Goal: Task Accomplishment & Management: Manage account settings

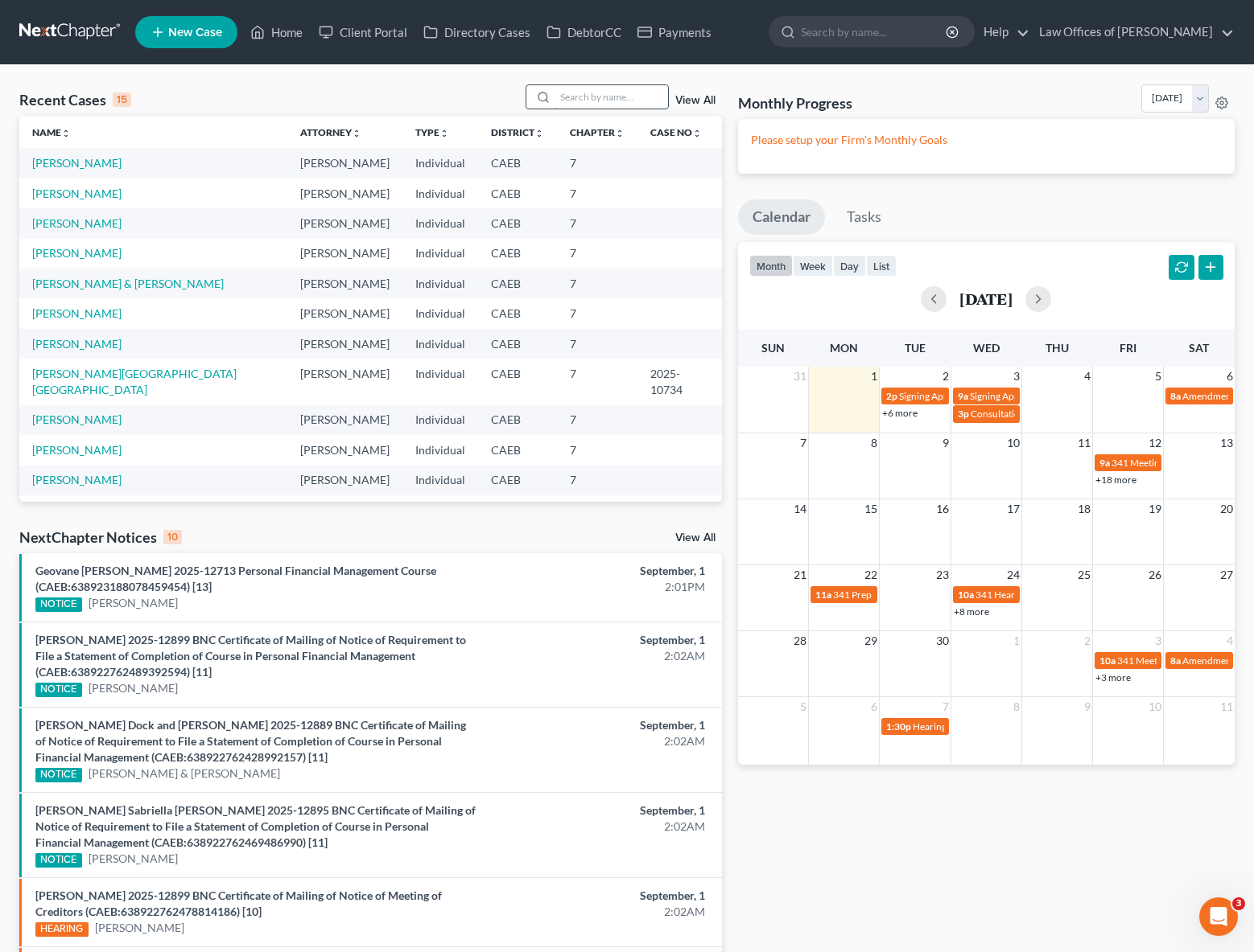
click at [603, 103] on input "search" at bounding box center [612, 97] width 113 height 23
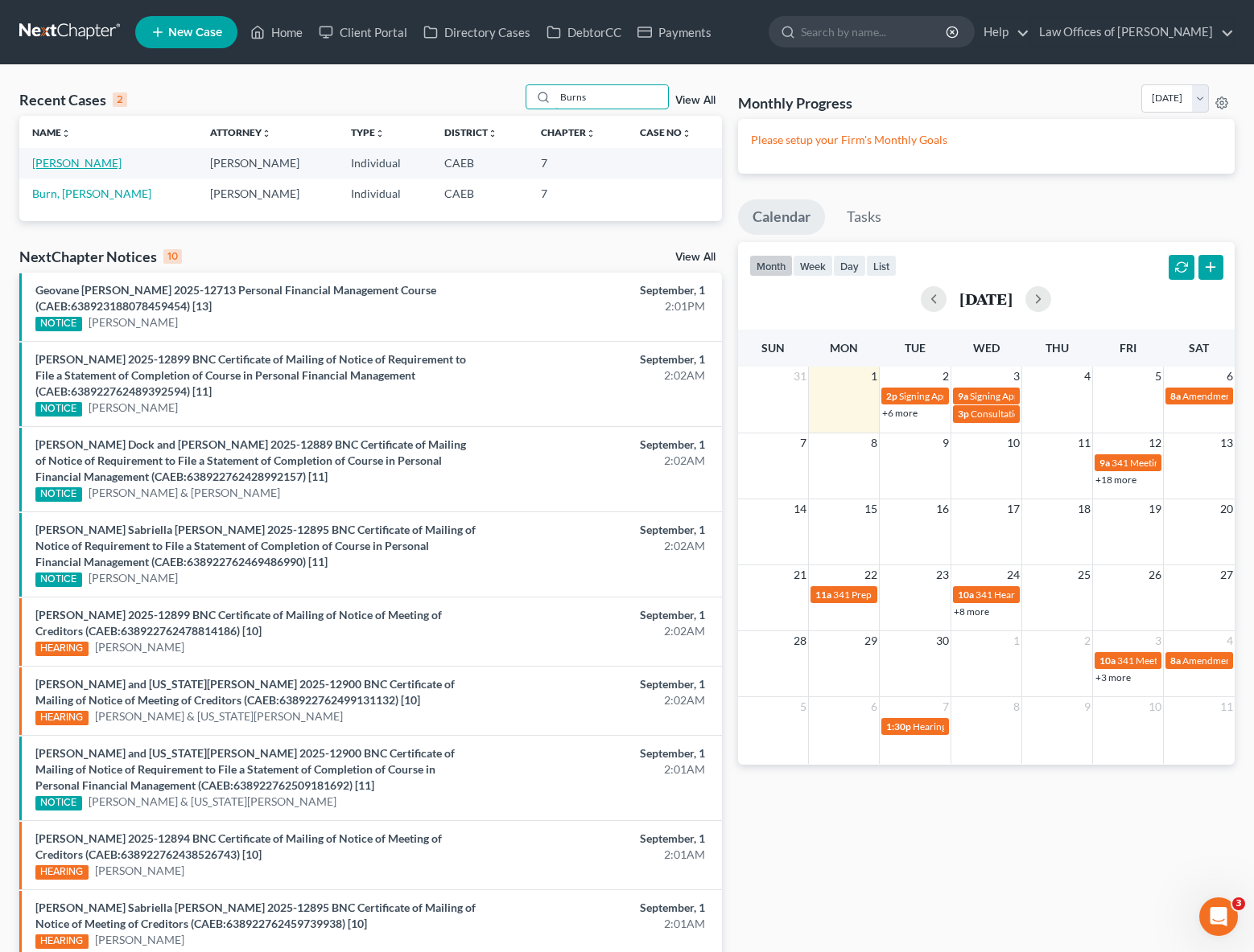
type input "Burns"
click at [48, 166] on link "[PERSON_NAME]" at bounding box center [77, 163] width 89 height 14
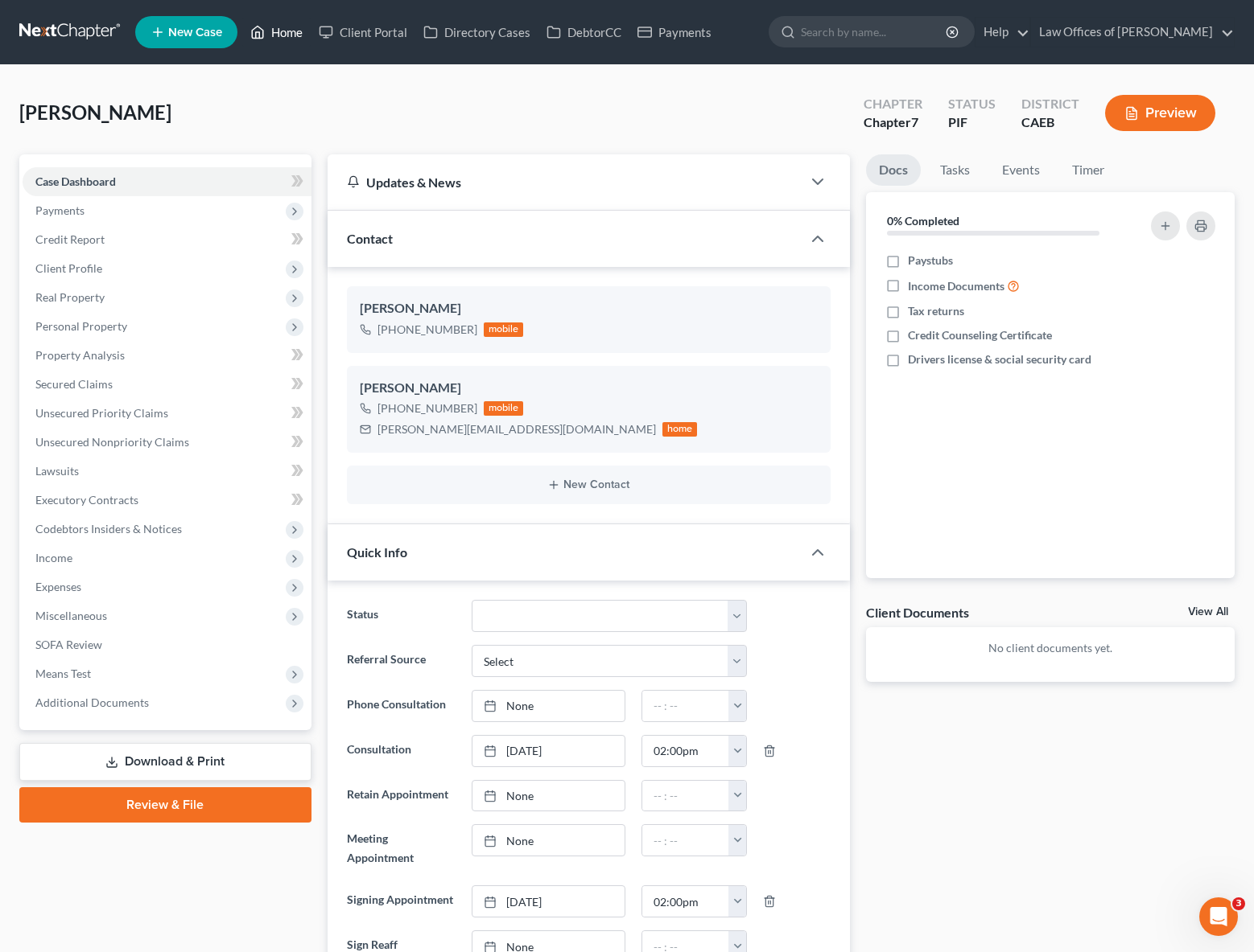
click at [290, 36] on link "Home" at bounding box center [276, 32] width 69 height 29
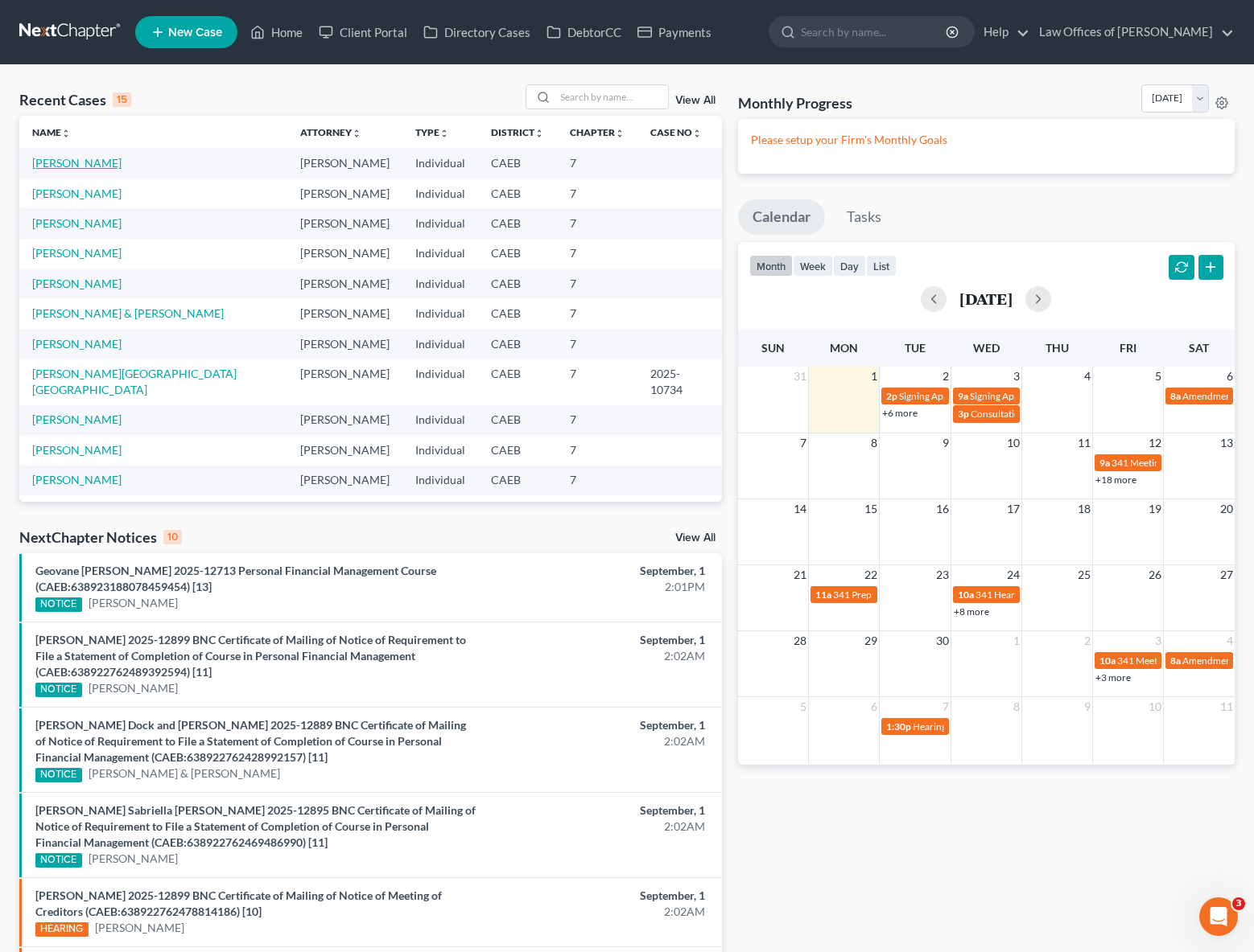
click at [83, 163] on link "[PERSON_NAME]" at bounding box center [77, 163] width 89 height 14
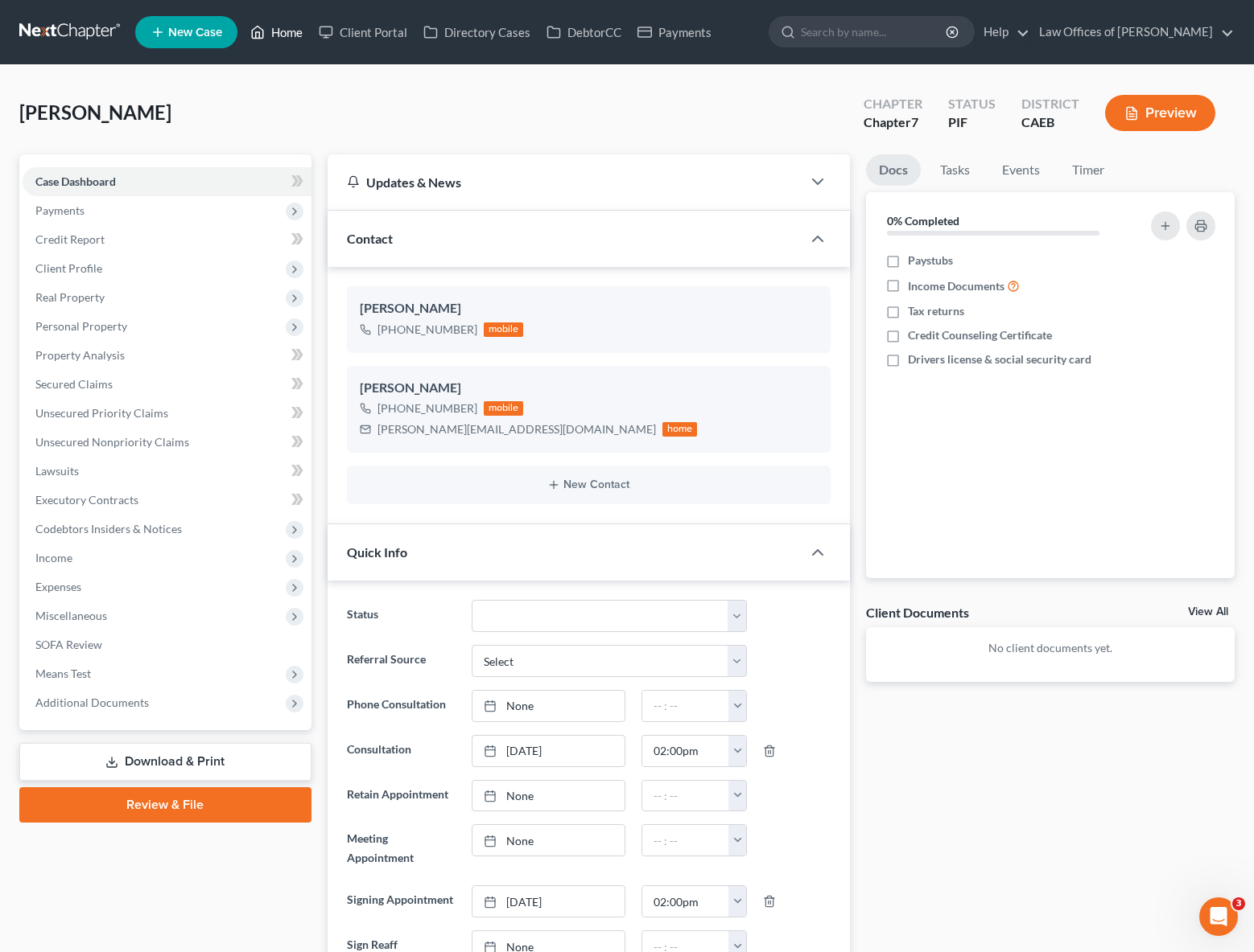
click at [286, 31] on link "Home" at bounding box center [276, 32] width 69 height 29
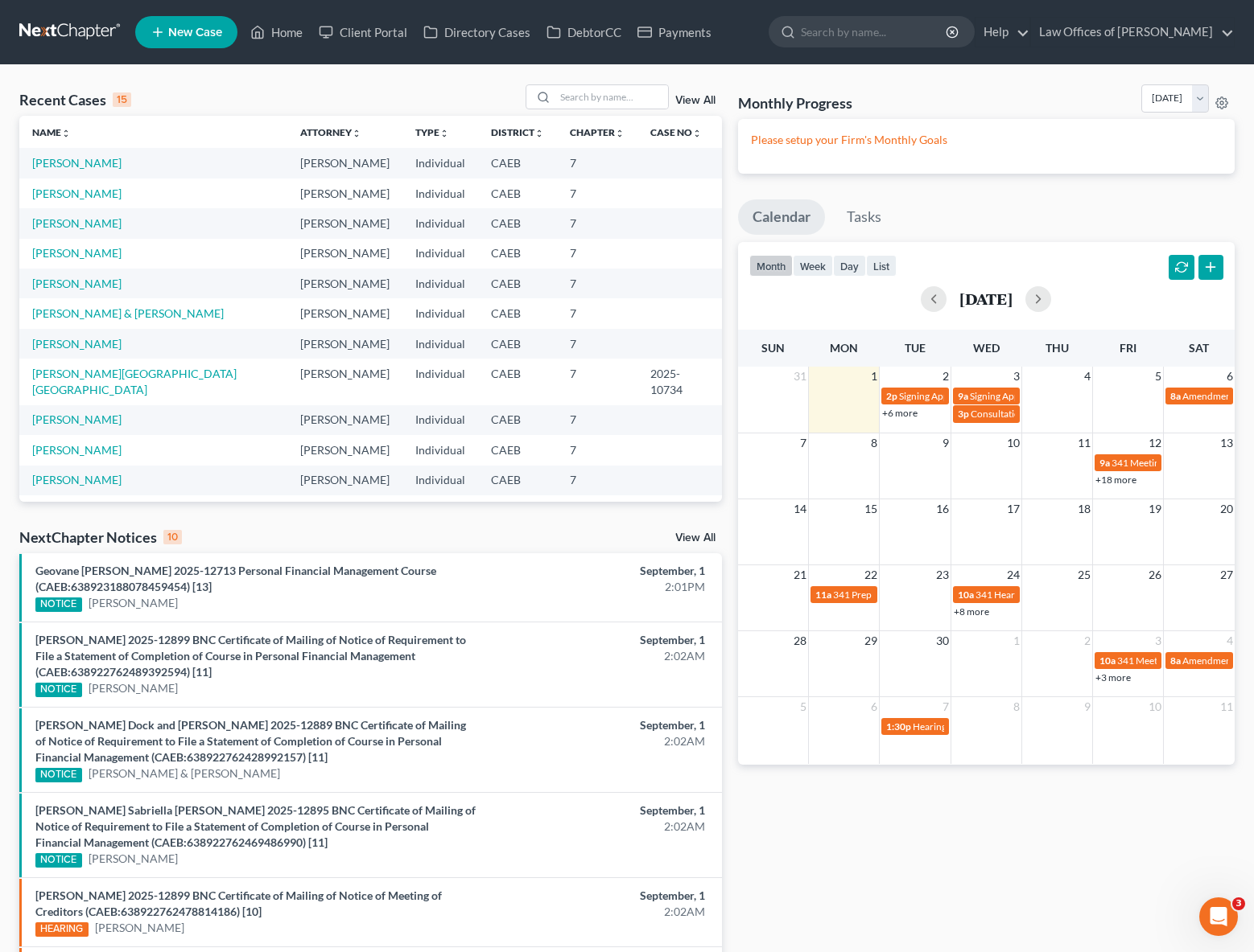
click at [895, 415] on link "+6 more" at bounding box center [899, 413] width 36 height 12
click at [41, 165] on link "[PERSON_NAME]" at bounding box center [77, 163] width 89 height 14
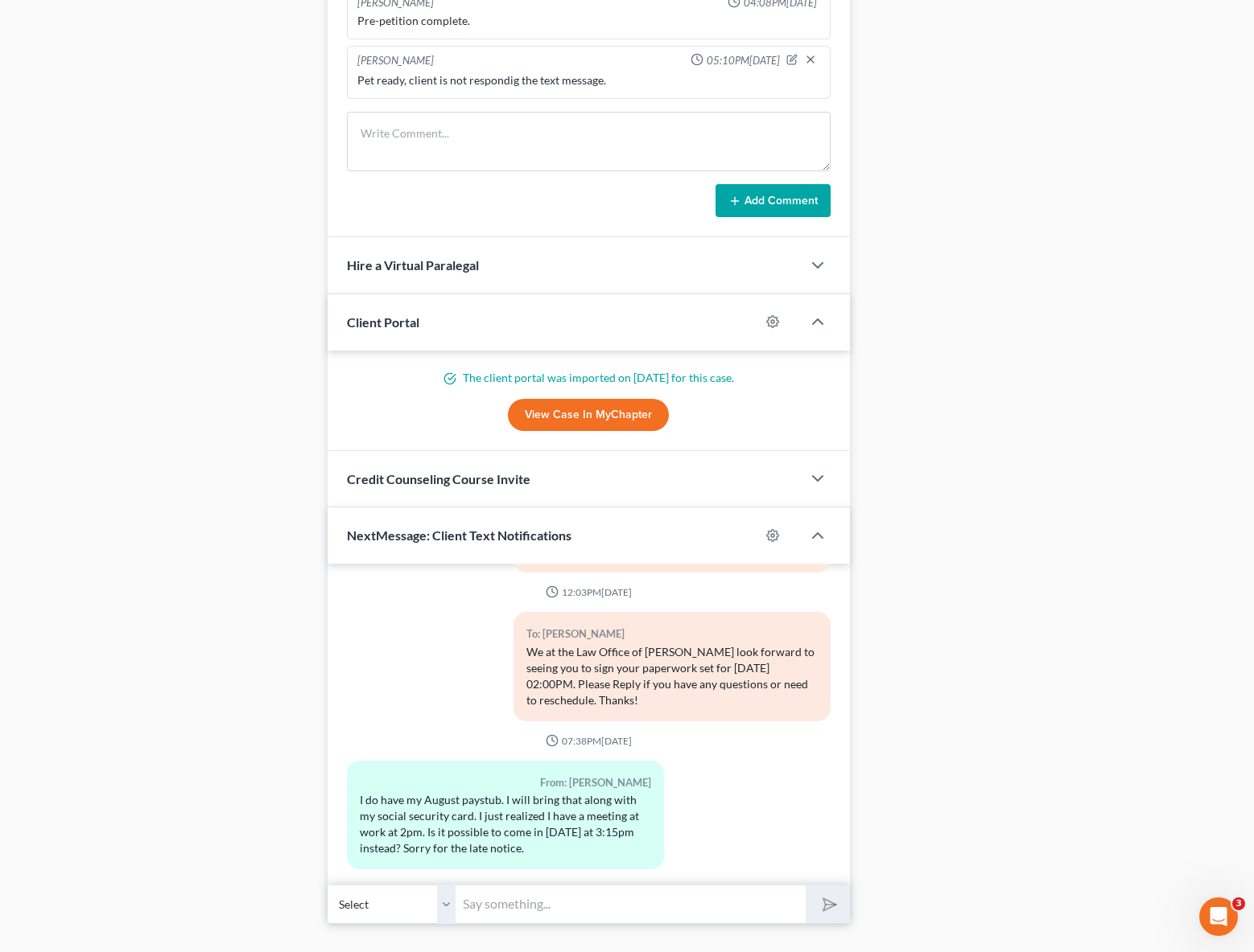
scroll to position [1317, 0]
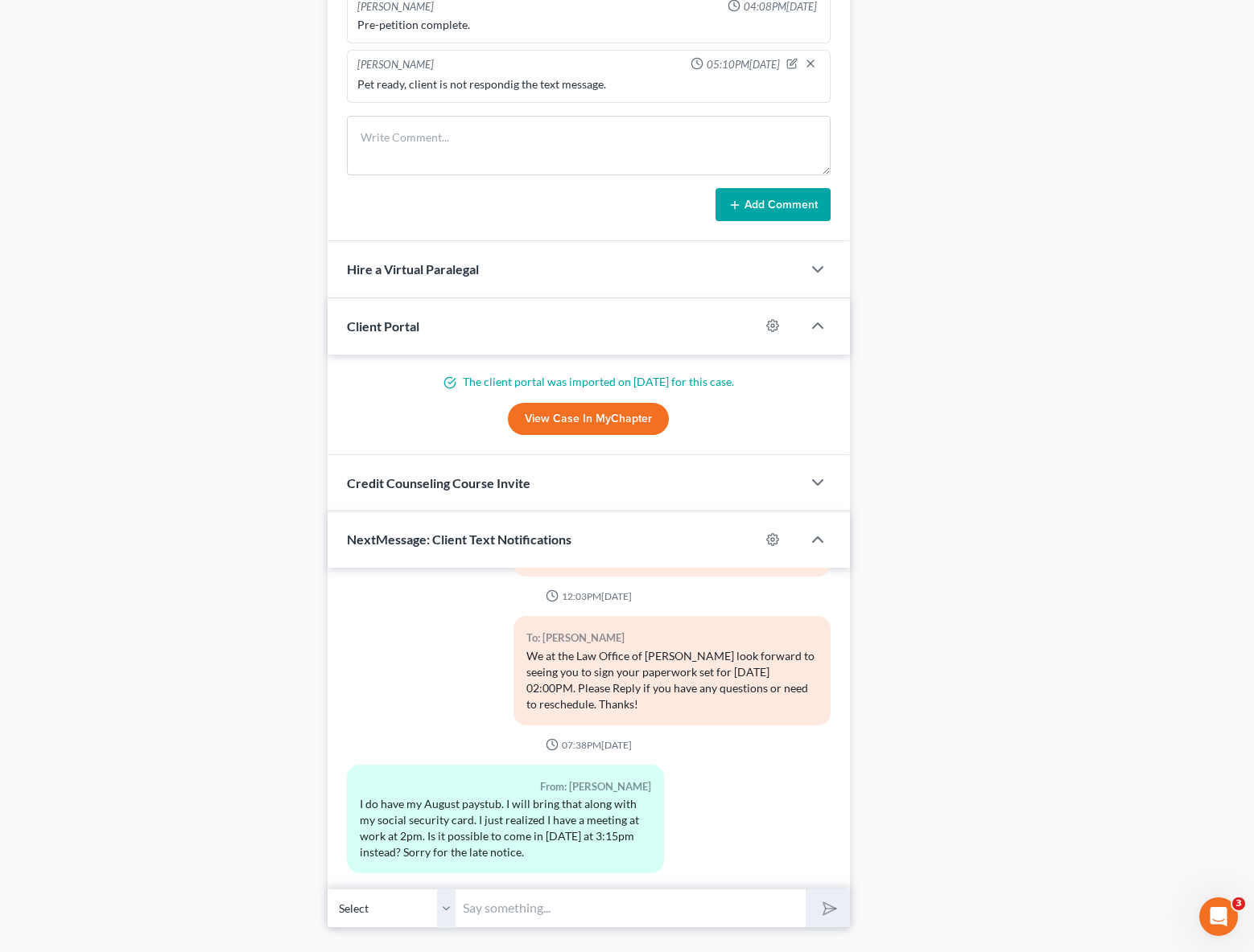
click at [516, 921] on input "text" at bounding box center [630, 908] width 349 height 40
type input "Hi. Sorry, we are solid book the rest of the afternoon. We can email you the pe…"
click at [806, 890] on button "submit" at bounding box center [828, 908] width 45 height 38
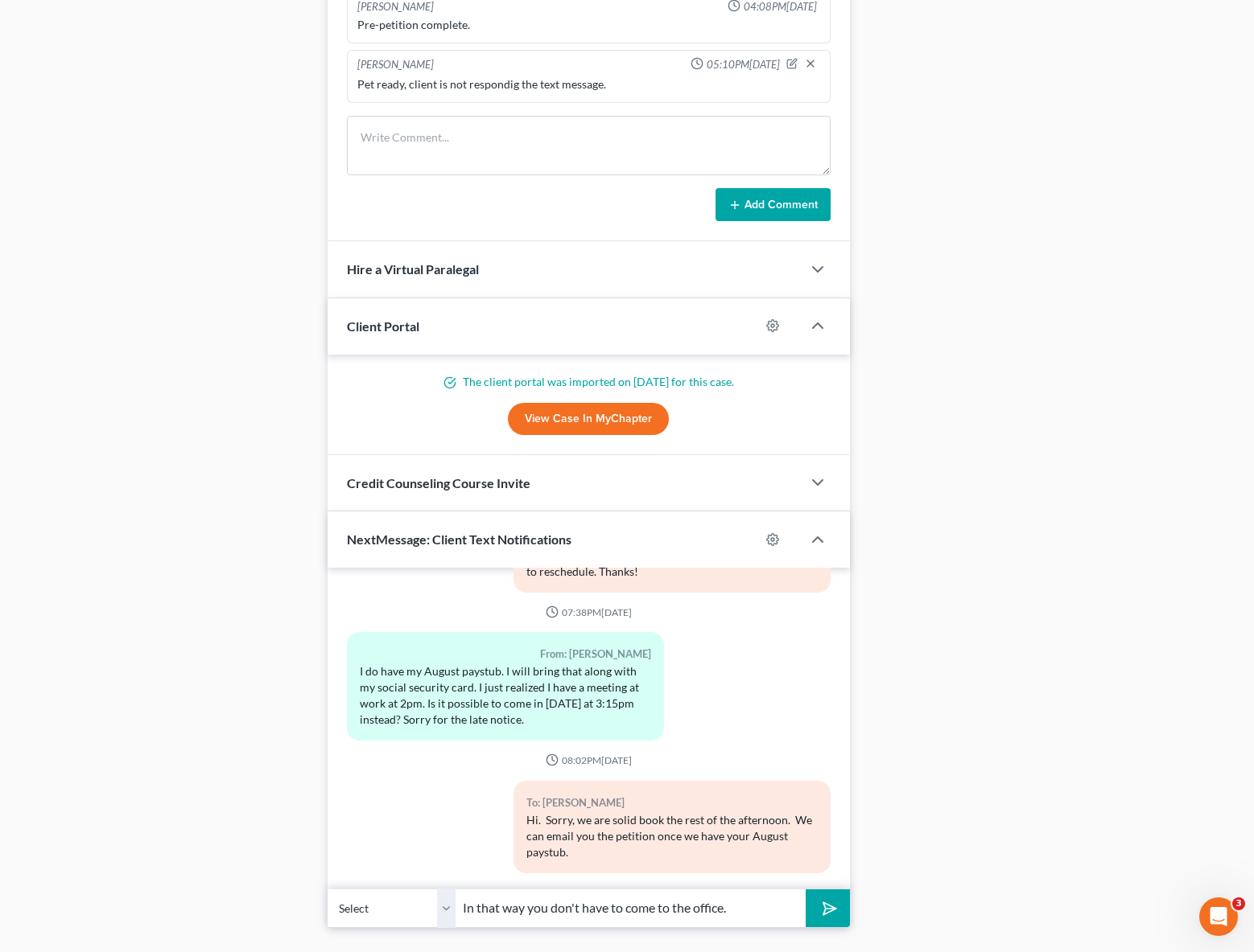
type input "In that way you don't have to come to the office."
click at [806, 890] on button "submit" at bounding box center [828, 908] width 45 height 38
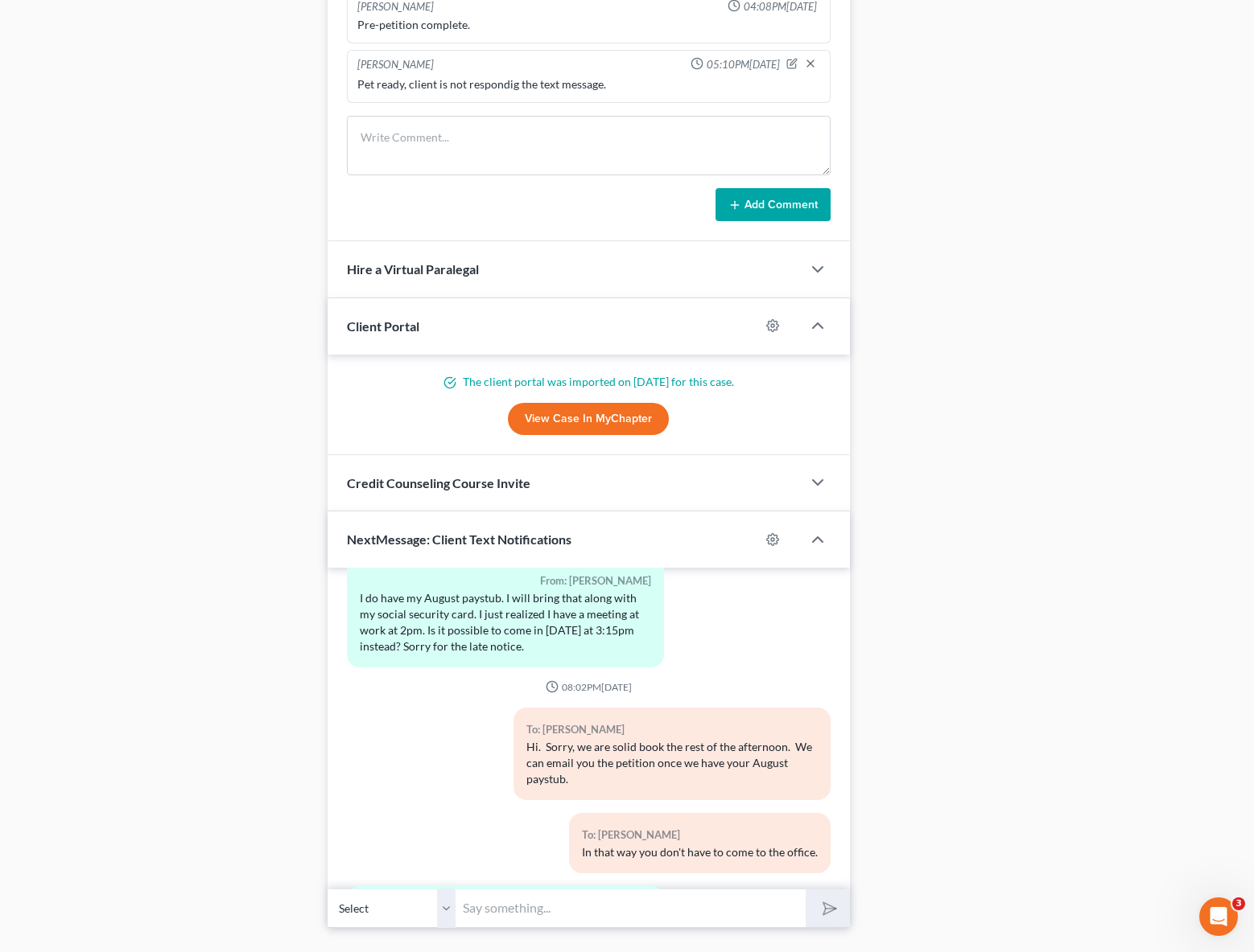
scroll to position [3871, 0]
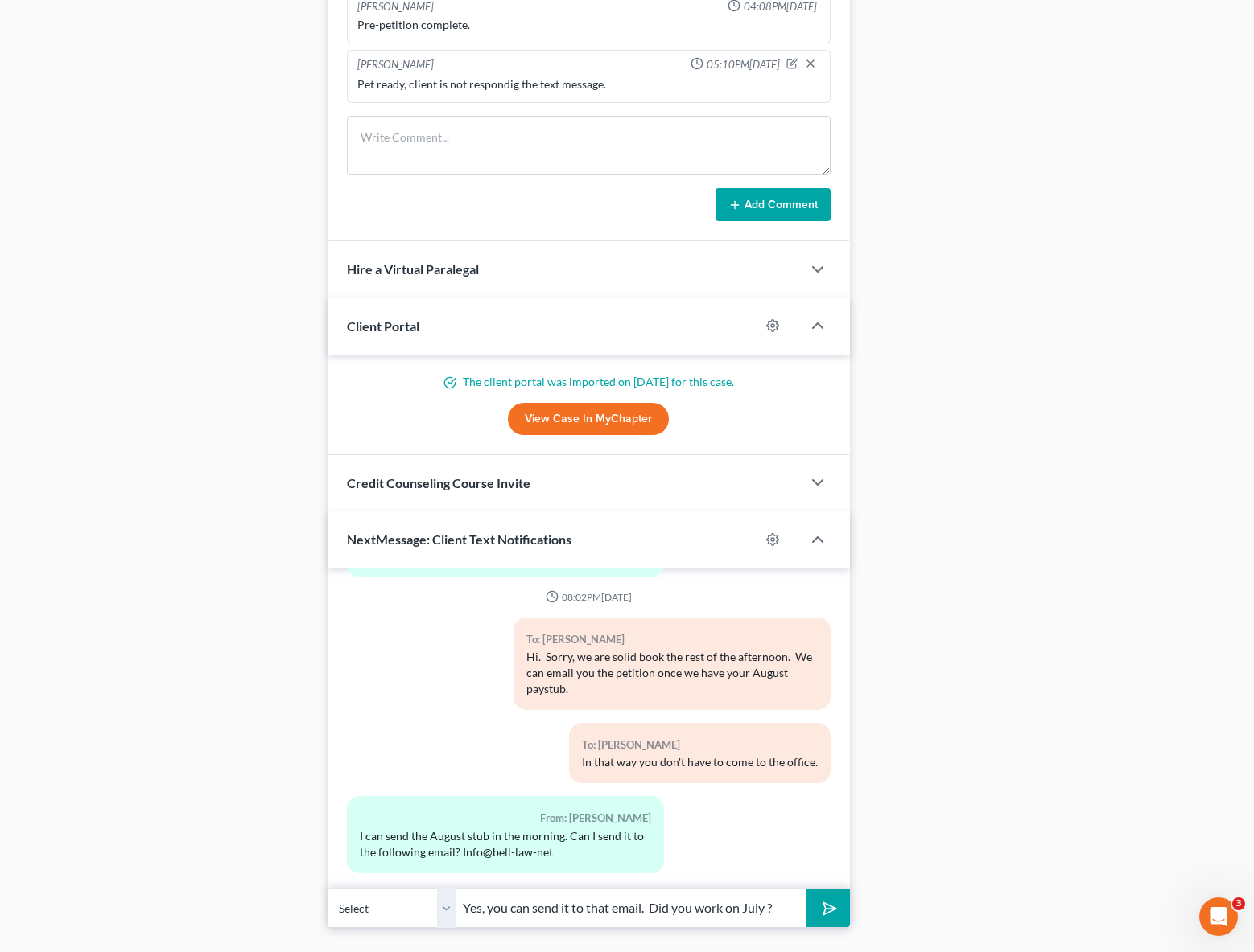
type input "Yes, you can send it to that email. Did you work on July ?"
click at [806, 890] on button "submit" at bounding box center [828, 908] width 45 height 38
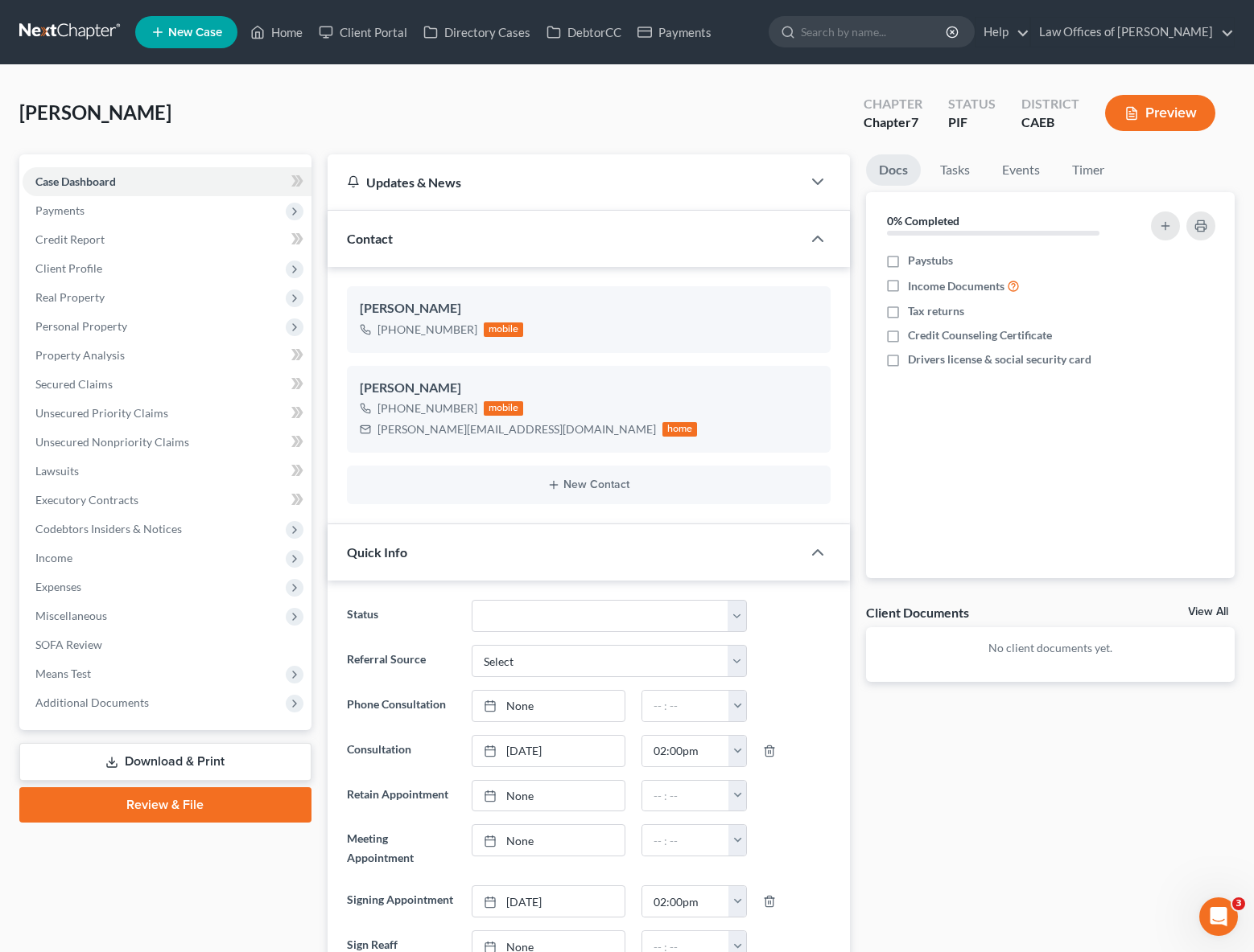
scroll to position [0, 0]
click at [290, 35] on link "Home" at bounding box center [276, 32] width 69 height 29
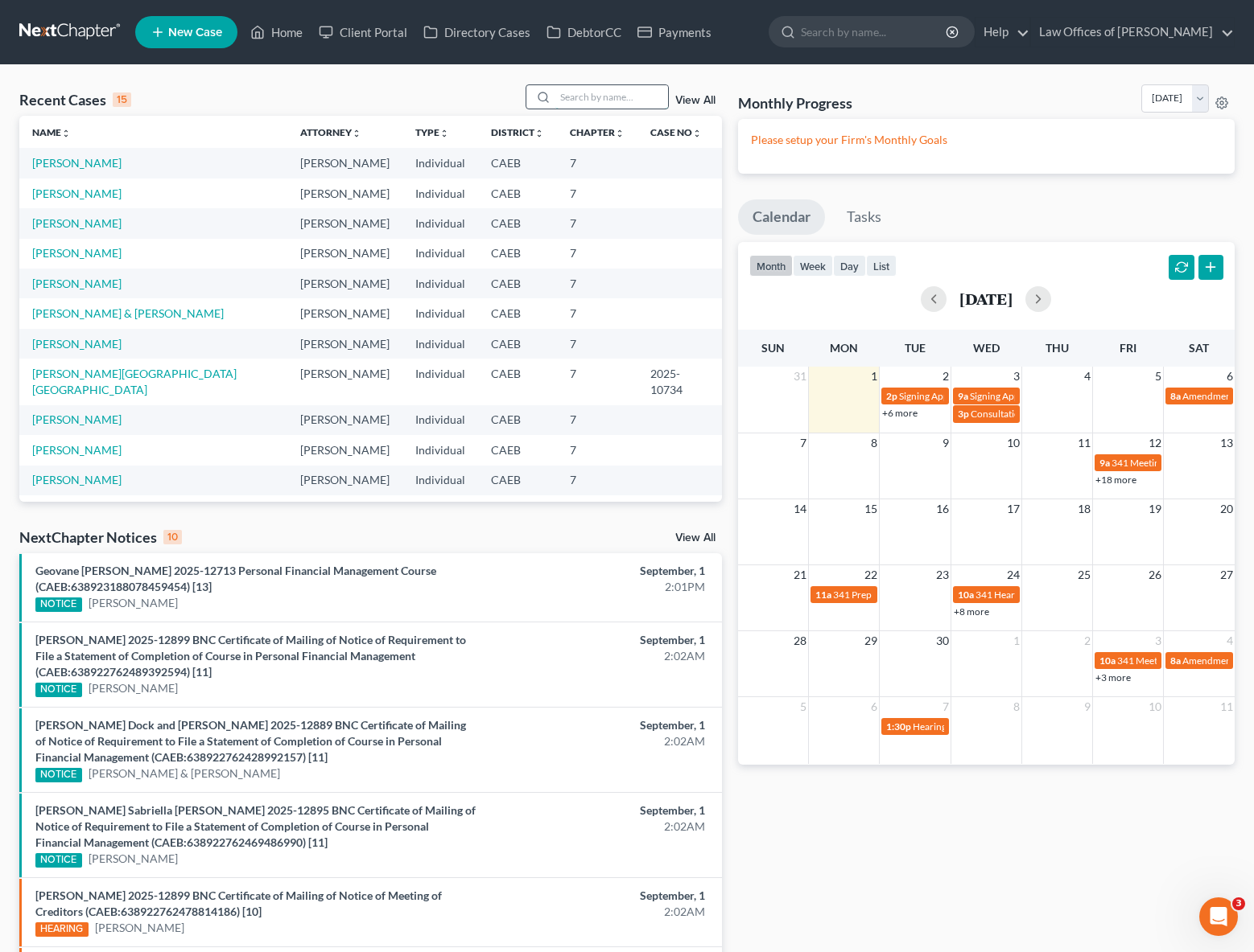
click at [595, 99] on input "search" at bounding box center [612, 97] width 113 height 23
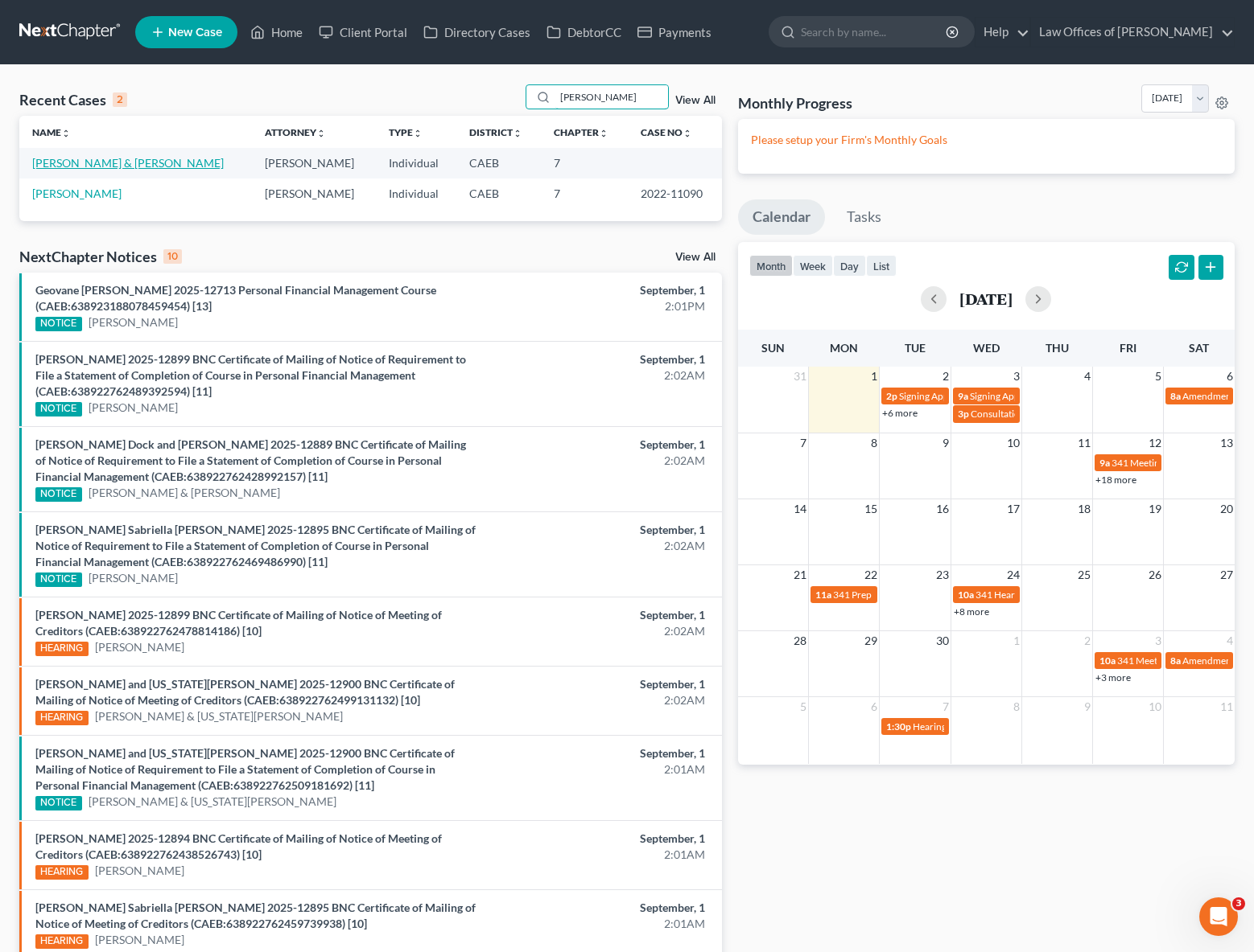
type input "[PERSON_NAME]"
click at [113, 167] on link "[PERSON_NAME] & [PERSON_NAME]" at bounding box center [127, 163] width 191 height 14
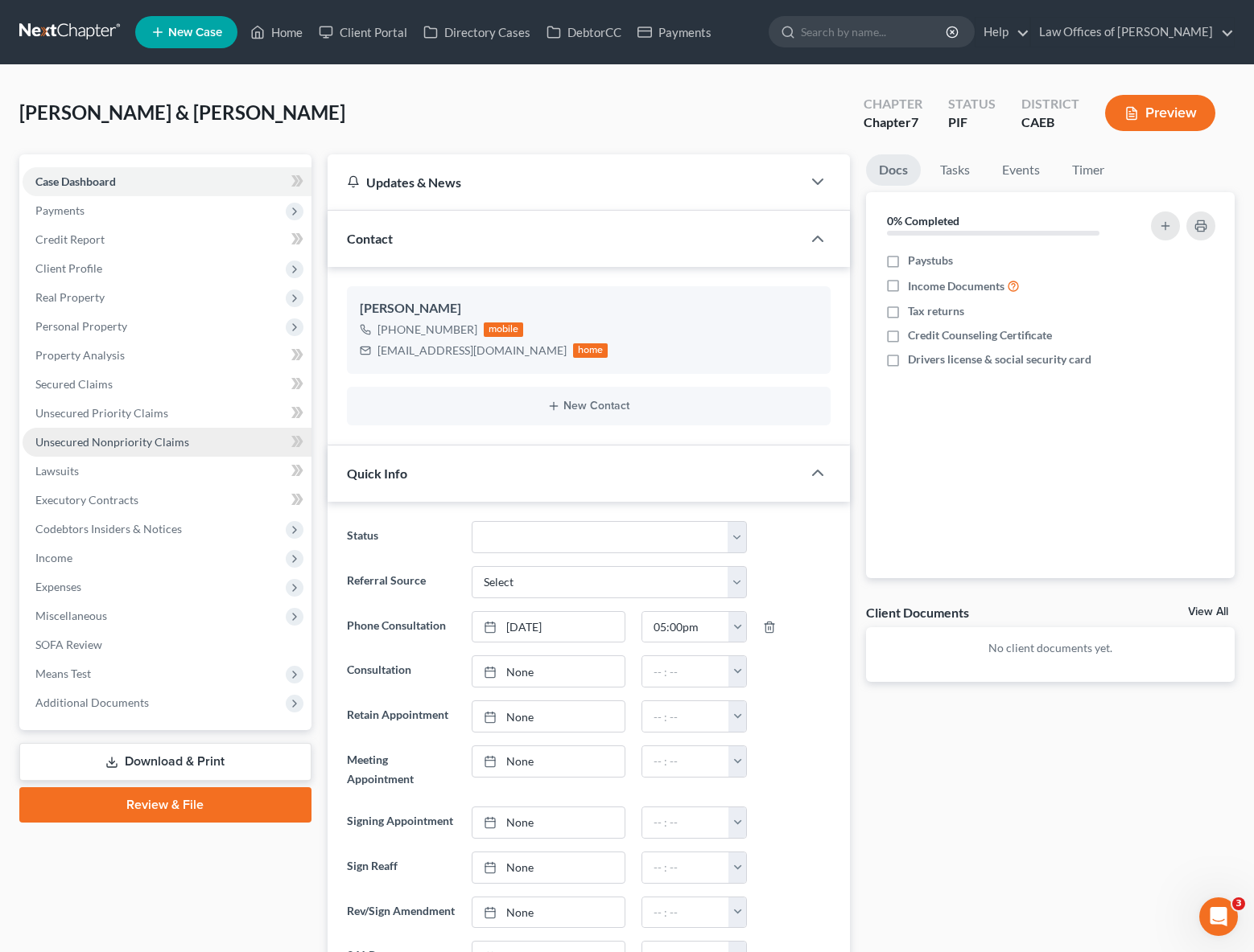
scroll to position [1889, 0]
click at [145, 435] on span "Unsecured Nonpriority Claims" at bounding box center [113, 442] width 153 height 14
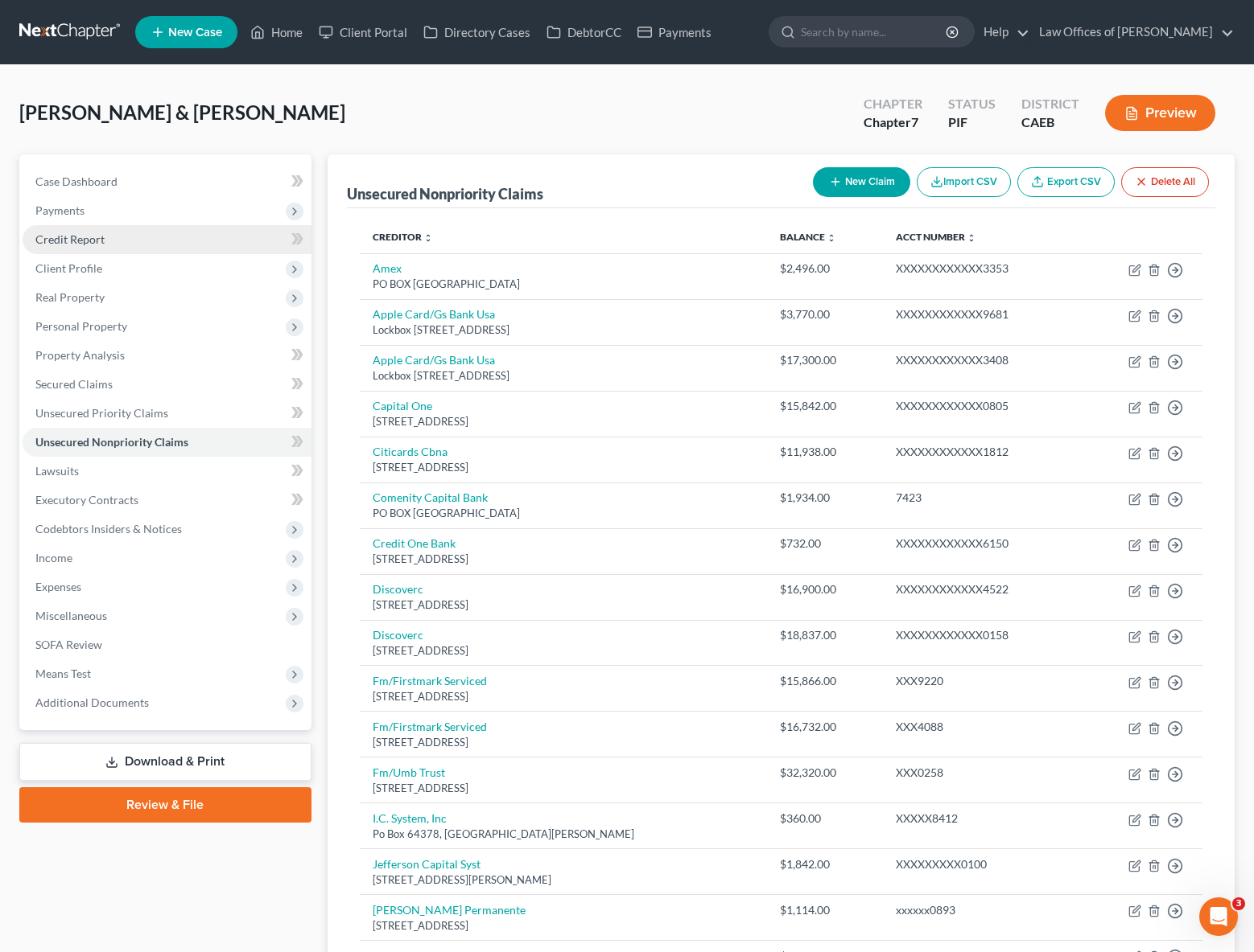
click at [111, 246] on link "Credit Report" at bounding box center [167, 239] width 289 height 29
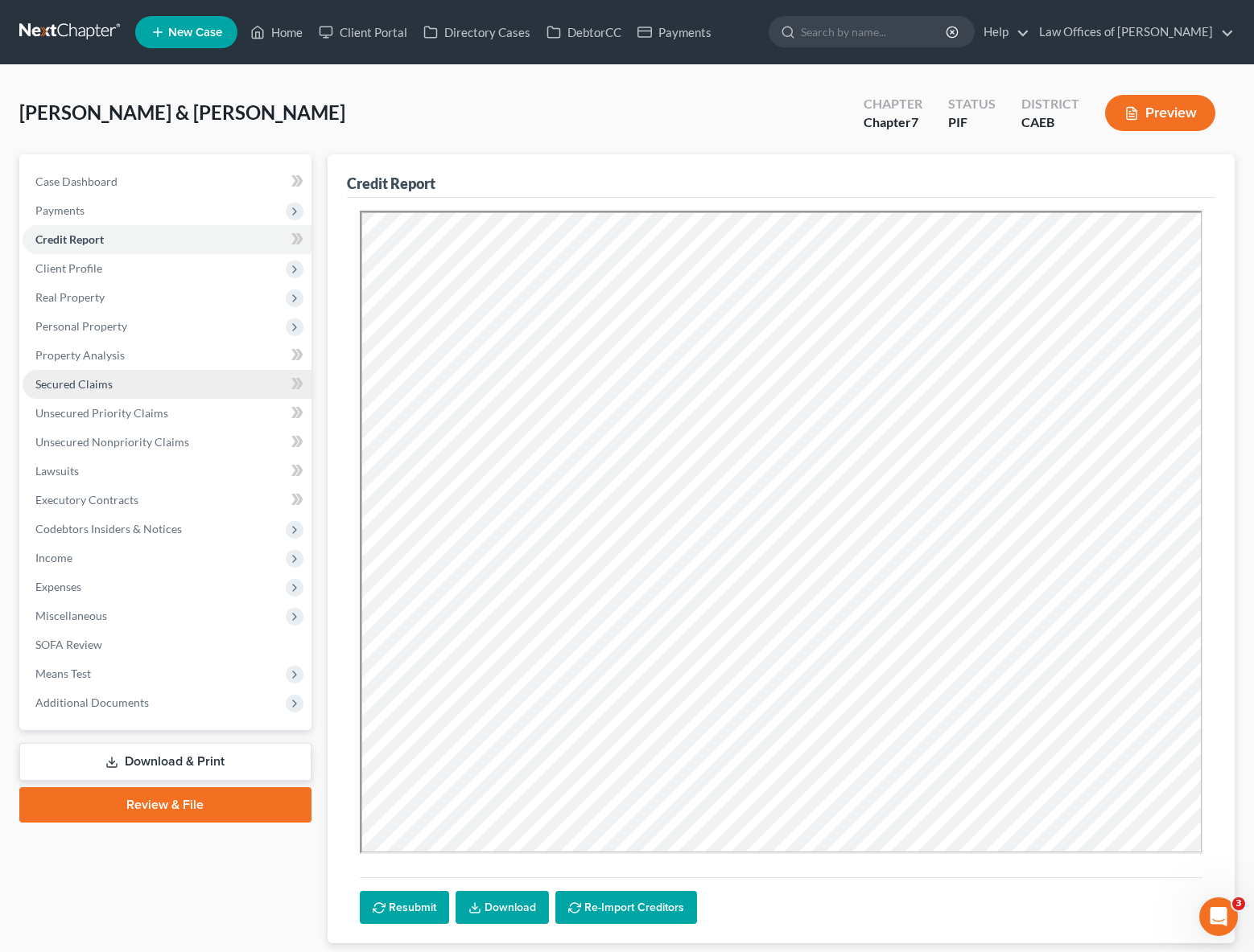
click at [152, 378] on link "Secured Claims" at bounding box center [167, 385] width 289 height 29
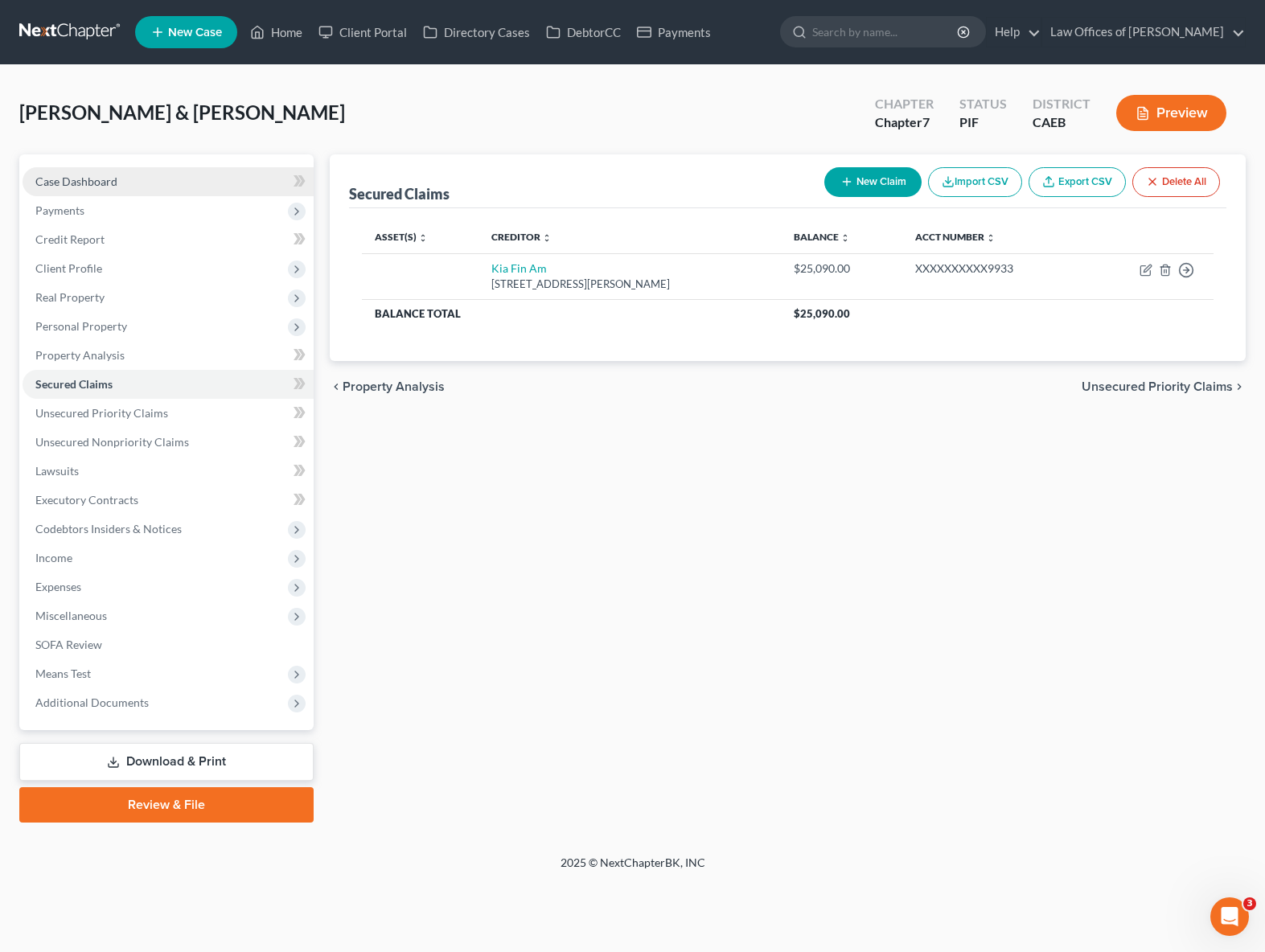
click at [153, 184] on link "Case Dashboard" at bounding box center [168, 182] width 291 height 29
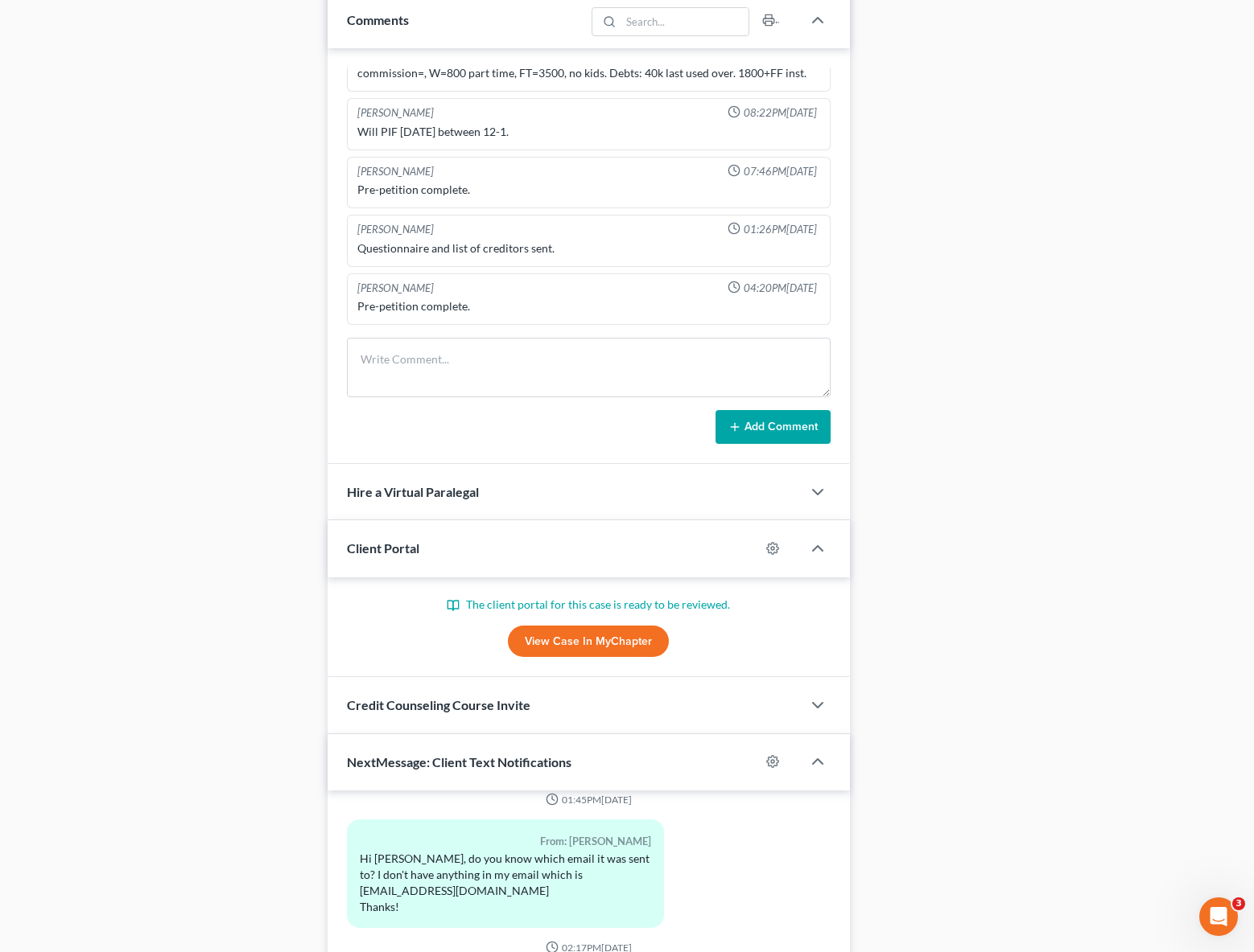
scroll to position [1076, 0]
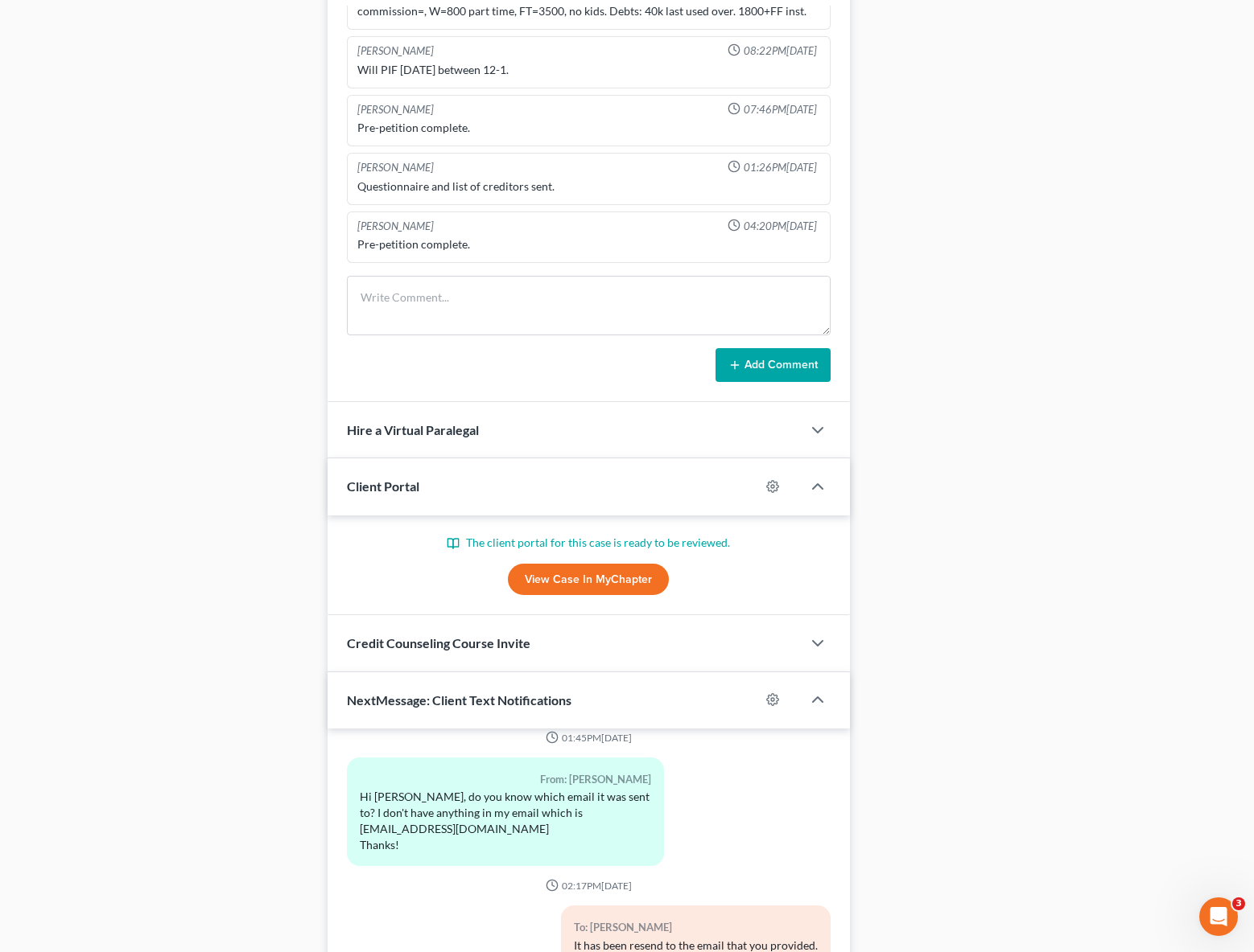
click at [569, 588] on link "View Case in MyChapter" at bounding box center [589, 580] width 161 height 32
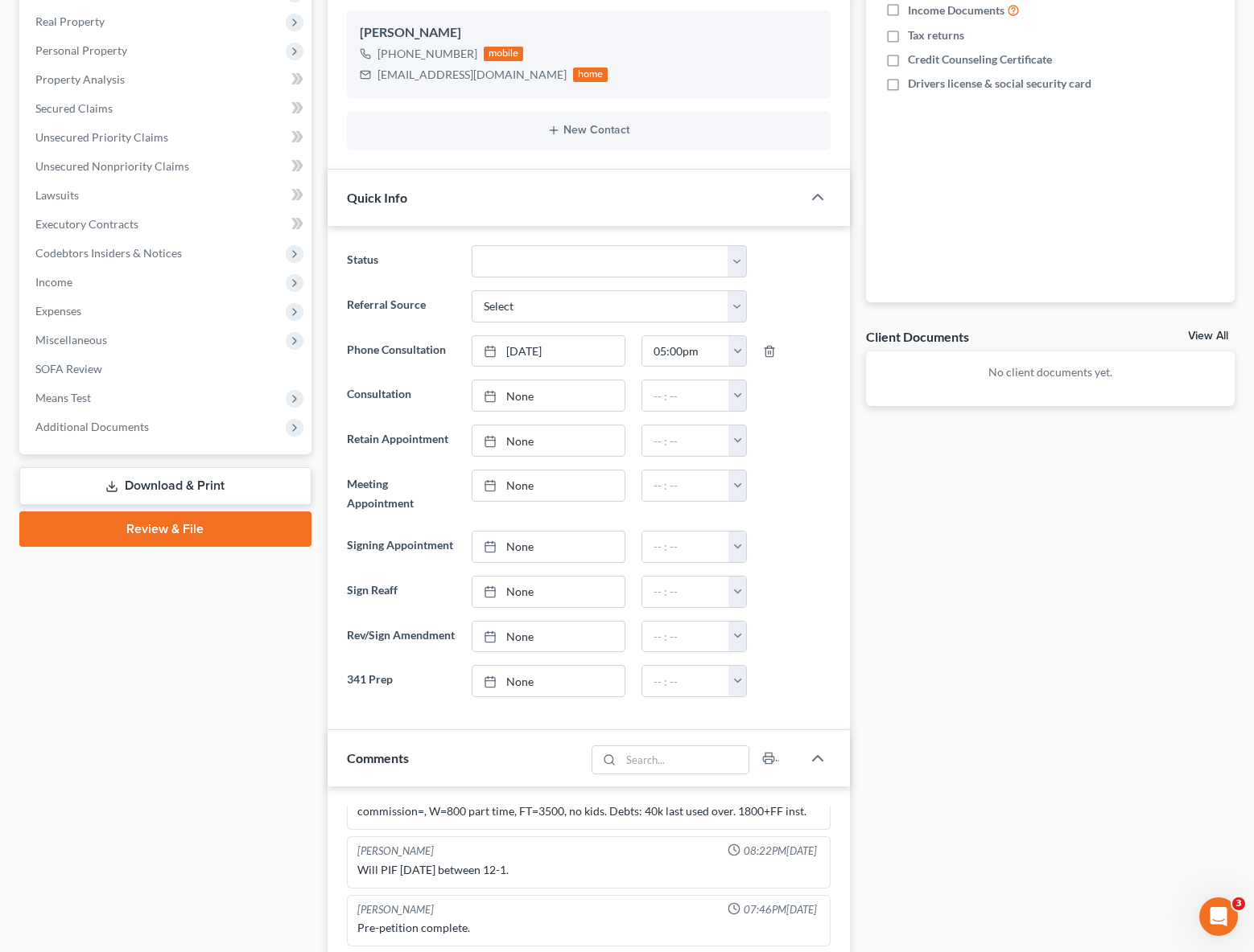
scroll to position [0, 0]
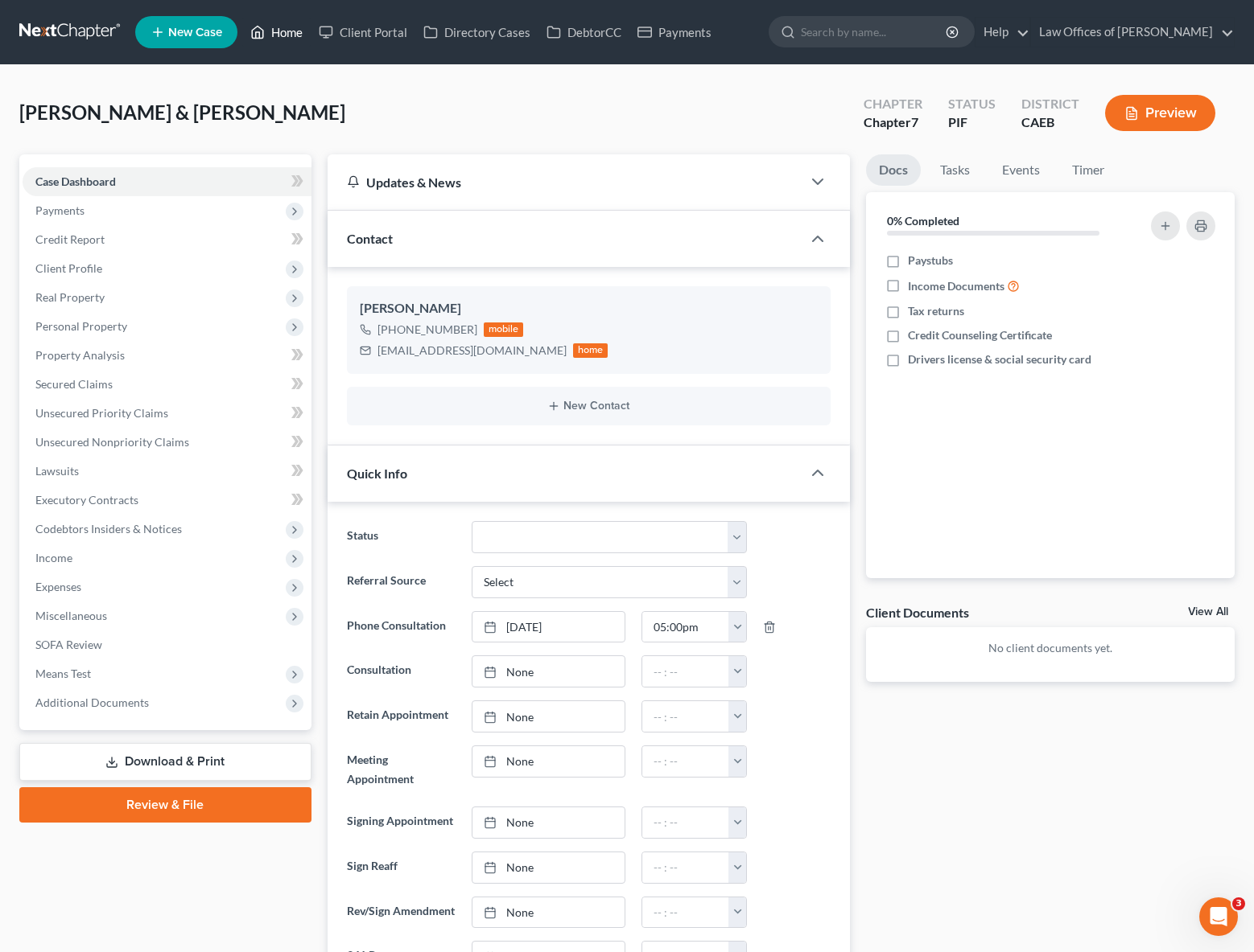
click at [293, 28] on link "Home" at bounding box center [276, 32] width 69 height 29
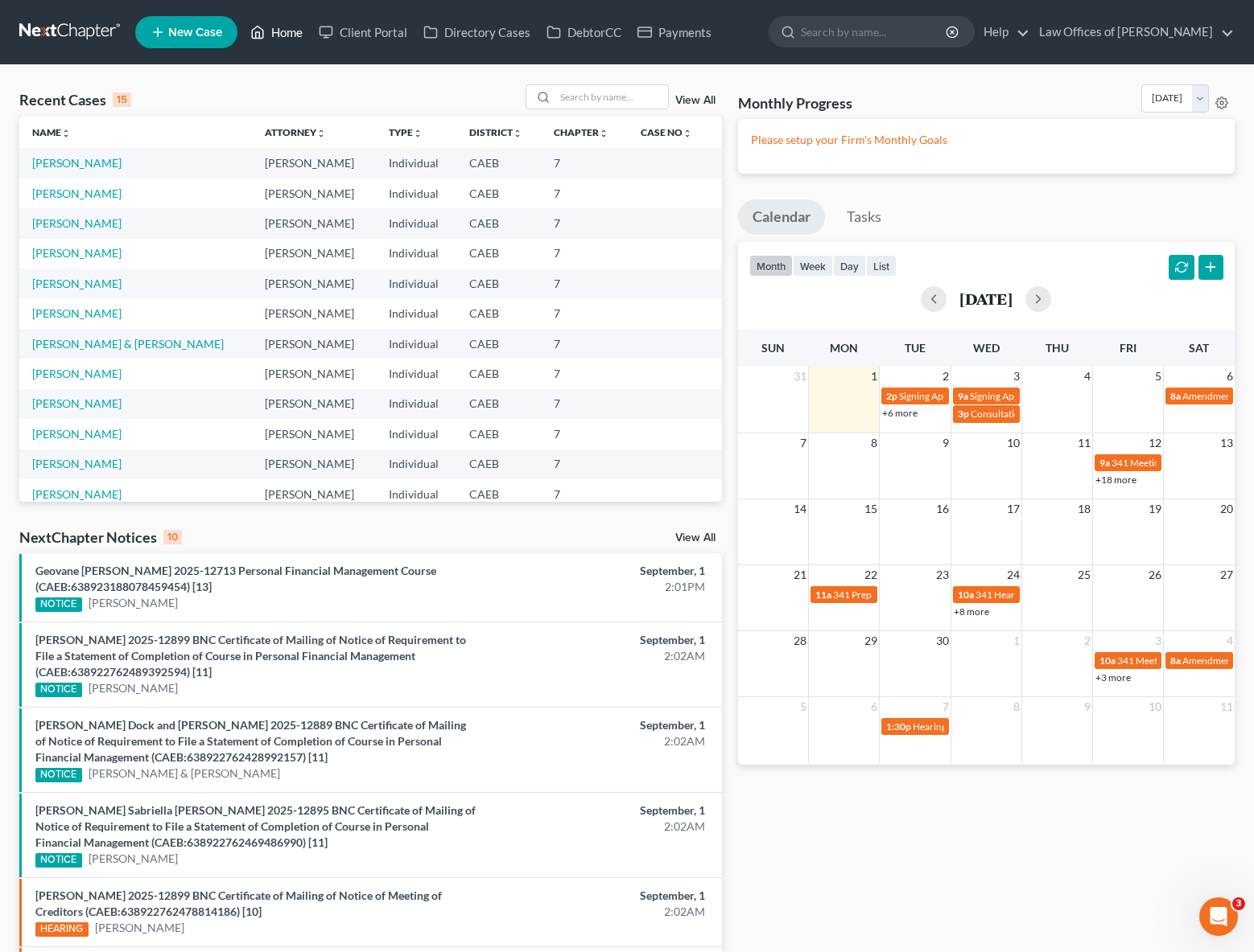
click at [294, 37] on link "Home" at bounding box center [276, 32] width 69 height 29
click at [910, 417] on link "+6 more" at bounding box center [899, 413] width 36 height 12
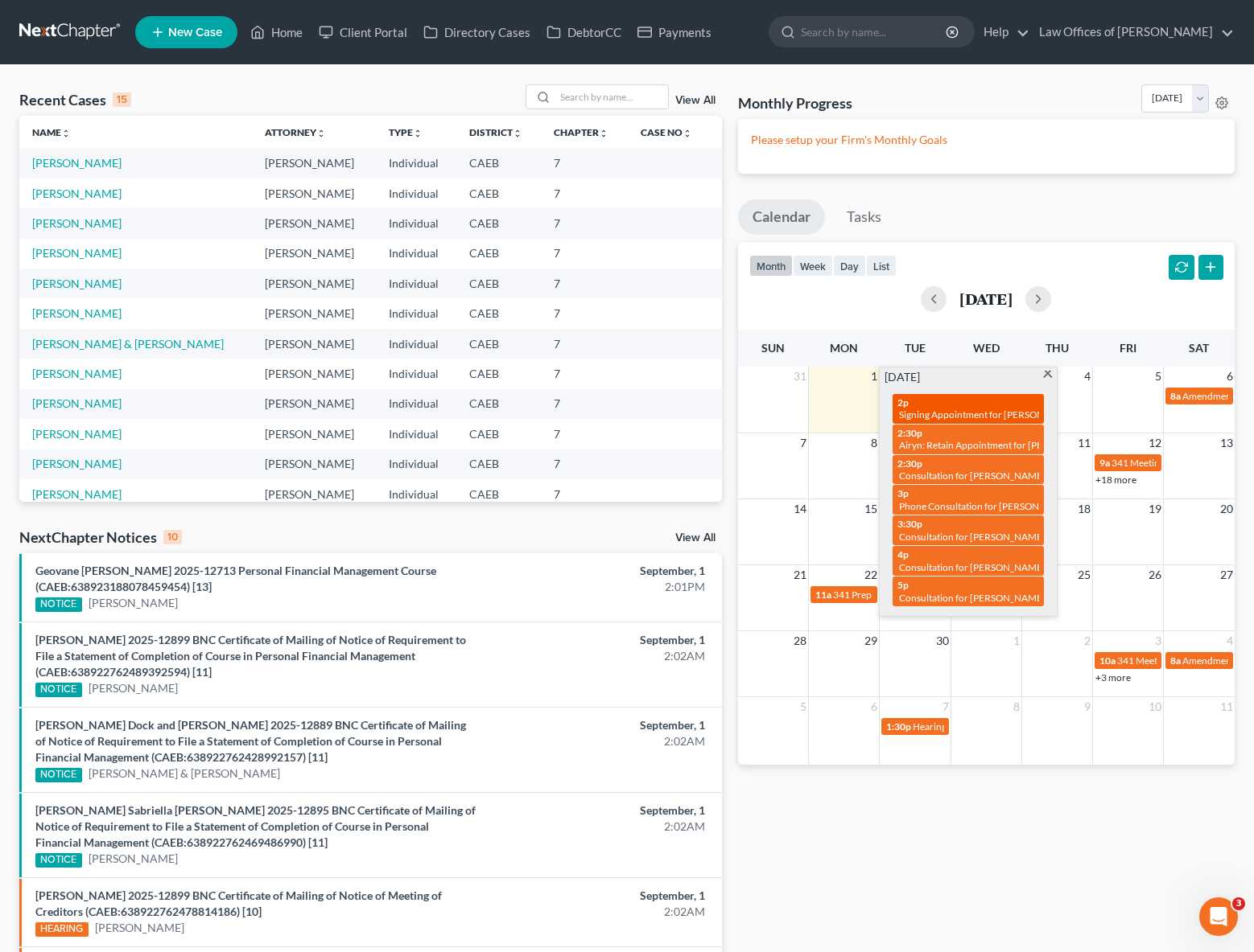
click at [949, 412] on span "Signing Appointment for [PERSON_NAME]" at bounding box center [989, 415] width 180 height 12
select select "Days"
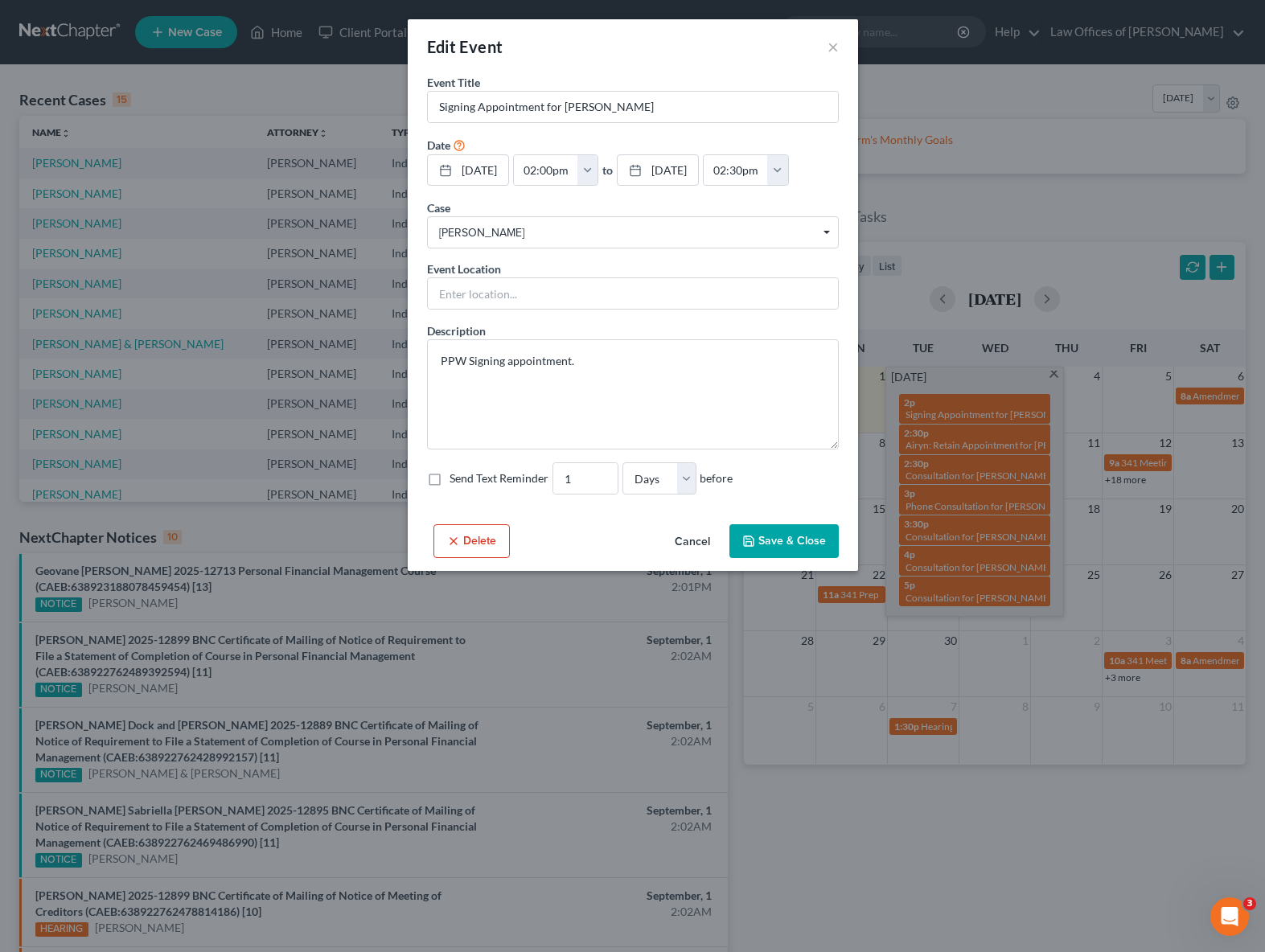
click at [470, 541] on button "Delete" at bounding box center [471, 541] width 77 height 34
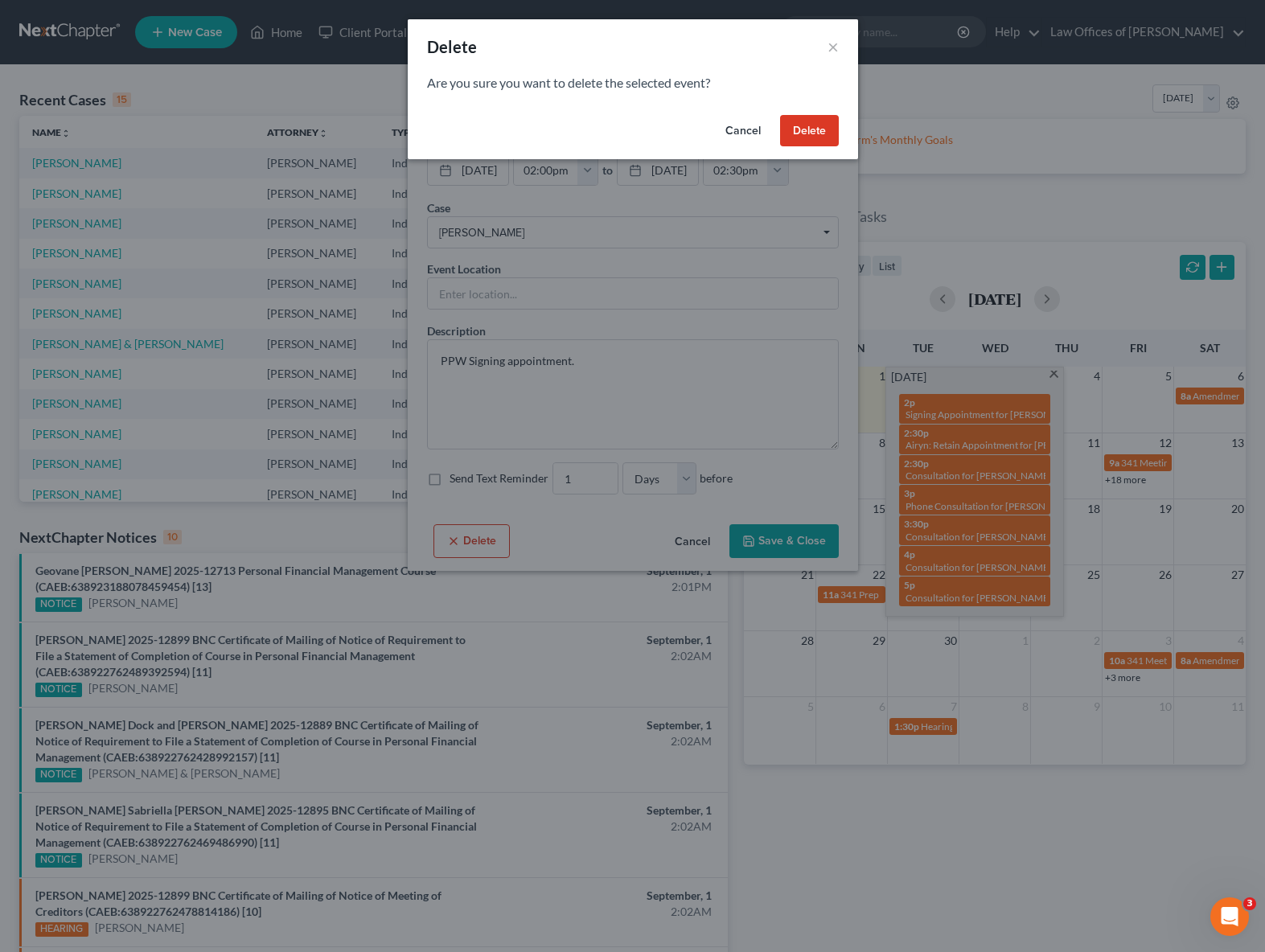
click at [801, 136] on button "Delete" at bounding box center [809, 131] width 59 height 32
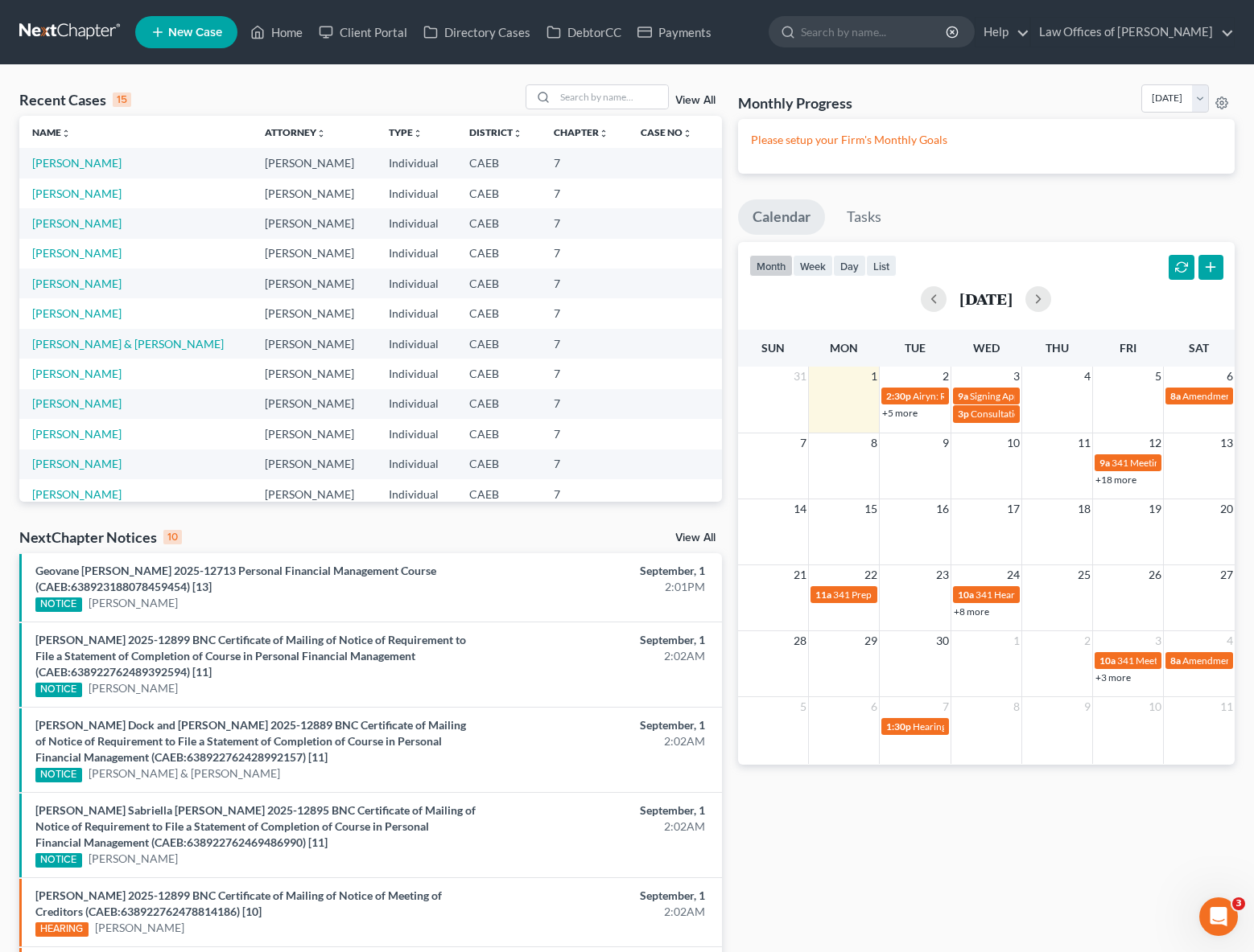
click at [902, 409] on link "+5 more" at bounding box center [899, 413] width 36 height 12
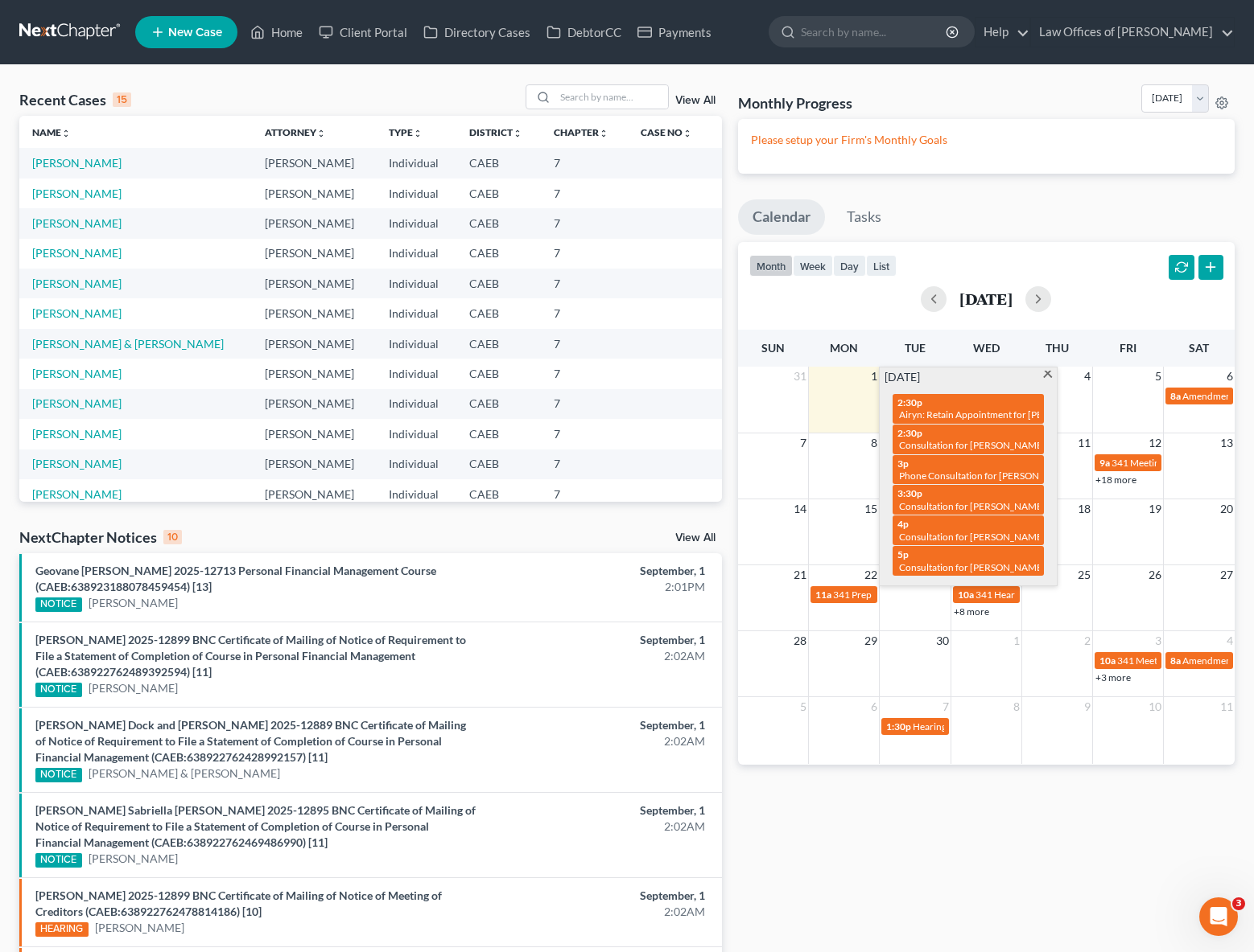
click at [1038, 372] on div "[DATE] 2:30p Airyn: Retain Appointment for [PERSON_NAME] 2:30p Consultation for…" at bounding box center [968, 477] width 177 height 219
click at [1043, 371] on span at bounding box center [1047, 376] width 12 height 11
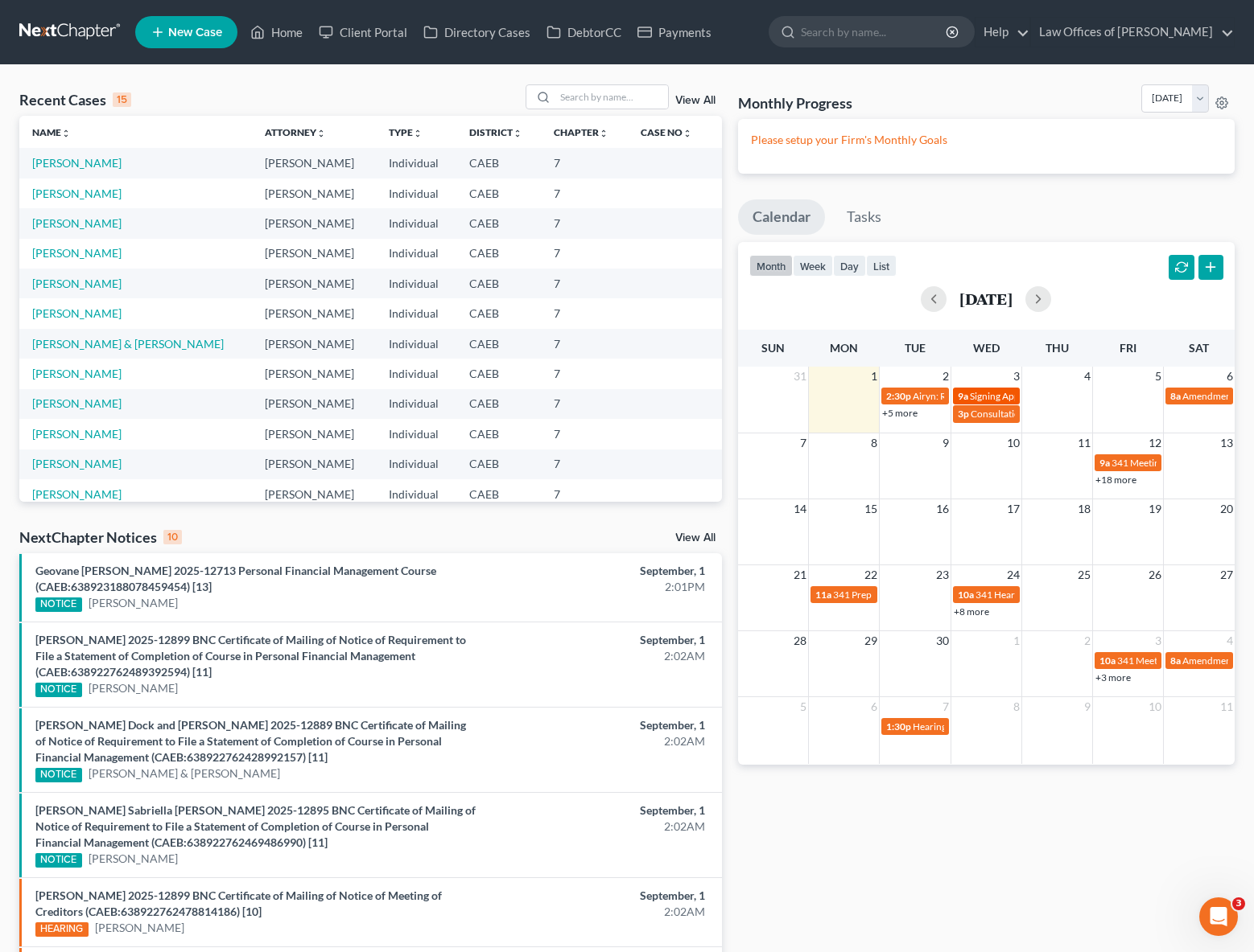
click at [1010, 390] on span "Signing Appointment for [PERSON_NAME]" at bounding box center [1060, 396] width 180 height 12
select select "Days"
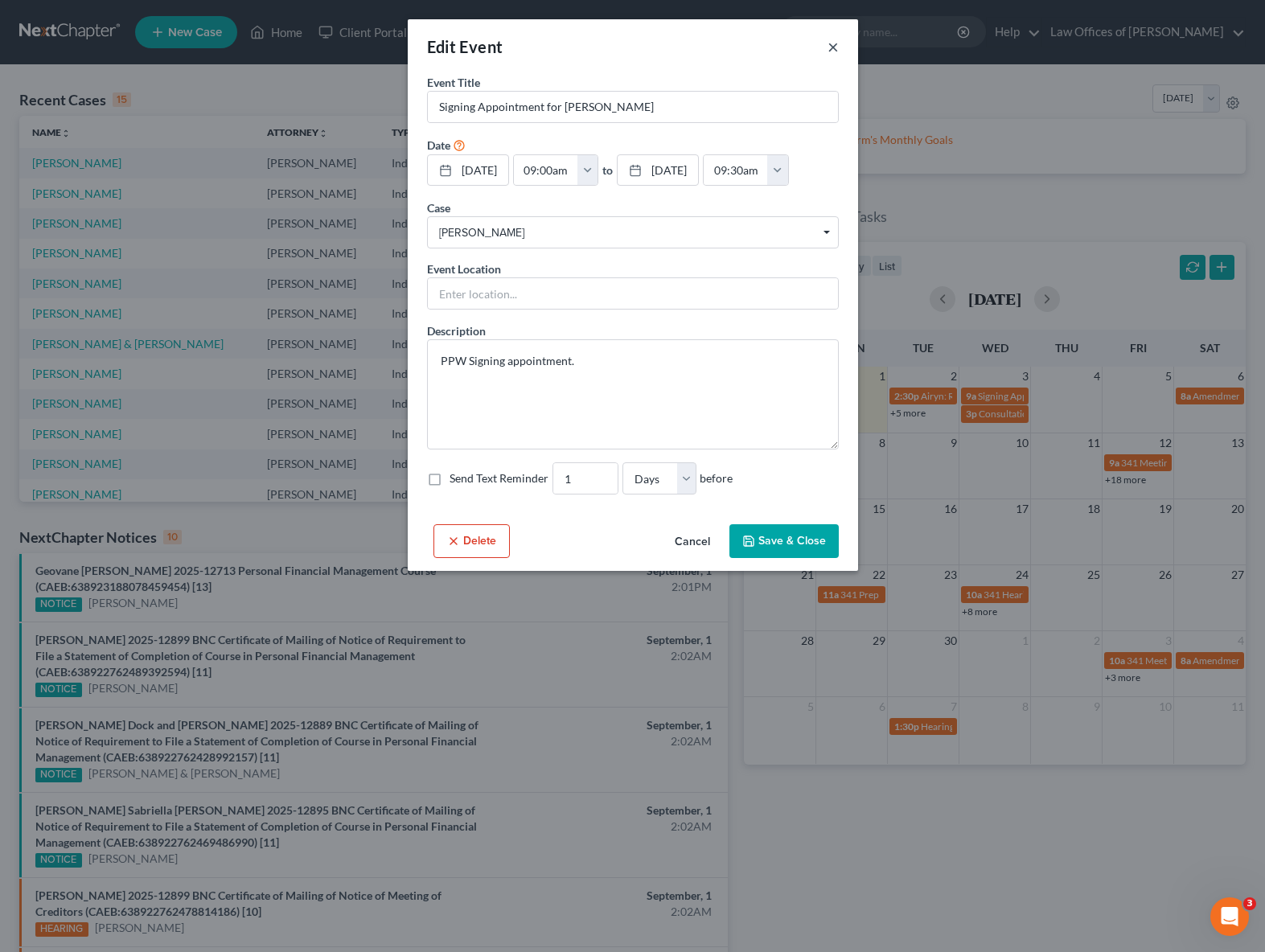
click at [831, 48] on button "×" at bounding box center [834, 47] width 12 height 19
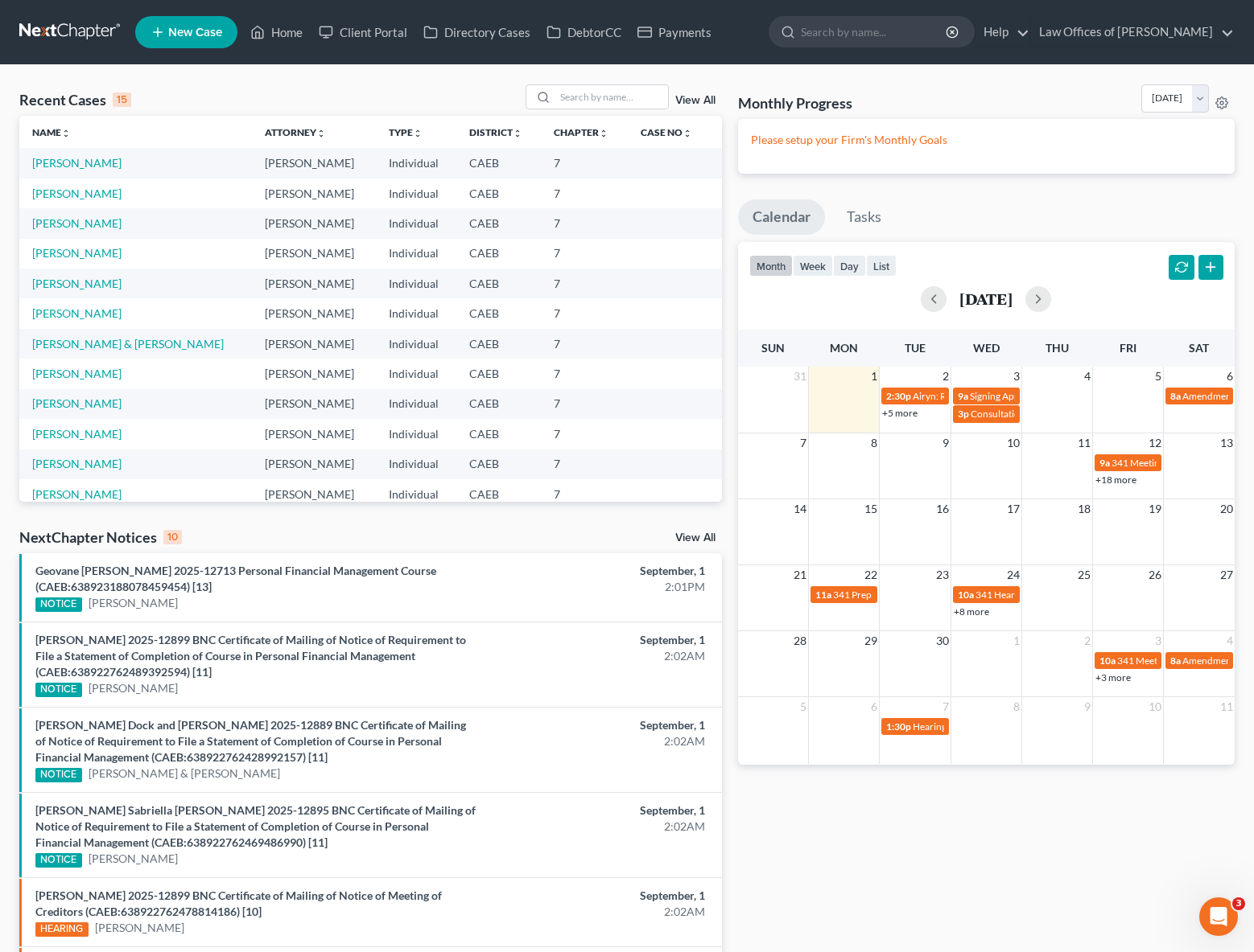
click at [890, 409] on link "+5 more" at bounding box center [899, 413] width 36 height 12
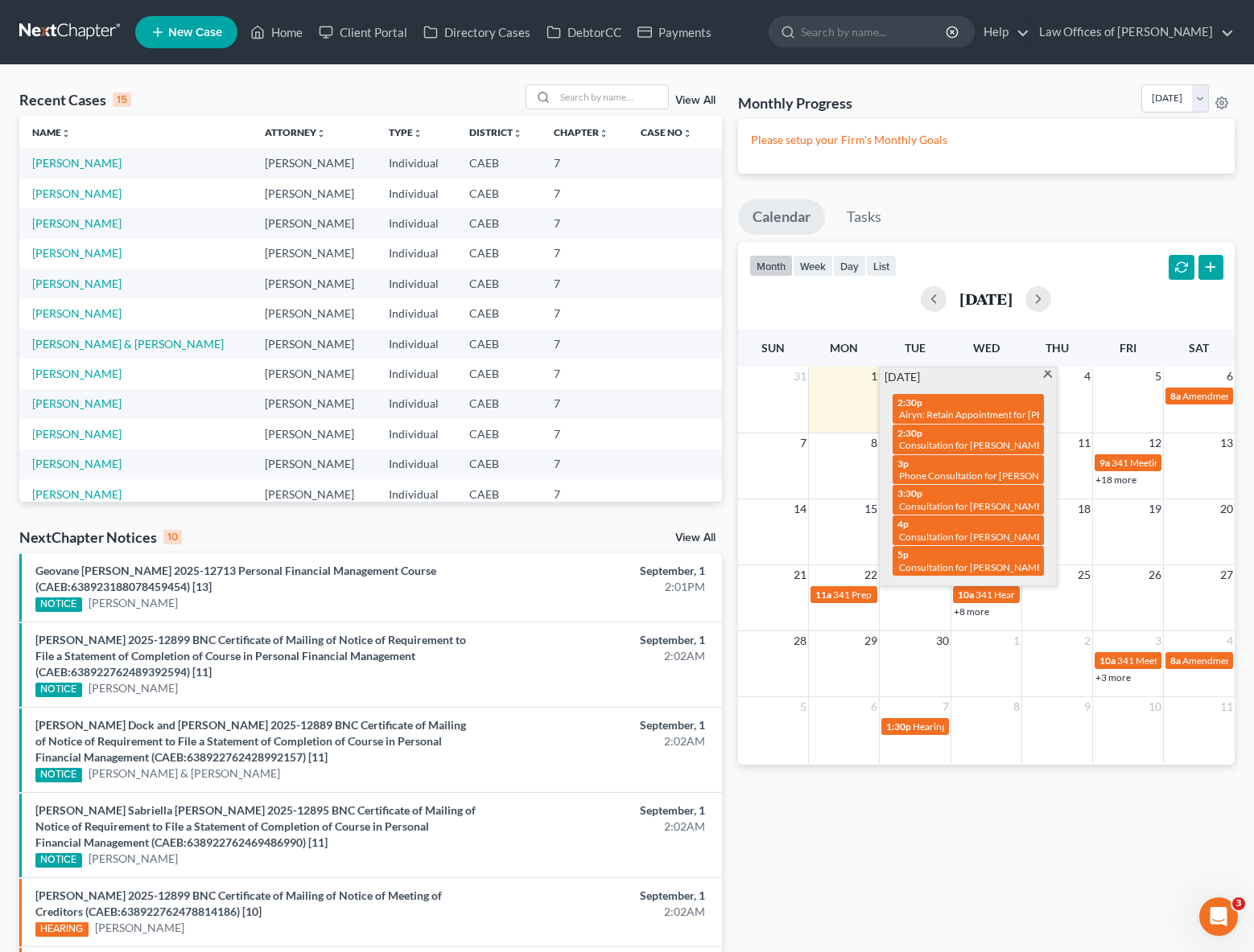
click at [1047, 374] on span at bounding box center [1047, 376] width 12 height 11
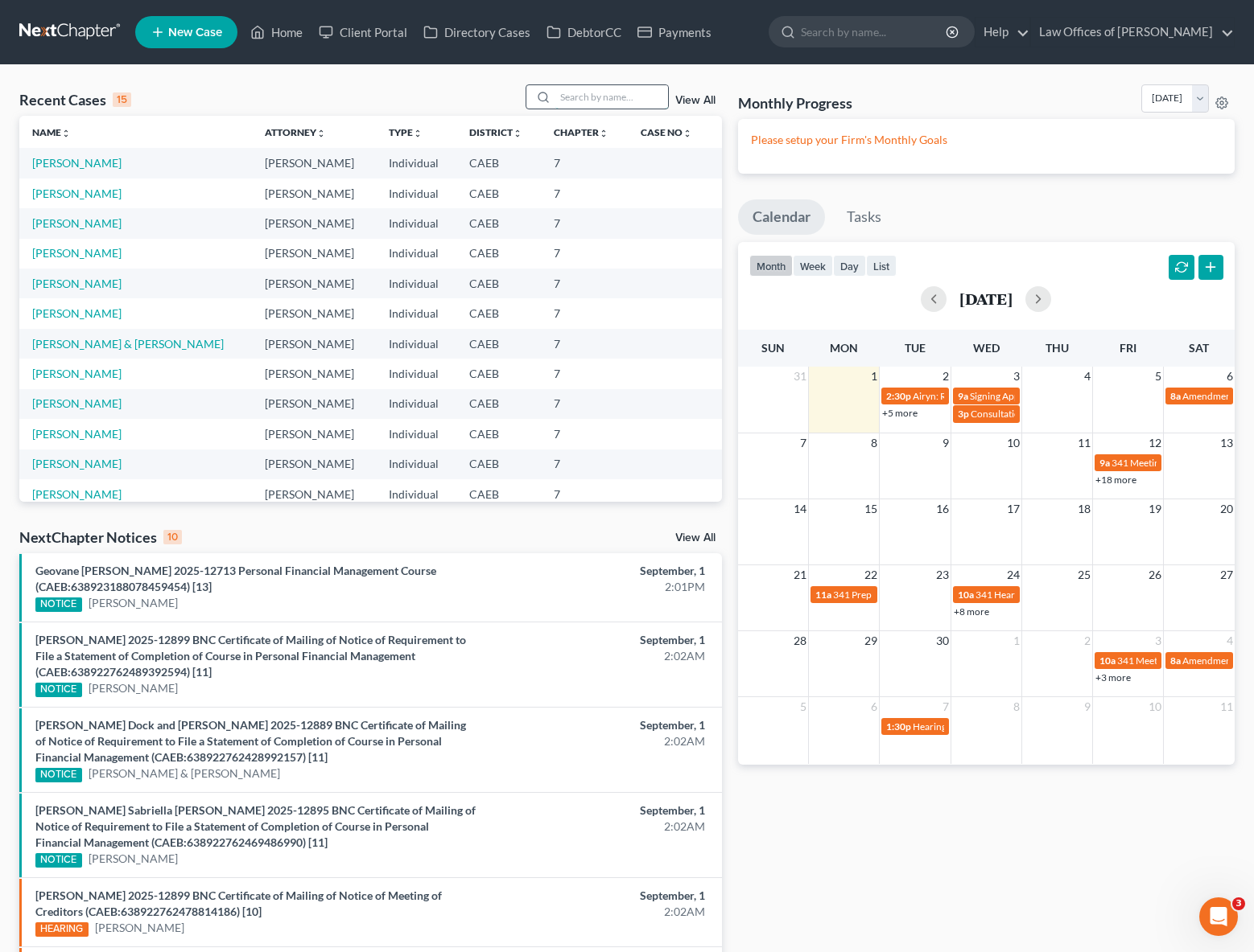
click at [580, 100] on input "search" at bounding box center [612, 97] width 113 height 23
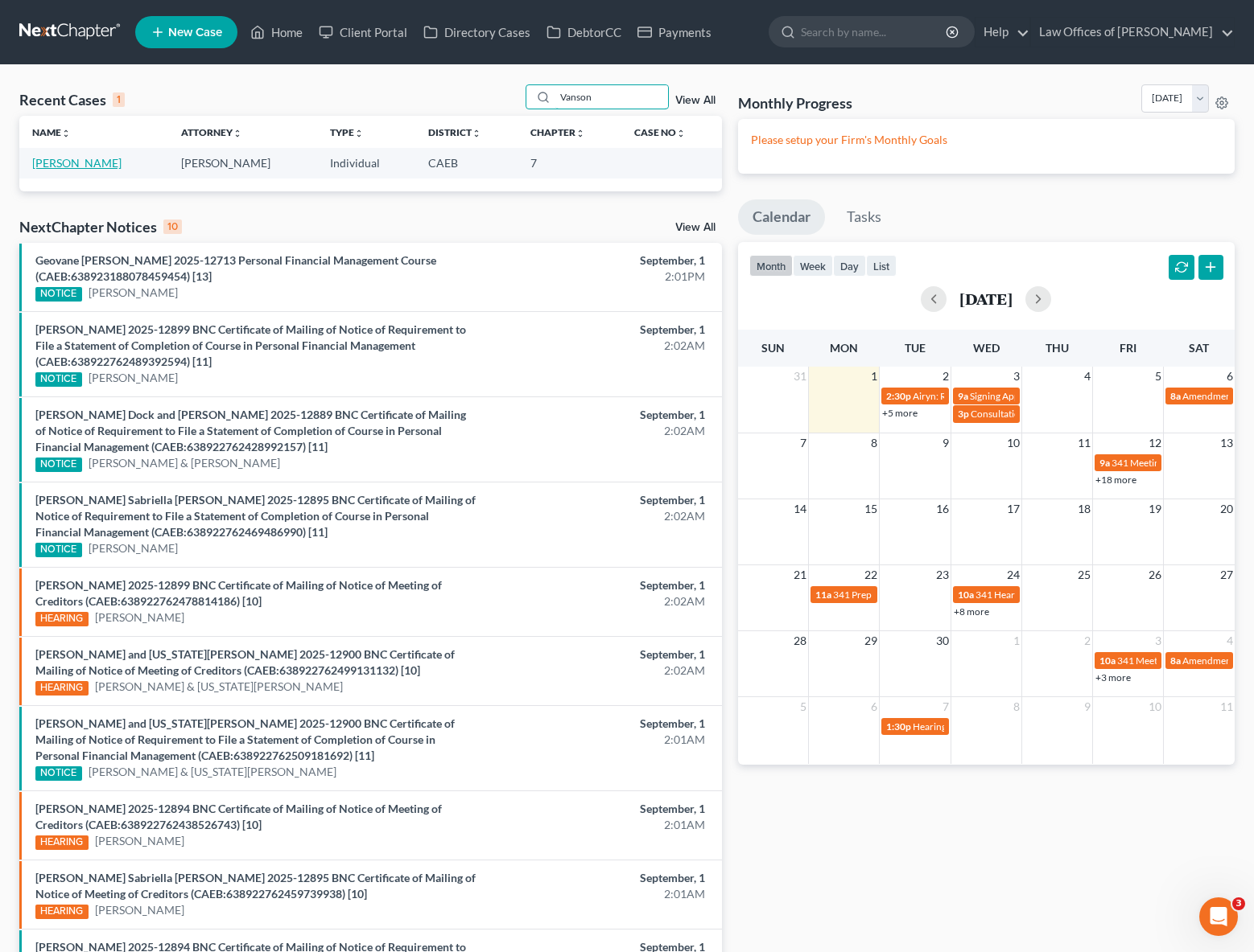
type input "Vanson"
click at [98, 165] on link "[PERSON_NAME]" at bounding box center [77, 163] width 89 height 14
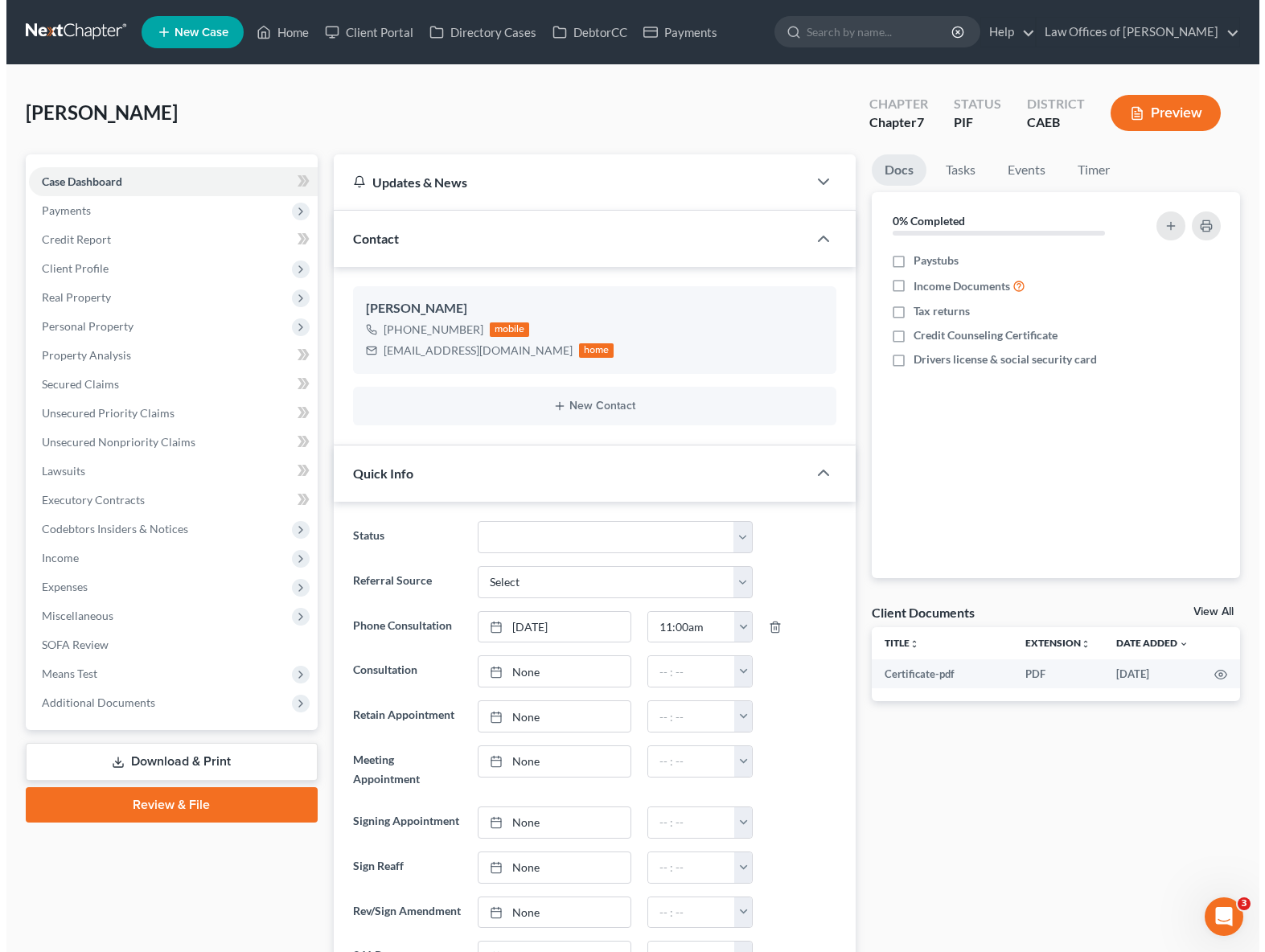
scroll to position [1646, 0]
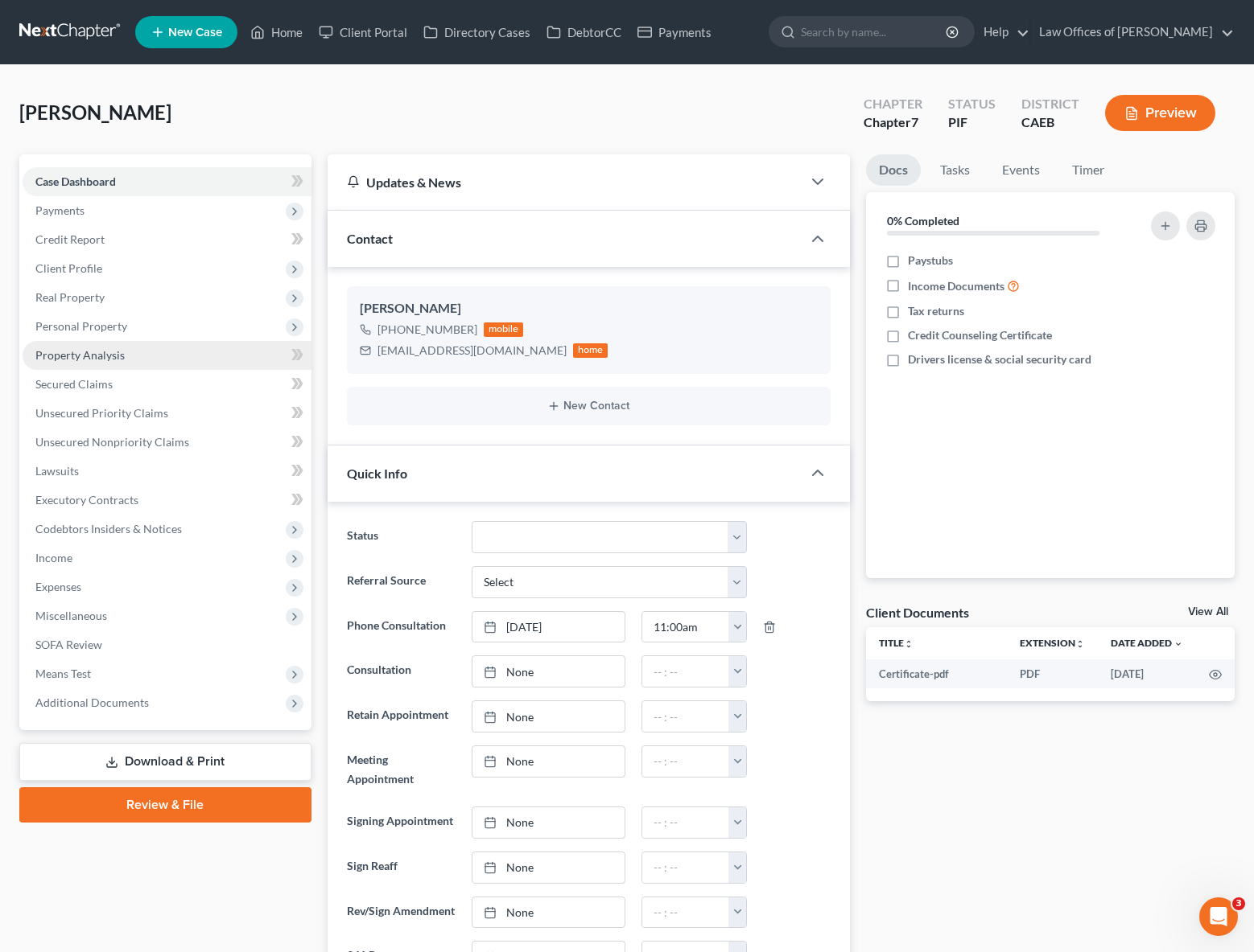
click at [115, 354] on span "Property Analysis" at bounding box center [80, 355] width 89 height 14
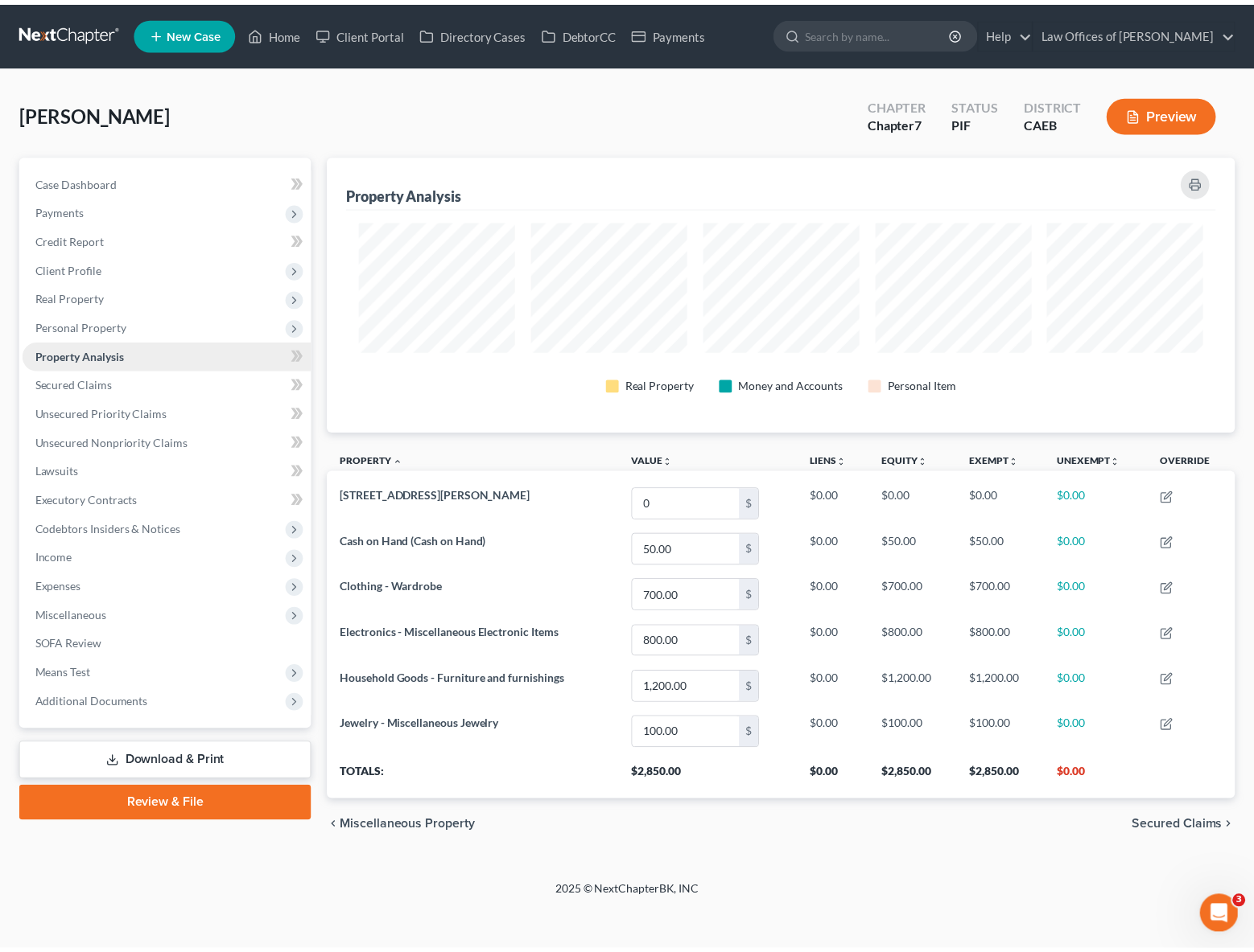
scroll to position [277, 916]
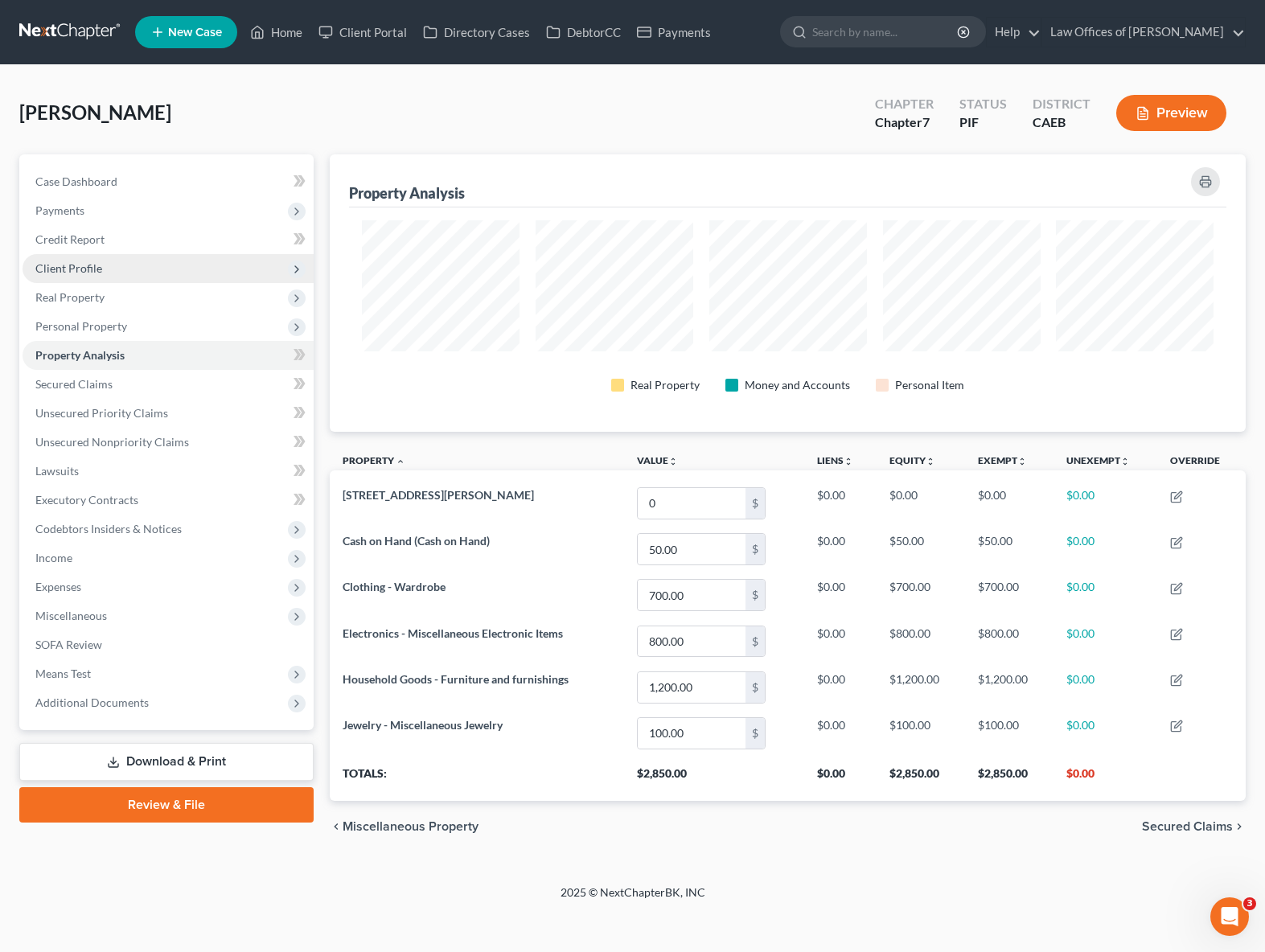
click at [110, 275] on span "Client Profile" at bounding box center [168, 269] width 291 height 29
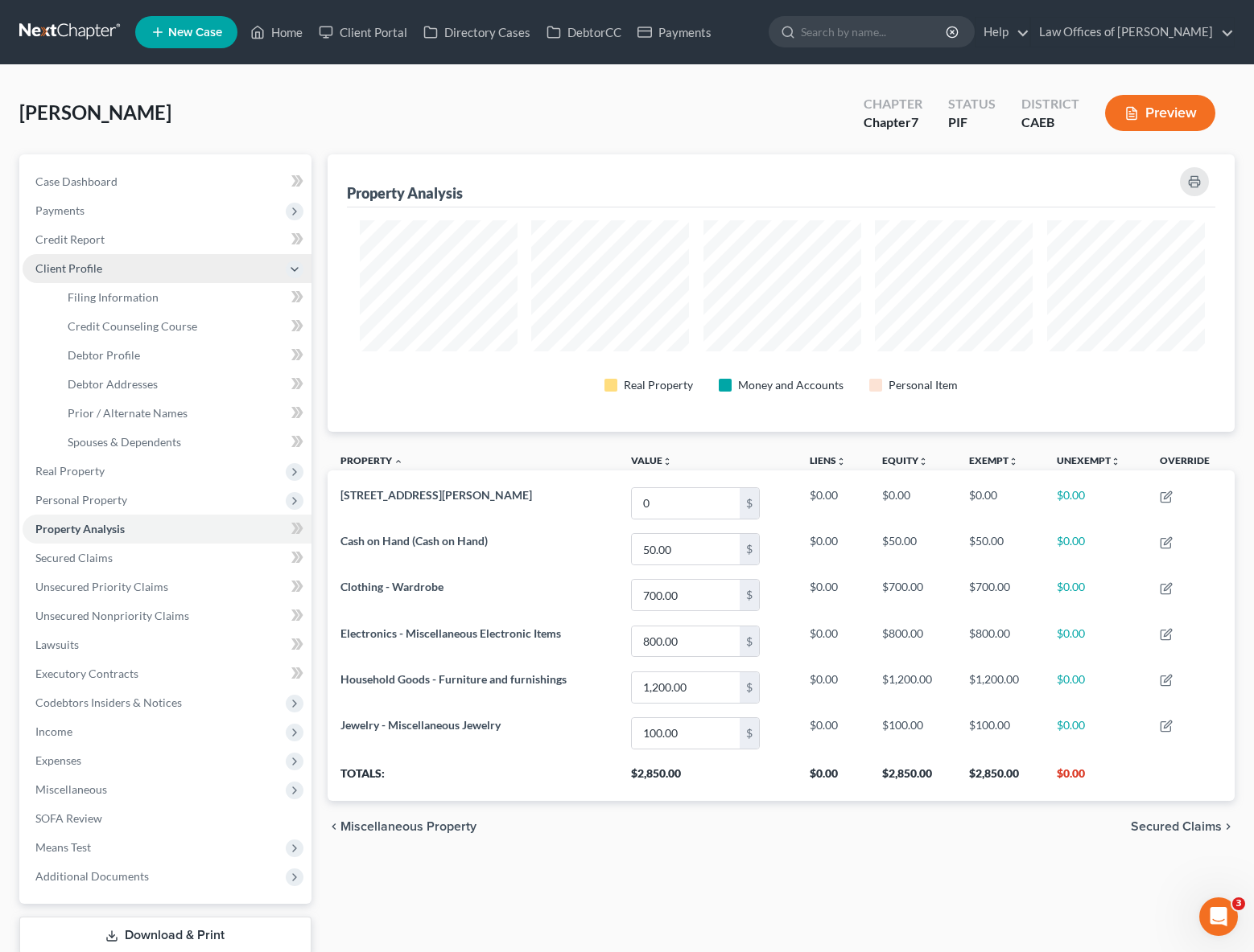
scroll to position [804151, 803840]
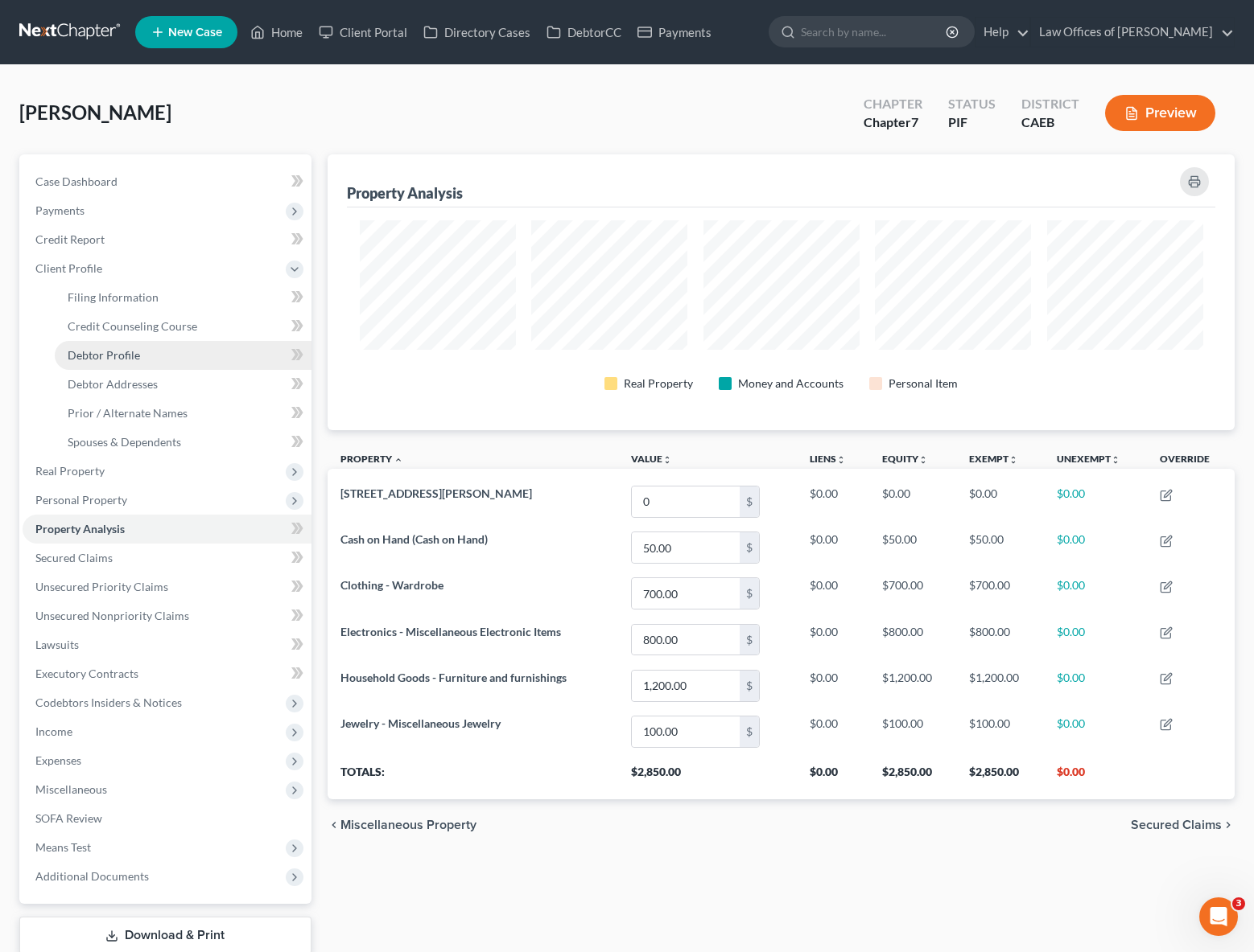
click at [147, 363] on link "Debtor Profile" at bounding box center [182, 356] width 257 height 29
select select "0"
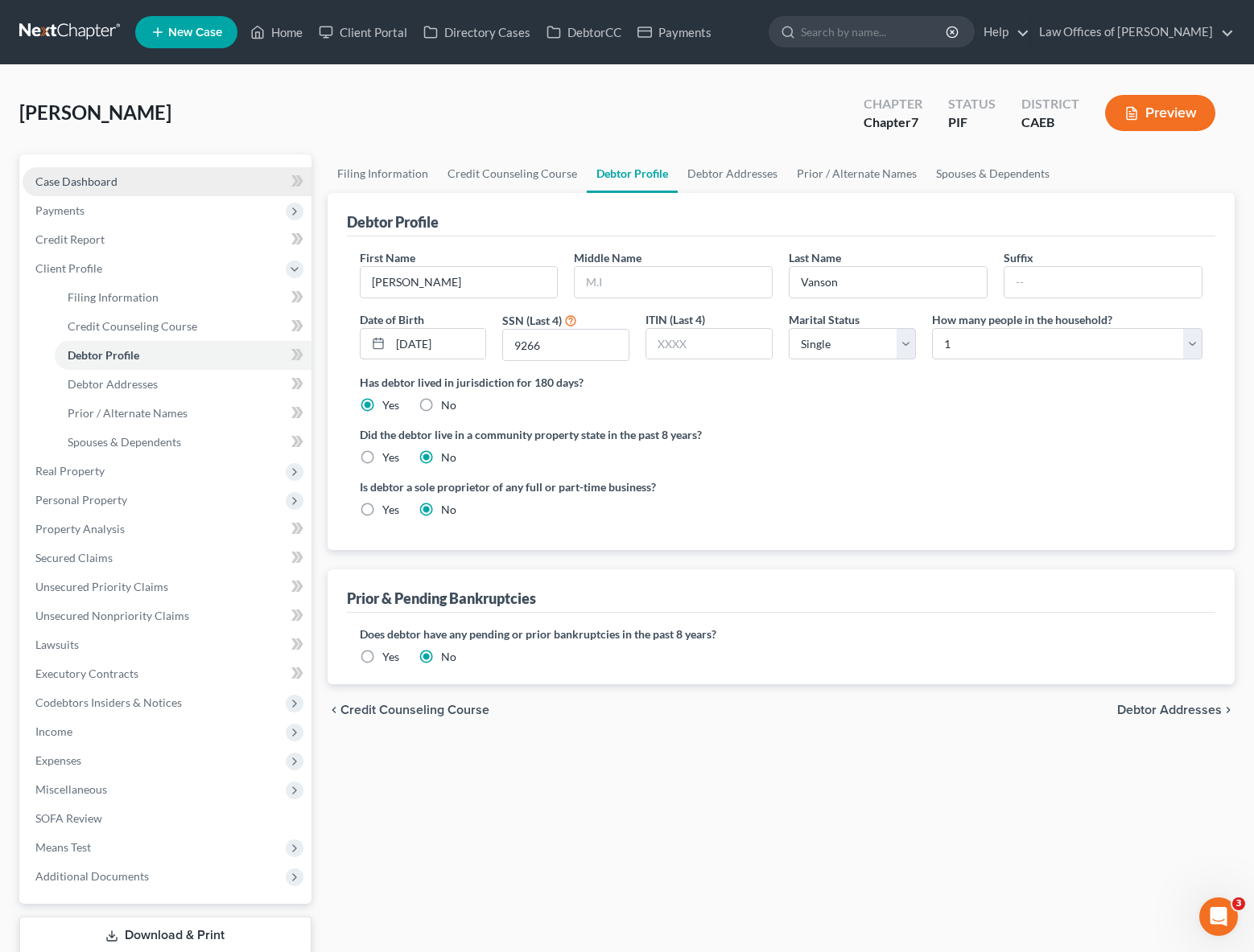
click at [98, 183] on span "Case Dashboard" at bounding box center [77, 181] width 82 height 14
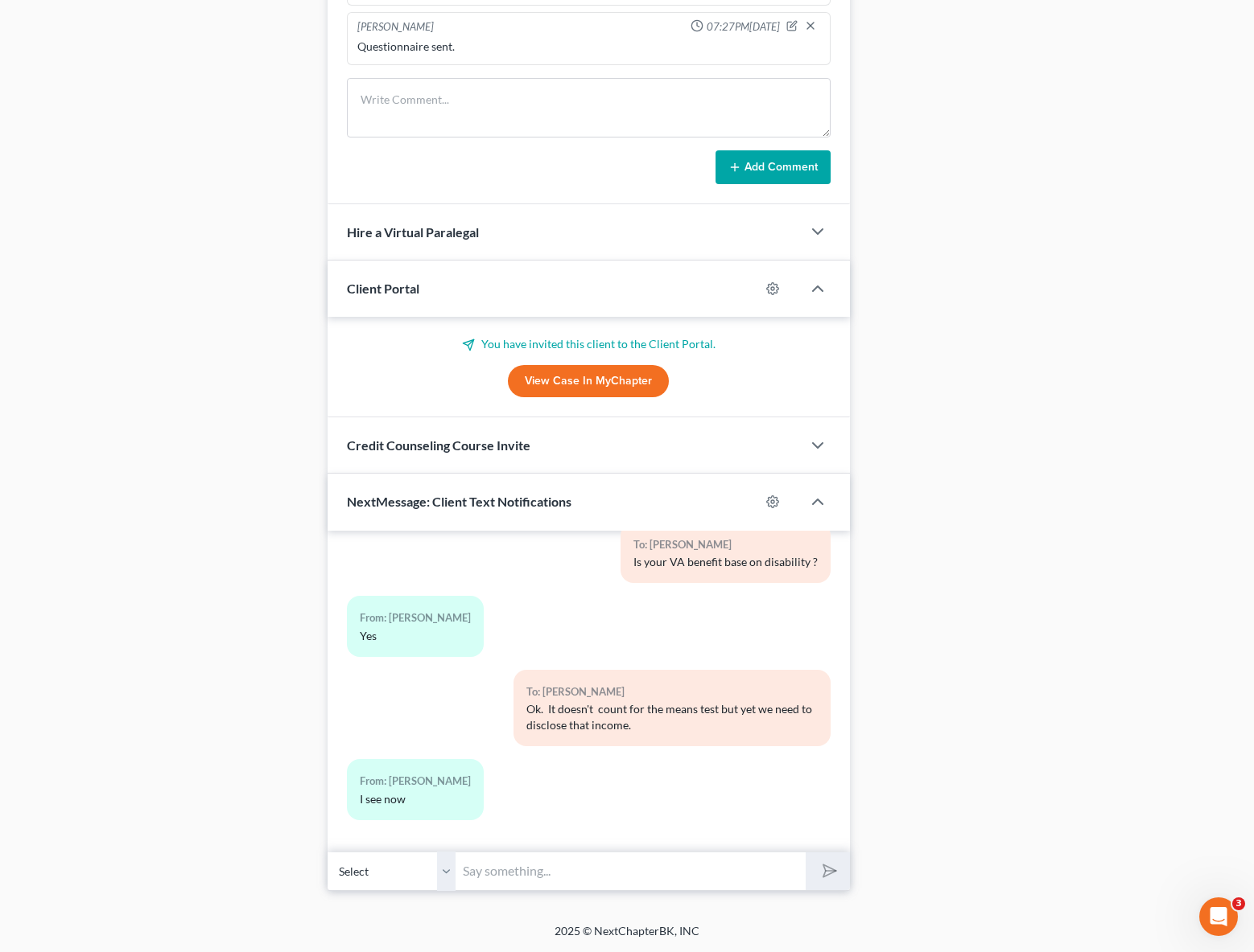
scroll to position [1147, 0]
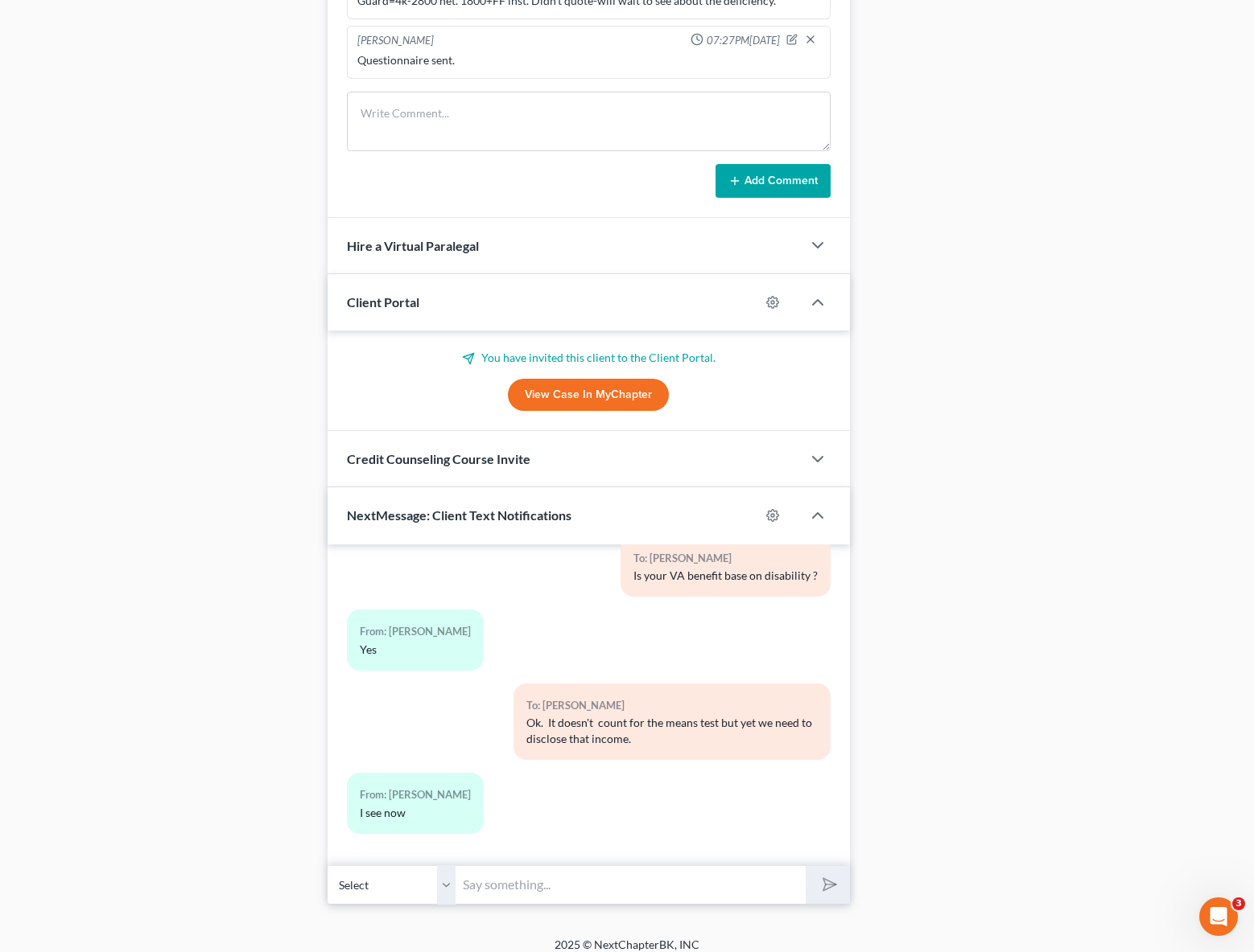
click at [516, 896] on input "text" at bounding box center [630, 885] width 349 height 40
type input "Hi [PERSON_NAME]. We are working on your case that noticed that the spelling of…"
click at [806, 867] on button "submit" at bounding box center [828, 885] width 45 height 38
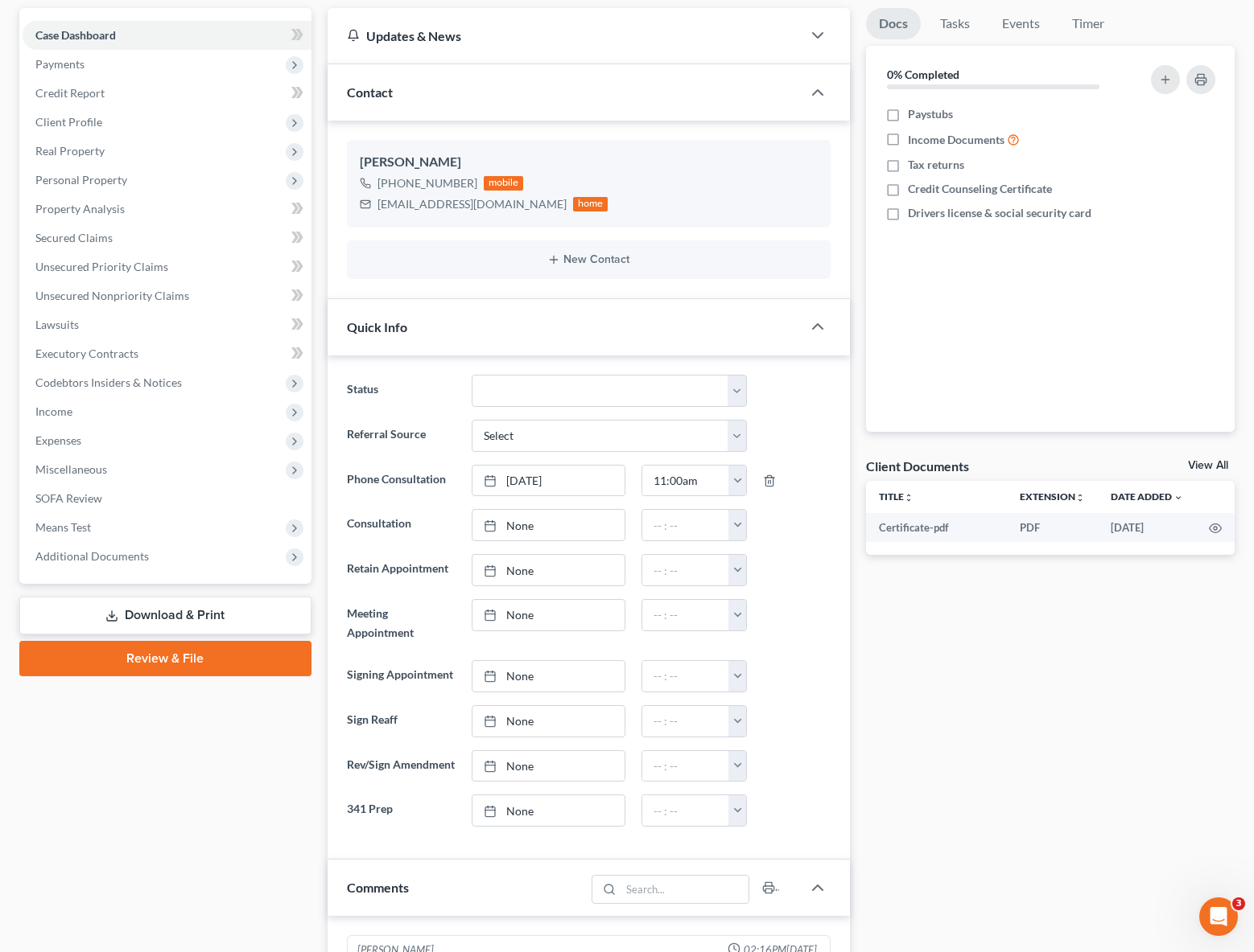
scroll to position [144, 0]
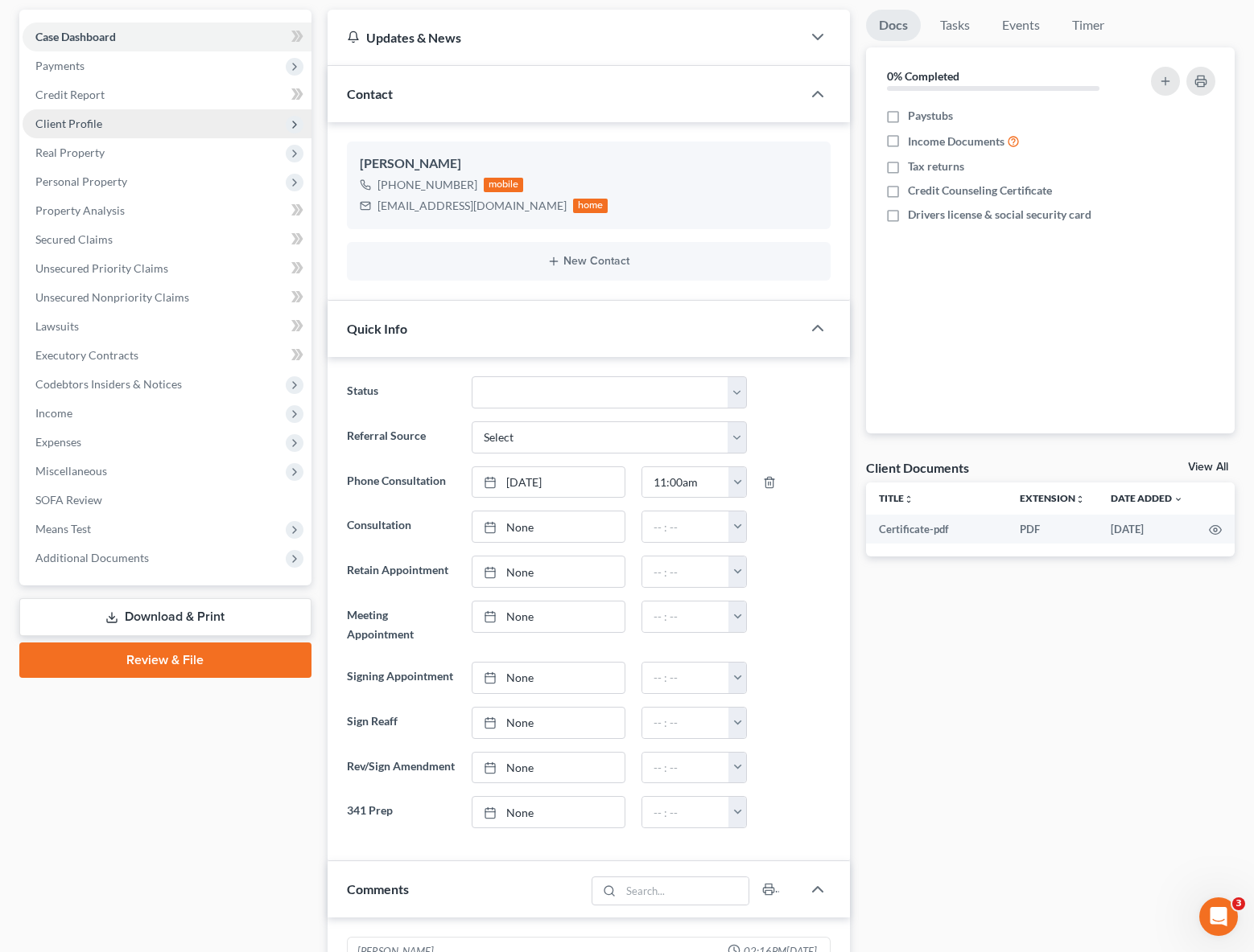
click at [98, 126] on span "Client Profile" at bounding box center [69, 123] width 67 height 14
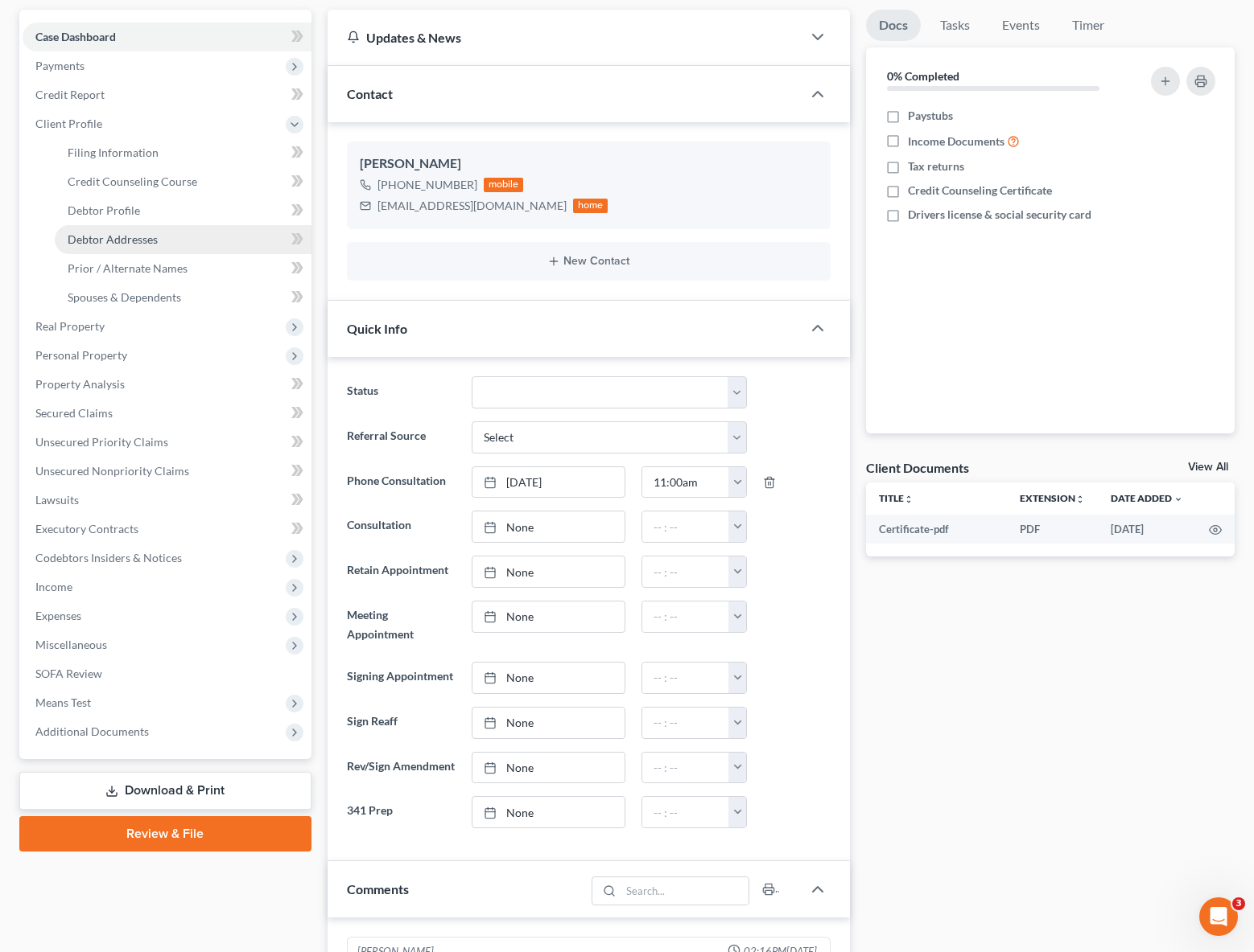
click at [158, 234] on link "Debtor Addresses" at bounding box center [182, 239] width 257 height 29
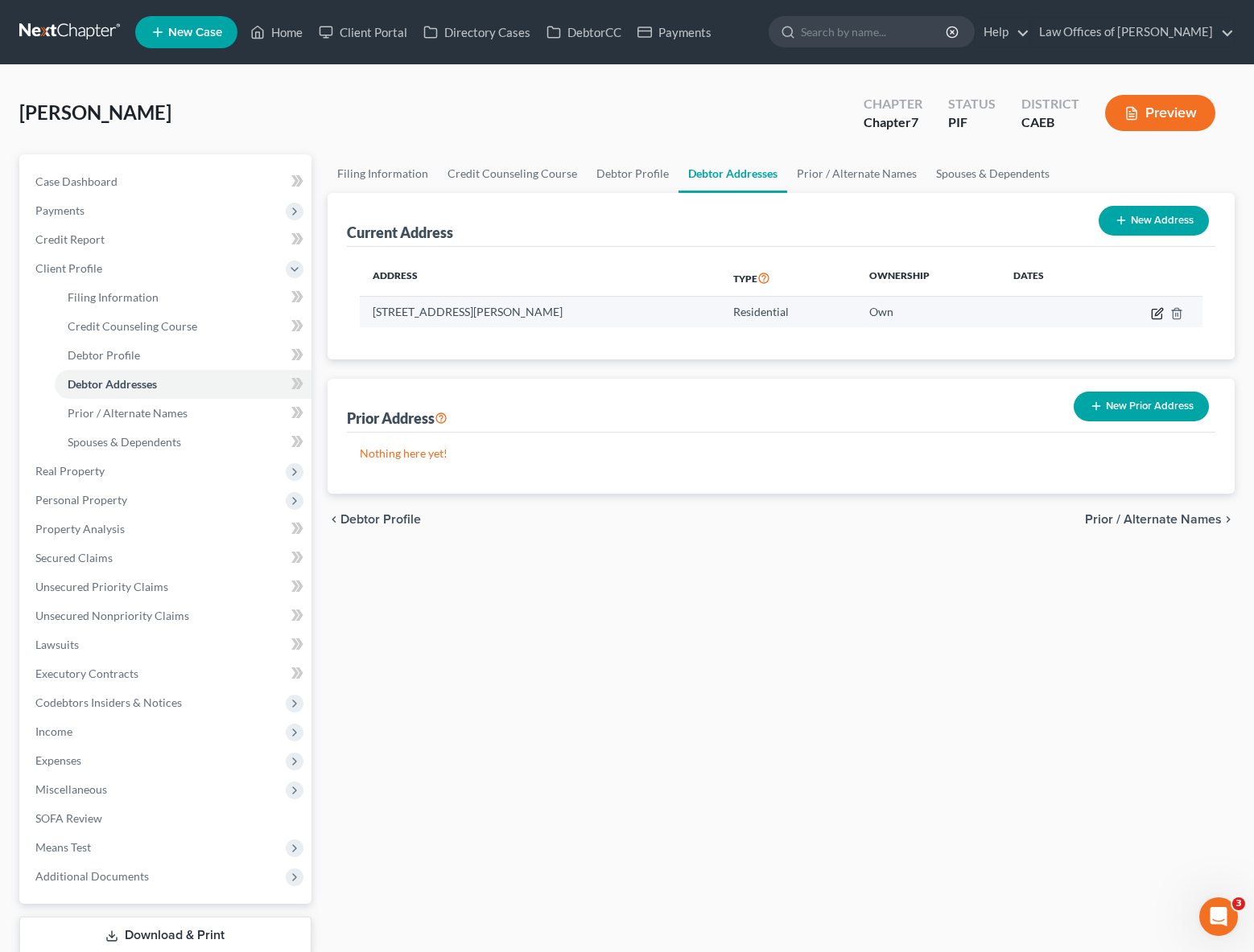
click at [1154, 310] on icon "button" at bounding box center [1157, 313] width 13 height 13
select select "4"
select select "14"
select select "0"
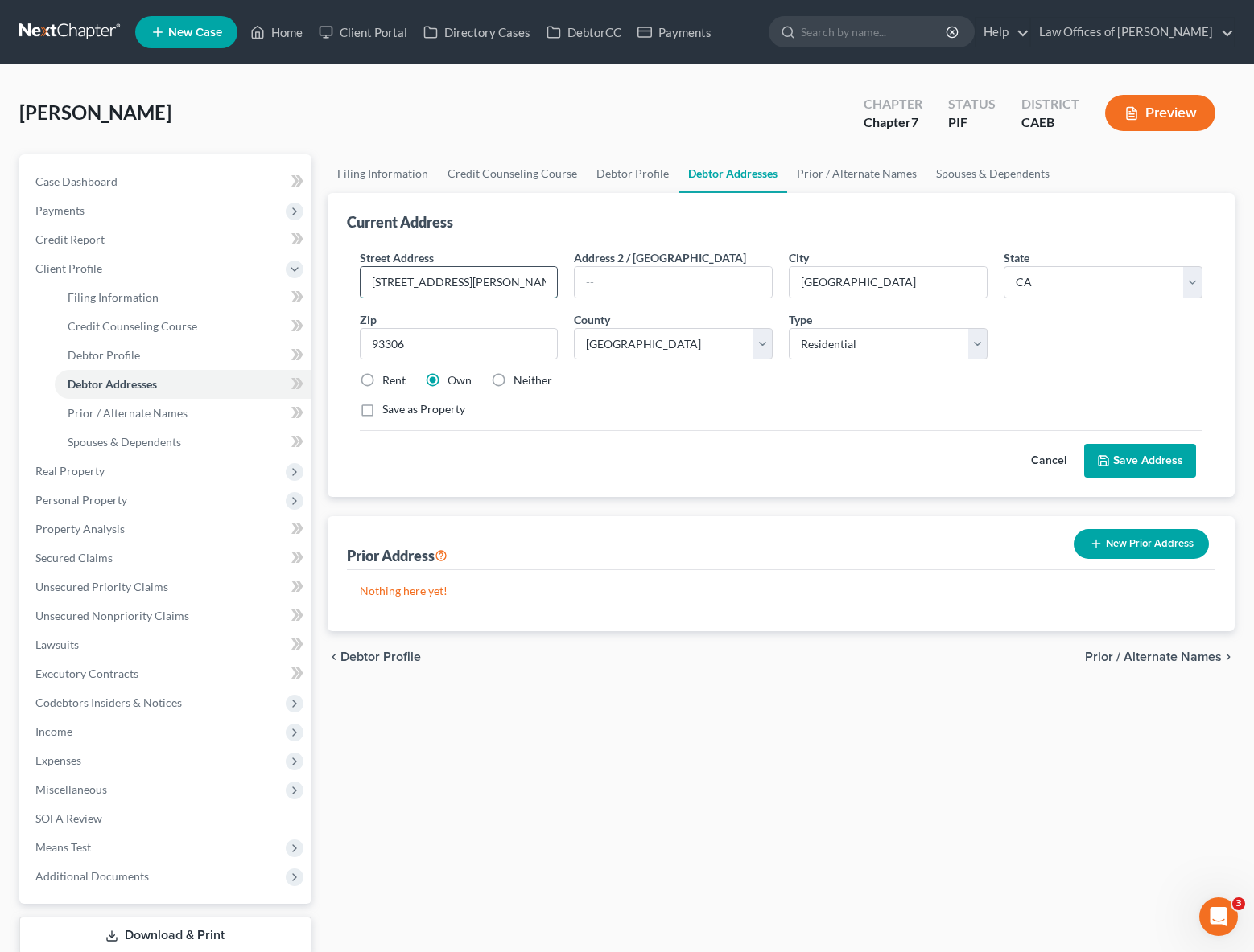
click at [498, 281] on input "[STREET_ADDRESS][PERSON_NAME]" at bounding box center [459, 282] width 197 height 31
type input "[STREET_ADDRESS][PERSON_NAME] SP. 117"
click at [1151, 466] on button "Save Address" at bounding box center [1140, 460] width 112 height 34
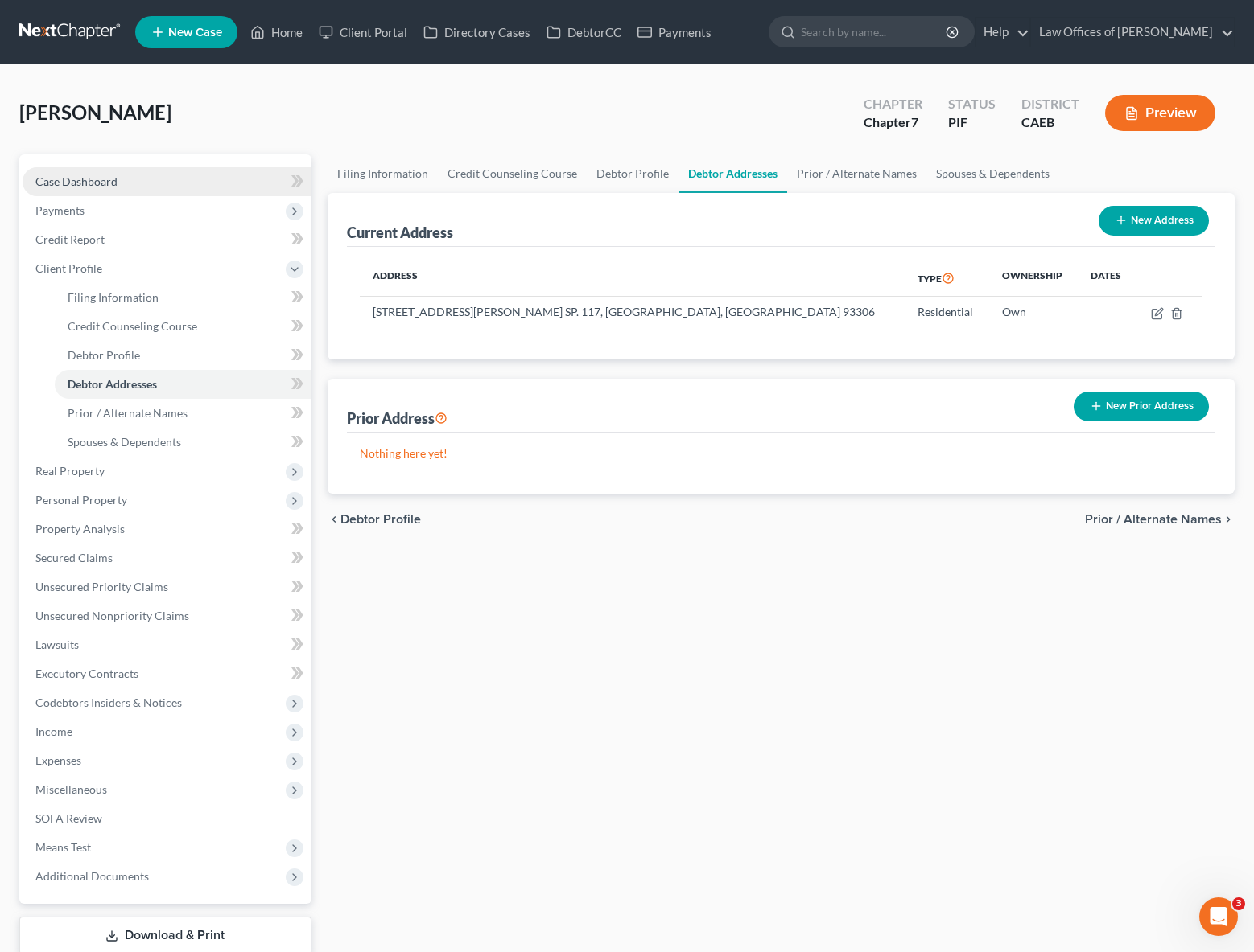
click at [163, 182] on link "Case Dashboard" at bounding box center [167, 182] width 289 height 29
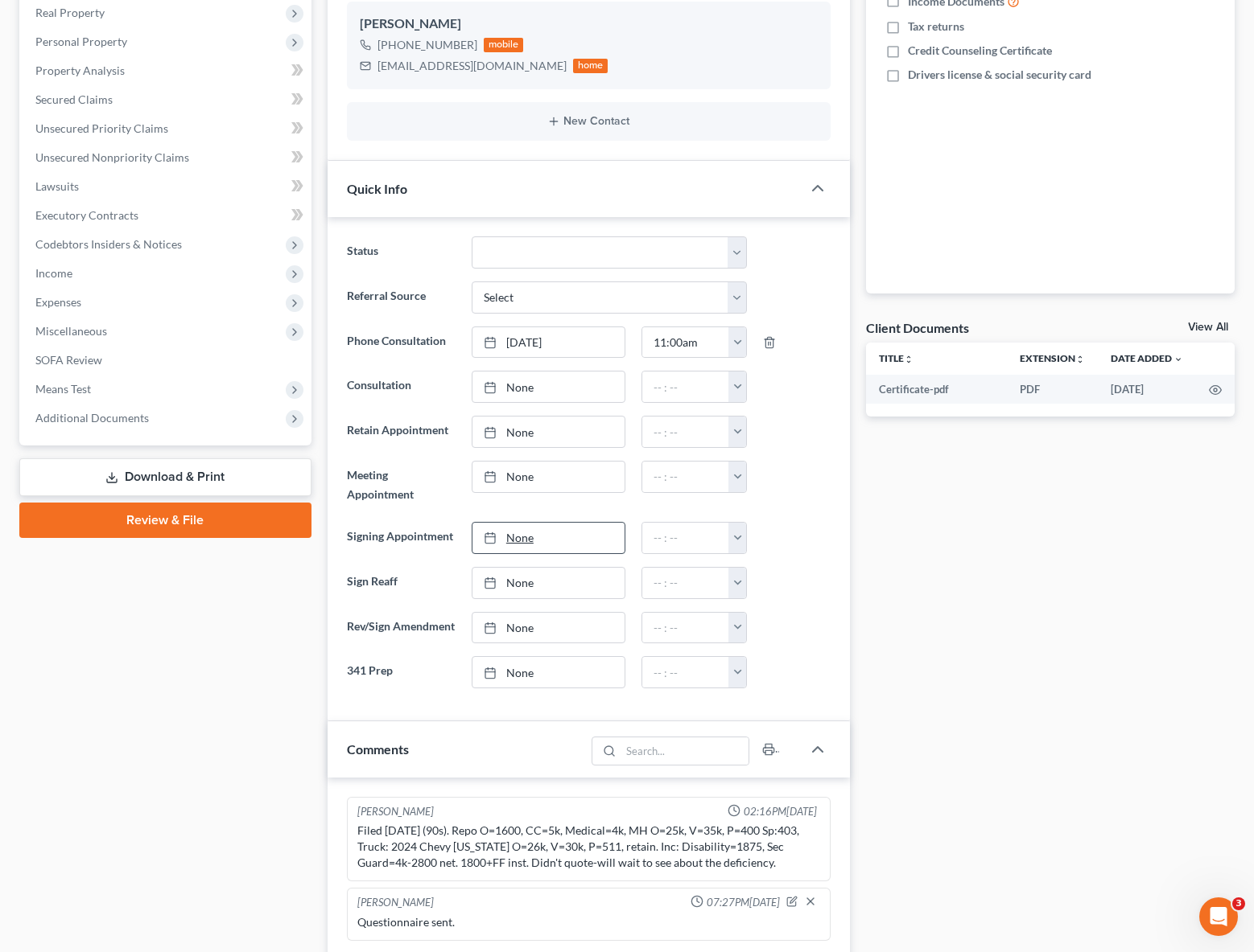
scroll to position [286, 0]
click at [347, 860] on div "[PERSON_NAME] 02:16PM[DATE] Filed [DATE] (90s). Repo O=1600, CC=5k, Medical=4k,…" at bounding box center [589, 838] width 484 height 84
drag, startPoint x: 358, startPoint y: 848, endPoint x: 819, endPoint y: 880, distance: 462.1
click at [819, 871] on div "Filed [DATE] (90s). Repo O=1600, CC=5k, Medical=4k, MH O=25k, V=35k, P=400 Sp:4…" at bounding box center [588, 846] width 463 height 48
copy div "Filed [DATE] (90s). Repo O=1600, CC=5k, Medical=4k, MH O=25k, V=35k, P=400 Sp:4…"
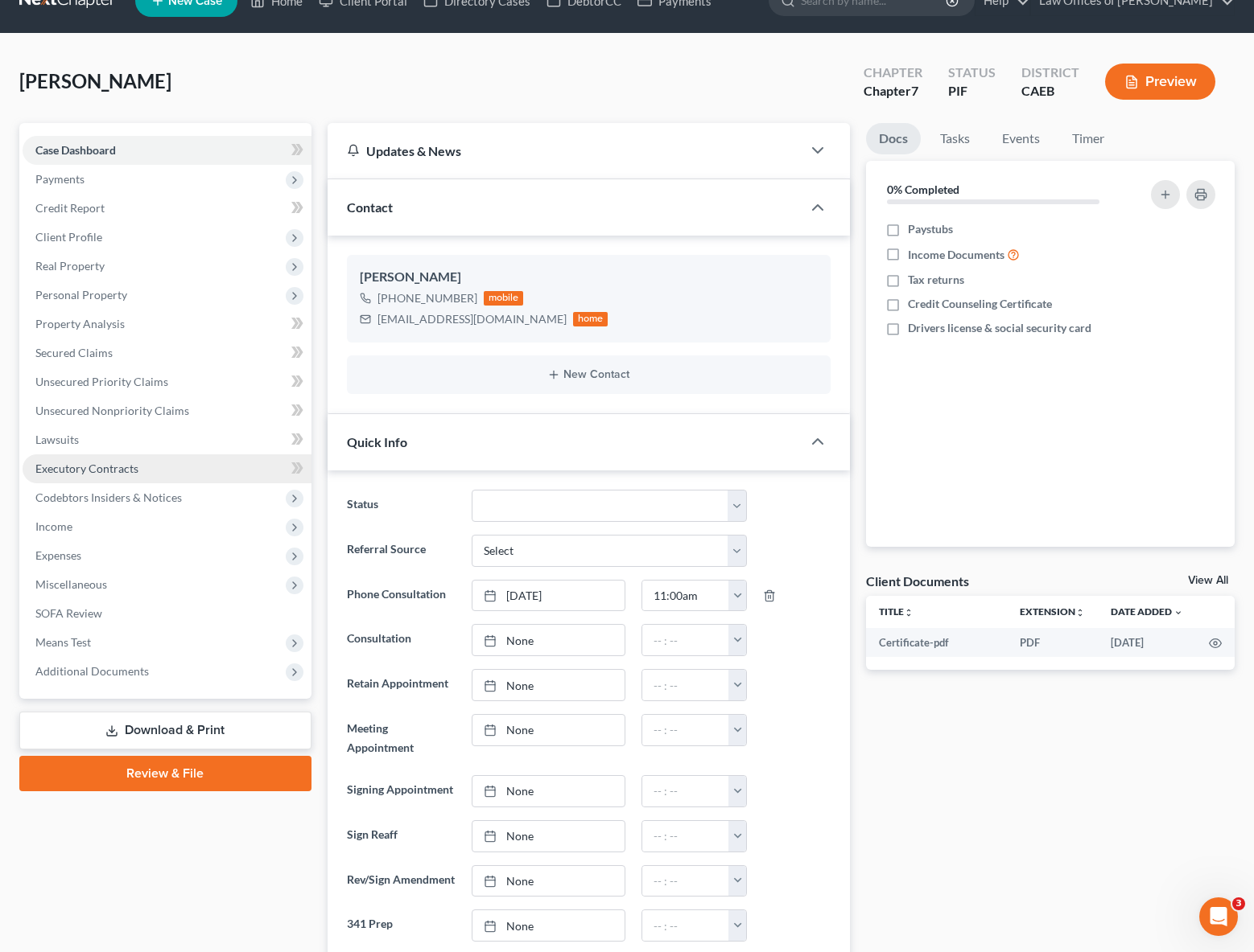
scroll to position [0, 0]
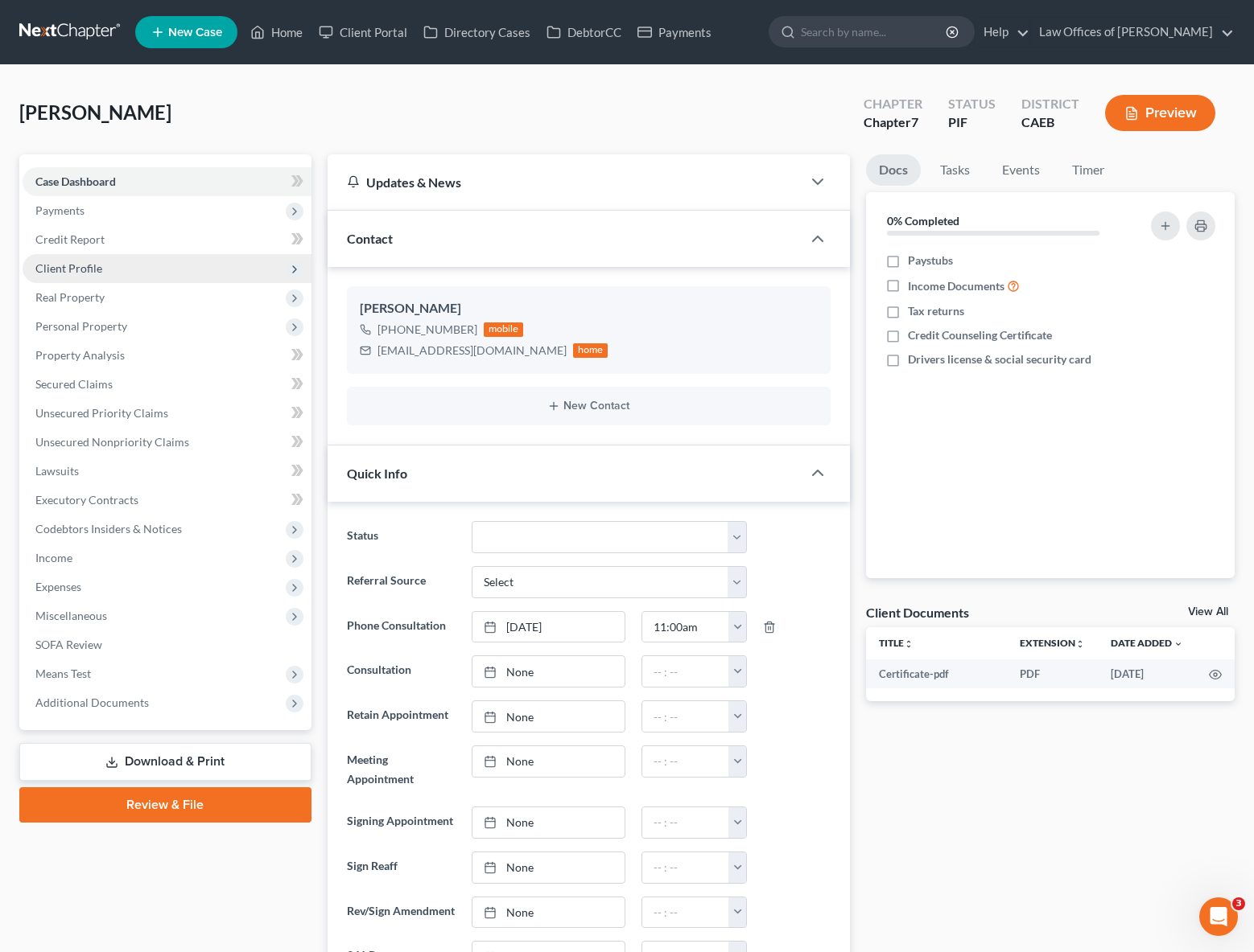
click at [98, 275] on span "Client Profile" at bounding box center [167, 269] width 289 height 29
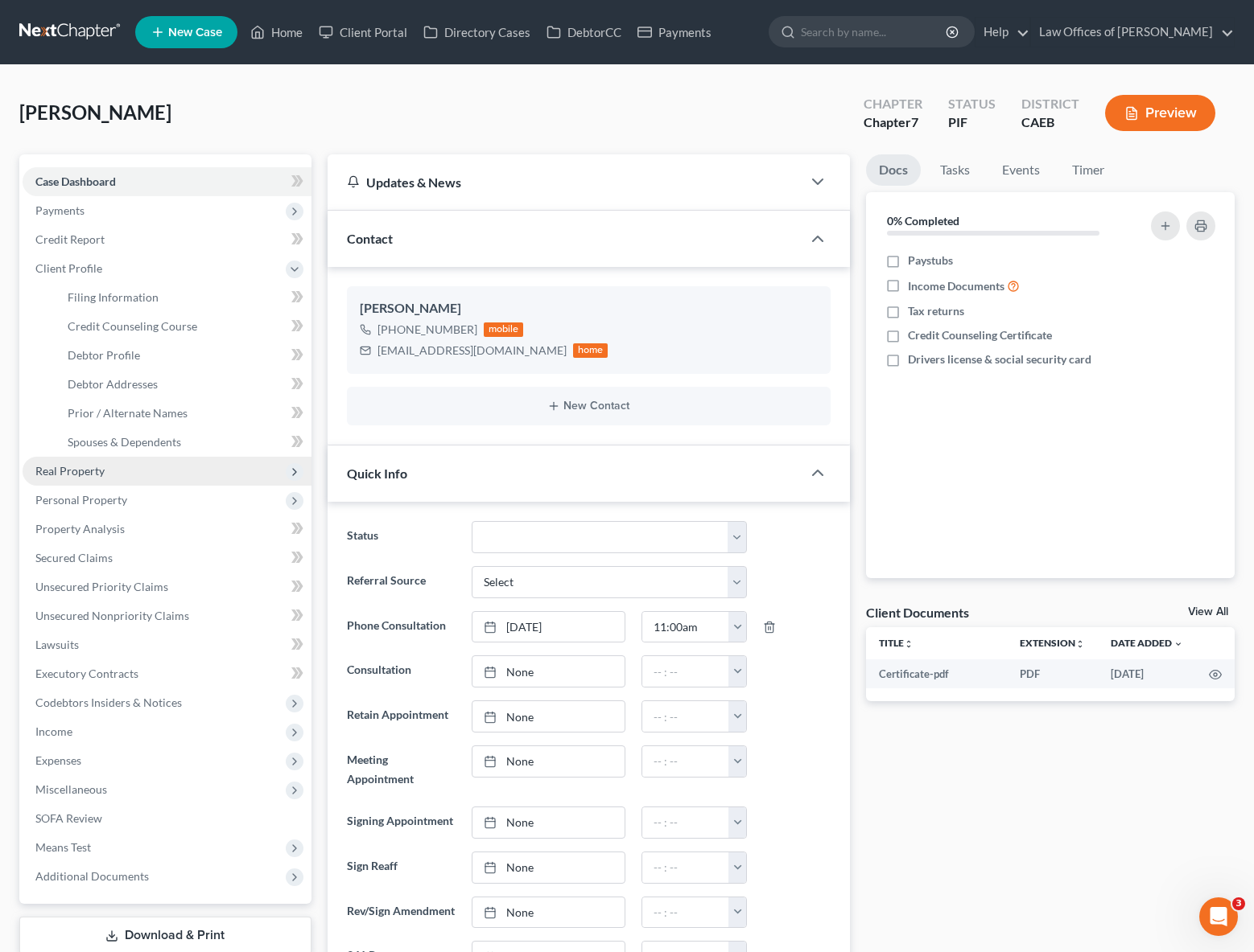
click at [97, 472] on span "Real Property" at bounding box center [70, 471] width 69 height 14
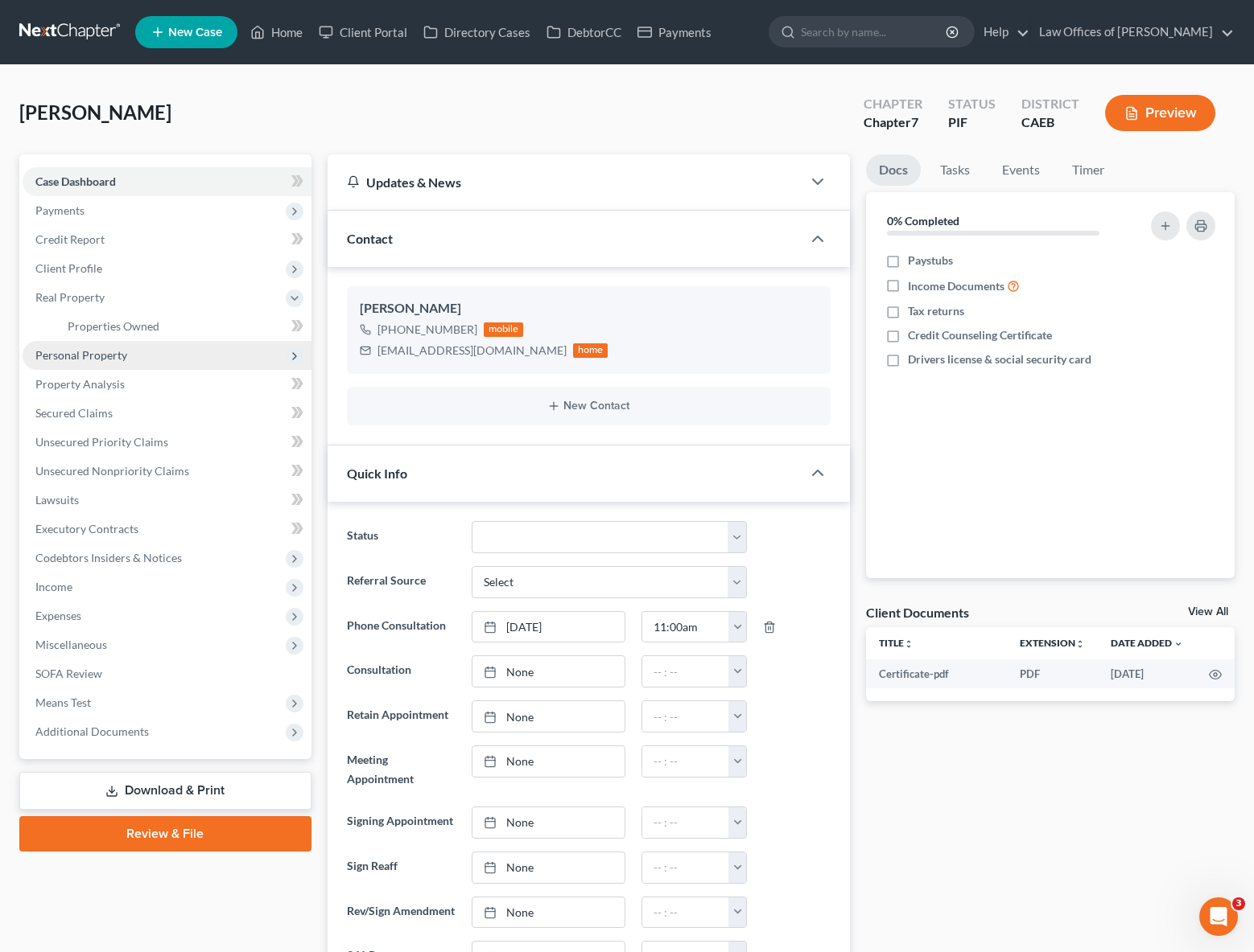
click at [140, 355] on span "Personal Property" at bounding box center [167, 356] width 289 height 29
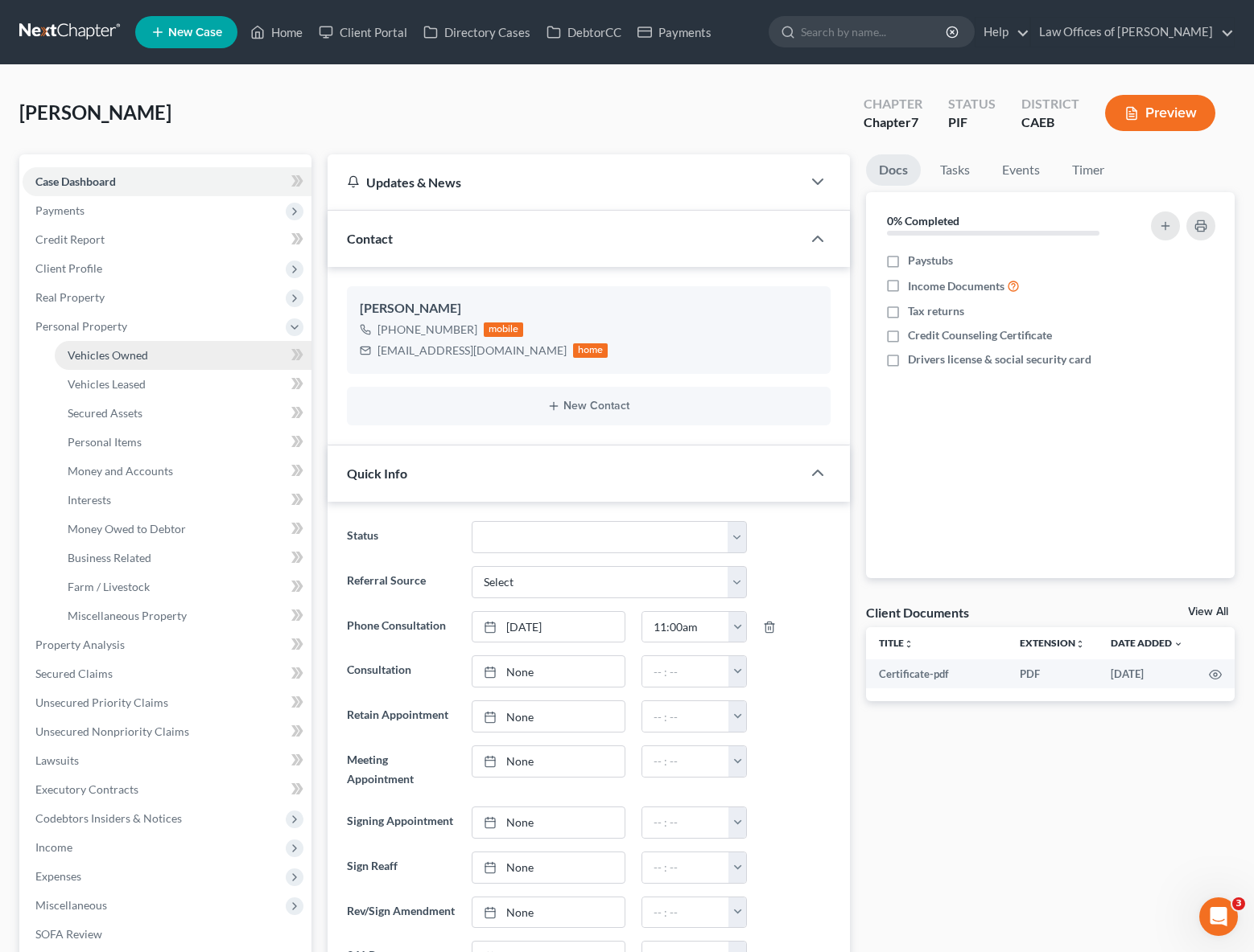
click at [176, 361] on link "Vehicles Owned" at bounding box center [182, 356] width 257 height 29
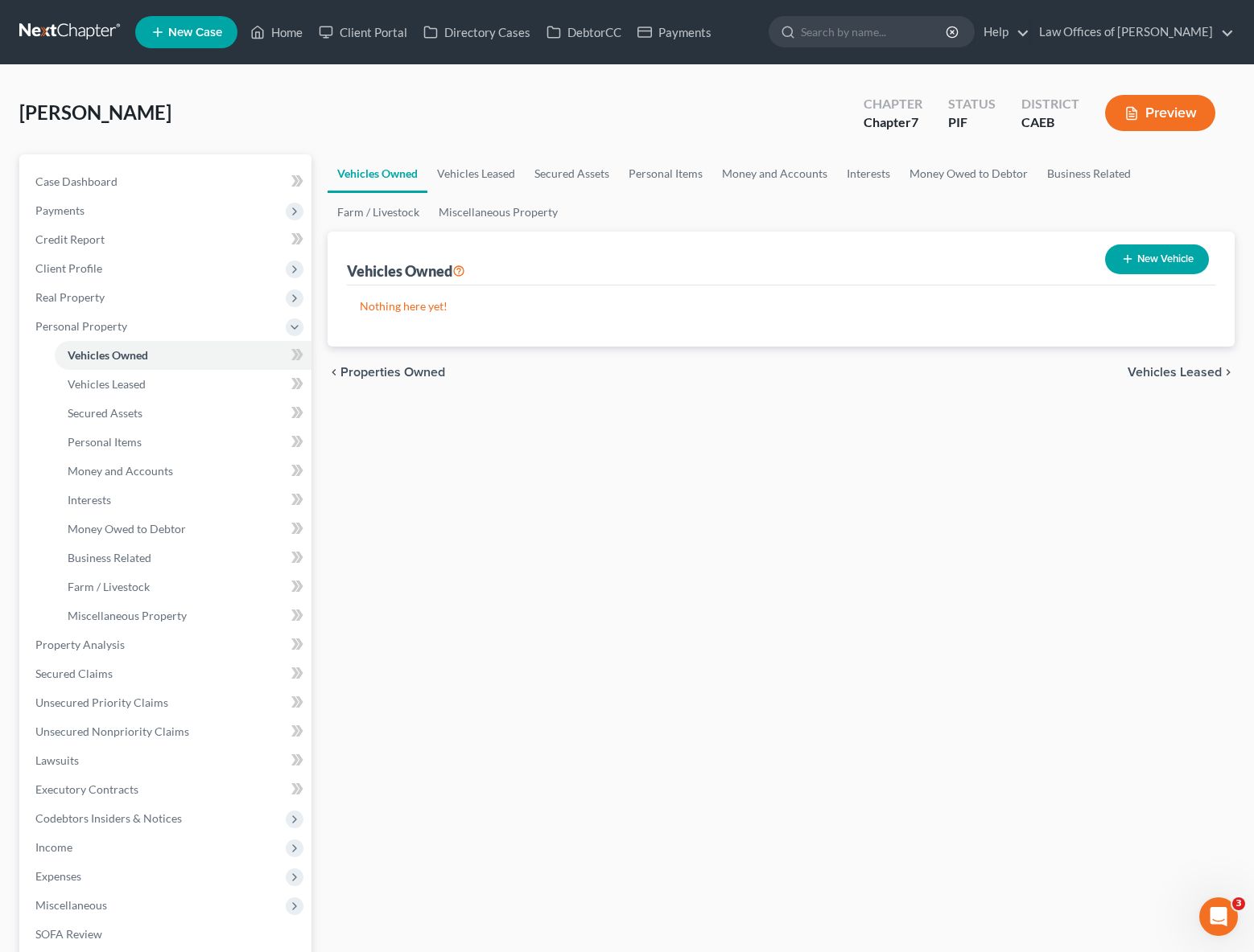
click at [1167, 264] on button "New Vehicle" at bounding box center [1156, 259] width 104 height 30
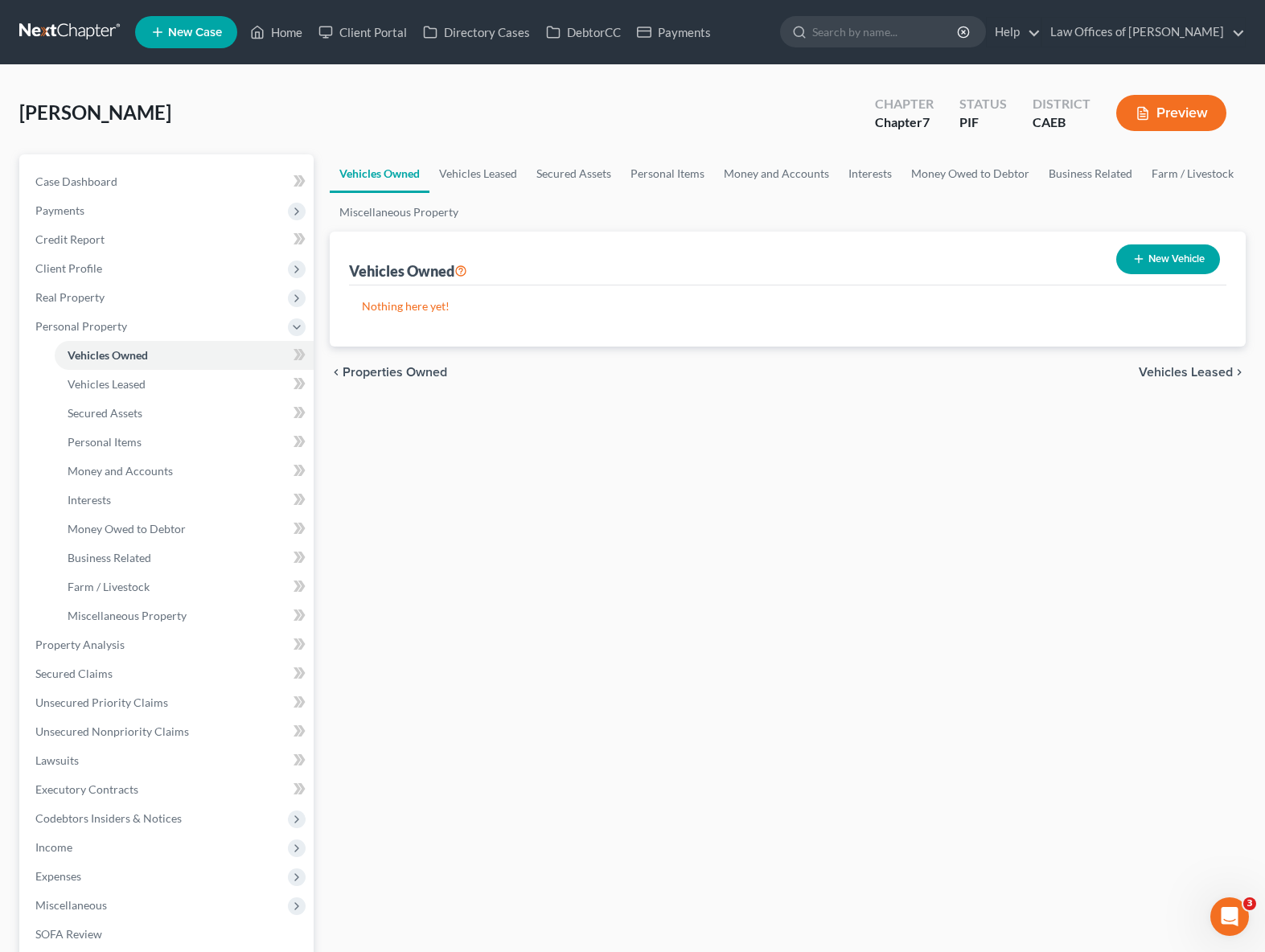
select select "0"
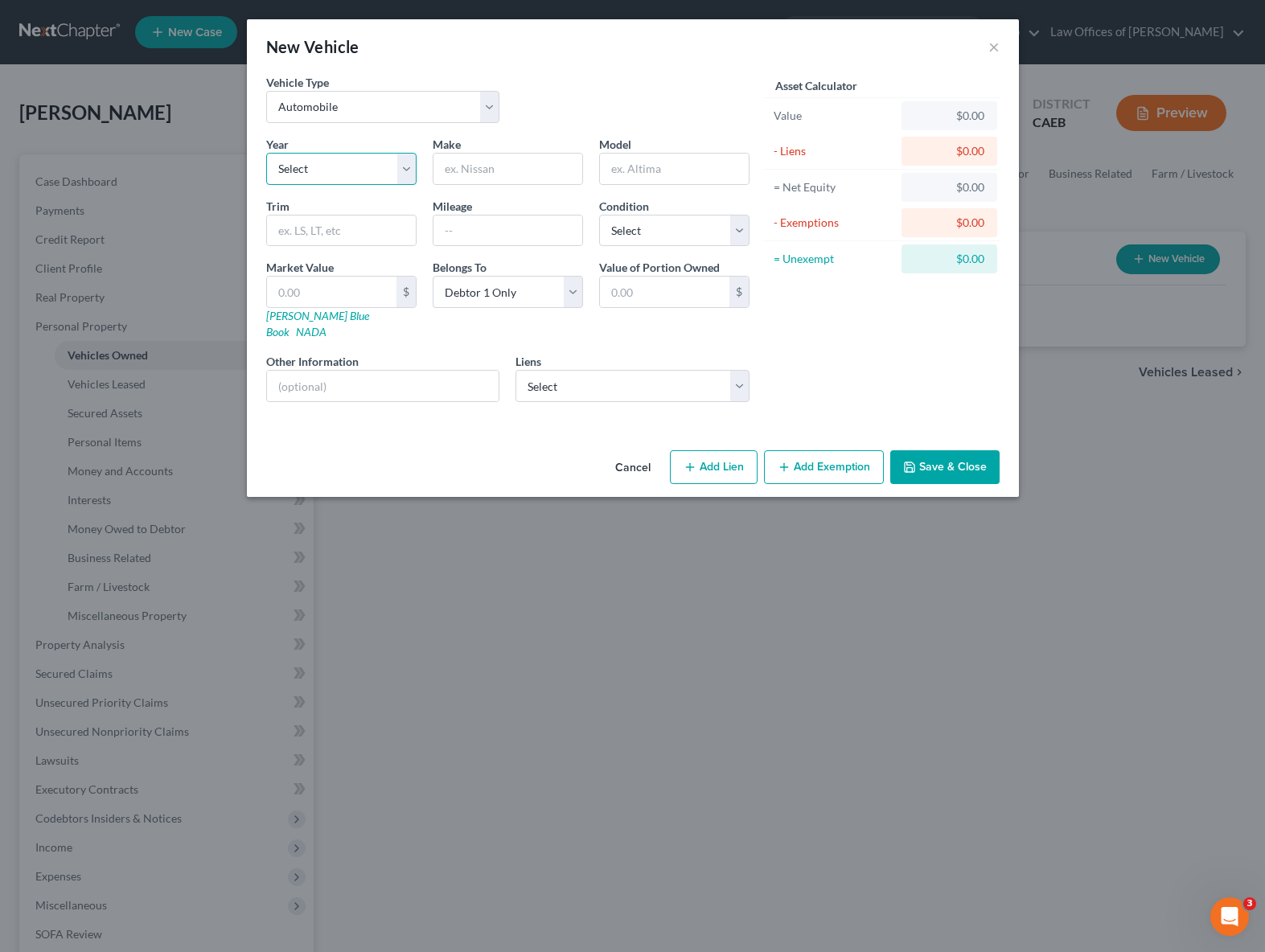
click at [398, 170] on select "Select 2026 2025 2024 2023 2022 2021 2020 2019 2018 2017 2016 2015 2014 2013 20…" at bounding box center [341, 169] width 150 height 32
select select "2"
click at [267, 153] on select "Select 2026 2025 2024 2023 2022 2021 2020 2019 2018 2017 2016 2015 2014 2013 20…" at bounding box center [341, 169] width 150 height 32
click at [502, 162] on input "text" at bounding box center [508, 169] width 149 height 31
type input "Chevrolet"
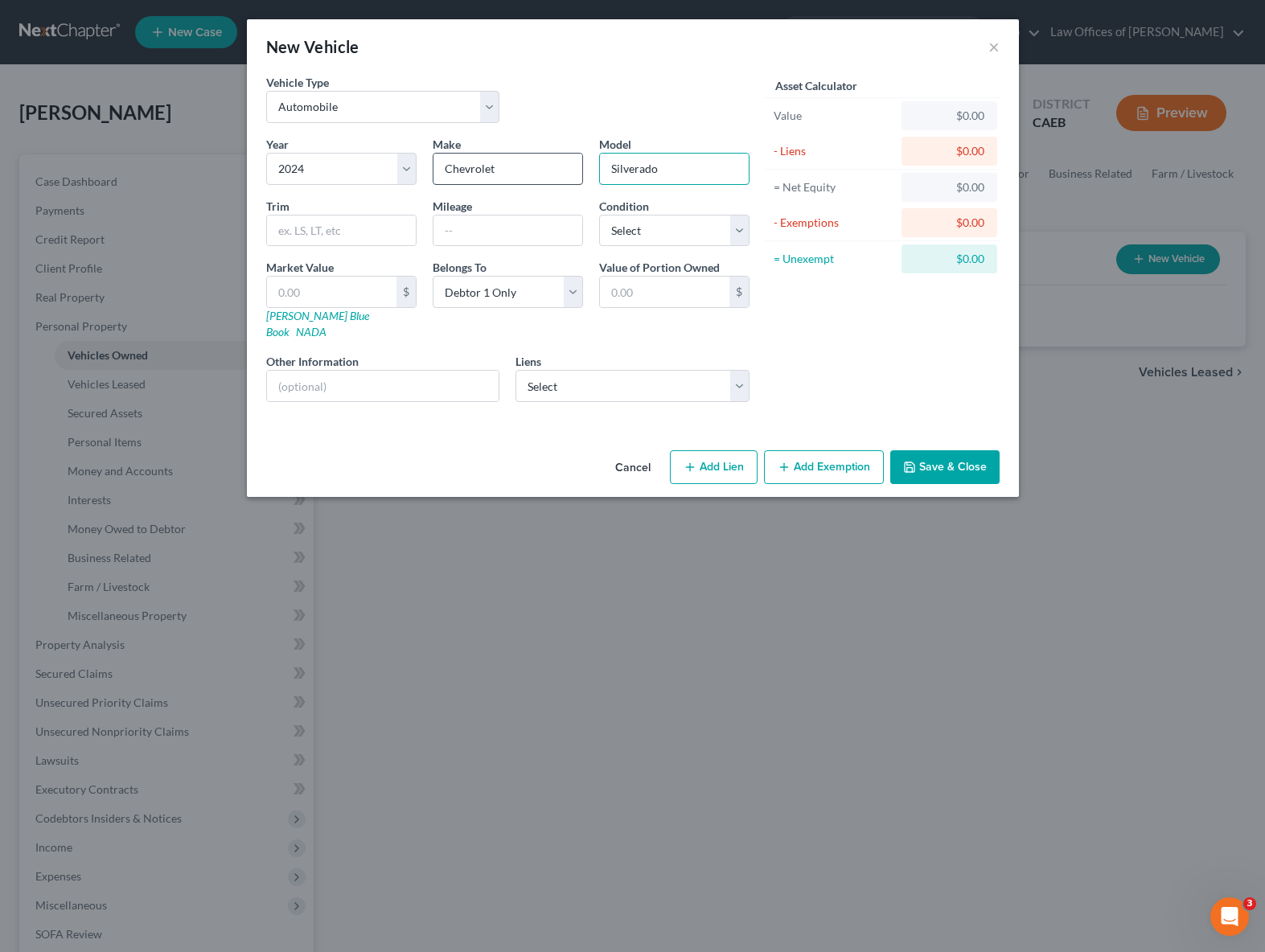
type input "Silverado"
click at [490, 234] on input "text" at bounding box center [508, 231] width 149 height 31
type input "15,800."
click at [743, 370] on select "Select Gm Financial - $25,474.00 21st Mtg - $24,477.00" at bounding box center [632, 386] width 234 height 32
click at [741, 371] on select "Select Gm Financial - $25,474.00 21st Mtg - $24,477.00" at bounding box center [632, 386] width 234 height 32
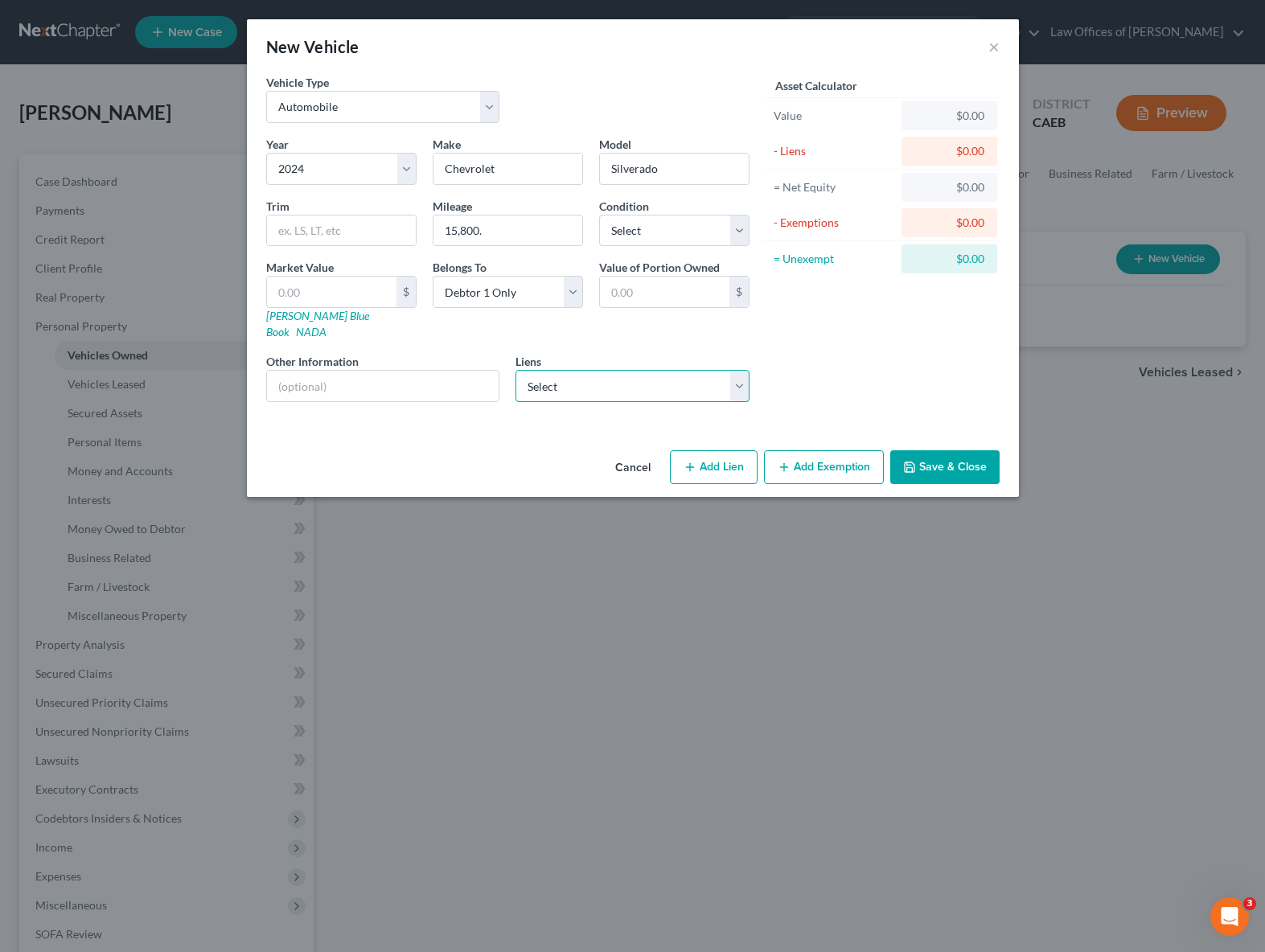
click at [730, 370] on select "Select Gm Financial - $25,474.00 21st Mtg - $24,477.00" at bounding box center [632, 386] width 234 height 32
select select "0"
click at [516, 370] on select "Select Gm Financial - $25,474.00 21st Mtg - $24,477.00" at bounding box center [632, 386] width 234 height 32
select select
select select "45"
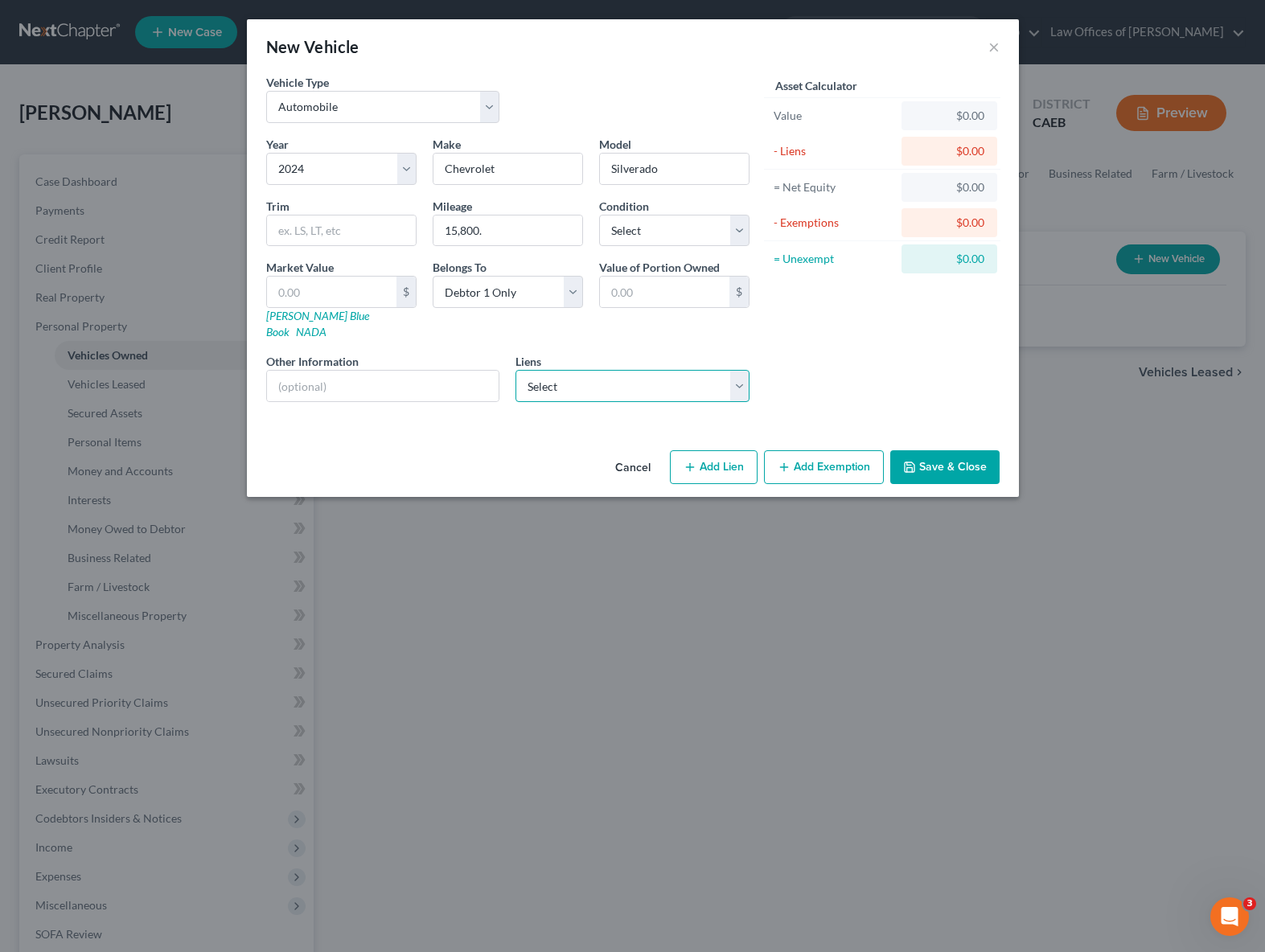
select select "0"
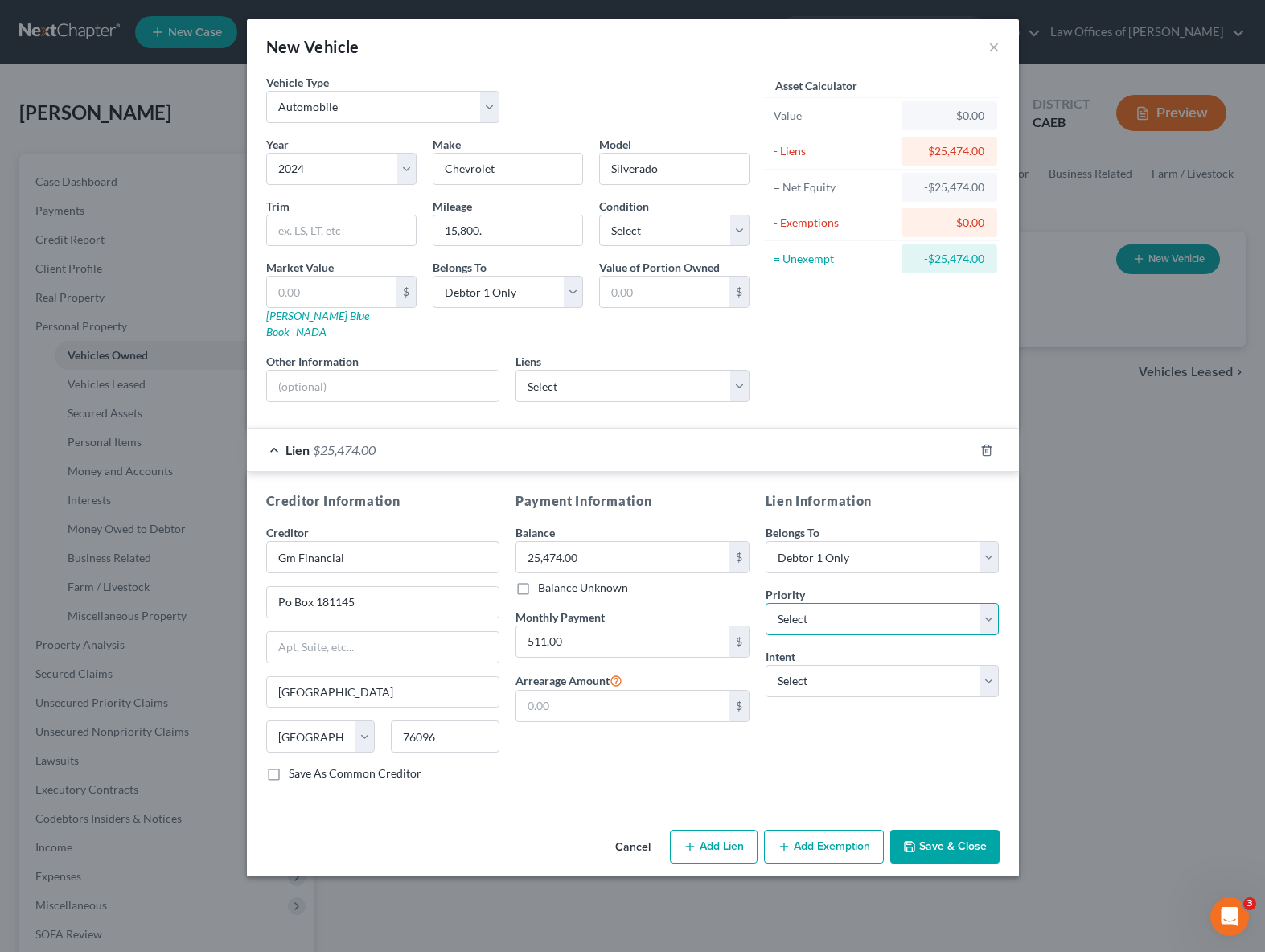
click at [985, 603] on select "Select 1st 2nd 3rd 4th 5th 6th 7th 8th 9th 10th 11th 12th 13th 14th 15th 16th 1…" at bounding box center [882, 619] width 234 height 32
select select "0"
click at [766, 603] on select "Select 1st 2nd 3rd 4th 5th 6th 7th 8th 9th 10th 11th 12th 13th 14th 15th 16th 1…" at bounding box center [882, 619] width 234 height 32
click at [985, 665] on select "Select Surrender Redeem Reaffirm Avoid Other" at bounding box center [882, 681] width 234 height 32
click at [766, 665] on select "Select Surrender Redeem Reaffirm Avoid Other" at bounding box center [882, 681] width 234 height 32
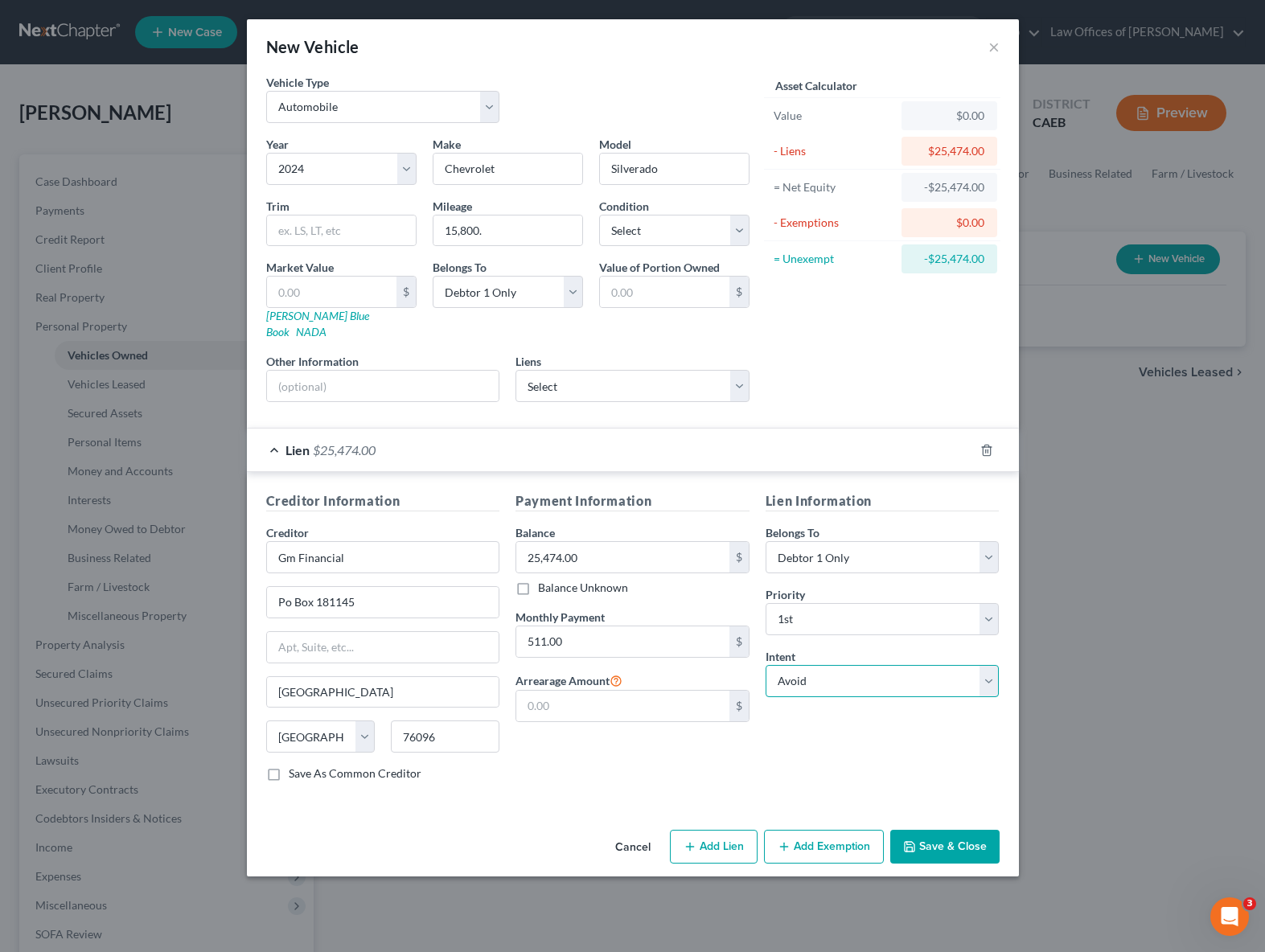
click at [994, 669] on select "Select Surrender Redeem Reaffirm Avoid Other" at bounding box center [882, 681] width 234 height 32
select select "4"
click at [766, 665] on select "Select Surrender Redeem Reaffirm Avoid Other" at bounding box center [882, 681] width 234 height 32
click at [810, 727] on input "text" at bounding box center [882, 743] width 234 height 32
type input "Retain & Pay"
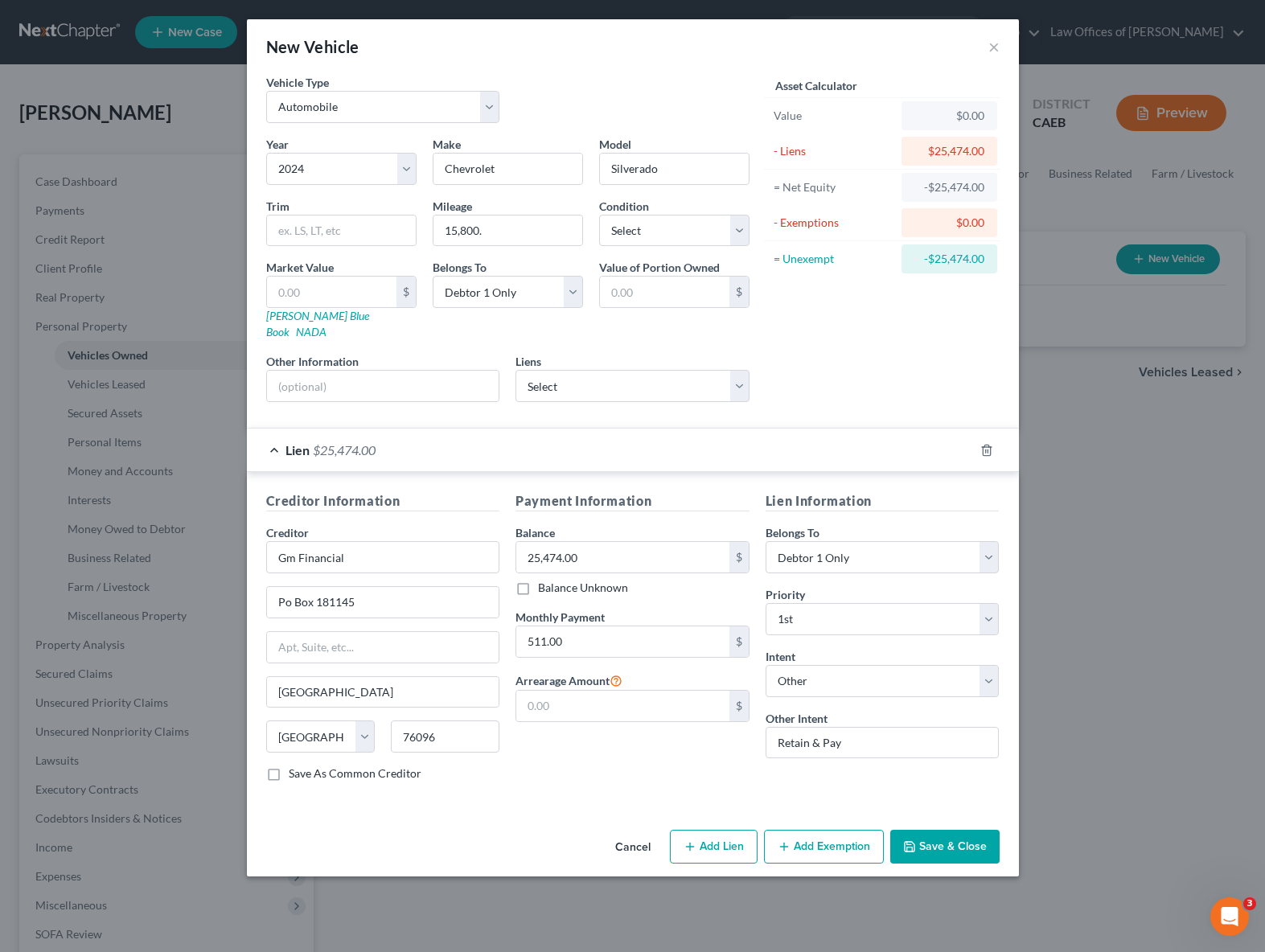
click at [956, 830] on button "Save & Close" at bounding box center [945, 846] width 110 height 34
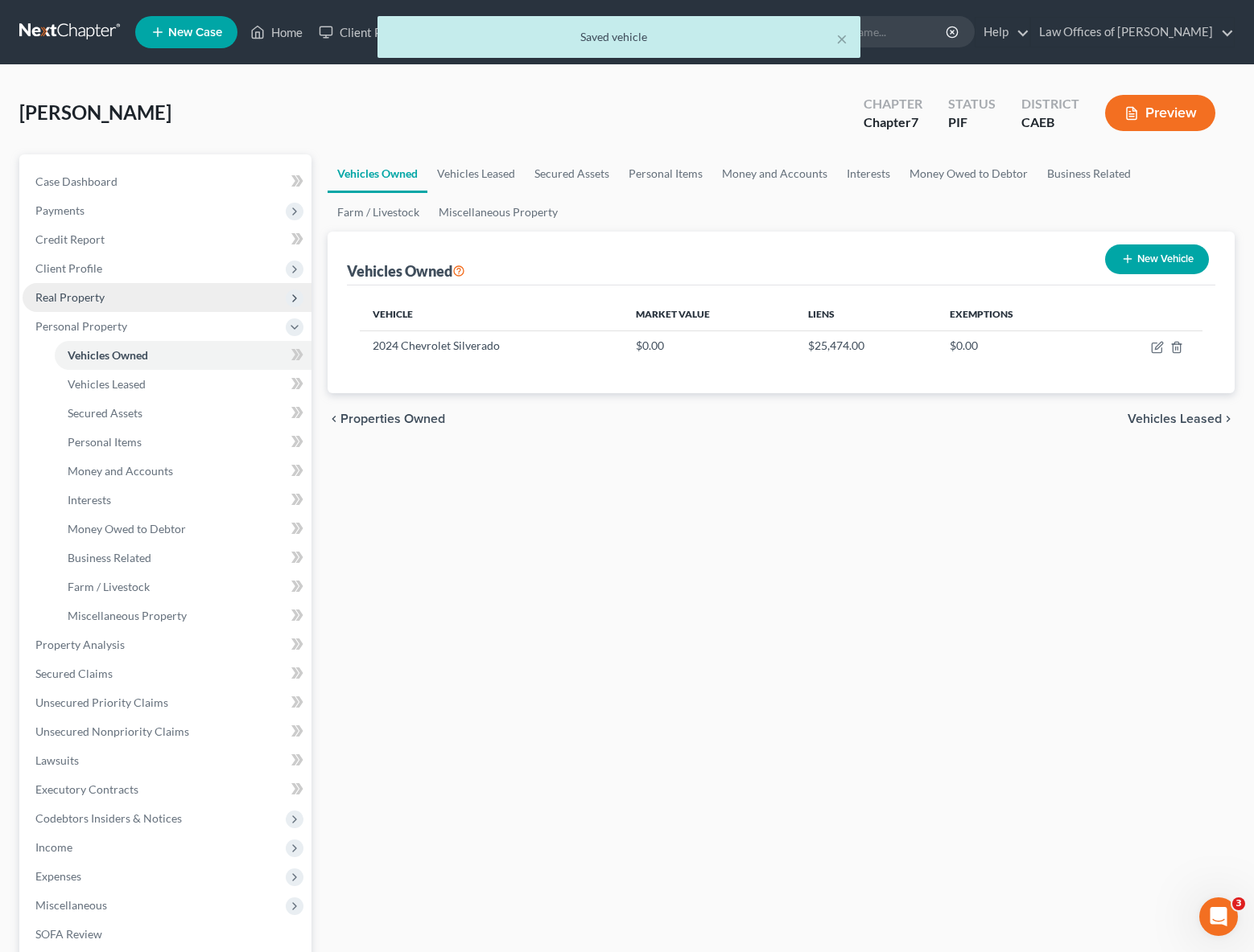
click at [99, 301] on span "Real Property" at bounding box center [70, 298] width 69 height 14
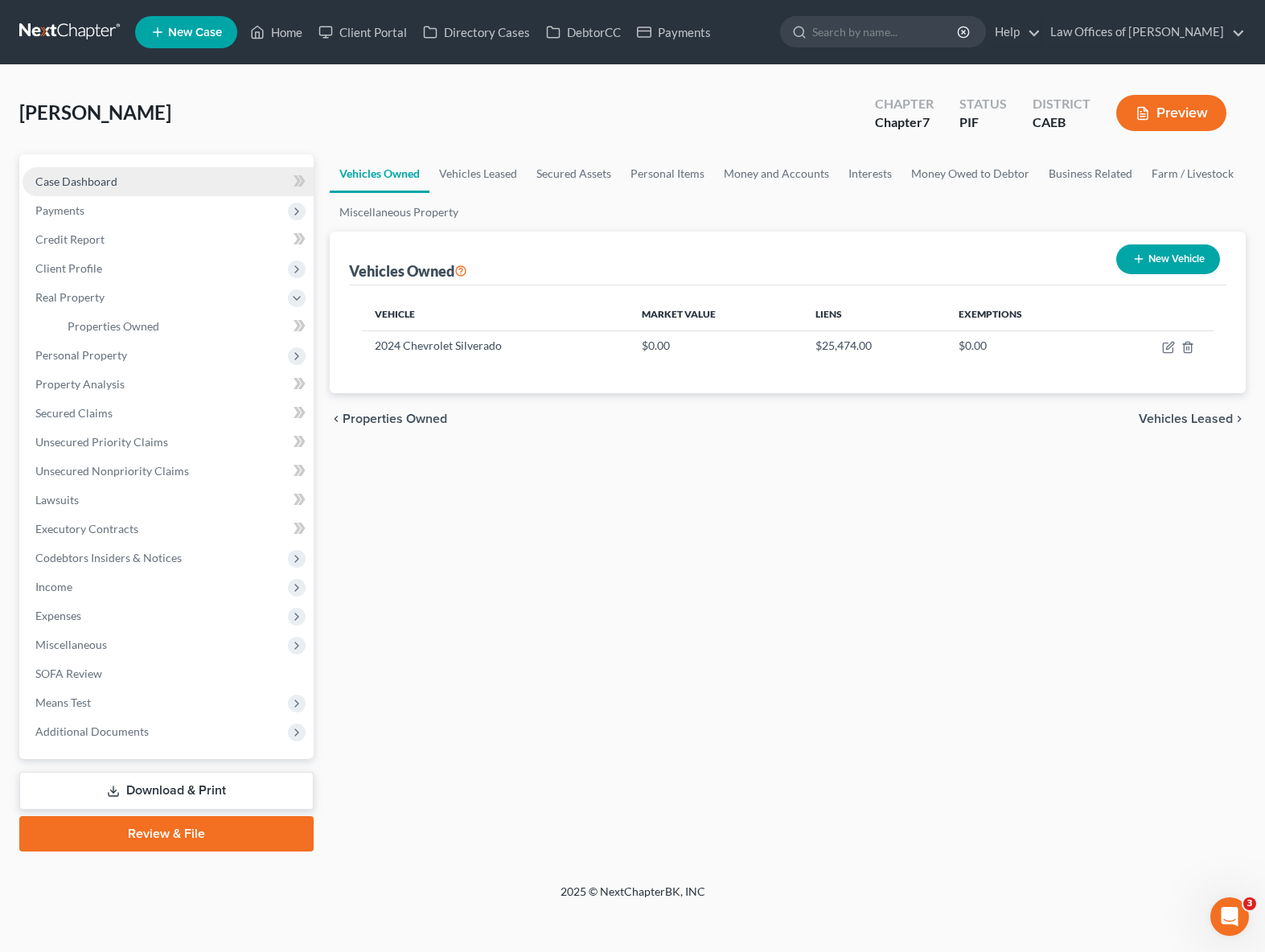
click at [163, 186] on link "Case Dashboard" at bounding box center [168, 182] width 291 height 29
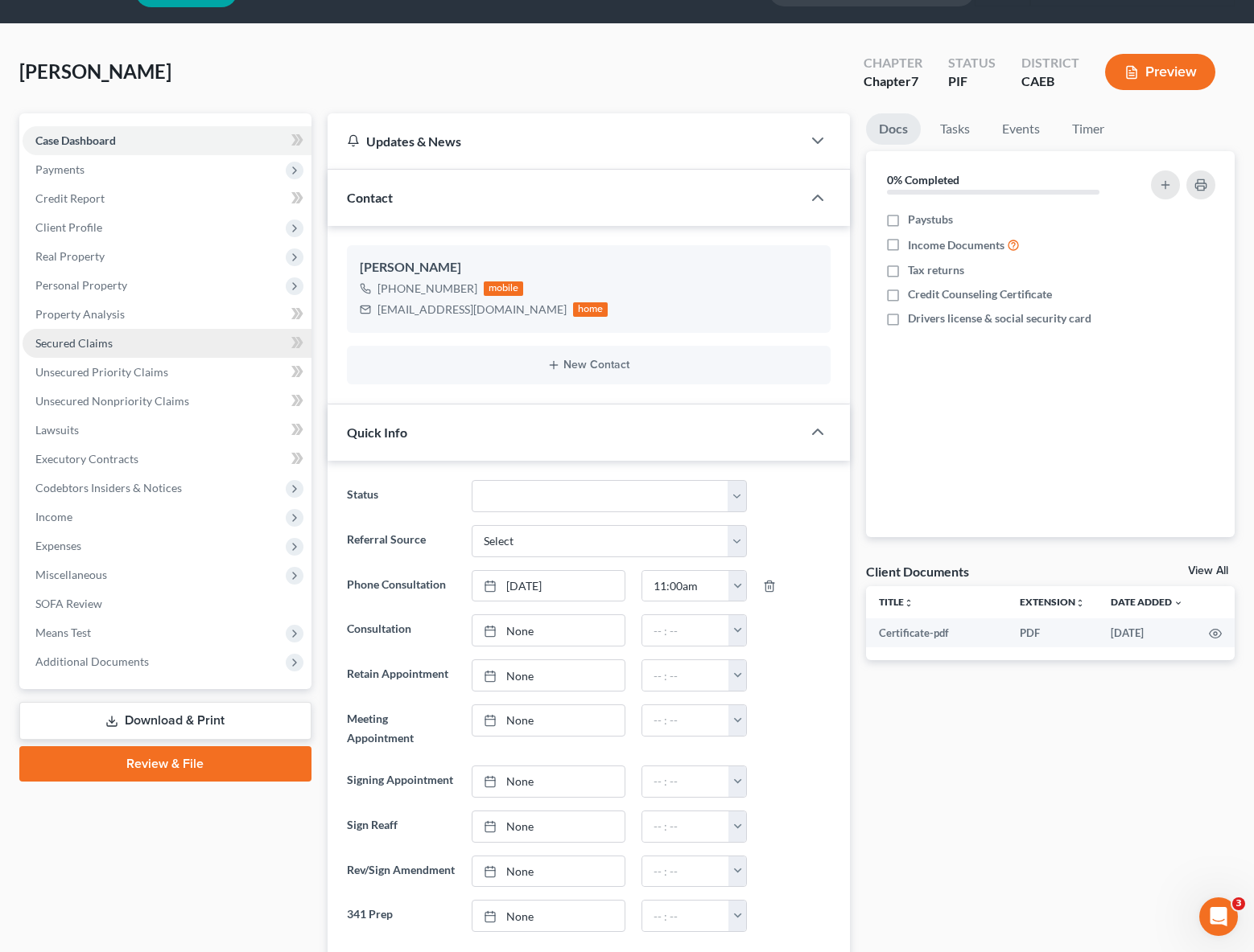
scroll to position [34, 0]
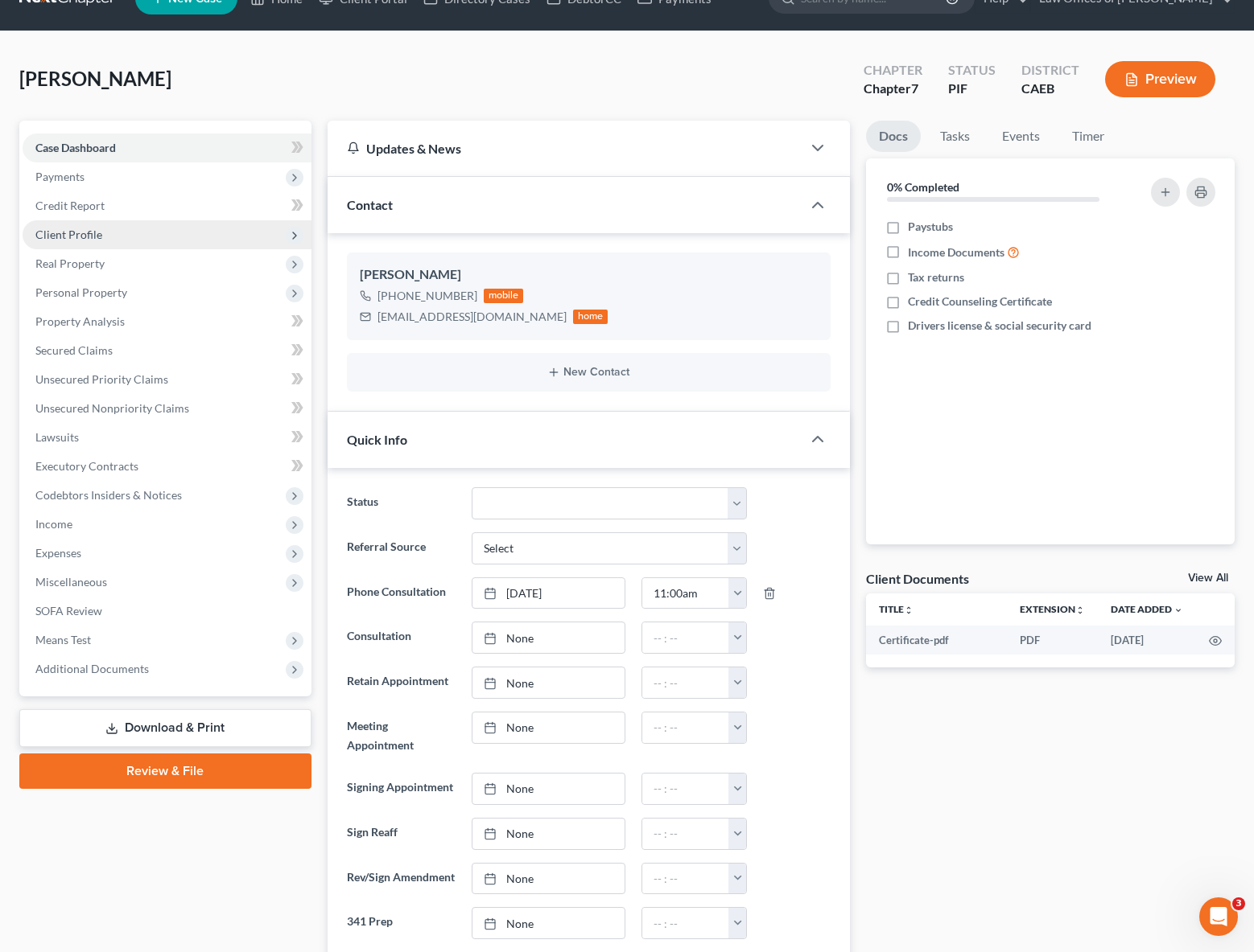
click at [120, 243] on span "Client Profile" at bounding box center [167, 235] width 289 height 29
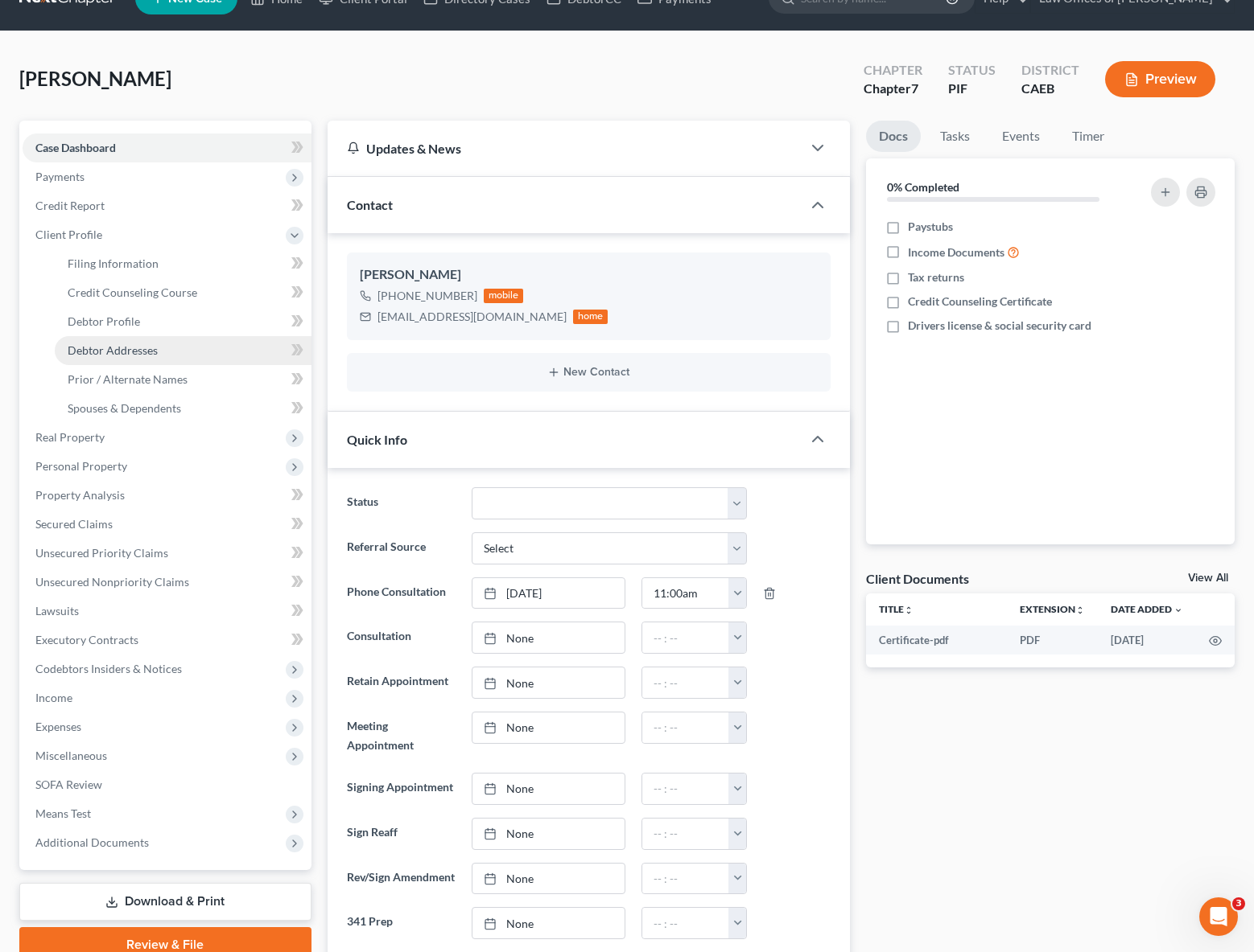
click at [150, 346] on span "Debtor Addresses" at bounding box center [113, 350] width 90 height 14
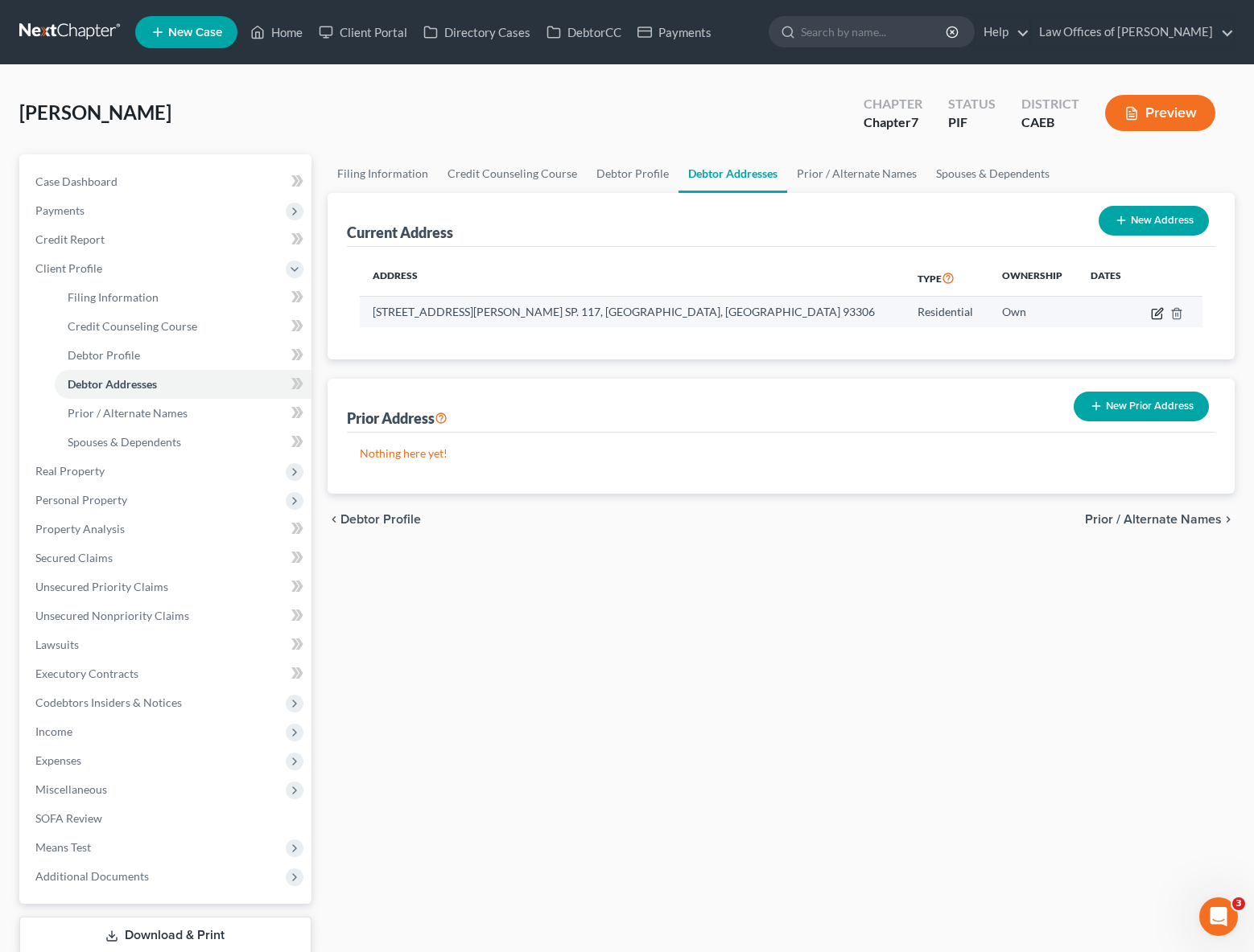
click at [1159, 314] on icon "button" at bounding box center [1157, 313] width 13 height 13
select select "4"
select select "14"
select select "0"
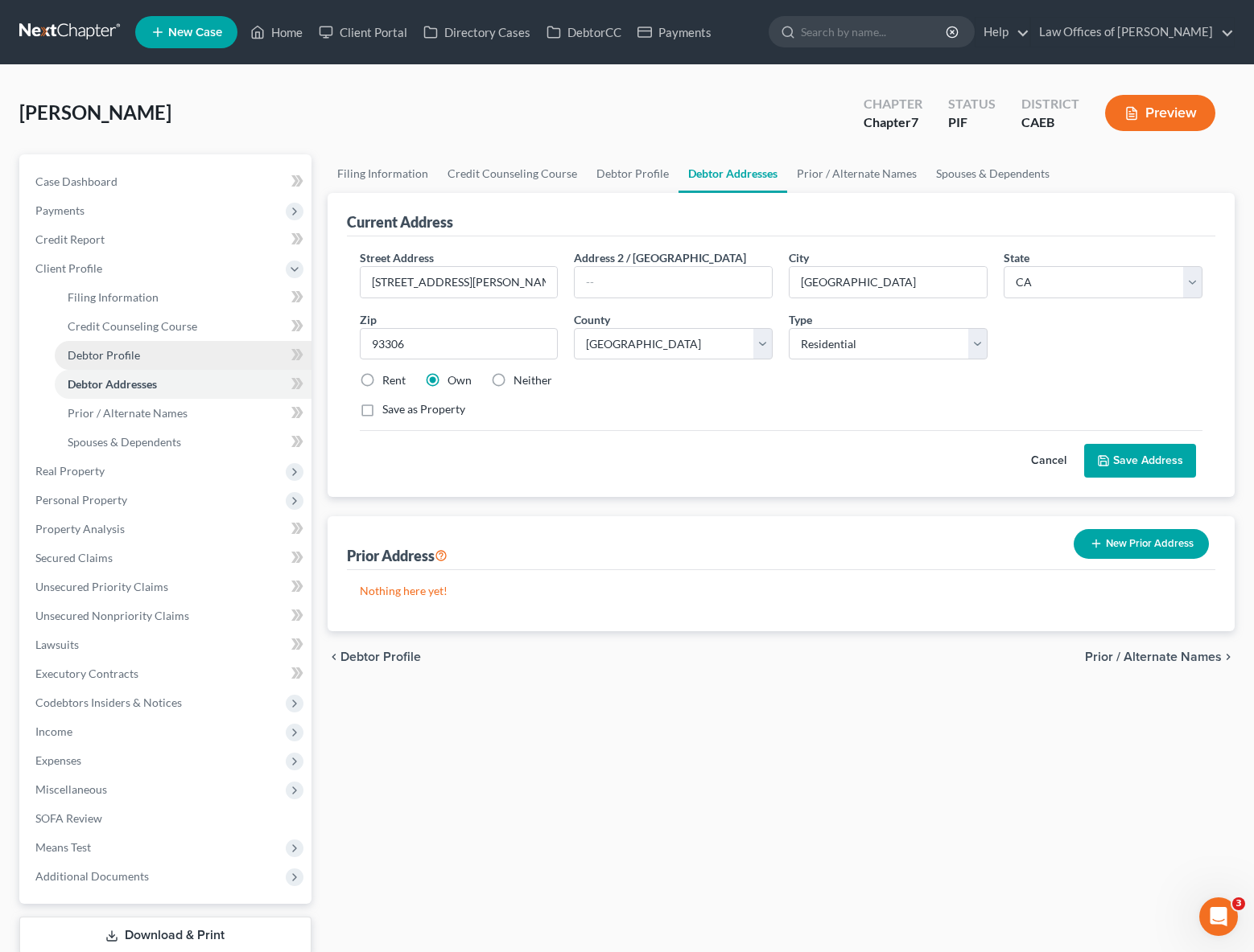
click at [145, 359] on link "Debtor Profile" at bounding box center [182, 356] width 257 height 29
select select "0"
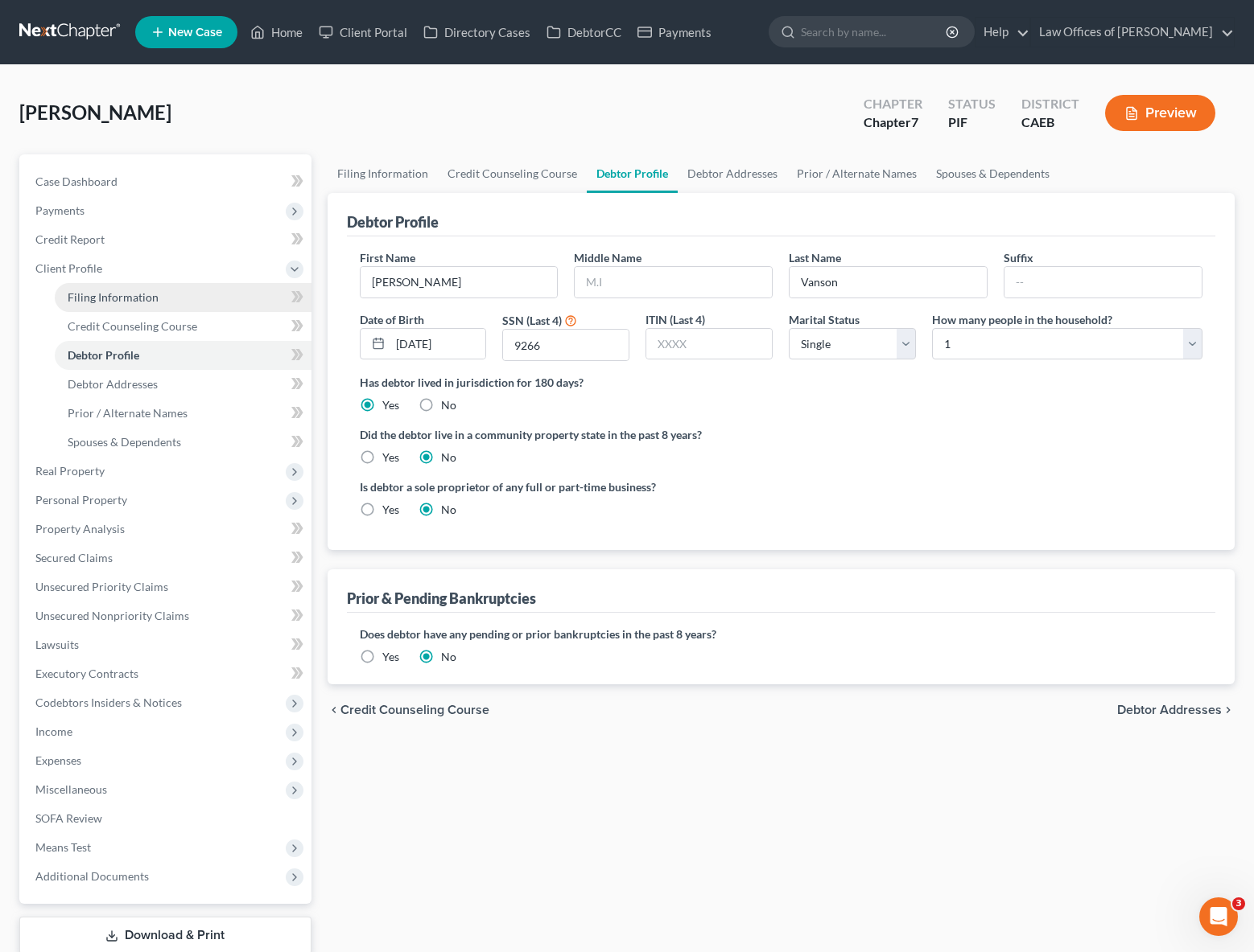
click at [145, 292] on span "Filing Information" at bounding box center [113, 298] width 91 height 14
select select "1"
select select "0"
select select "4"
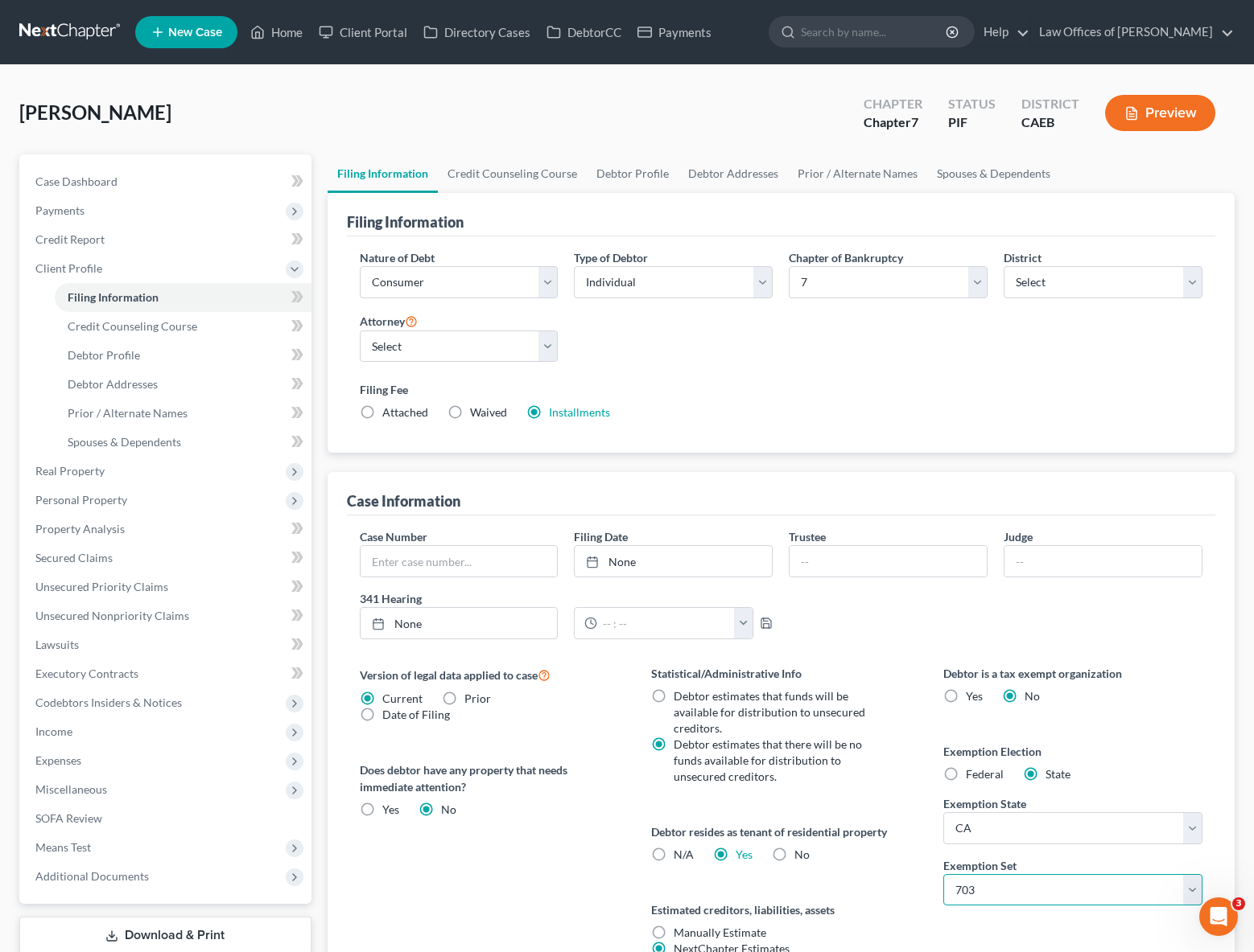
click at [1192, 891] on select "Select 703 704" at bounding box center [1073, 890] width 260 height 32
select select "1"
click at [943, 874] on select "Select 703 704" at bounding box center [1073, 890] width 260 height 32
click at [155, 360] on link "Debtor Profile" at bounding box center [182, 356] width 257 height 29
select select "0"
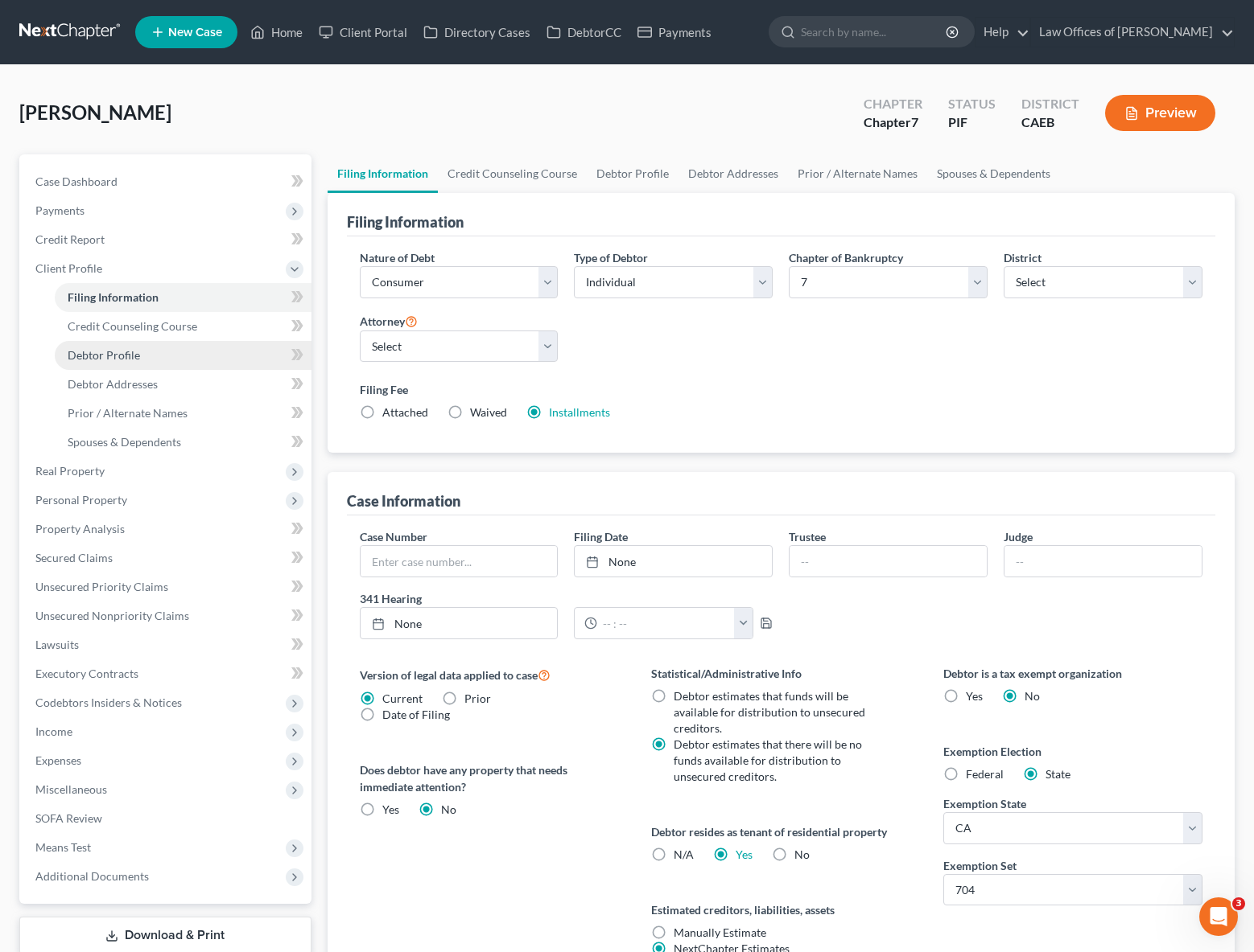
select select "0"
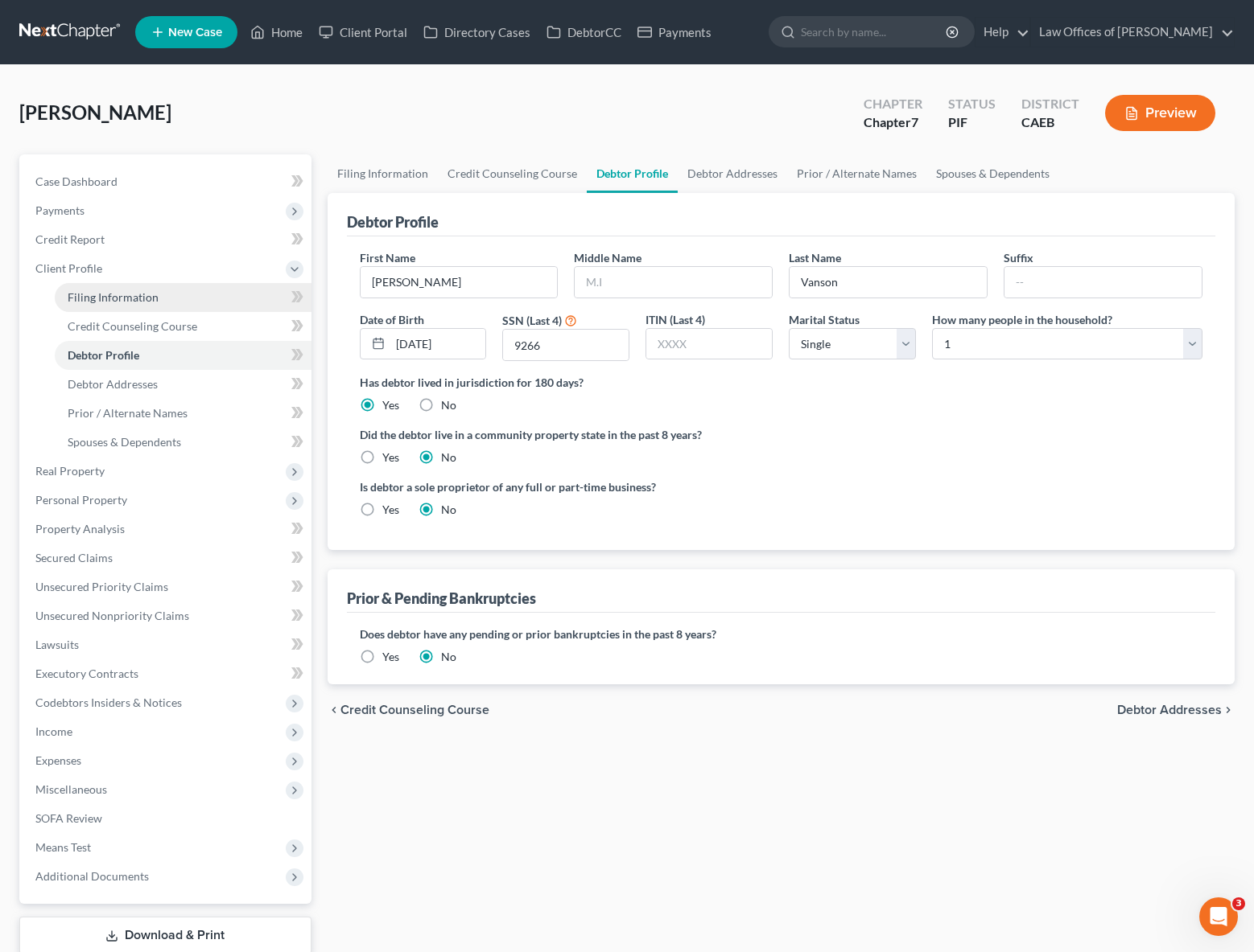
click at [142, 299] on span "Filing Information" at bounding box center [113, 298] width 91 height 14
select select "1"
select select "0"
select select "8"
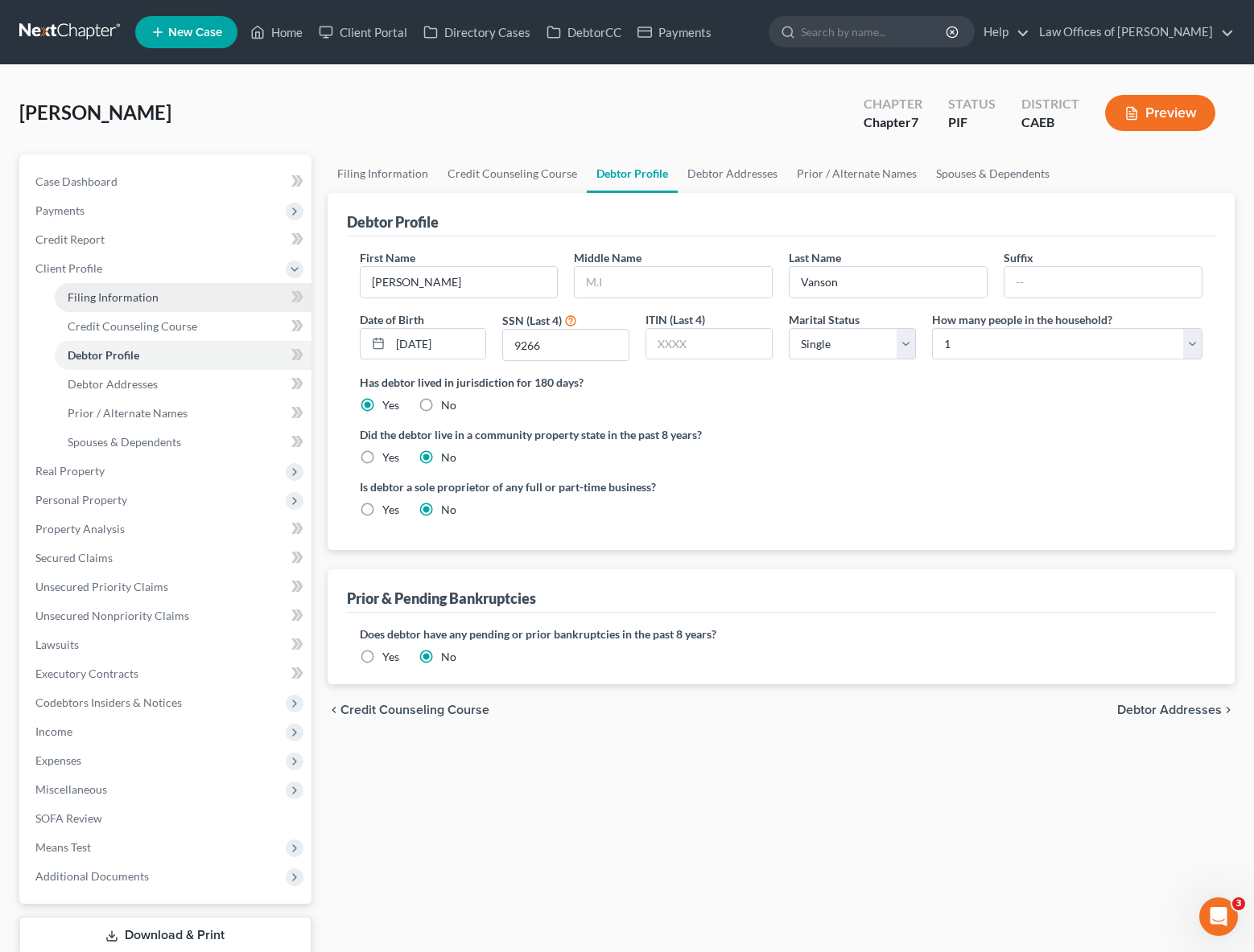
select select "0"
select select "4"
select select "1"
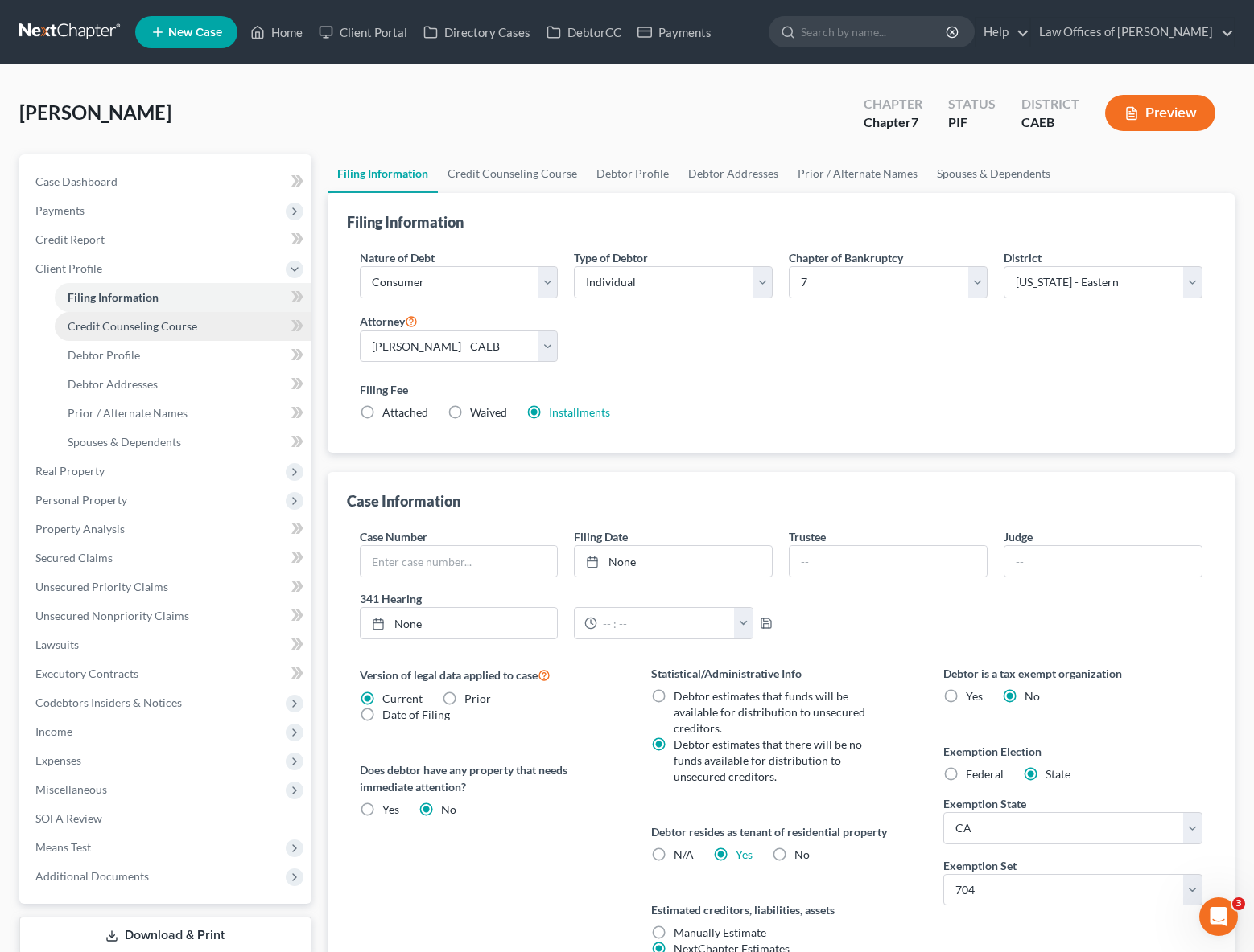
click at [166, 332] on span "Credit Counseling Course" at bounding box center [133, 326] width 130 height 14
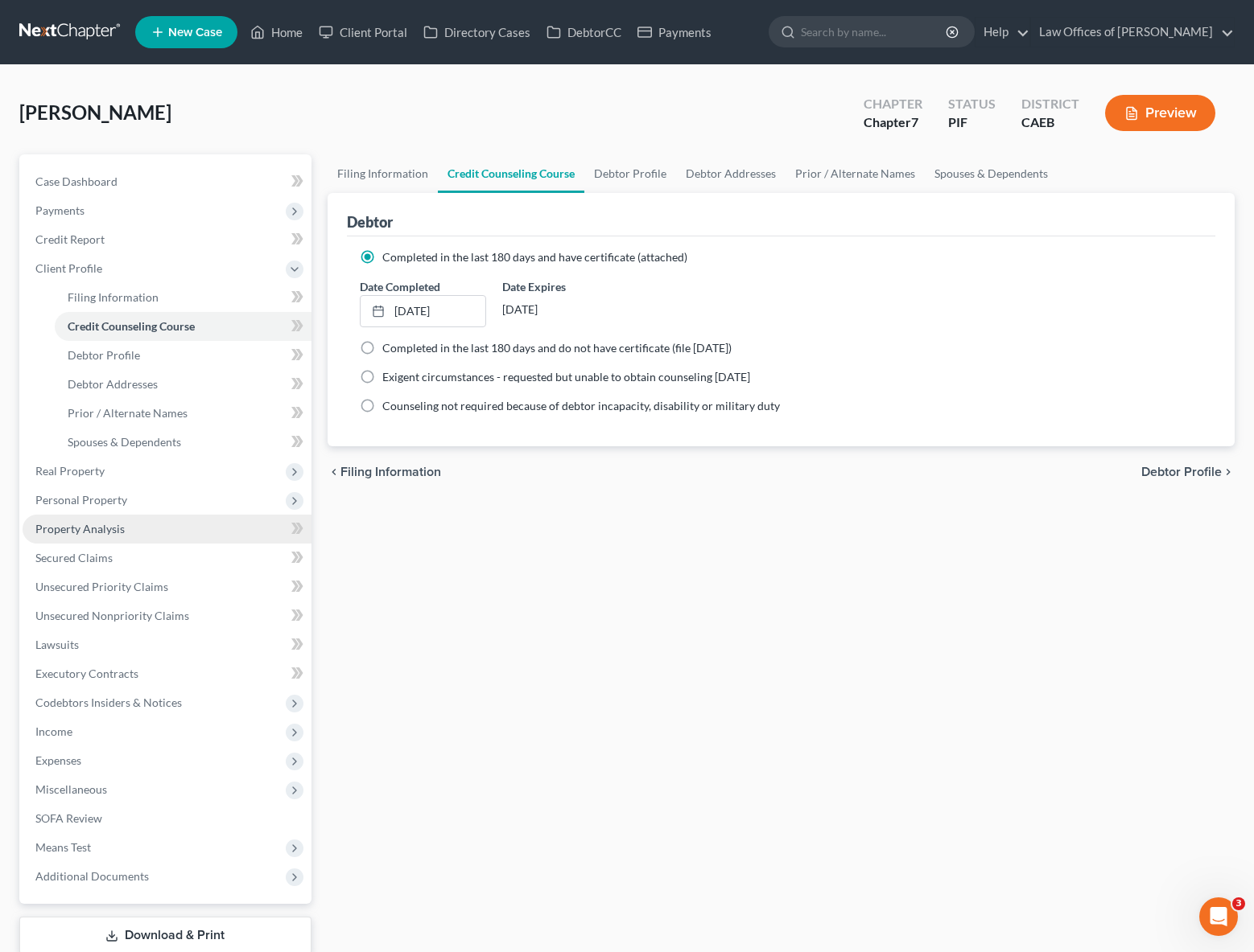
click at [110, 536] on link "Property Analysis" at bounding box center [167, 529] width 289 height 29
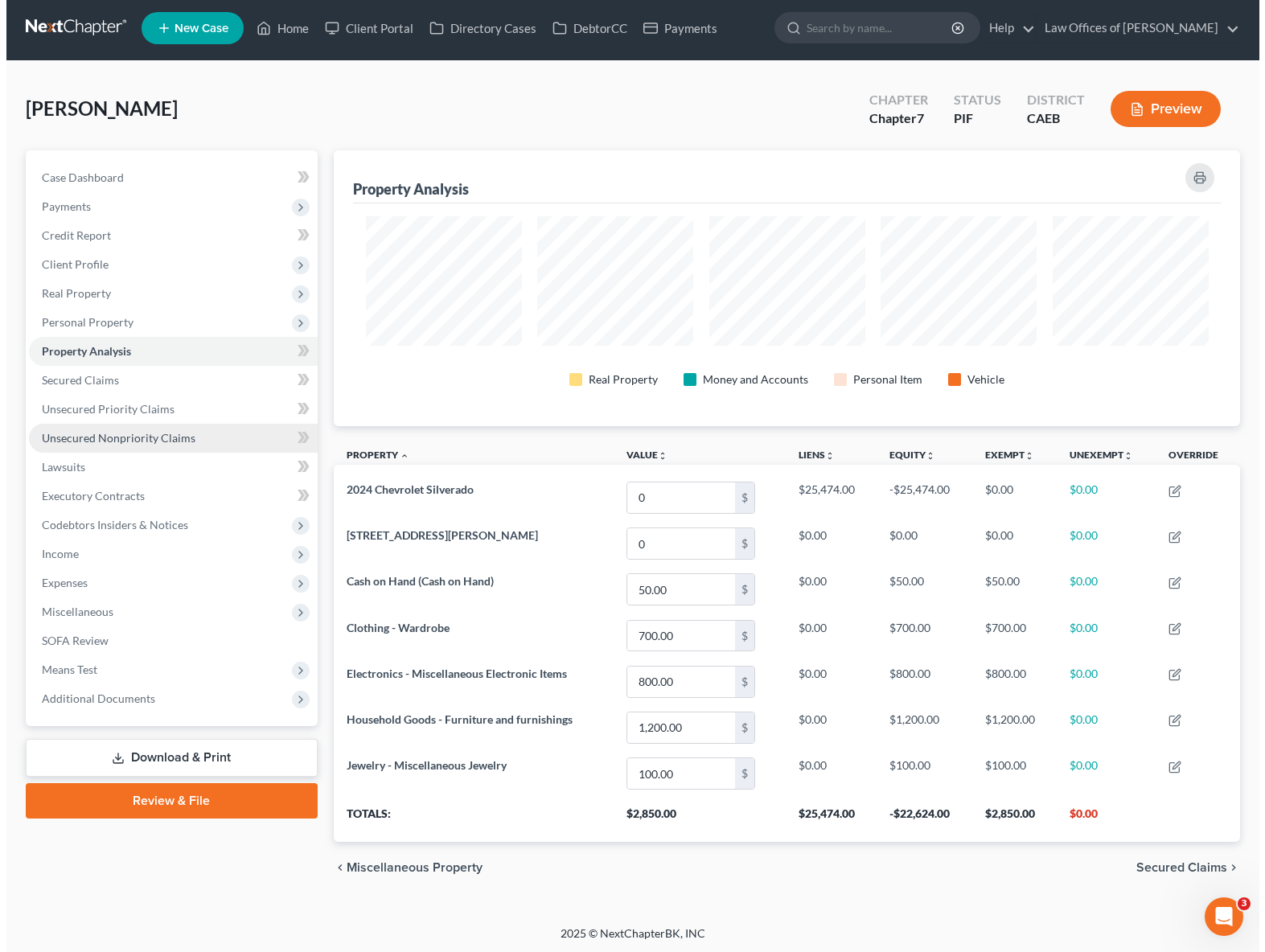
scroll to position [6, 0]
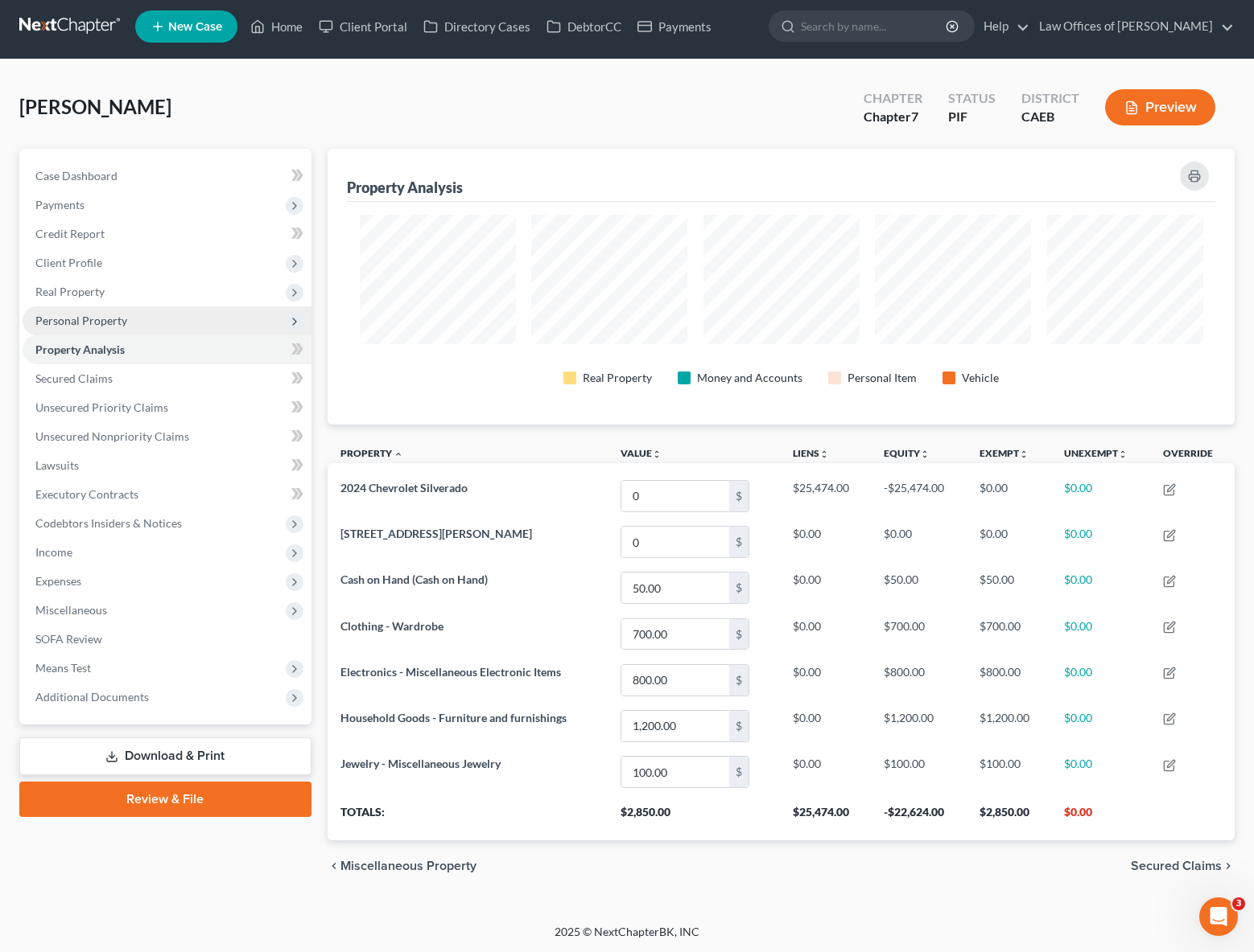
click at [145, 323] on span "Personal Property" at bounding box center [167, 321] width 289 height 29
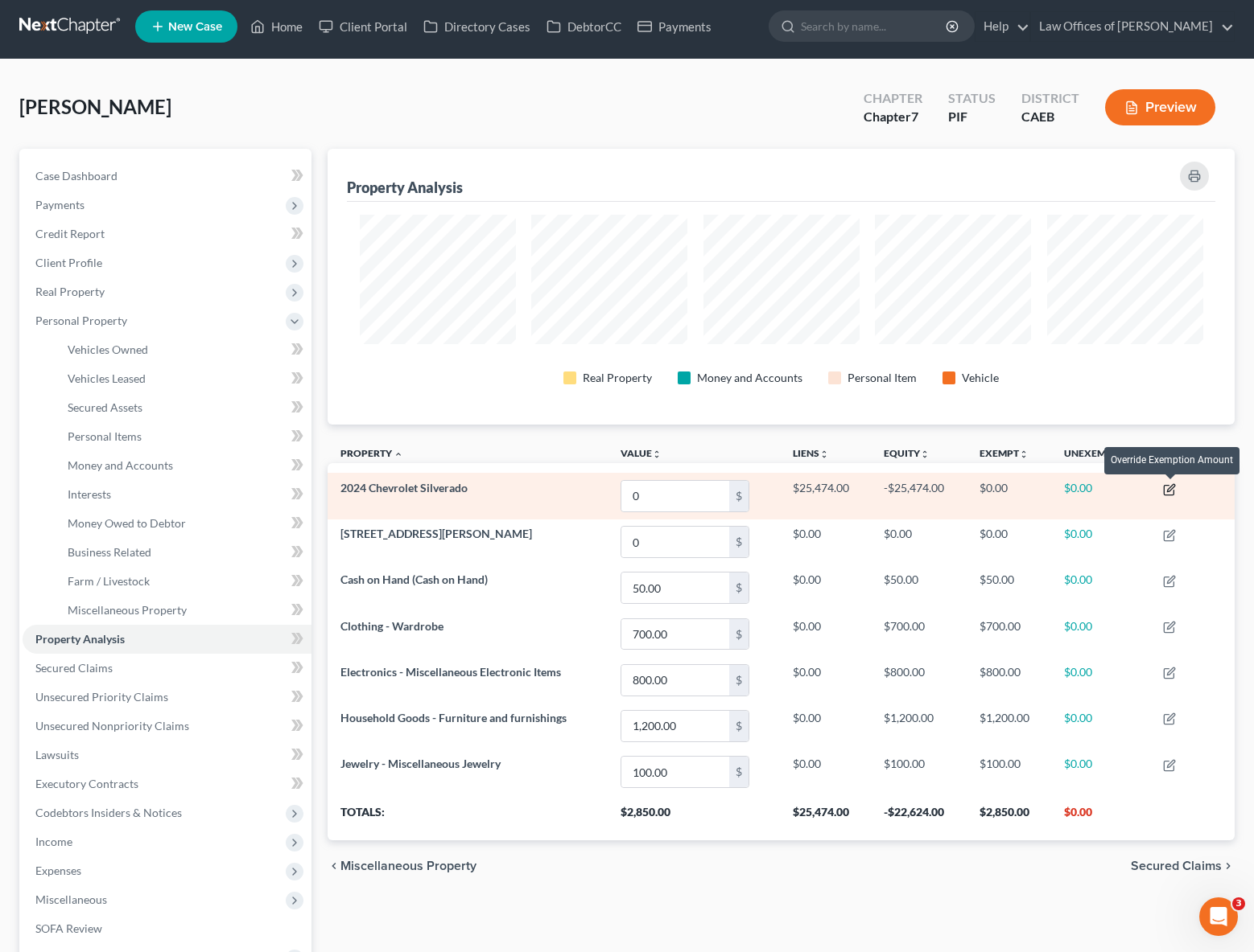
click at [1172, 489] on icon "button" at bounding box center [1169, 490] width 13 height 13
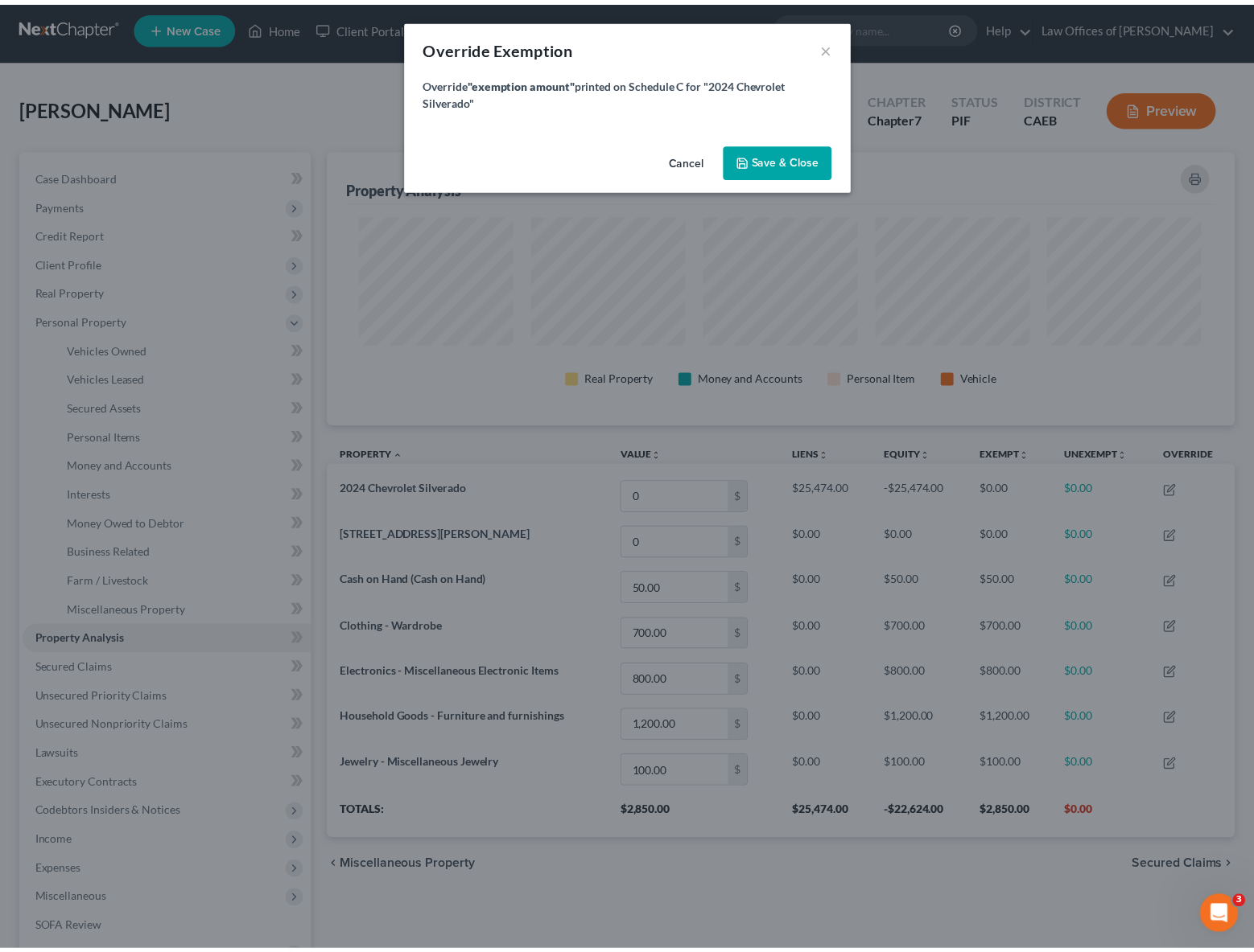
scroll to position [277, 916]
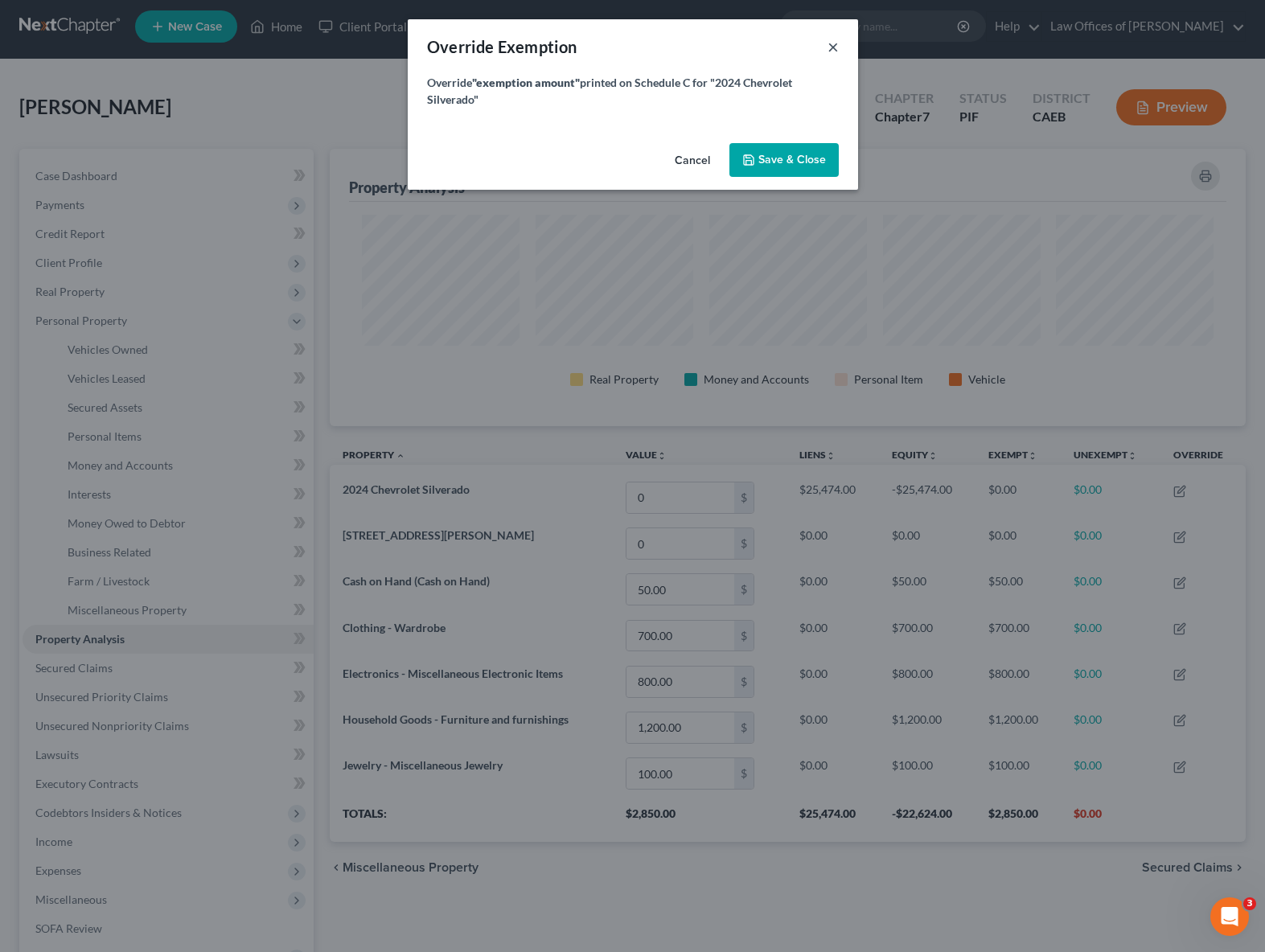
click at [831, 45] on button "×" at bounding box center [834, 47] width 12 height 19
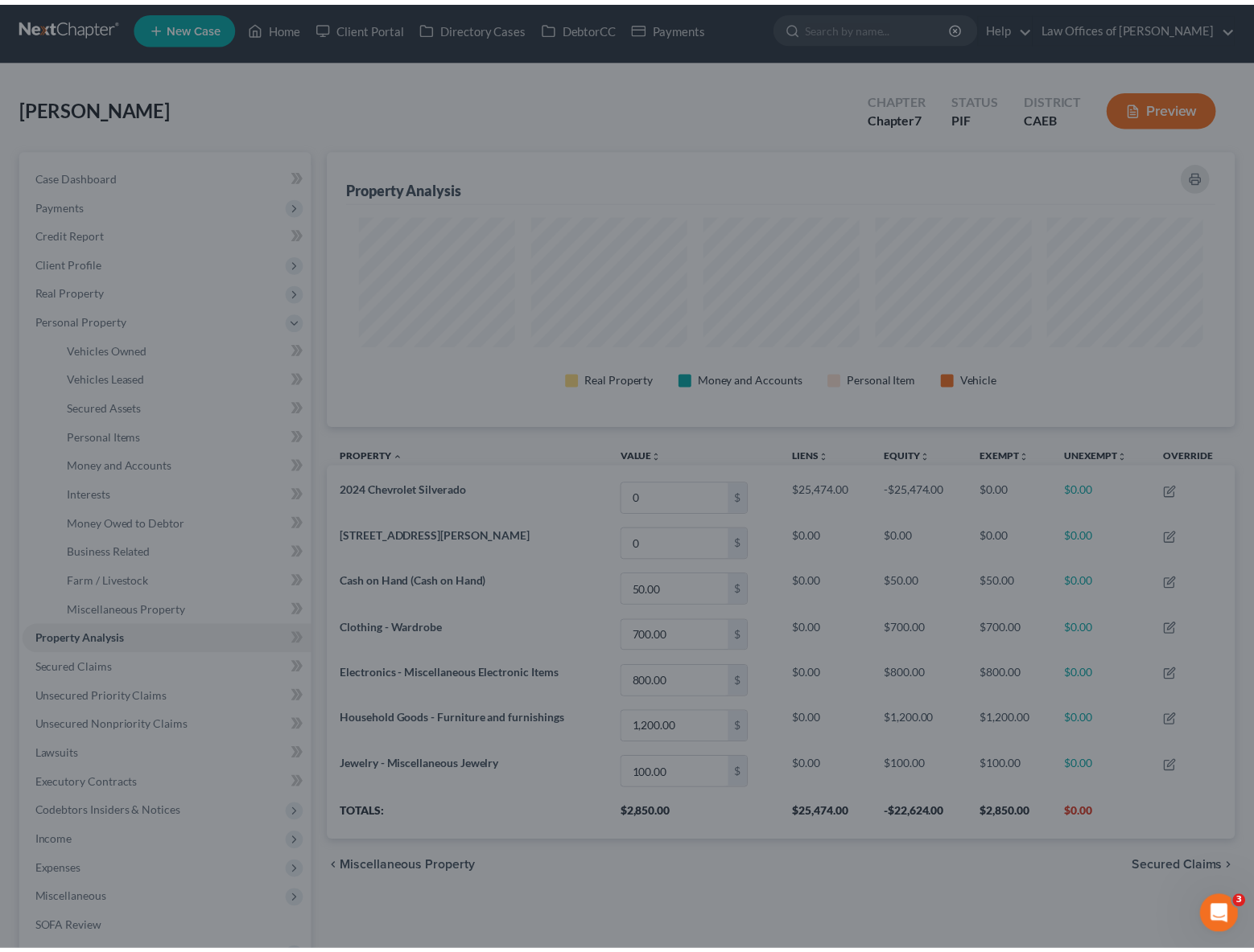
scroll to position [0, 0]
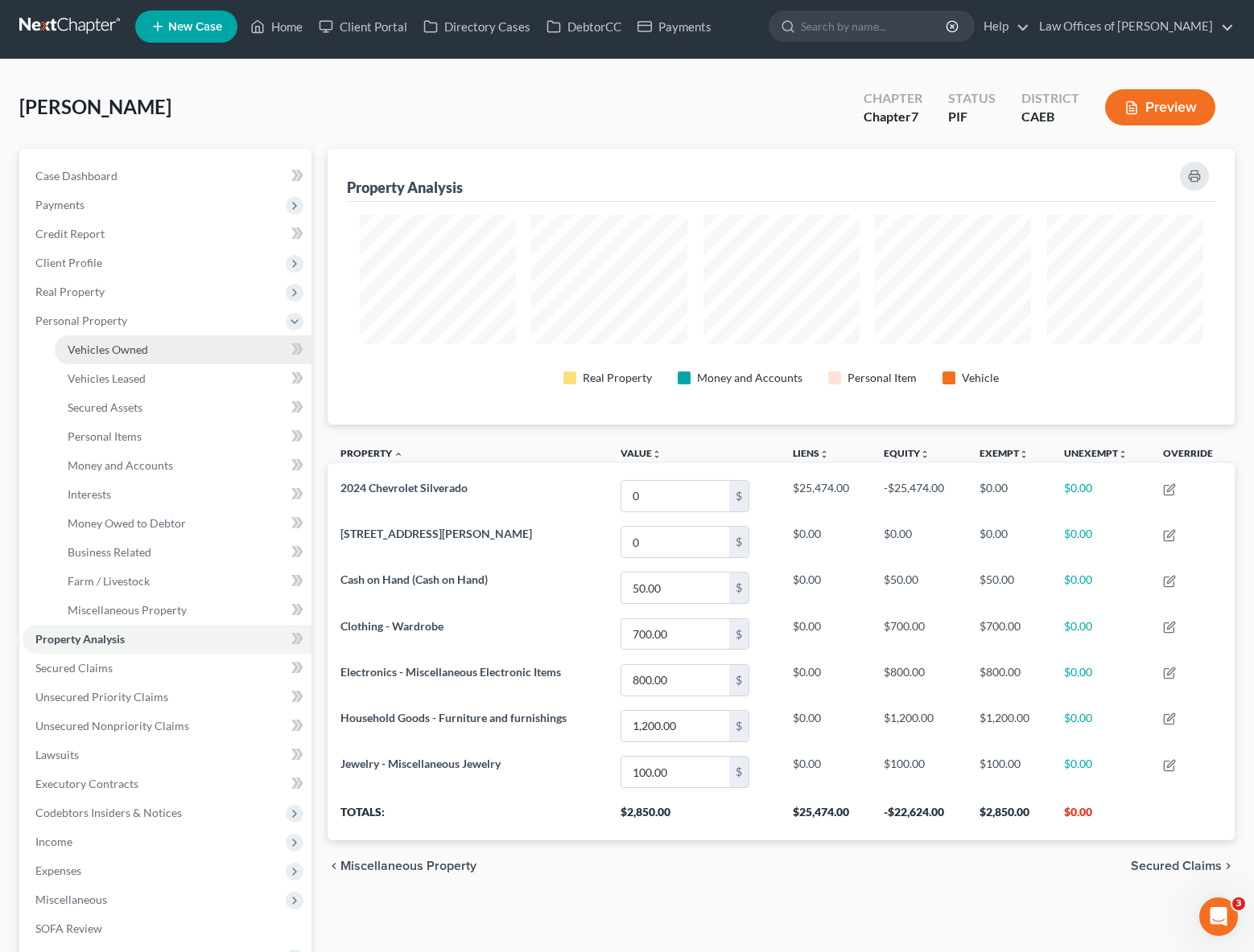
click at [134, 345] on span "Vehicles Owned" at bounding box center [108, 349] width 80 height 14
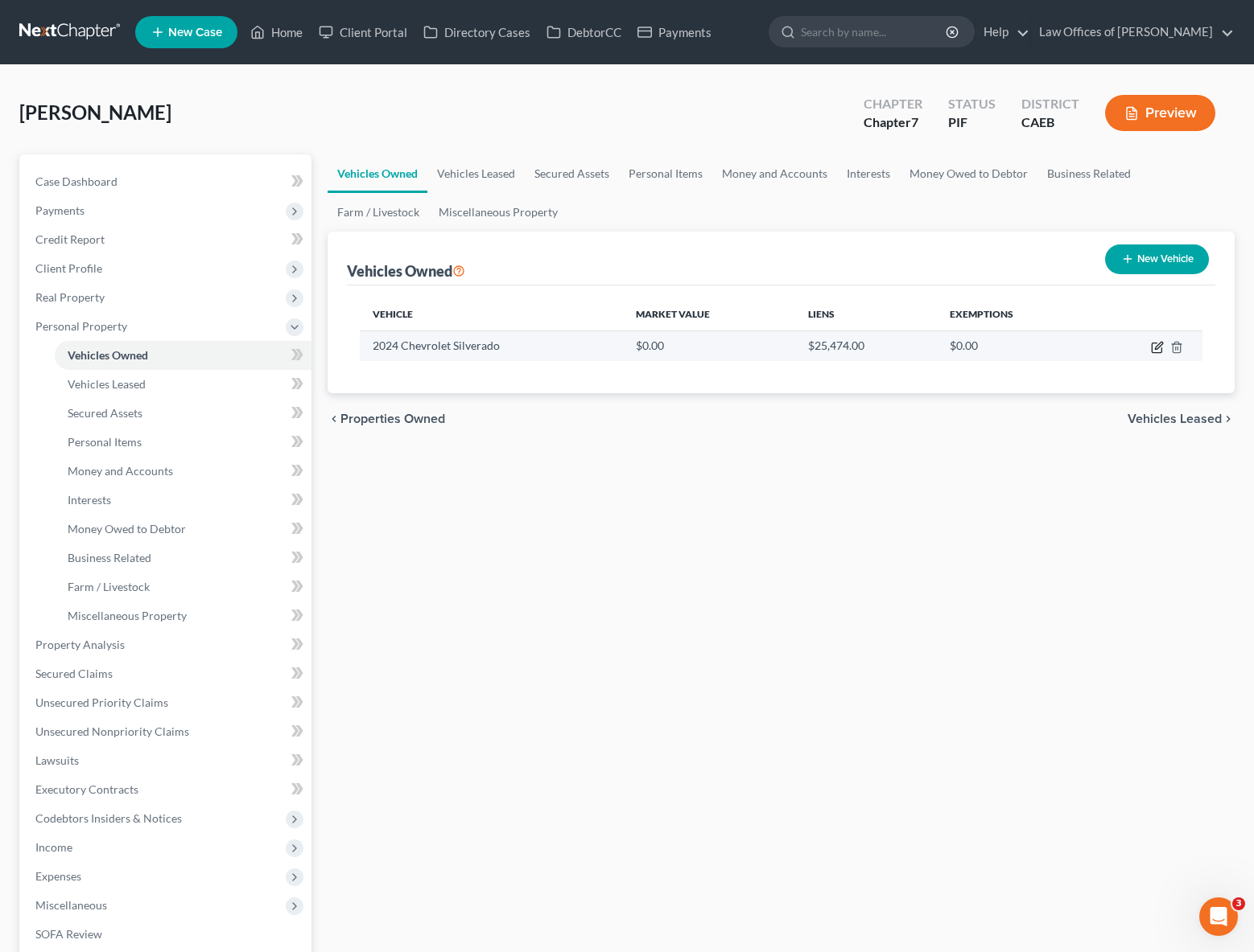
click at [1161, 347] on icon "button" at bounding box center [1157, 347] width 13 height 13
select select "0"
select select "2"
select select "0"
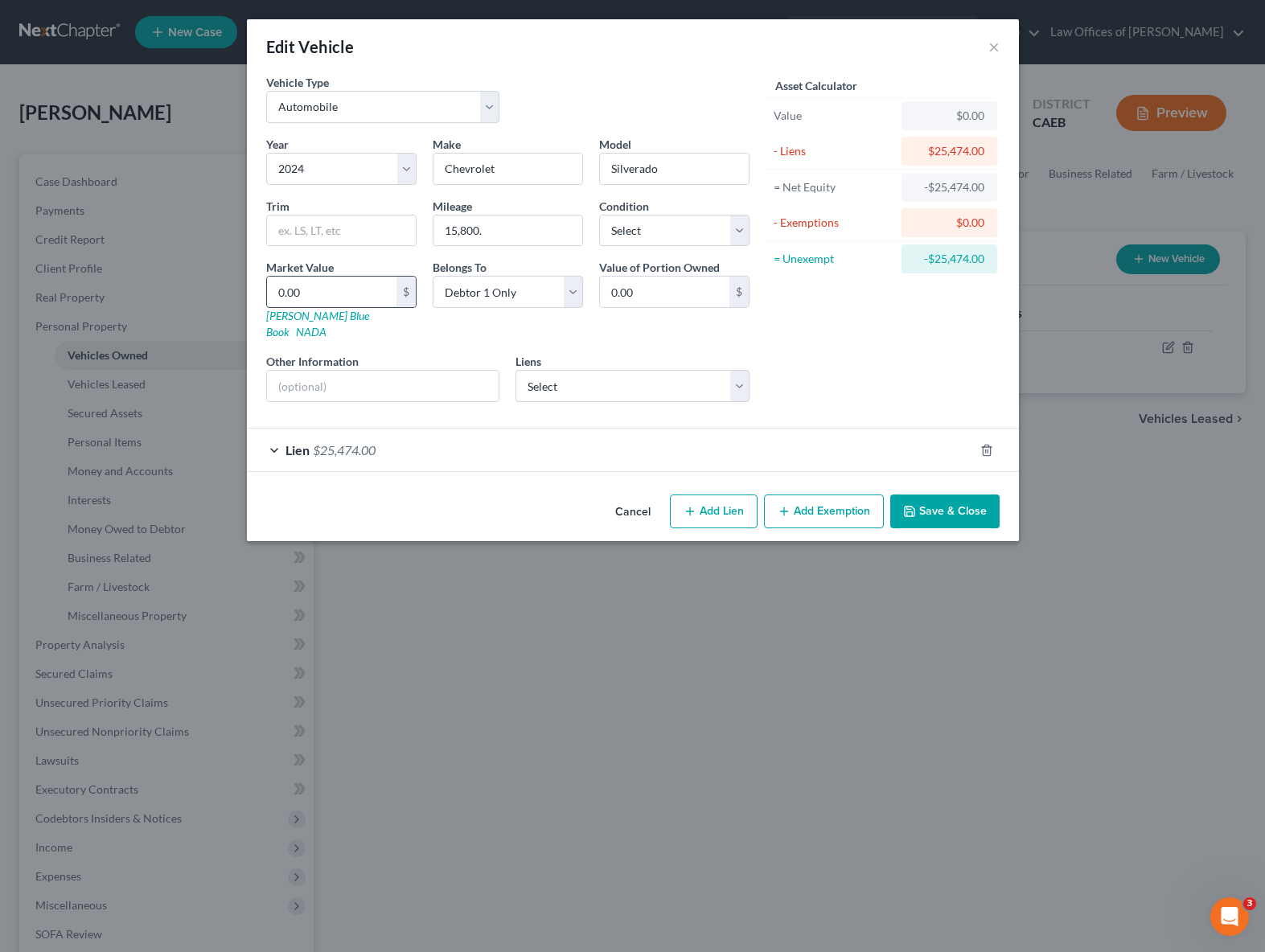
click at [326, 301] on input "0.00" at bounding box center [332, 292] width 130 height 31
type input "2"
type input "2.00"
type input "23"
type input "23.00"
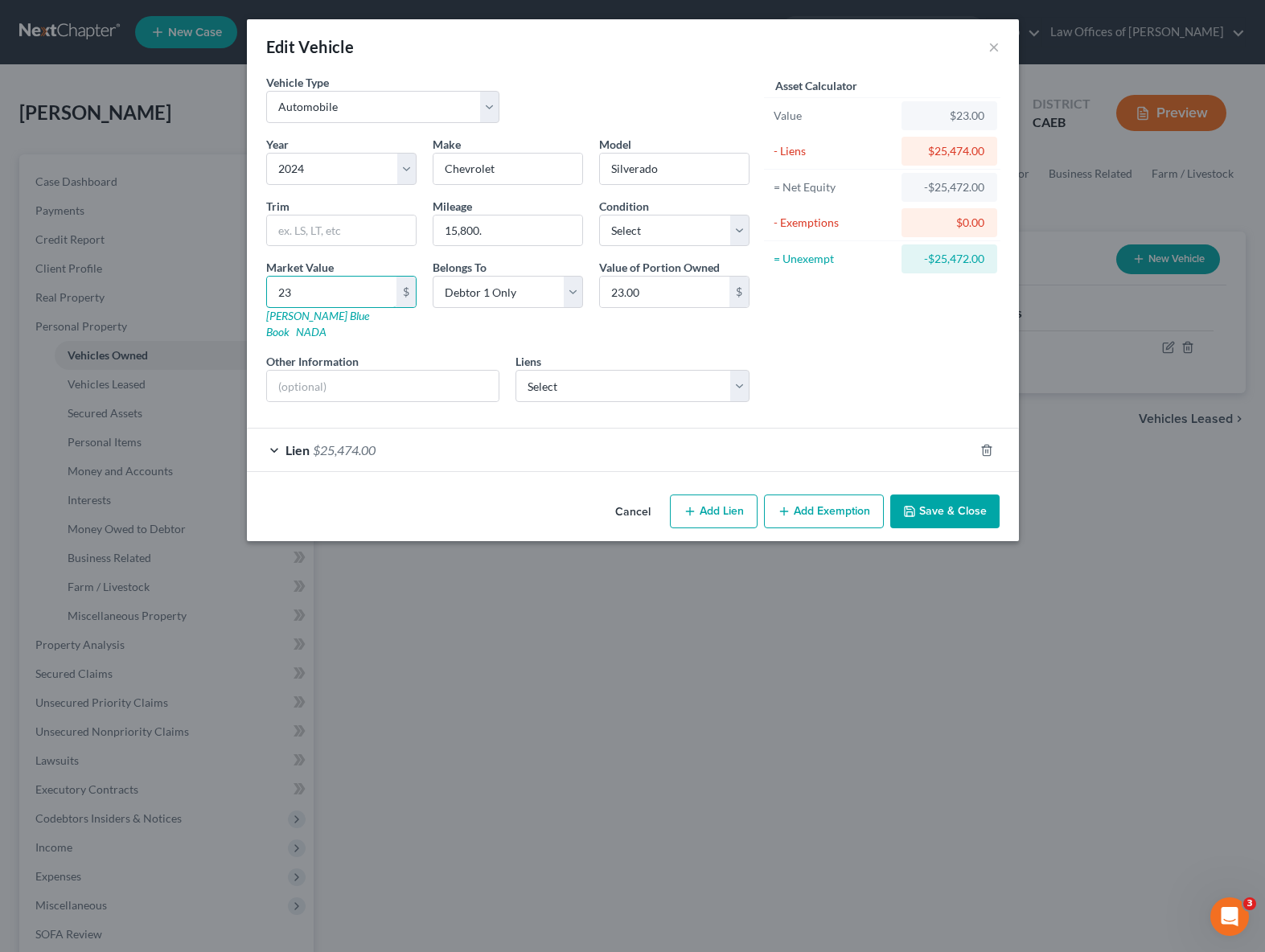
type input "233"
type input "233.00"
type input "2330"
type input "2,330.00"
type input "2,3300"
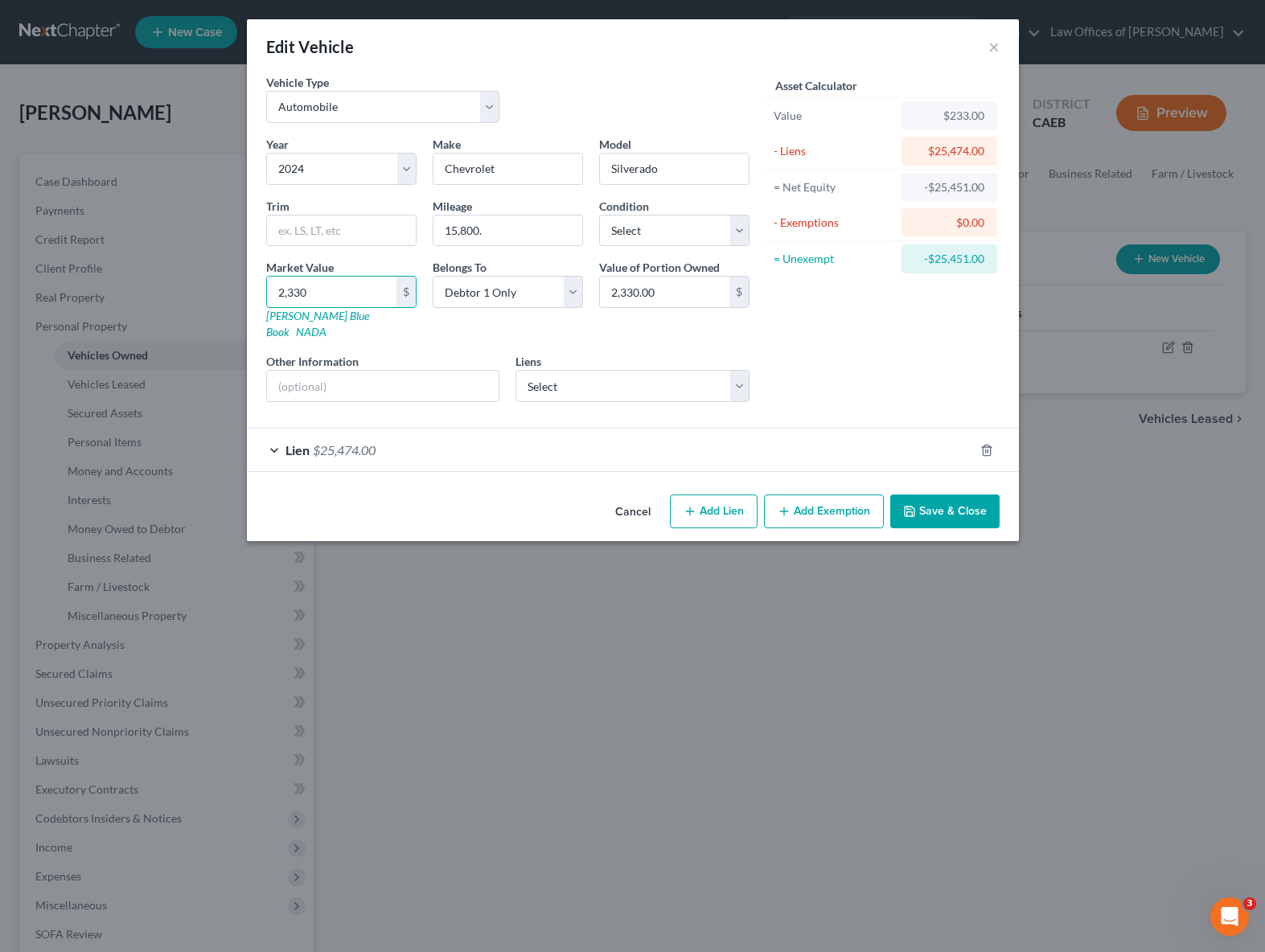
type input "23,300.00"
type input "23,300"
click at [929, 494] on button "Save & Close" at bounding box center [945, 511] width 110 height 34
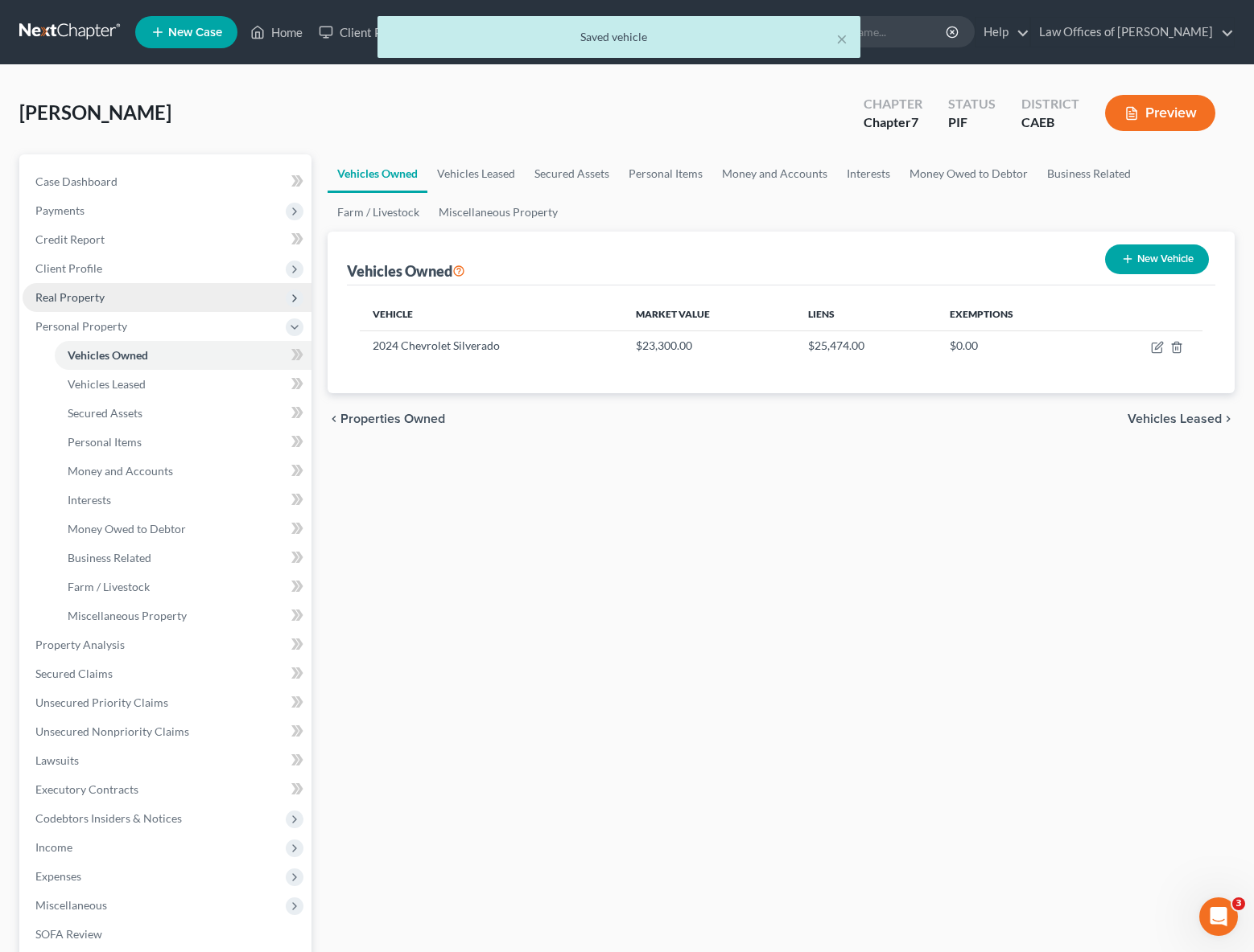
click at [121, 304] on span "Real Property" at bounding box center [167, 298] width 289 height 29
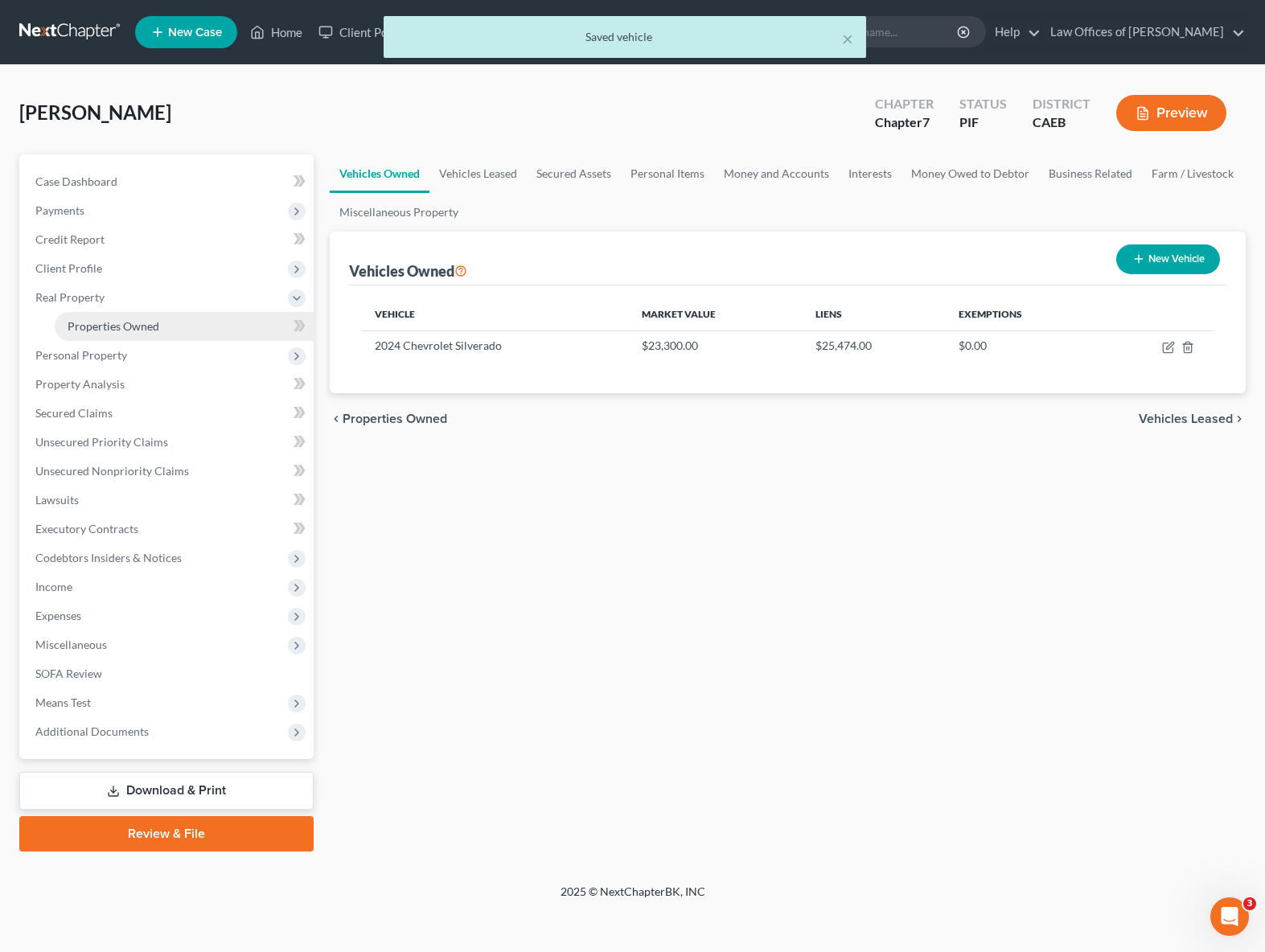
click at [137, 321] on span "Properties Owned" at bounding box center [113, 326] width 92 height 14
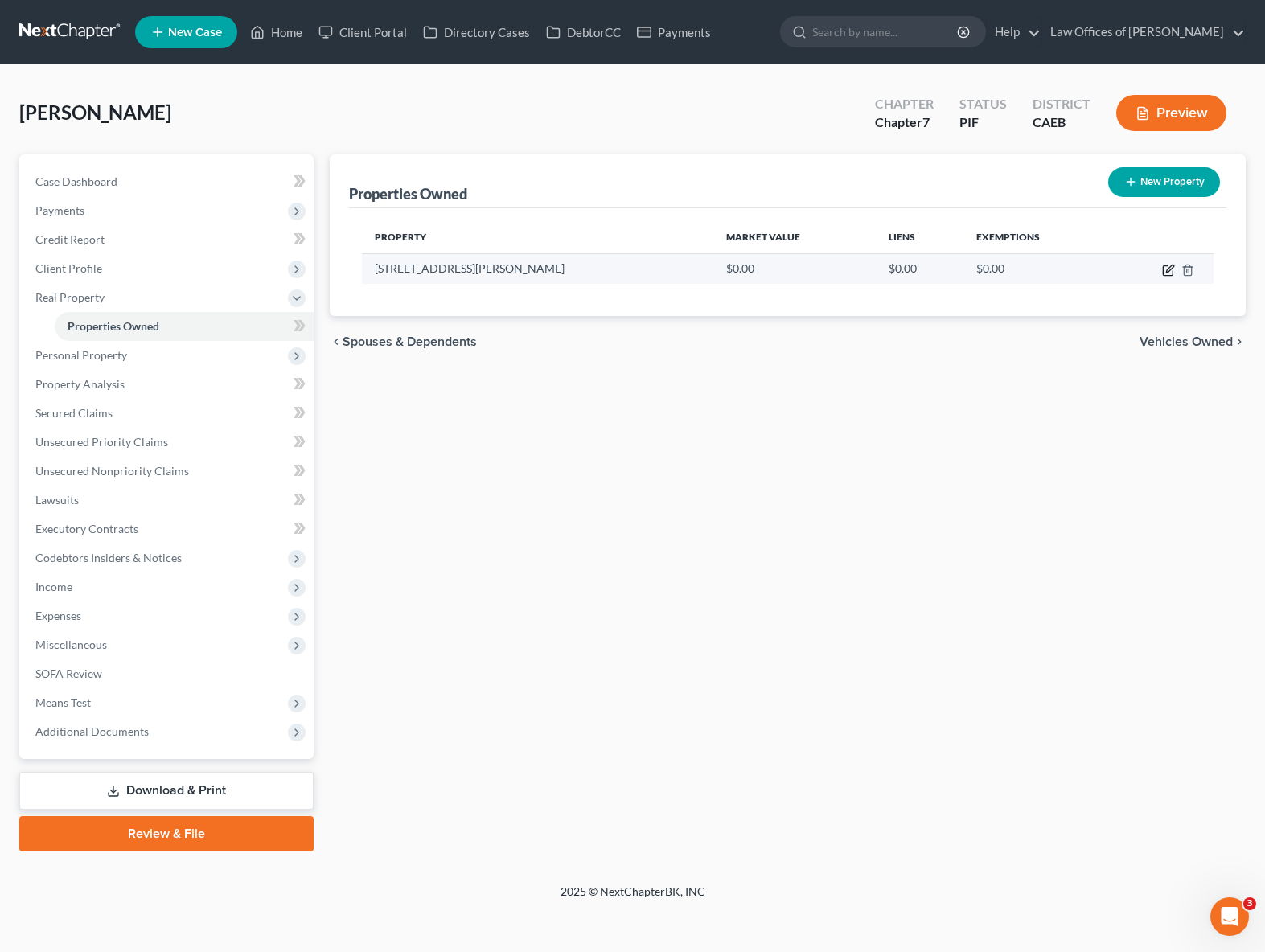
click at [1165, 271] on icon "button" at bounding box center [1168, 270] width 13 height 13
select select "4"
select select "14"
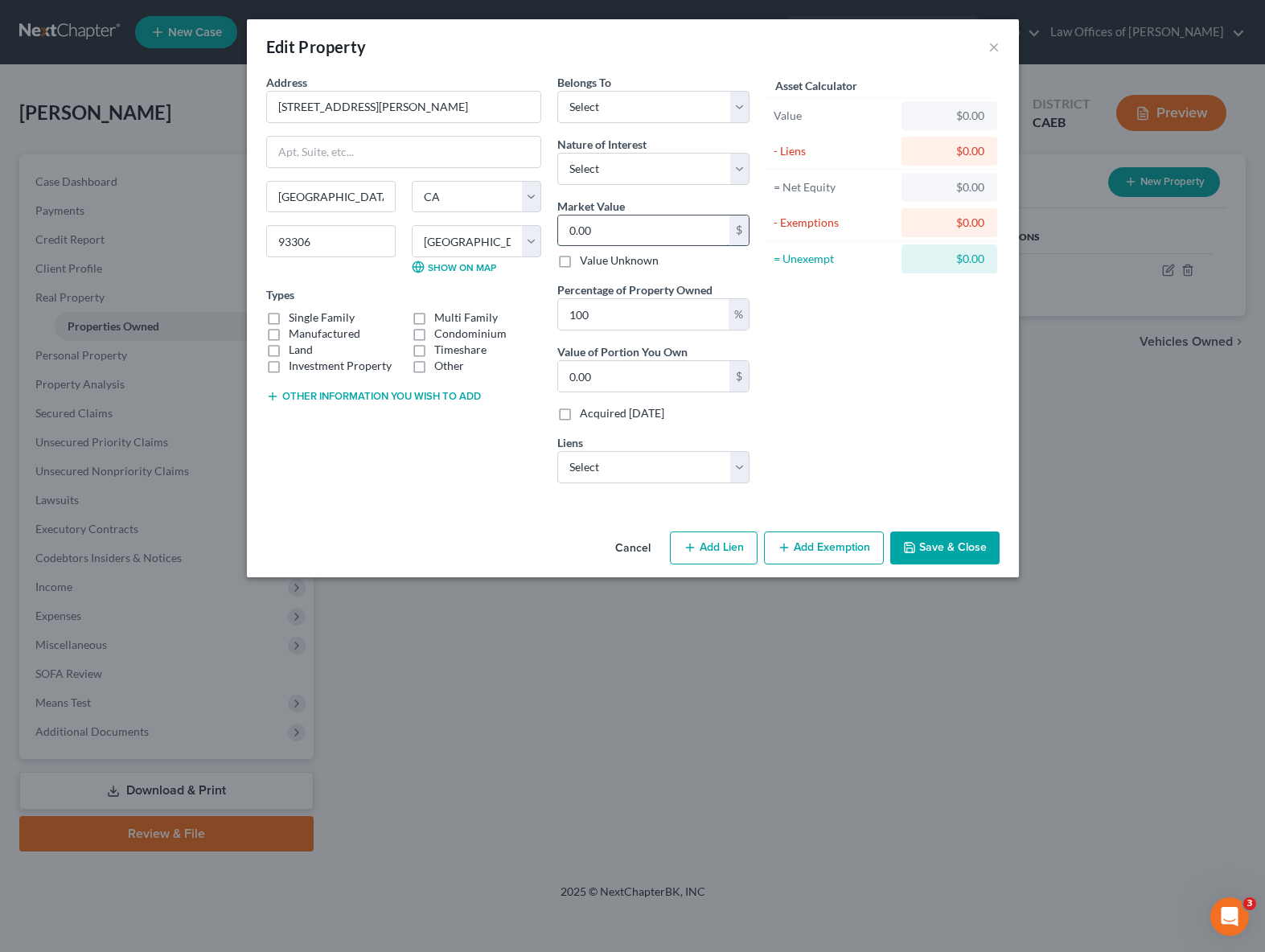
click at [626, 238] on input "0.00" at bounding box center [644, 231] width 172 height 31
click at [742, 106] on select "Select Debtor 1 Only Debtor 2 Only Debtor 1 And Debtor 2 Only At Least One Of T…" at bounding box center [653, 107] width 192 height 32
select select "0"
click at [557, 91] on select "Select Debtor 1 Only Debtor 2 Only Debtor 1 And Debtor 2 Only At Least One Of T…" at bounding box center [653, 107] width 192 height 32
click at [617, 222] on input "0.00" at bounding box center [644, 231] width 172 height 31
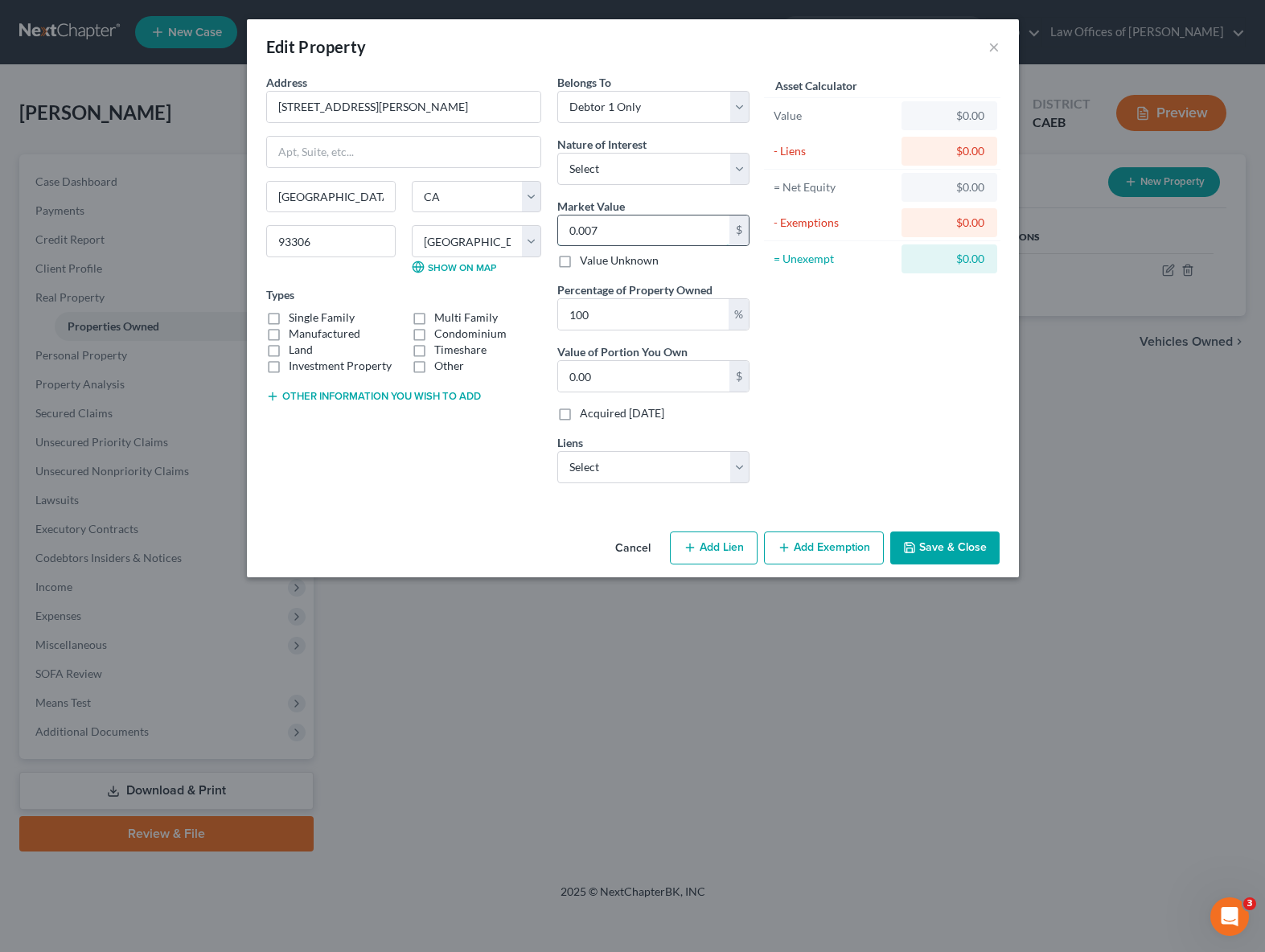
type input "0.00"
type input "0"
type input "0.002"
type input "0.00"
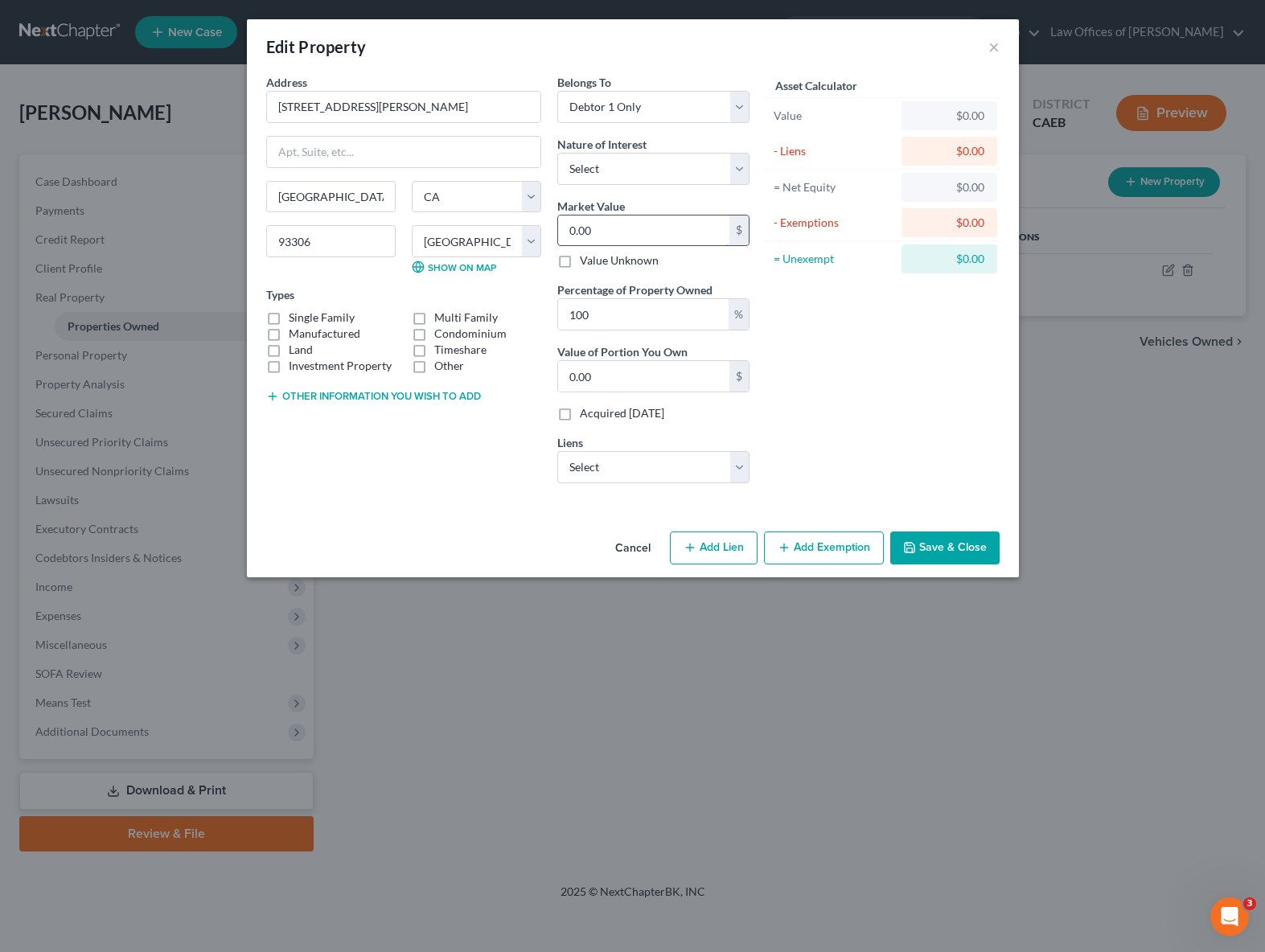
type input "0"
type input "7"
type input "7.00"
type input "73"
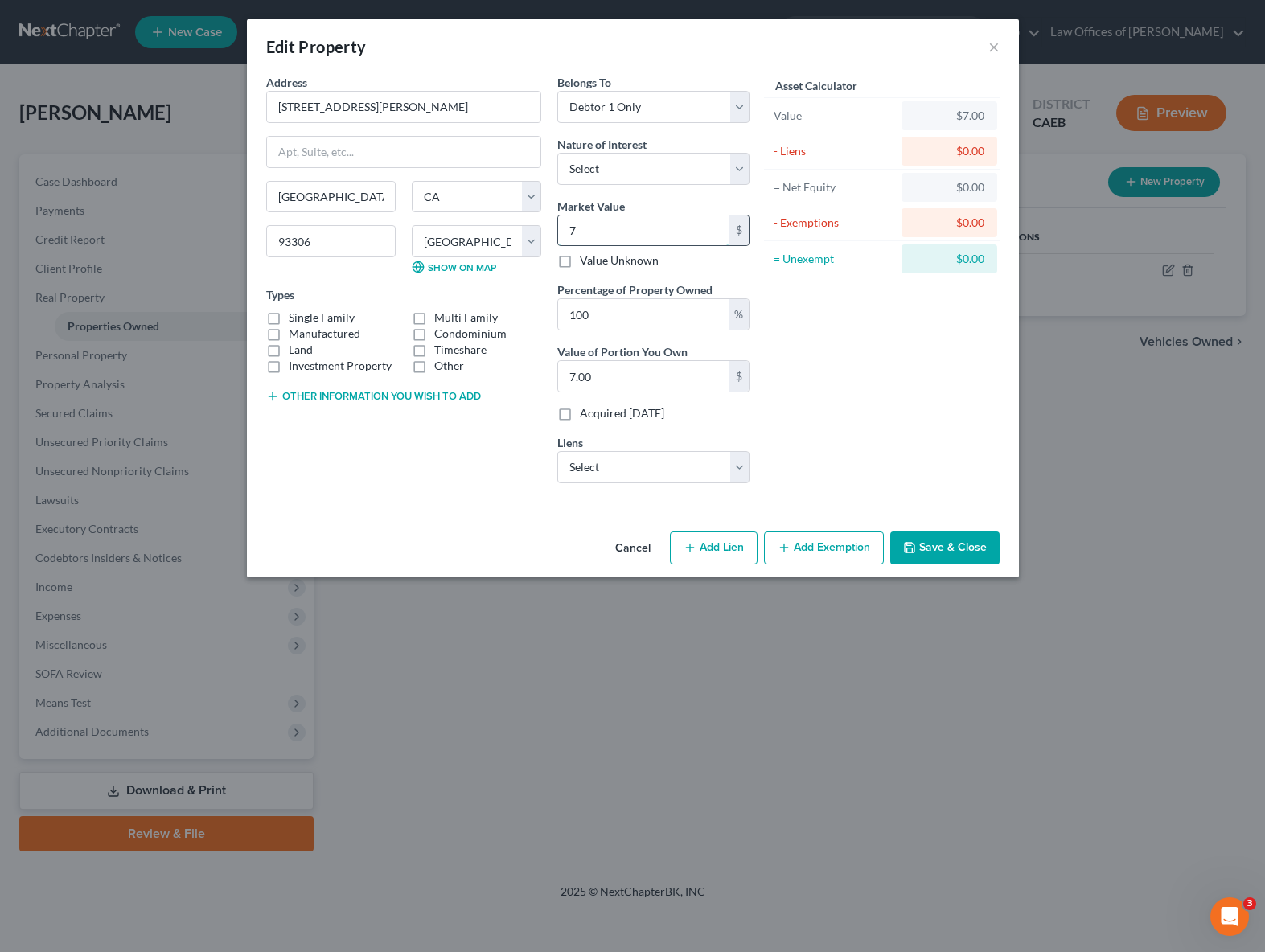
type input "73.00"
type input "733"
type input "733.00"
type input "7330"
type input "7,330.00"
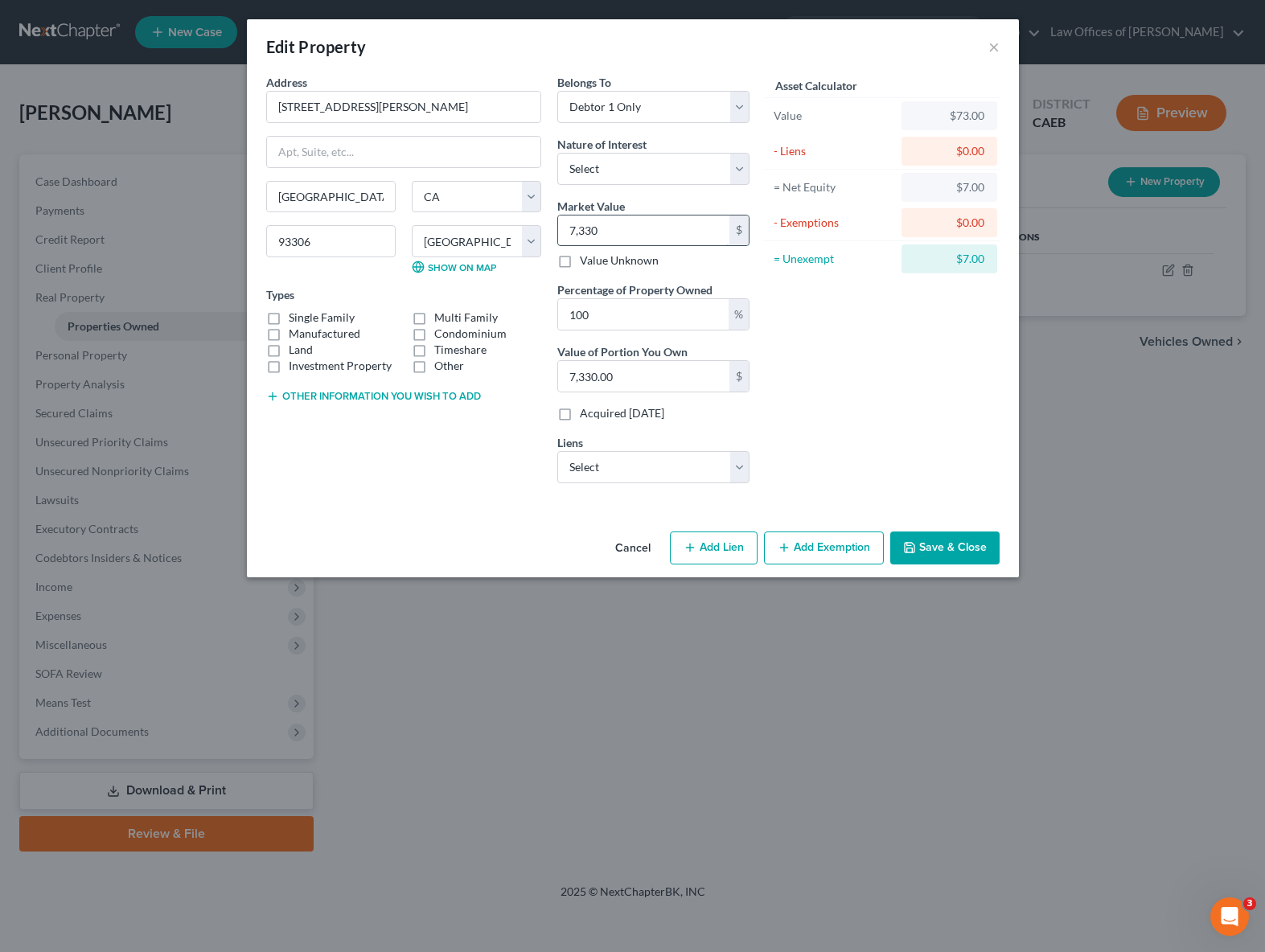
type input "7,3300"
type input "73,300.00"
type input "73,300"
click at [289, 320] on label "Single Family" at bounding box center [322, 317] width 66 height 16
click at [296, 320] on input "Single Family" at bounding box center [300, 314] width 11 height 11
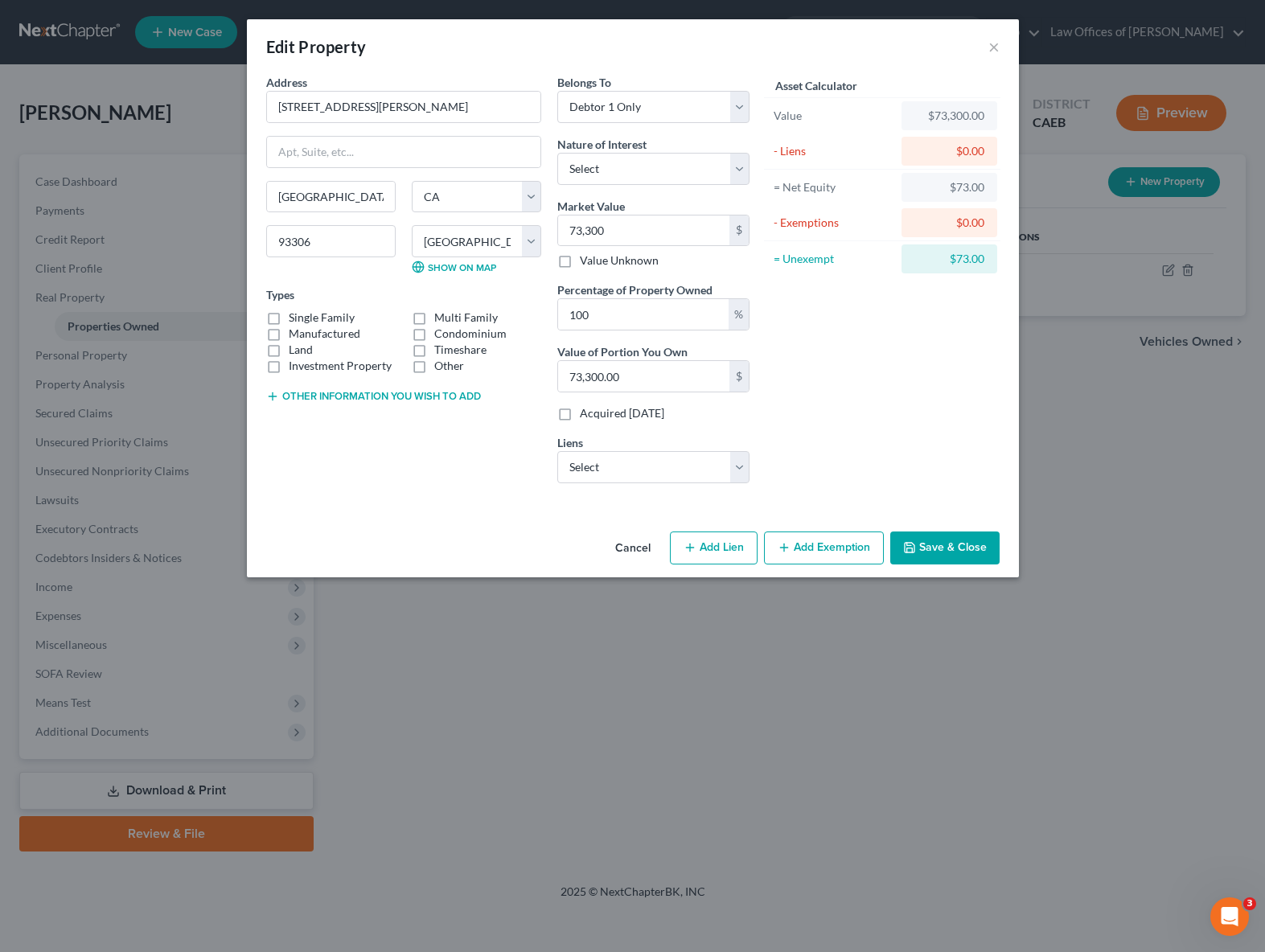
checkbox input "true"
click at [744, 467] on select "Select 21st Mtg - $24,477.00" at bounding box center [653, 467] width 192 height 32
click select "Select 21st Mtg - $24,477.00" at bounding box center [653, 467] width 192 height 32
select select "44"
select select "0"
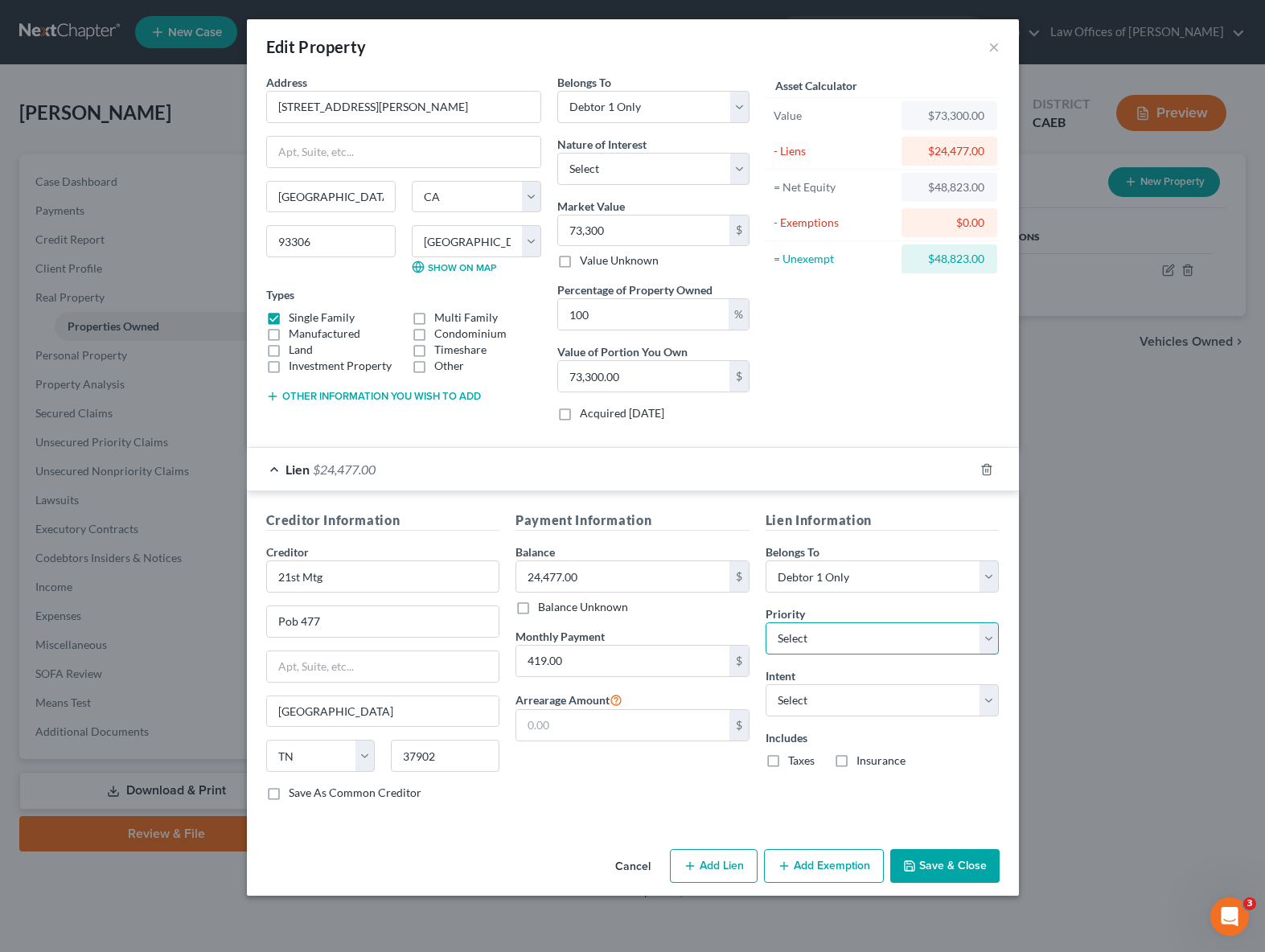
click at [980, 633] on select "Select 1st 2nd 3rd 4th 5th 6th 7th 8th 9th 10th 11th 12th 13th 14th 15th 16th 1…" at bounding box center [882, 638] width 234 height 32
select select "0"
click at [766, 622] on select "Select 1st 2nd 3rd 4th 5th 6th 7th 8th 9th 10th 11th 12th 13th 14th 15th 16th 1…" at bounding box center [882, 638] width 234 height 32
click at [985, 697] on select "Select Surrender Redeem Reaffirm Avoid Other" at bounding box center [882, 700] width 234 height 32
select select "4"
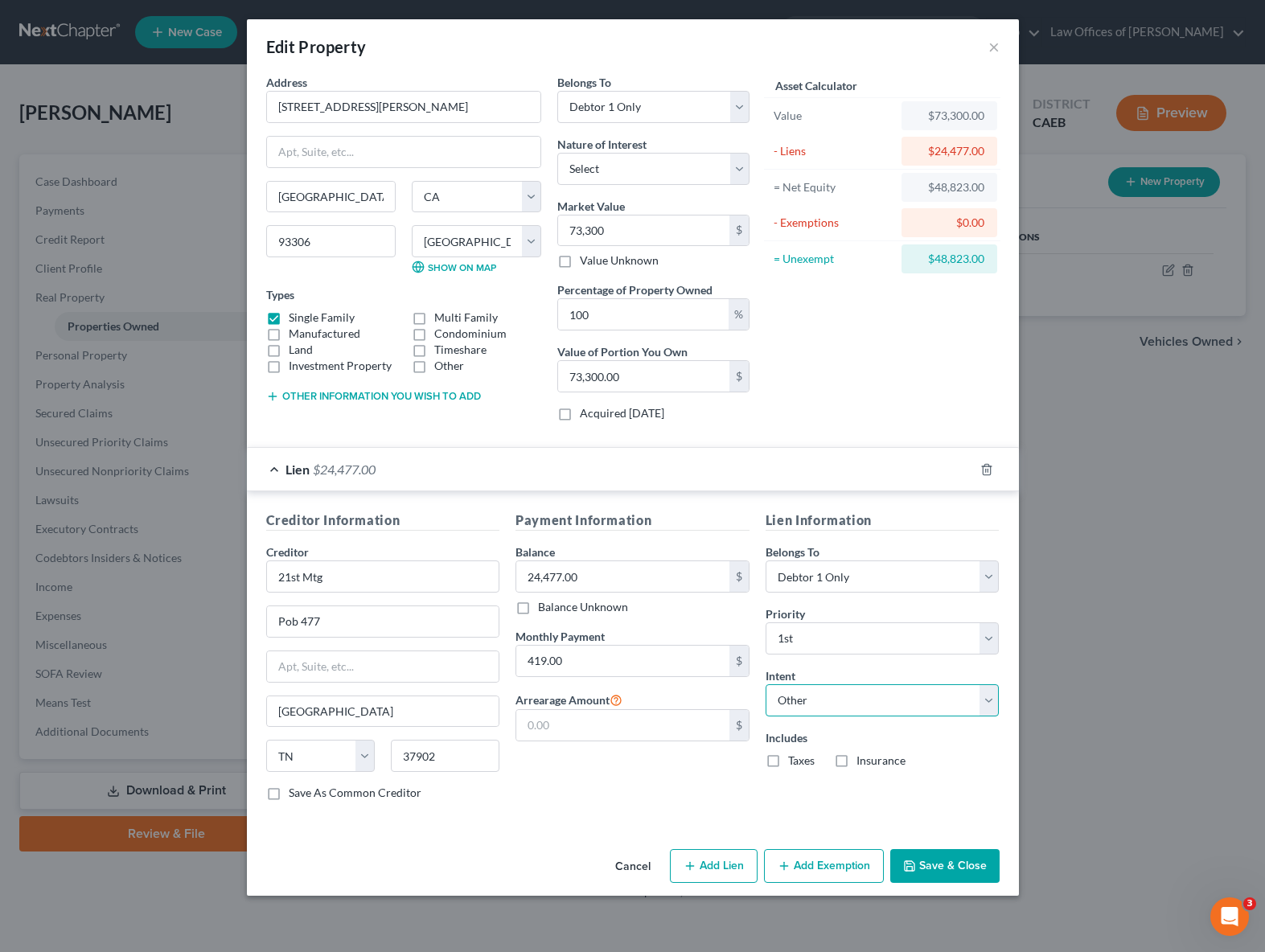
click at [766, 684] on select "Select Surrender Redeem Reaffirm Avoid Other" at bounding box center [882, 700] width 234 height 32
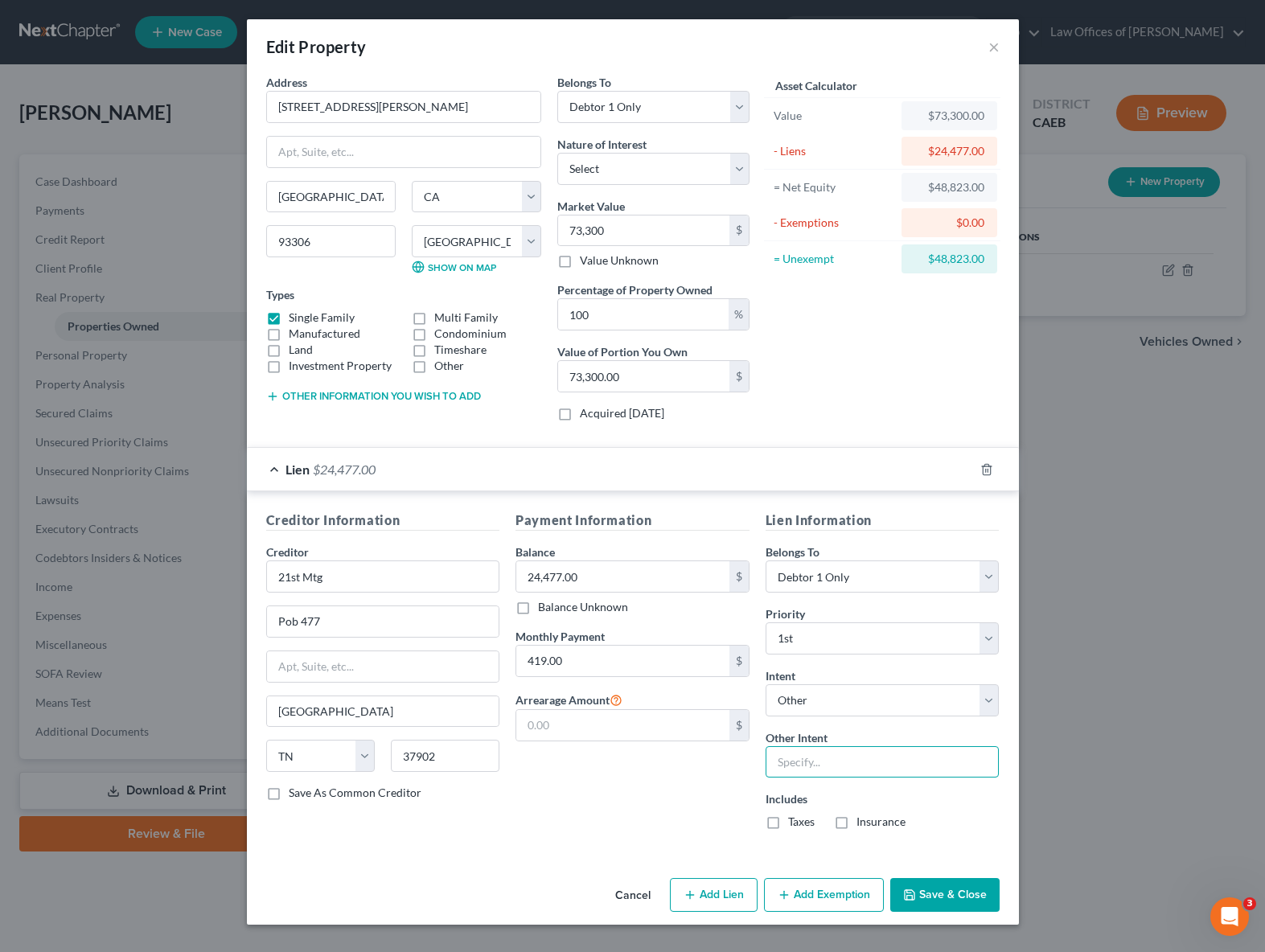
click at [815, 770] on input "text" at bounding box center [882, 762] width 234 height 32
type input "Retain & Pay"
click at [828, 898] on button "Add Exemption" at bounding box center [824, 895] width 120 height 34
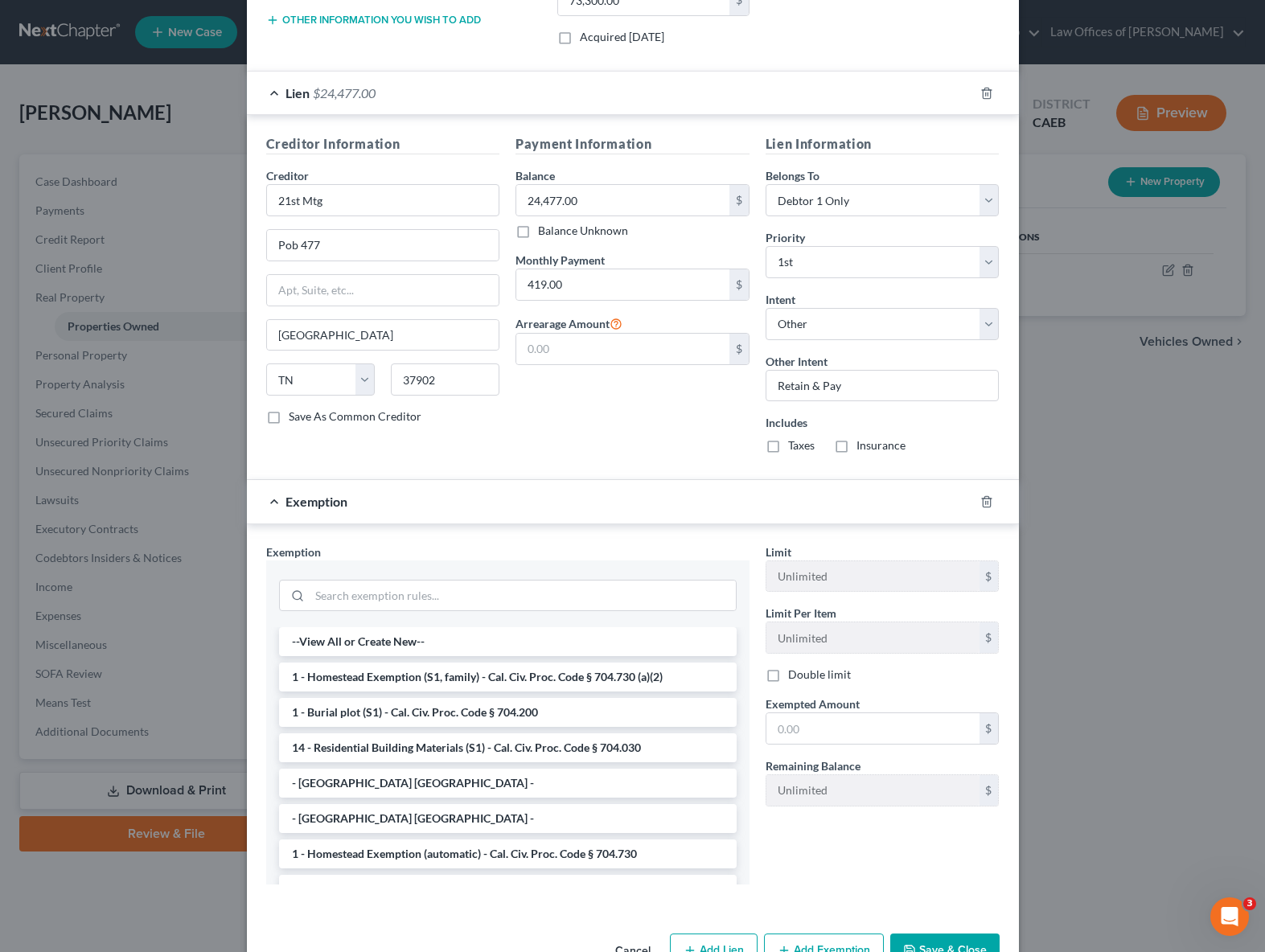
scroll to position [384, 0]
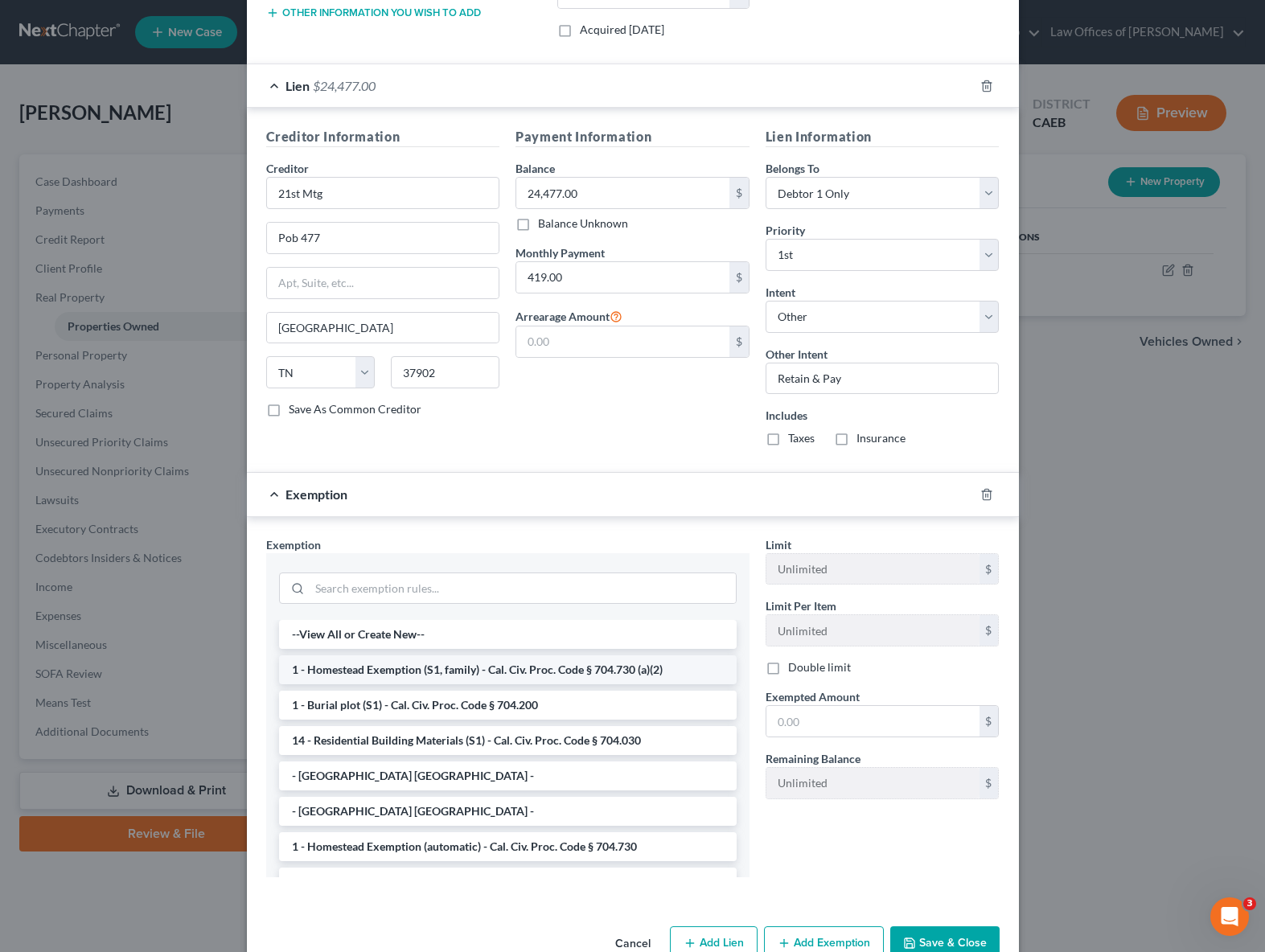
click at [613, 671] on li "1 - Homestead Exemption (S1, family) - Cal. Civ. Proc. Code § 704.730 (a)(2)" at bounding box center [508, 670] width 458 height 29
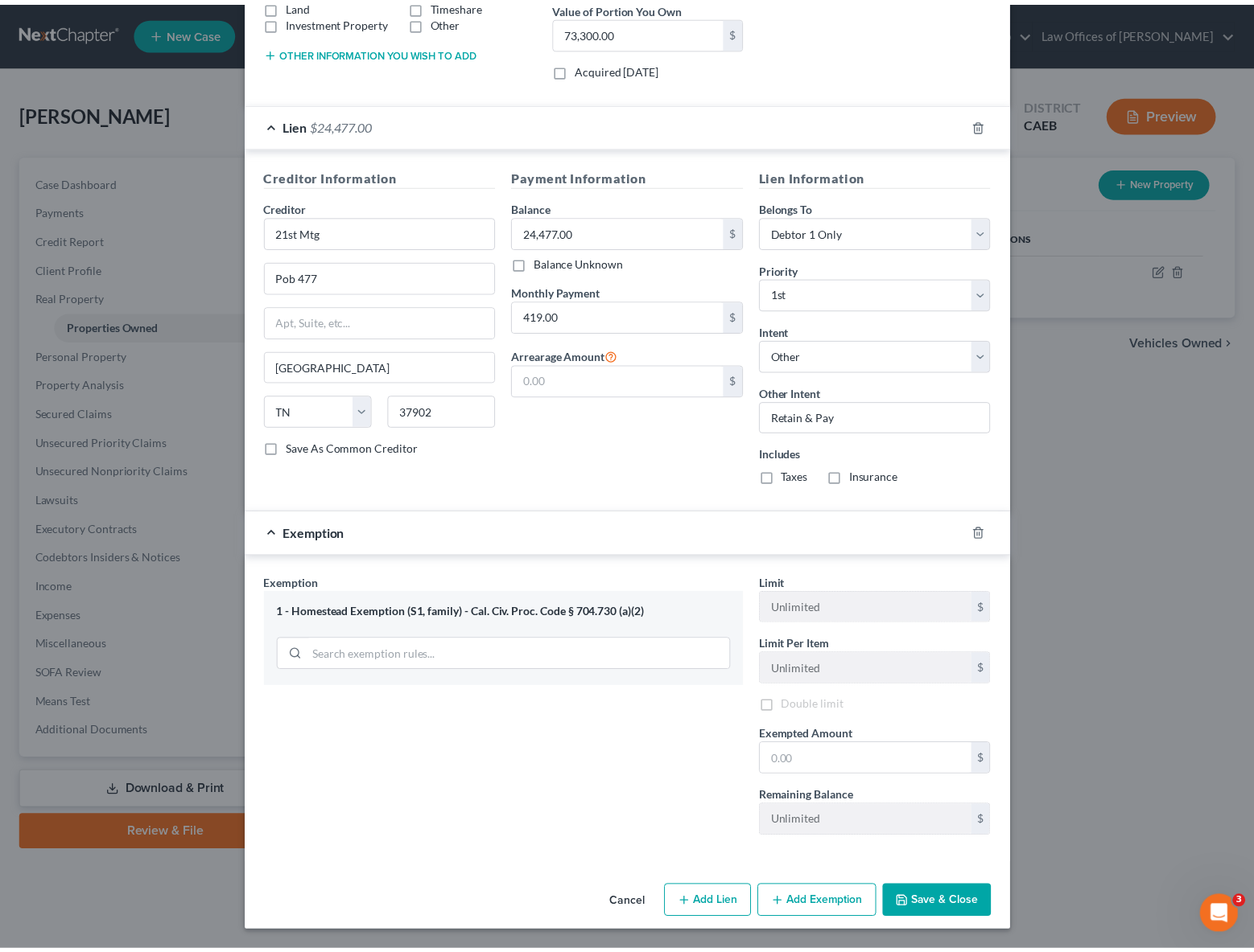
scroll to position [347, 0]
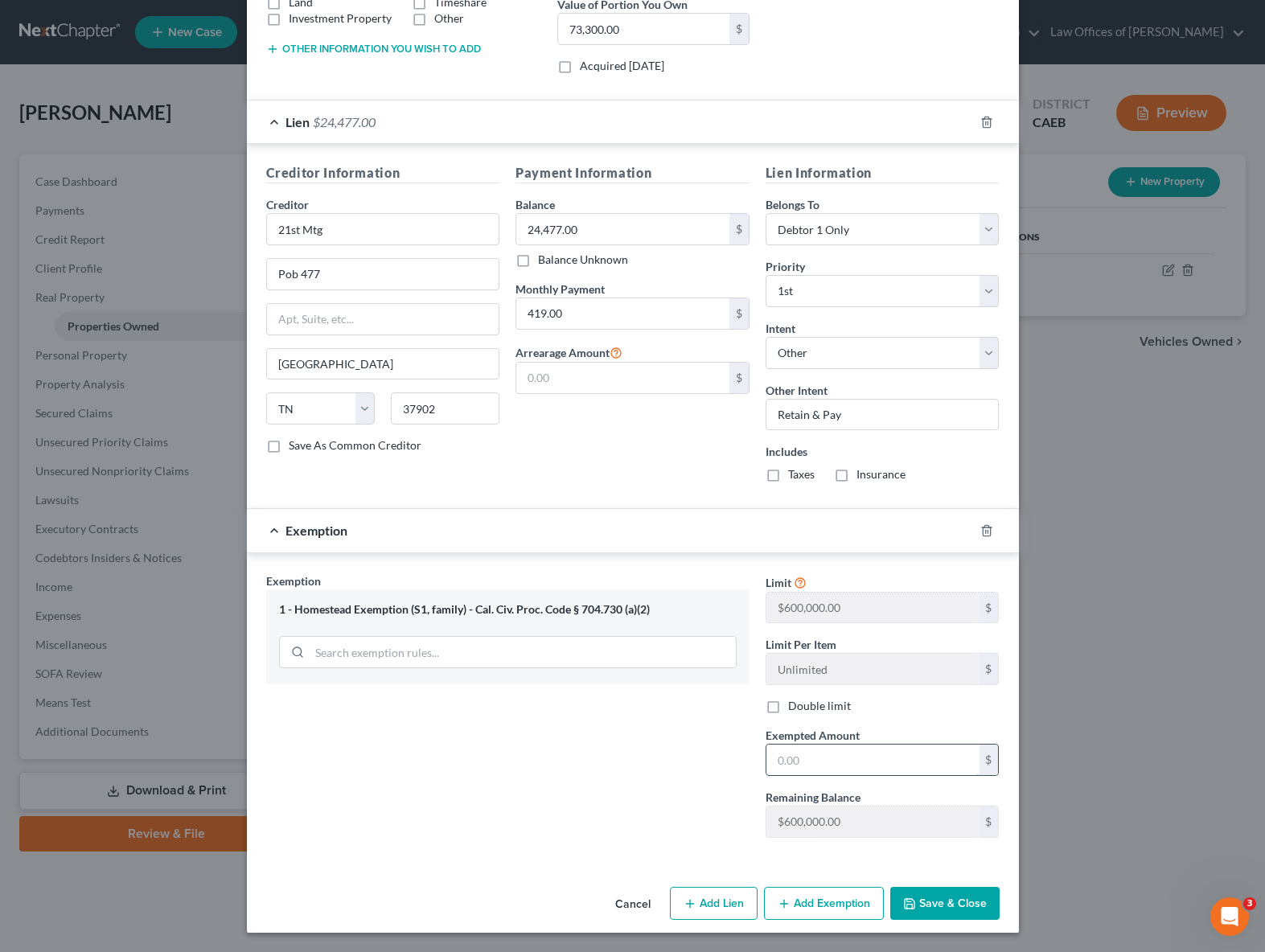
click at [821, 748] on input "text" at bounding box center [873, 760] width 213 height 31
type input "241,000"
click at [924, 898] on button "Save & Close" at bounding box center [945, 904] width 110 height 34
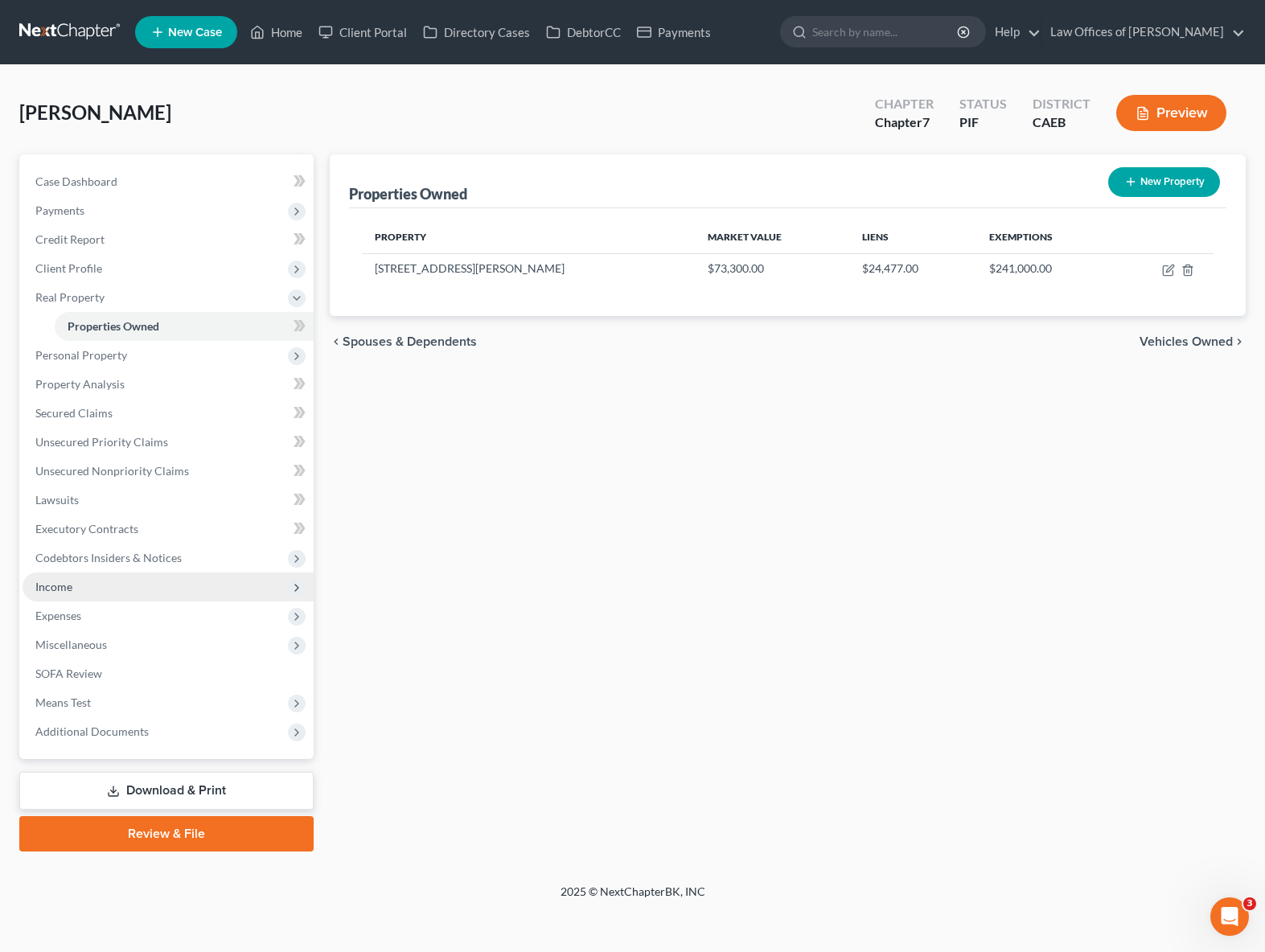
click at [57, 586] on span "Income" at bounding box center [54, 587] width 37 height 14
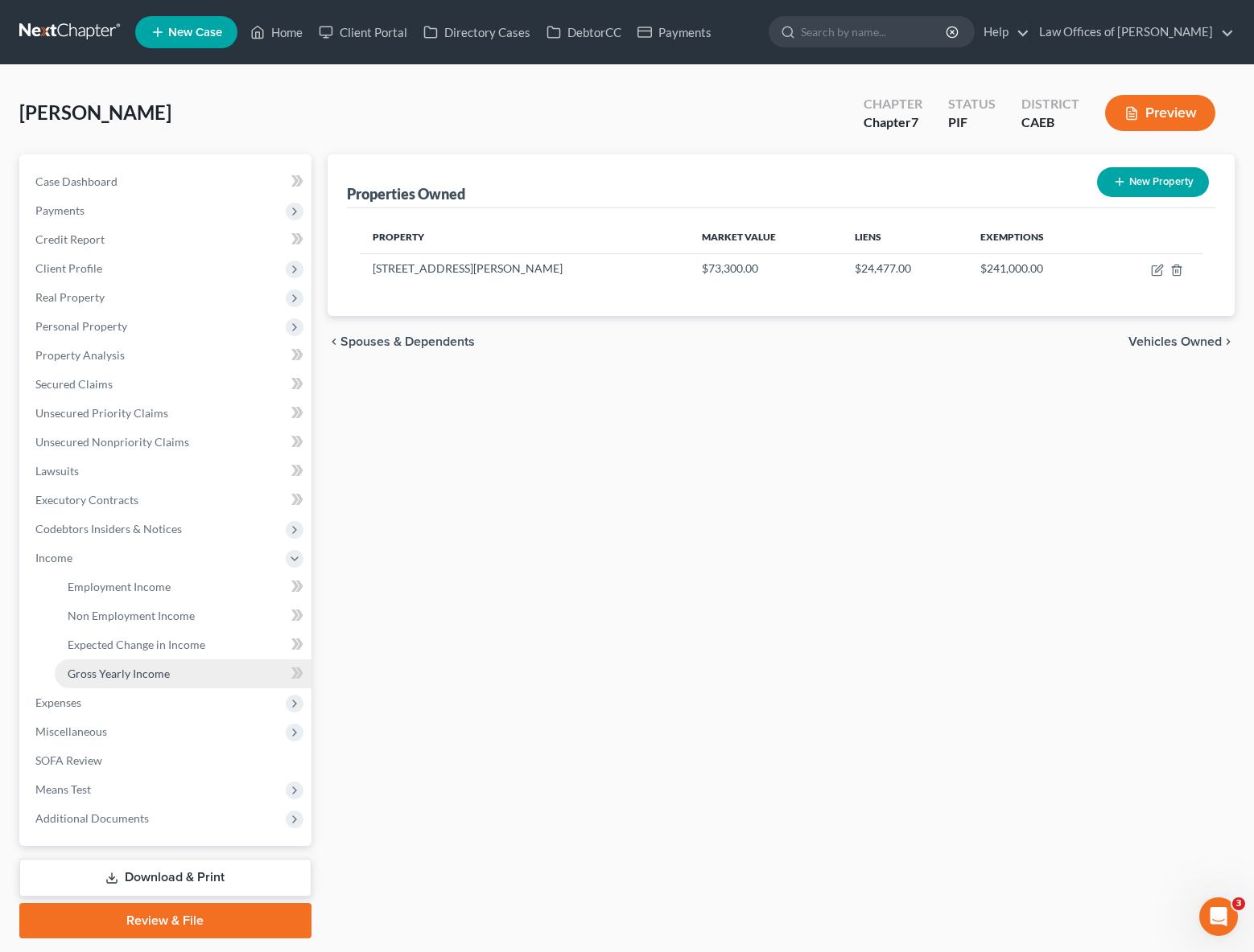
click at [115, 678] on span "Gross Yearly Income" at bounding box center [118, 674] width 102 height 14
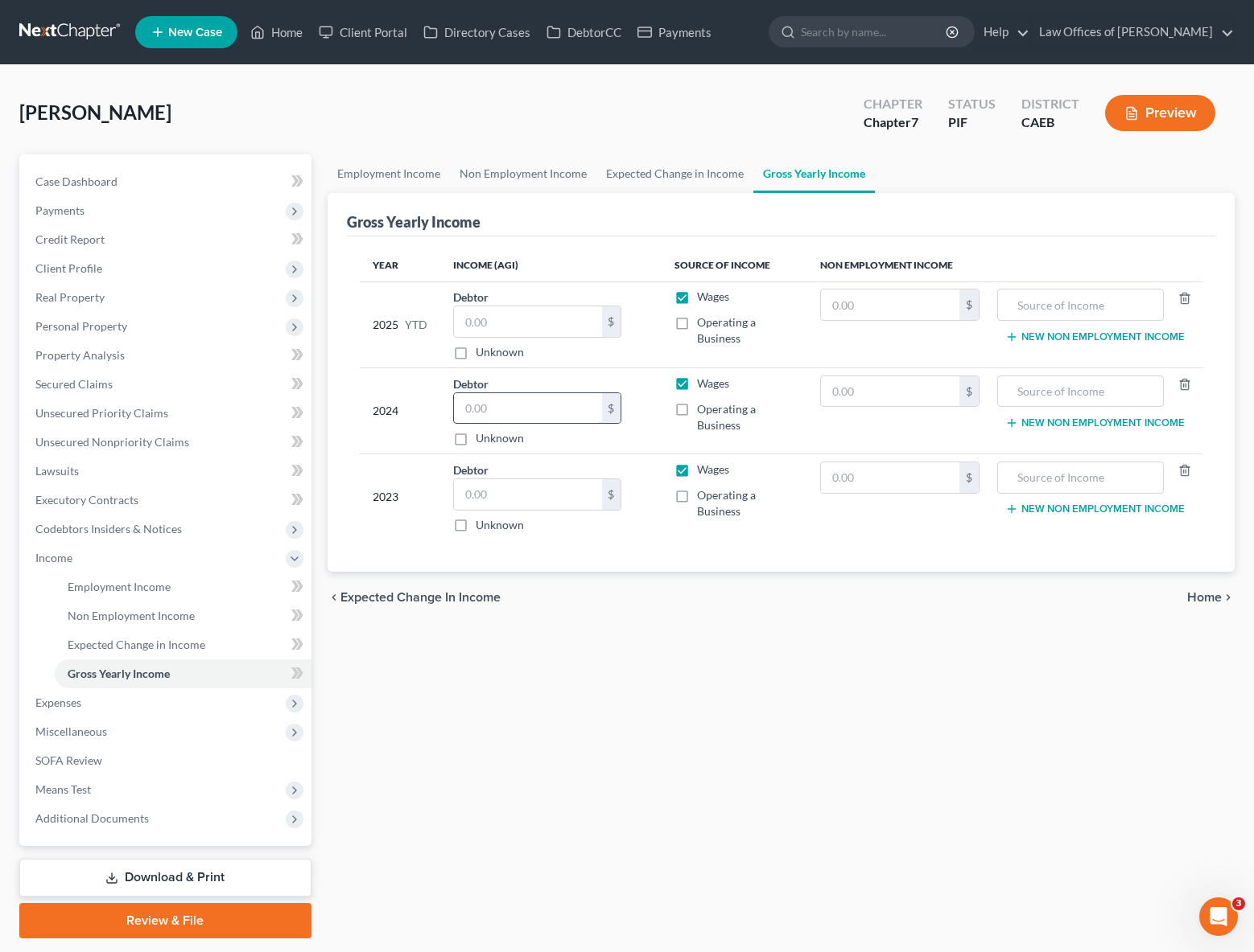
click at [528, 411] on input "text" at bounding box center [528, 409] width 148 height 31
type input "32,809."
click at [532, 497] on input "text" at bounding box center [528, 495] width 148 height 31
type input "54,008."
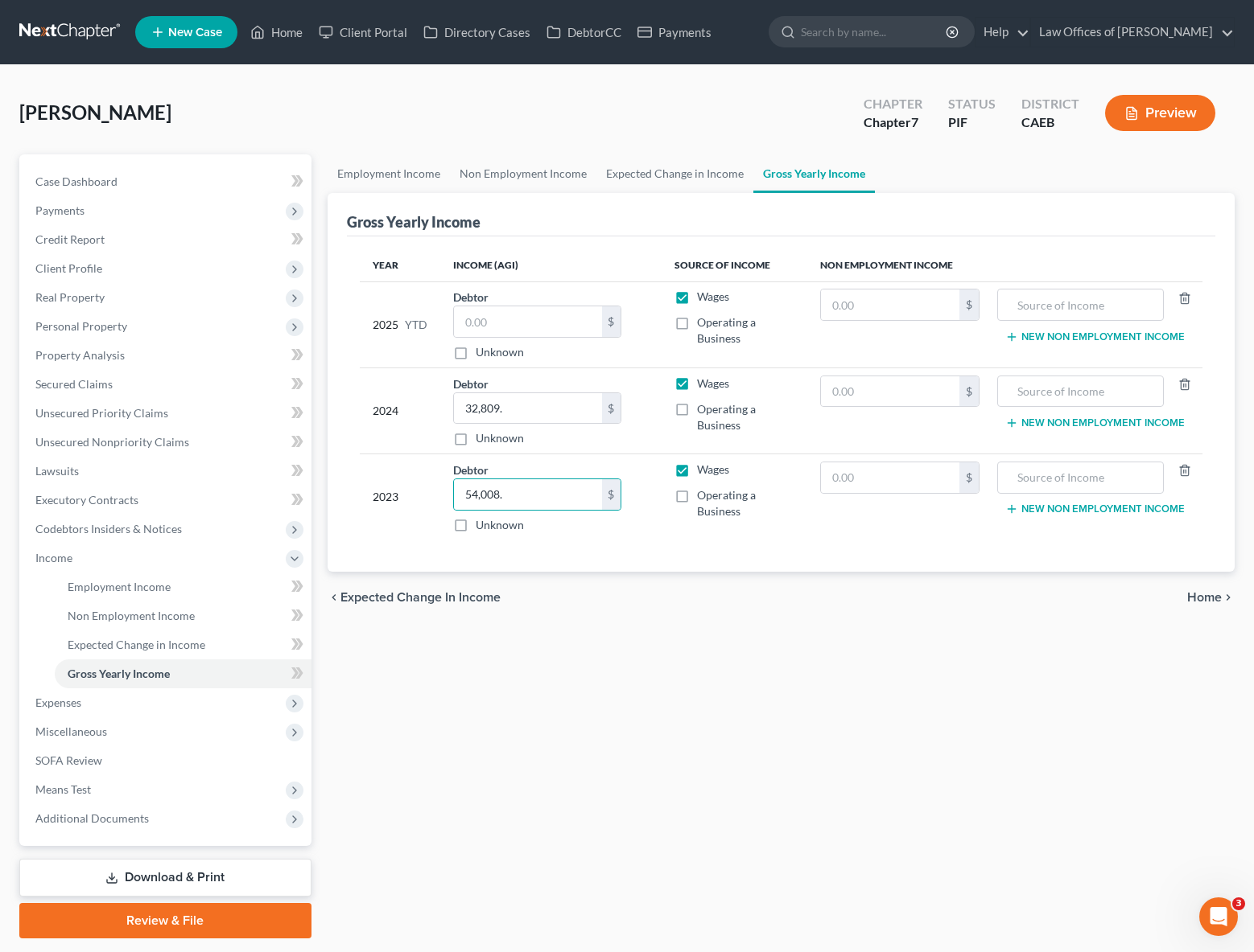
click at [975, 773] on div "Employment Income Non Employment Income Expected Change in Income Gross Yearly …" at bounding box center [781, 546] width 924 height 784
click at [152, 187] on link "Case Dashboard" at bounding box center [167, 182] width 289 height 29
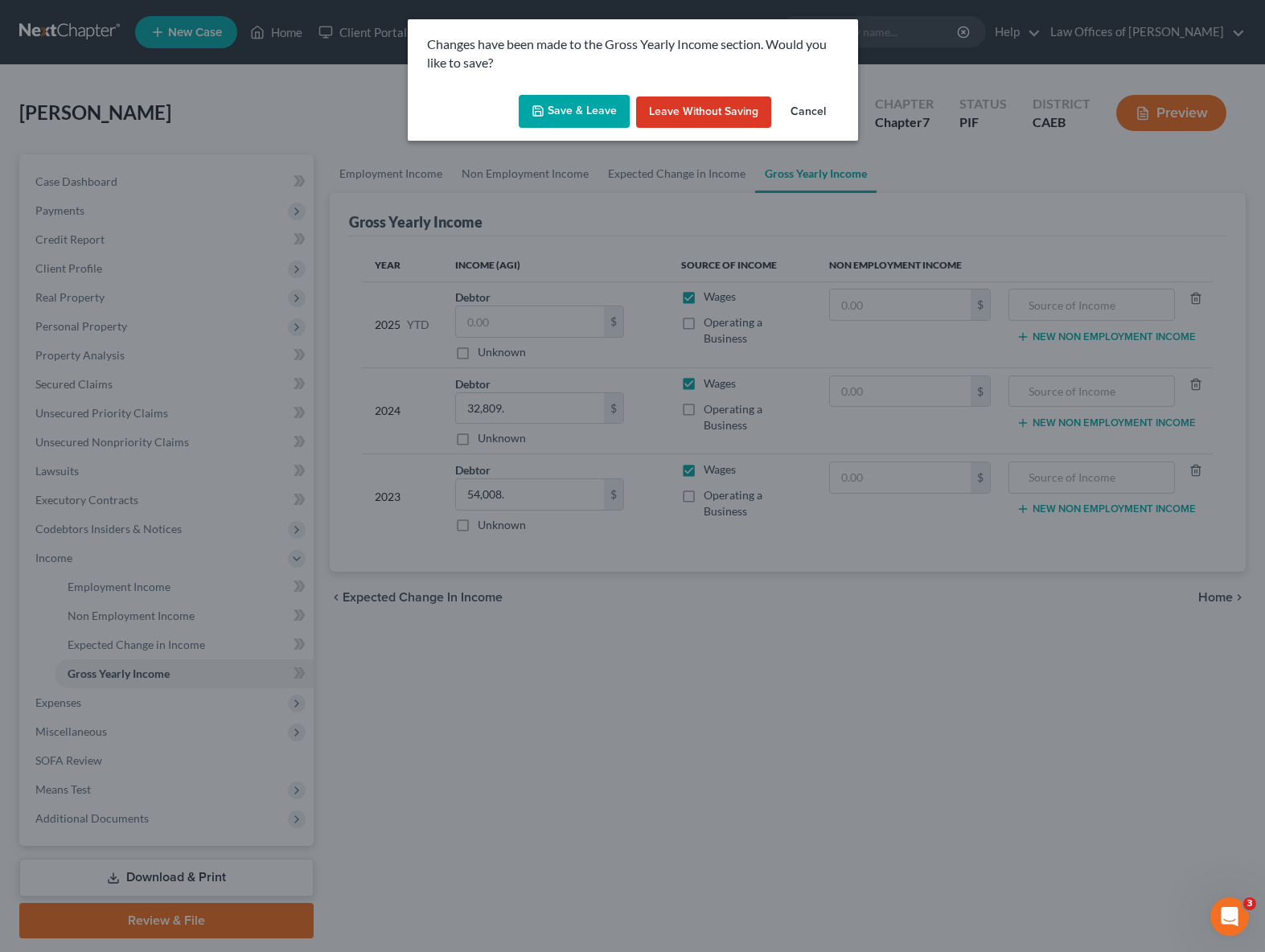
click at [581, 117] on button "Save & Leave" at bounding box center [574, 111] width 111 height 34
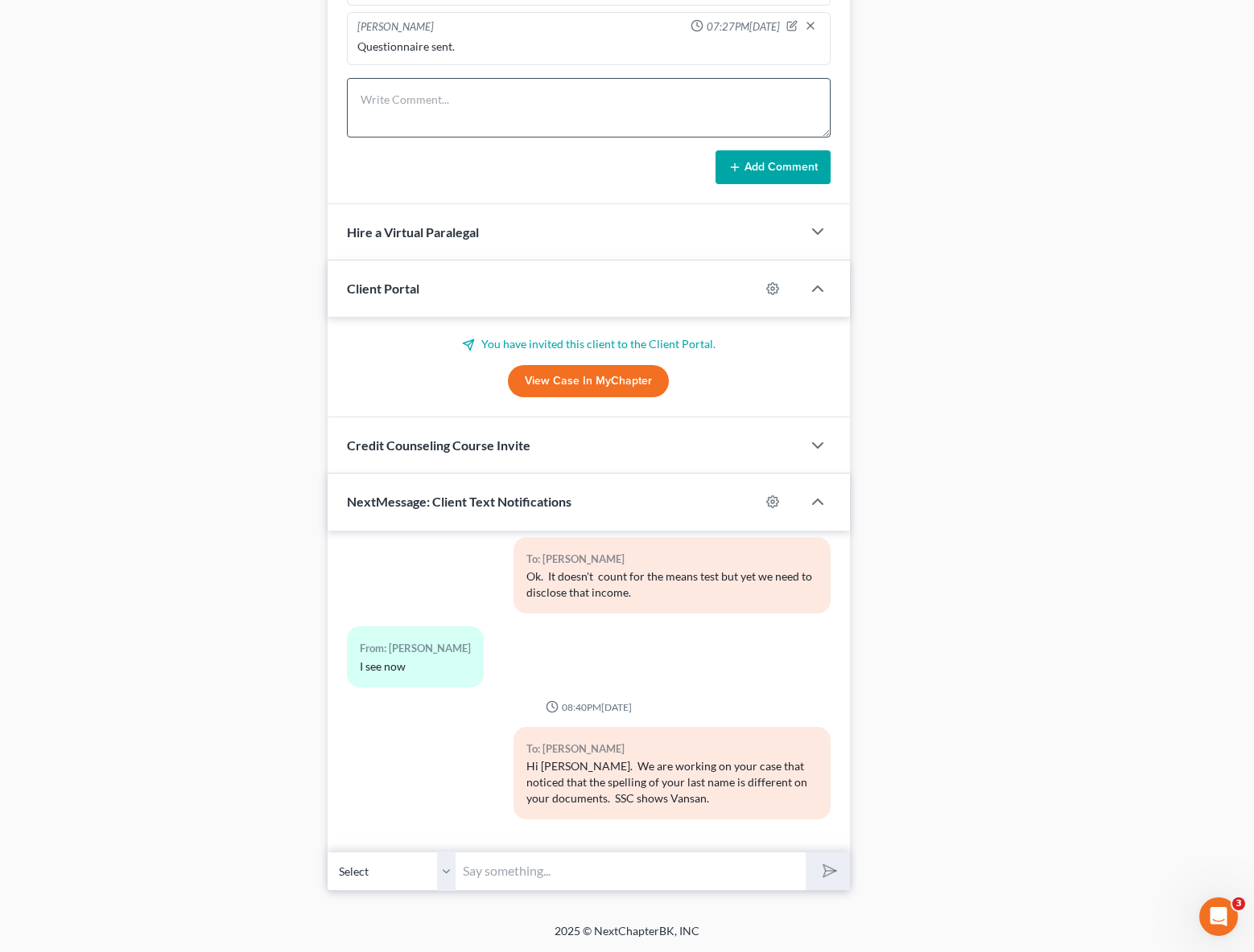
scroll to position [1176, 0]
drag, startPoint x: 503, startPoint y: 873, endPoint x: 570, endPoint y: 934, distance: 90.6
click at [502, 874] on input "text" at bounding box center [630, 872] width 349 height 40
type input "Also we need your August paystubs."
click at [806, 853] on button "submit" at bounding box center [828, 872] width 45 height 38
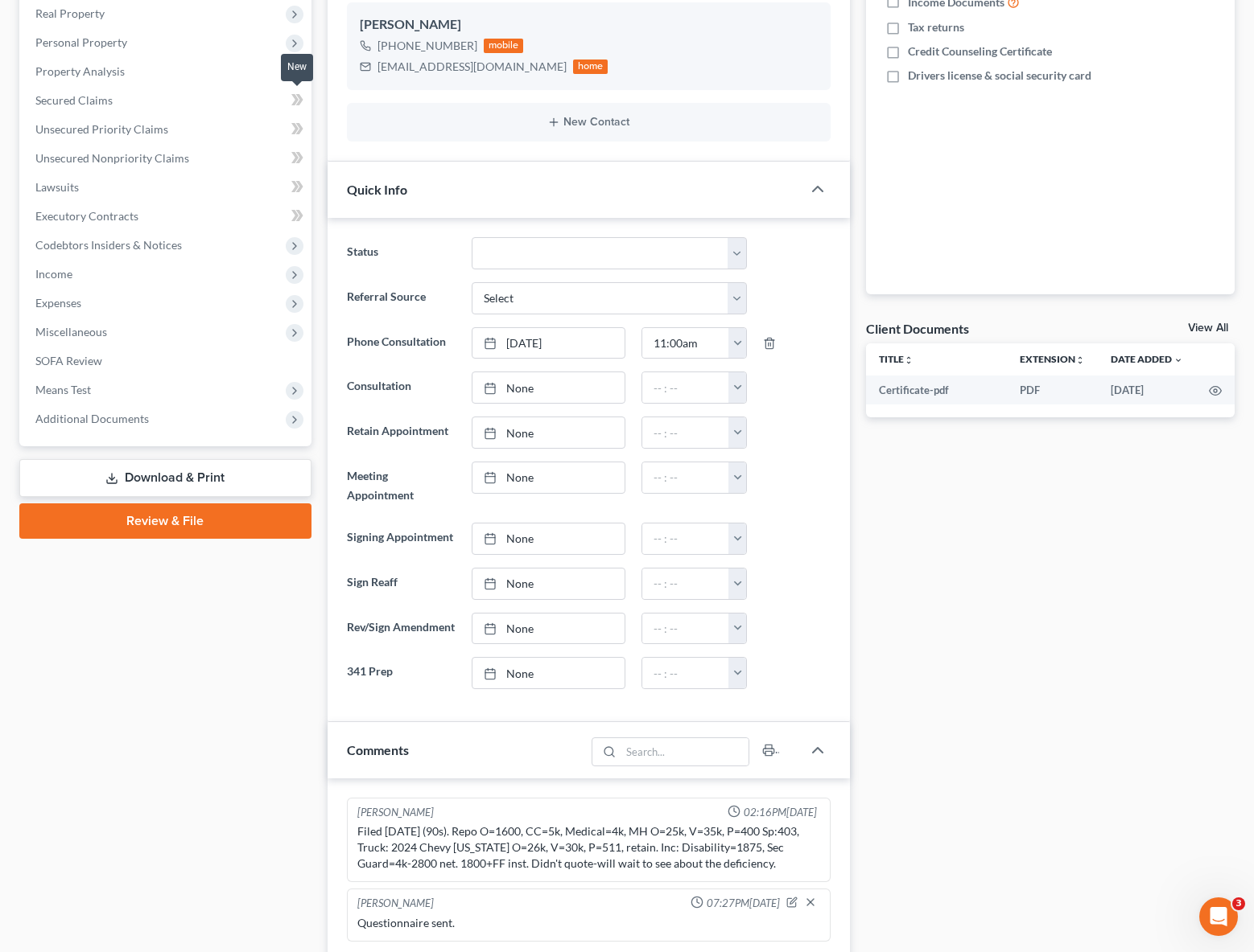
scroll to position [0, 0]
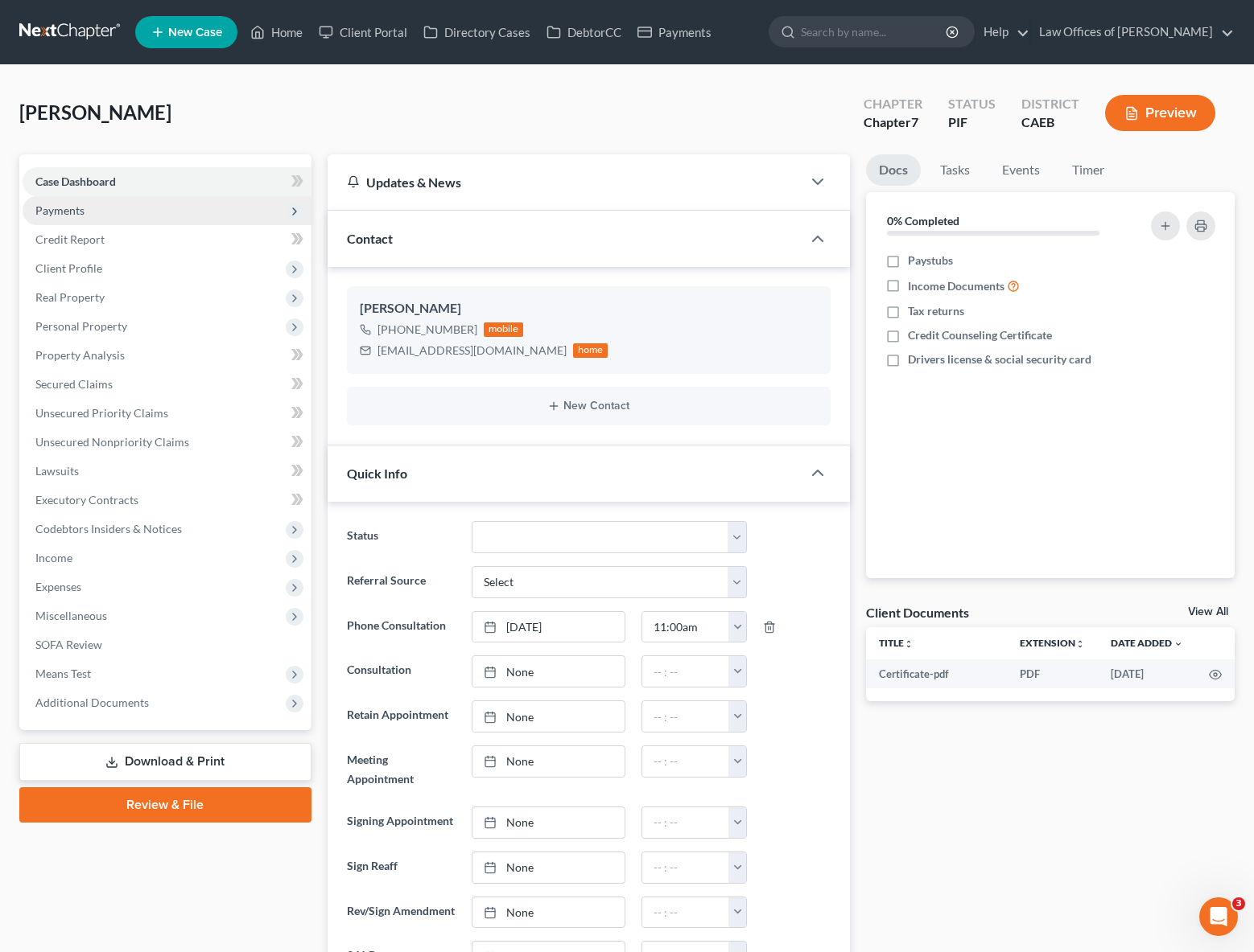
click at [111, 217] on span "Payments" at bounding box center [167, 210] width 289 height 29
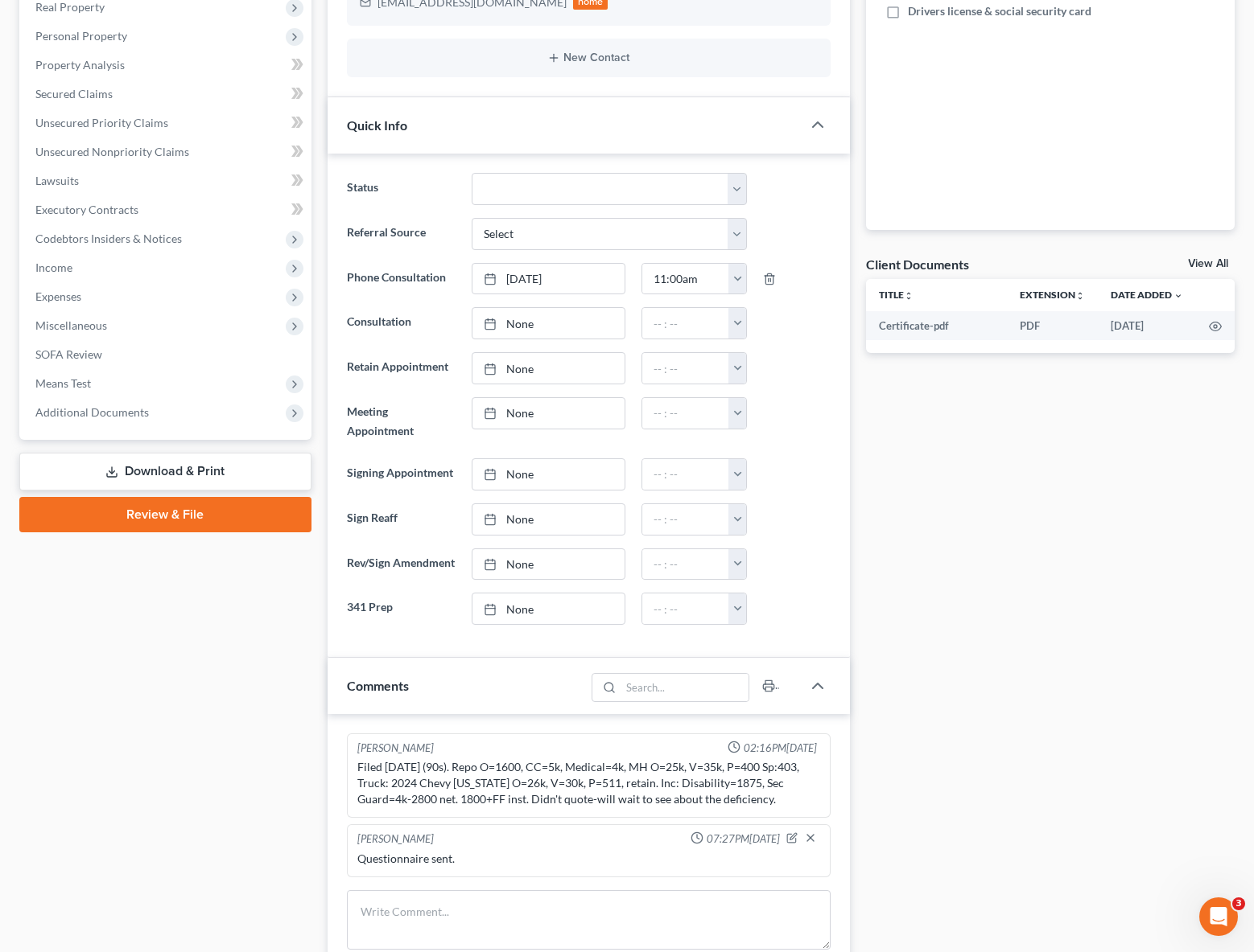
scroll to position [597, 0]
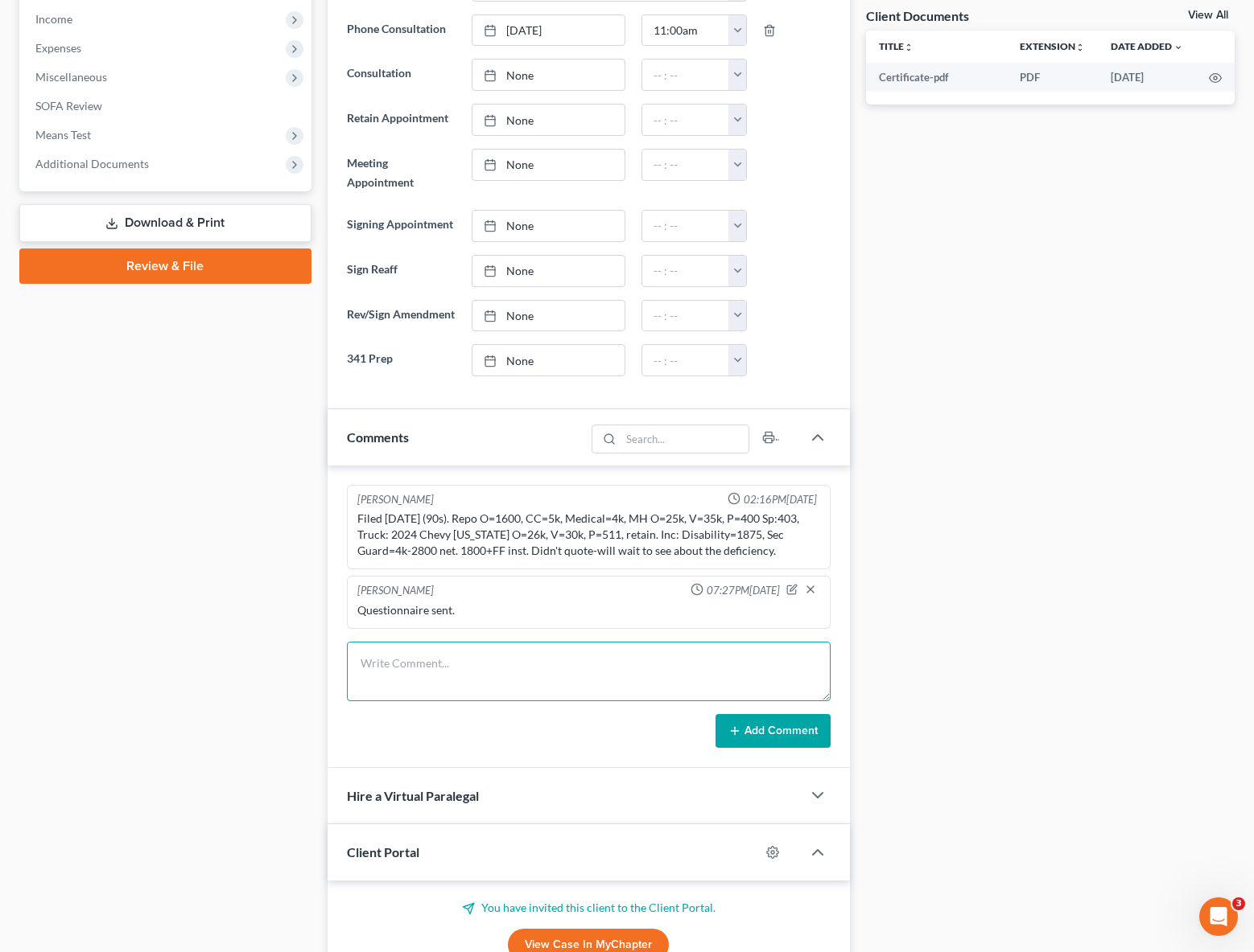
click at [475, 679] on textarea at bounding box center [589, 671] width 484 height 59
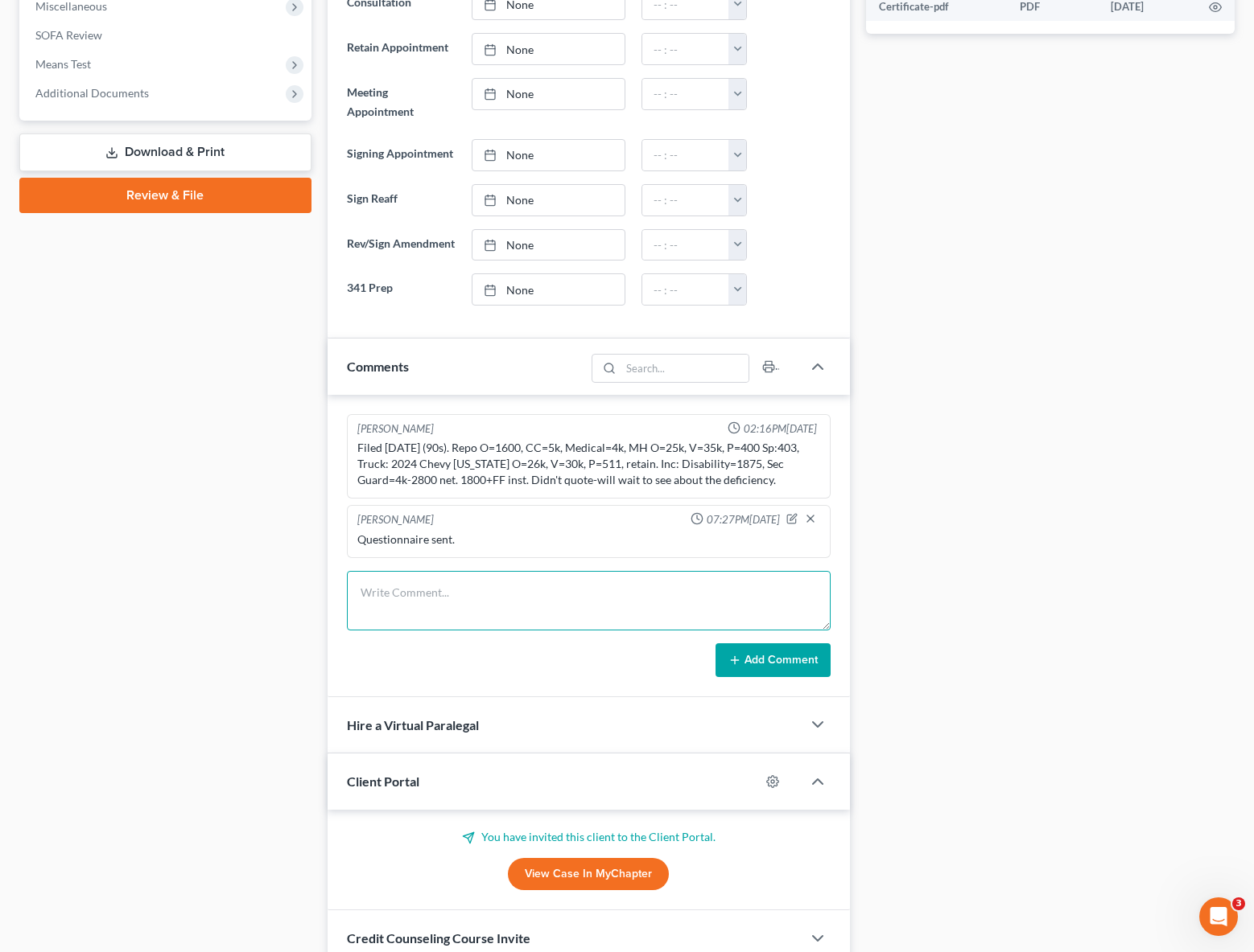
scroll to position [562, 0]
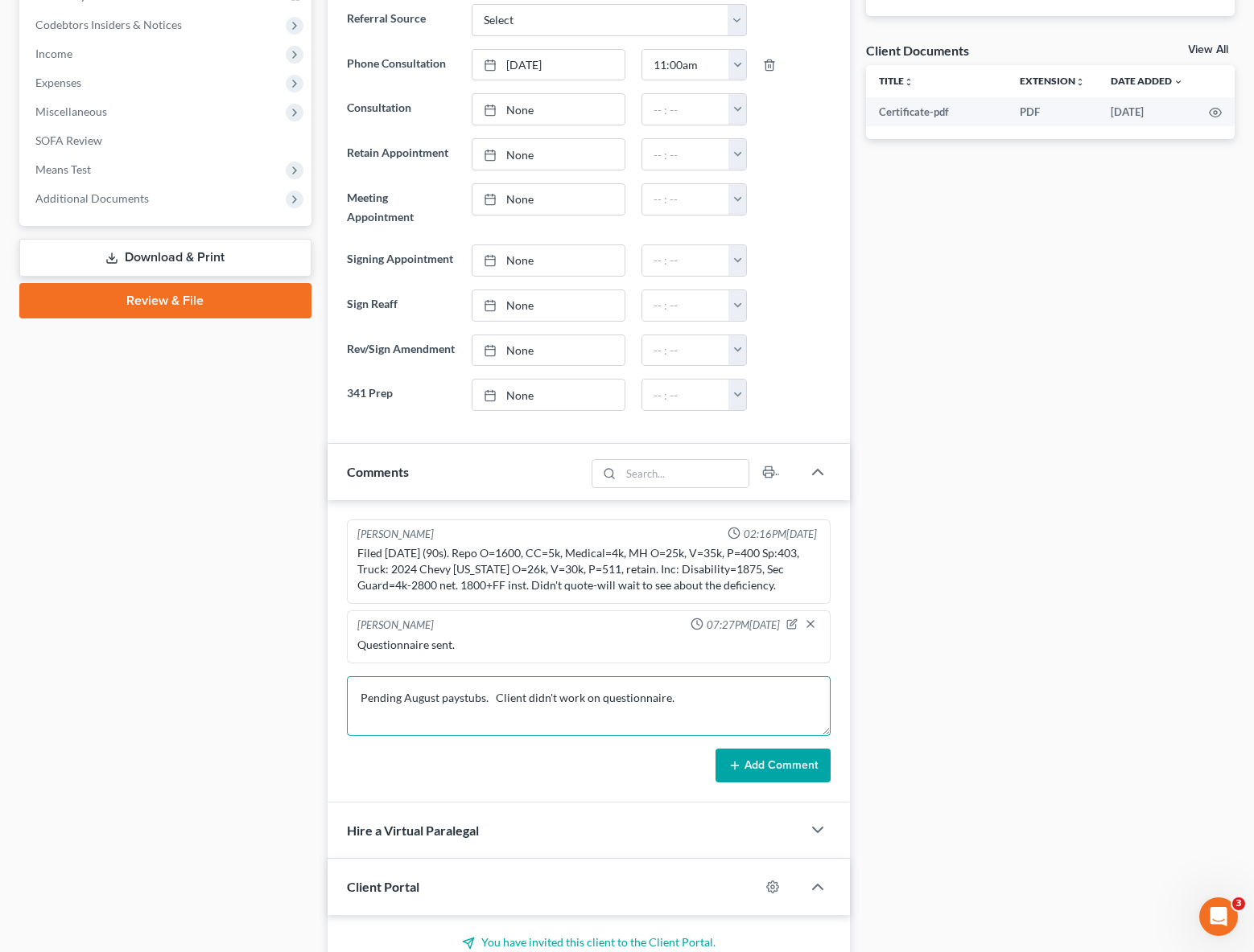
type textarea "Pending August paystubs. Client didn't work on questionnaire."
drag, startPoint x: 751, startPoint y: 787, endPoint x: 334, endPoint y: 713, distance: 423.5
click at [751, 782] on button "Add Comment" at bounding box center [773, 766] width 115 height 34
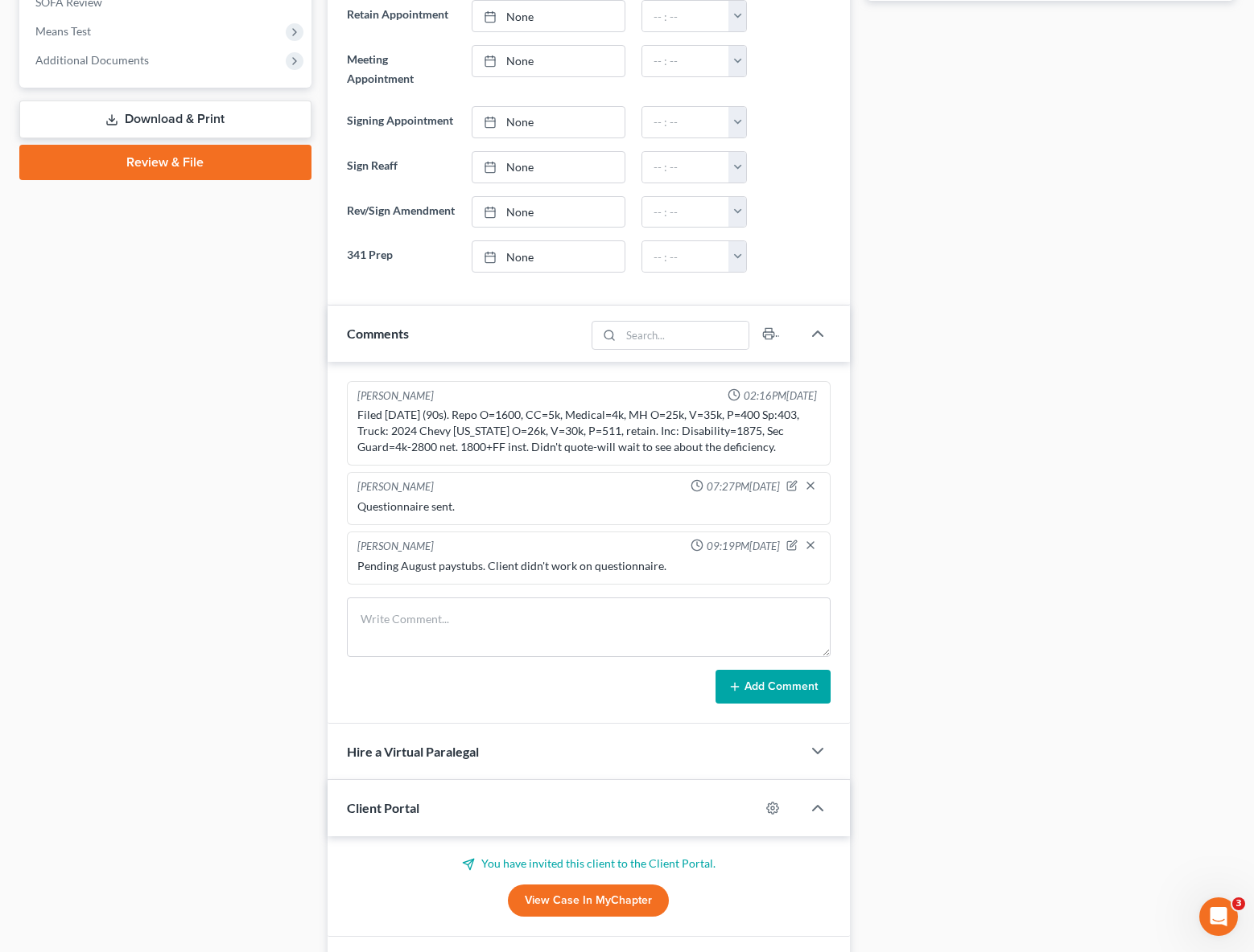
scroll to position [702, 0]
click at [791, 546] on icon "button" at bounding box center [793, 543] width 7 height 7
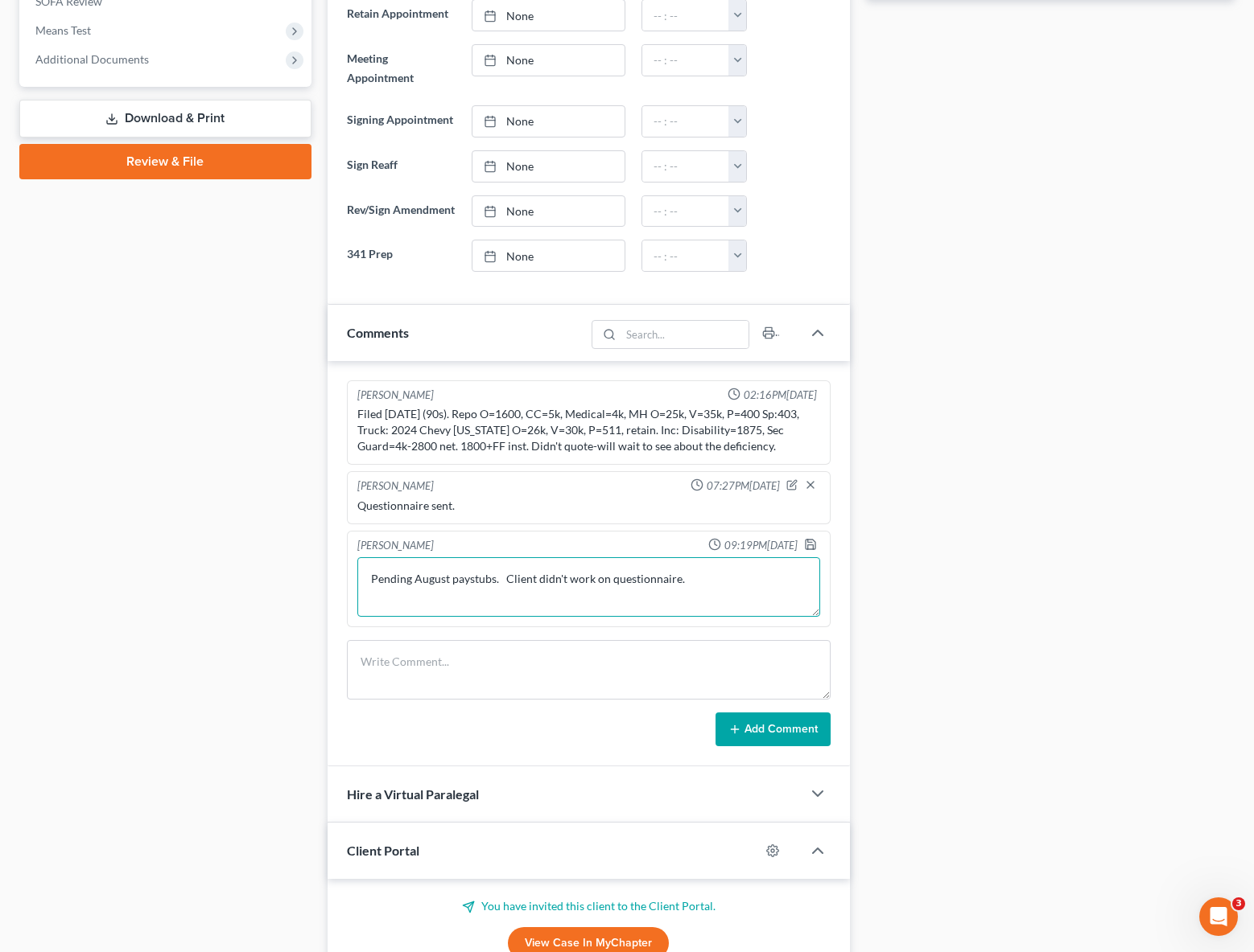
drag, startPoint x: 502, startPoint y: 600, endPoint x: 516, endPoint y: 617, distance: 22.0
click at [502, 600] on textarea "Pending August paystubs. Client didn't work on questionnaire." at bounding box center [588, 587] width 463 height 59
type textarea "Pending August paystubs & SS Statement. Client didn't work on questionnaire."
click at [812, 550] on polyline "button" at bounding box center [811, 548] width 6 height 4
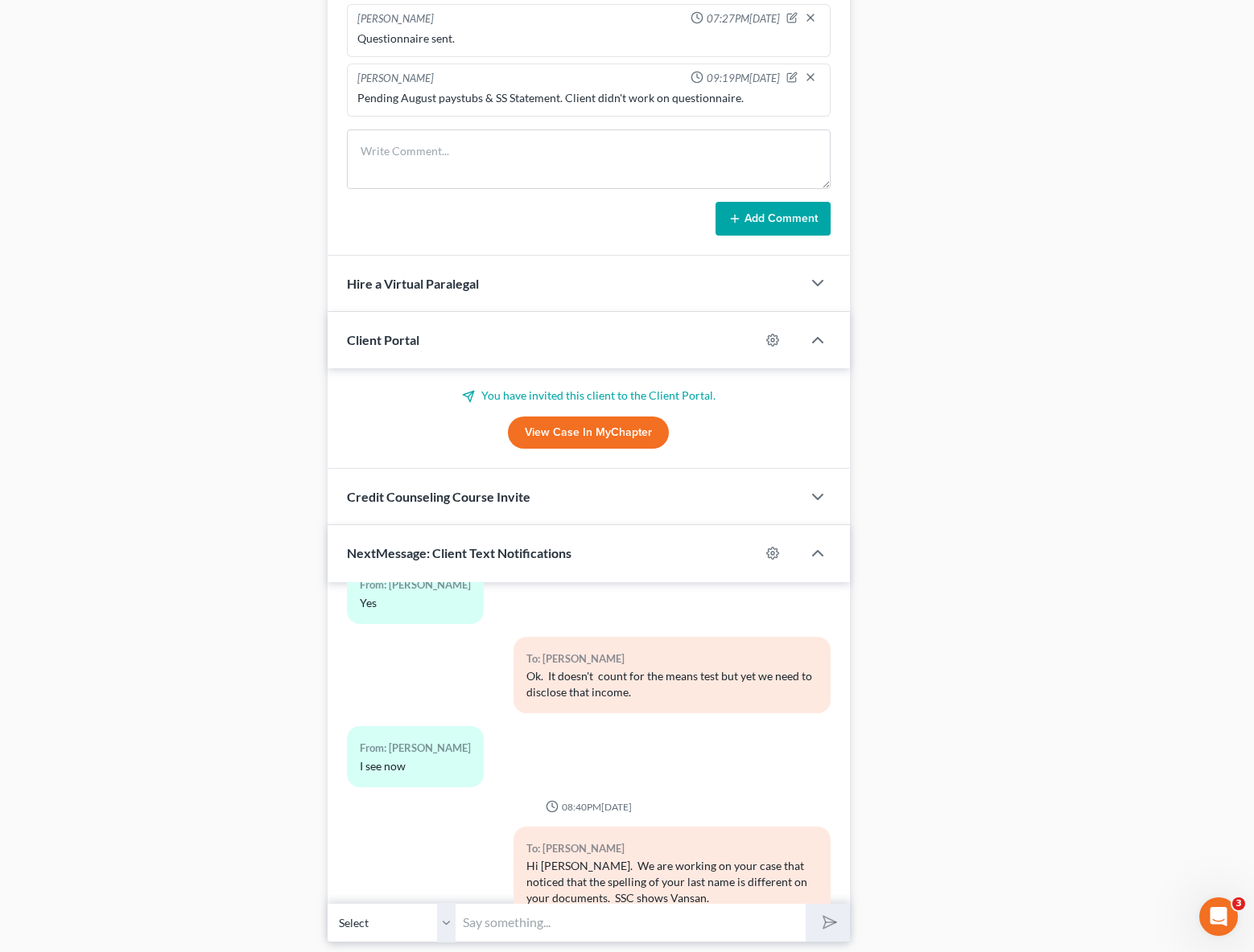
scroll to position [1168, 0]
click at [791, 79] on icon "button" at bounding box center [793, 77] width 7 height 7
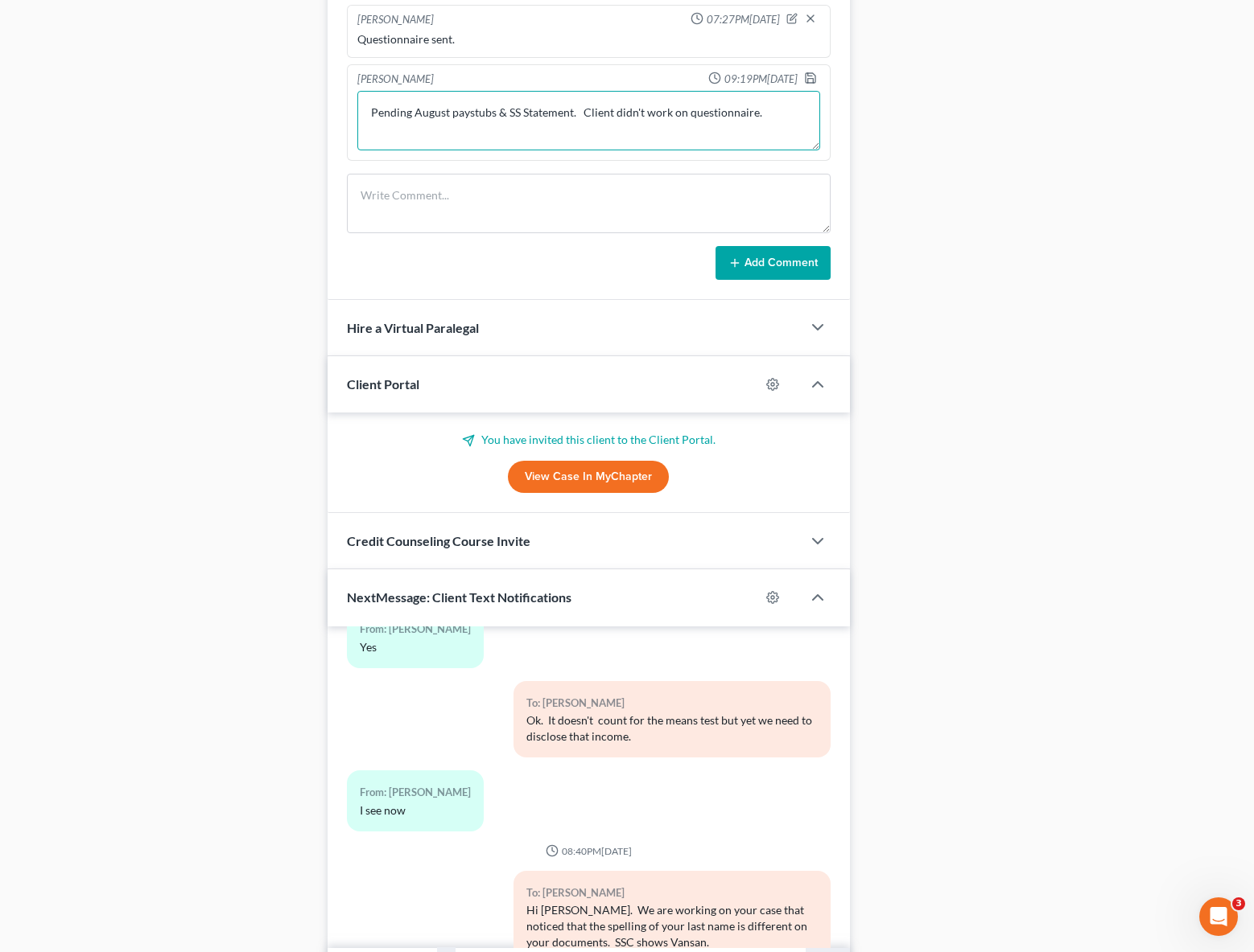
click at [577, 130] on textarea "Pending August paystubs & SS Statement. Client didn't work on questionnaire." at bounding box center [588, 120] width 463 height 59
type textarea "Pending August paystubs & SS Statement. Spelling of last name ? prior BK needs …"
click at [805, 84] on icon "button" at bounding box center [810, 78] width 13 height 13
